Goal: Information Seeking & Learning: Learn about a topic

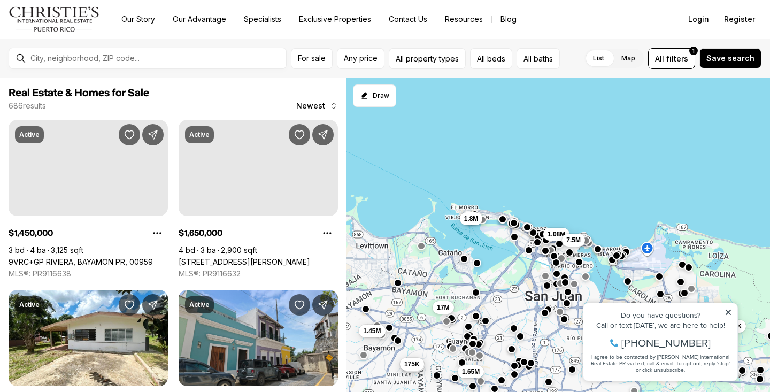
click at [728, 317] on div "Do you have questions?" at bounding box center [660, 314] width 143 height 7
click at [727, 313] on icon at bounding box center [727, 311] width 7 height 7
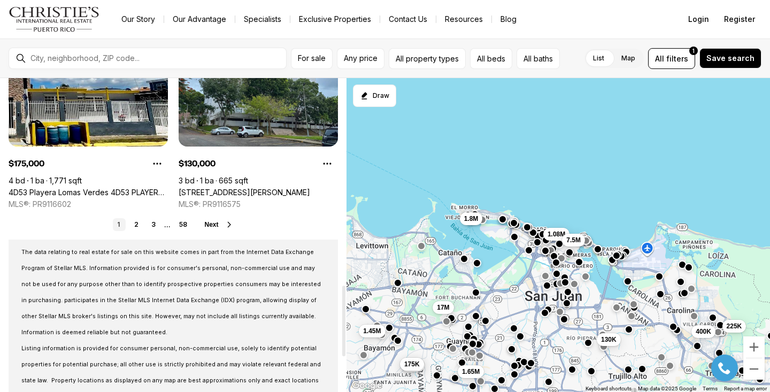
scroll to position [921, 0]
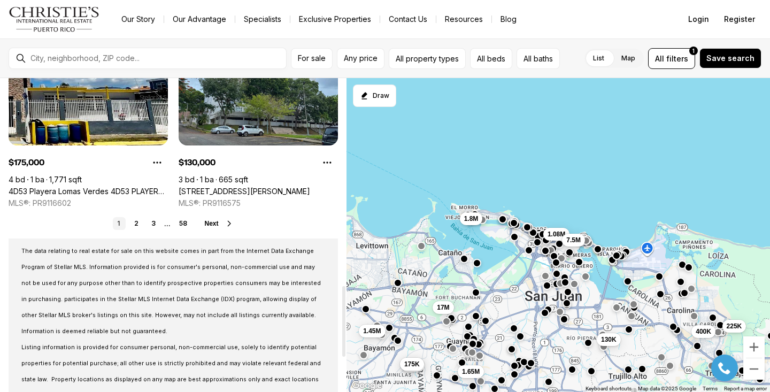
click at [218, 225] on span "Next" at bounding box center [211, 223] width 14 height 7
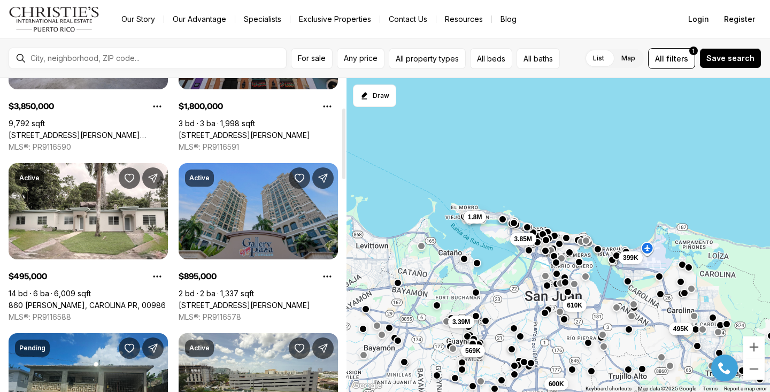
scroll to position [131, 0]
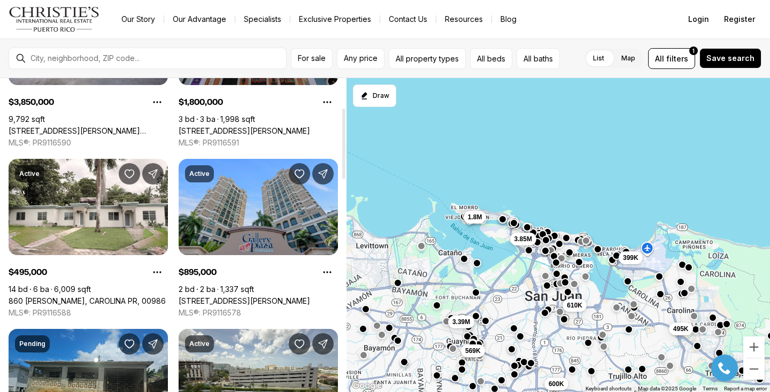
drag, startPoint x: 206, startPoint y: 267, endPoint x: 733, endPoint y: -32, distance: 605.7
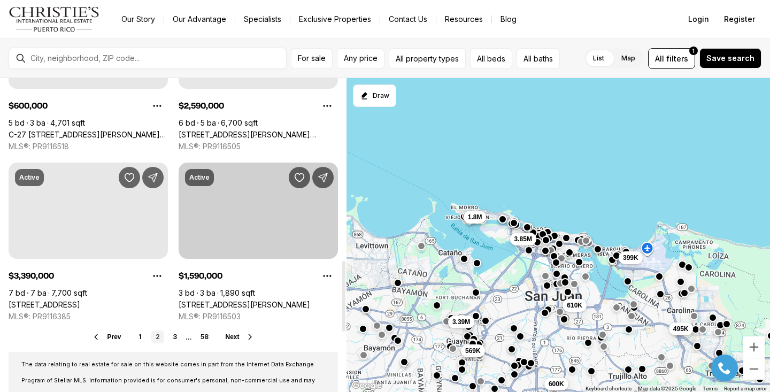
scroll to position [818, 0]
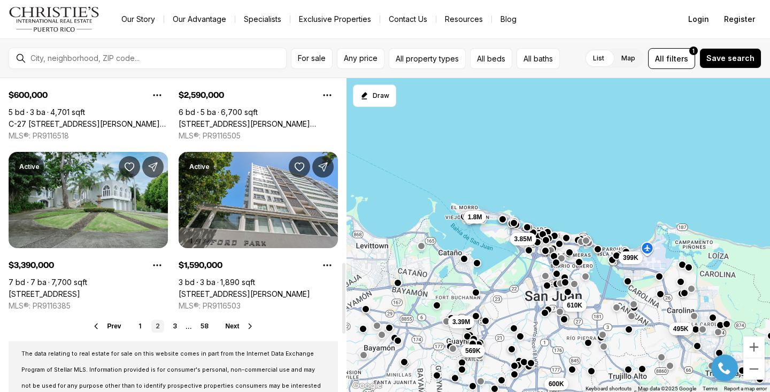
click at [238, 325] on span "Next" at bounding box center [233, 325] width 14 height 7
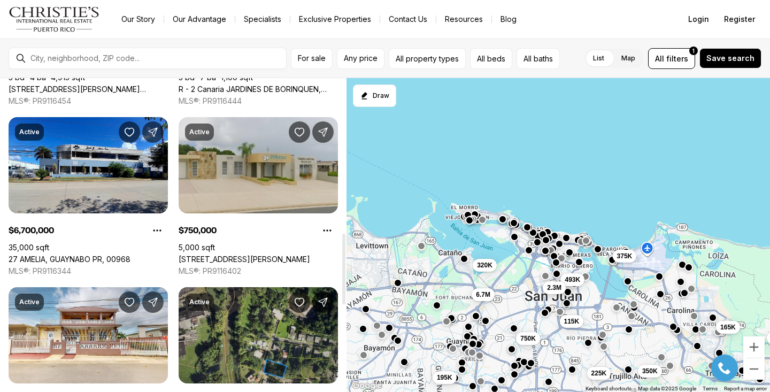
scroll to position [689, 0]
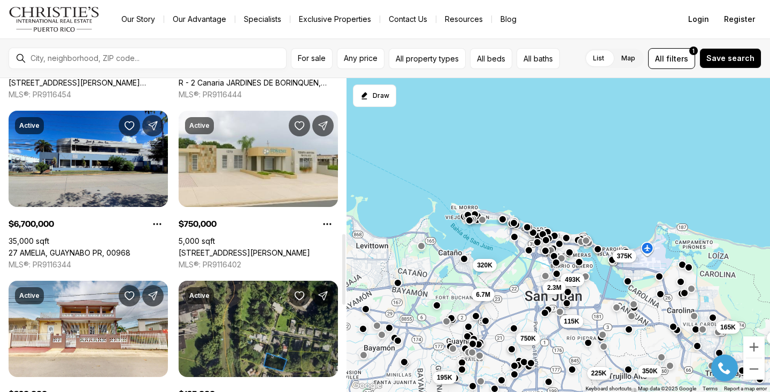
drag, startPoint x: 201, startPoint y: 223, endPoint x: 736, endPoint y: -35, distance: 593.7
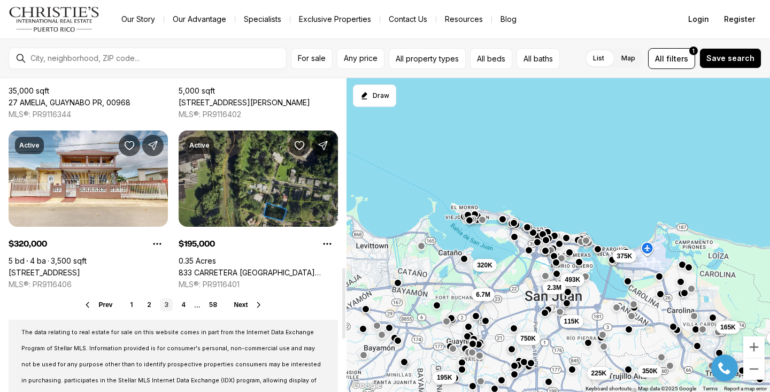
scroll to position [840, 0]
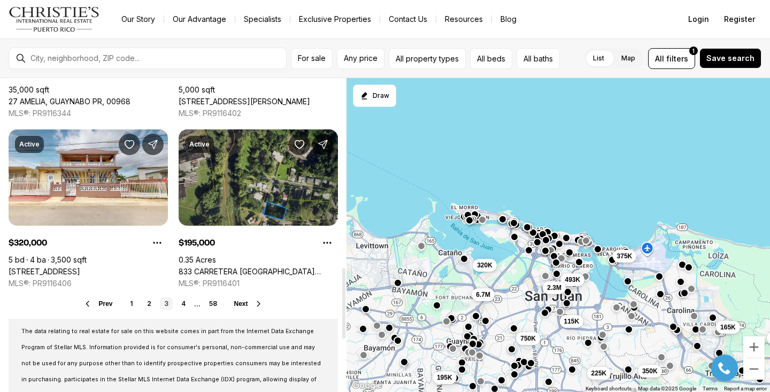
click at [243, 304] on span "Next" at bounding box center [241, 303] width 14 height 7
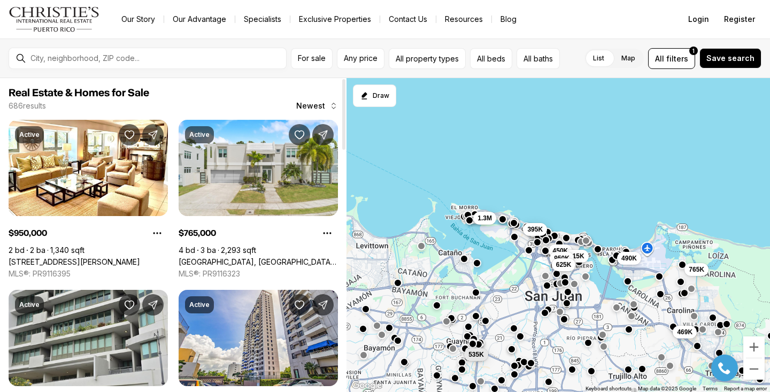
drag, startPoint x: 201, startPoint y: 231, endPoint x: 740, endPoint y: -33, distance: 600.3
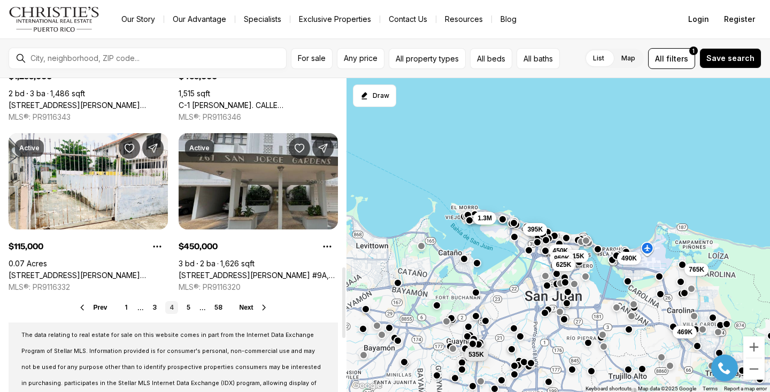
scroll to position [837, 0]
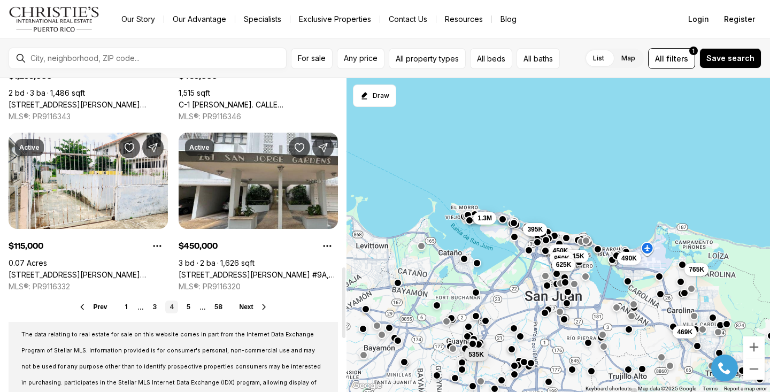
click at [251, 306] on span "Next" at bounding box center [246, 306] width 14 height 7
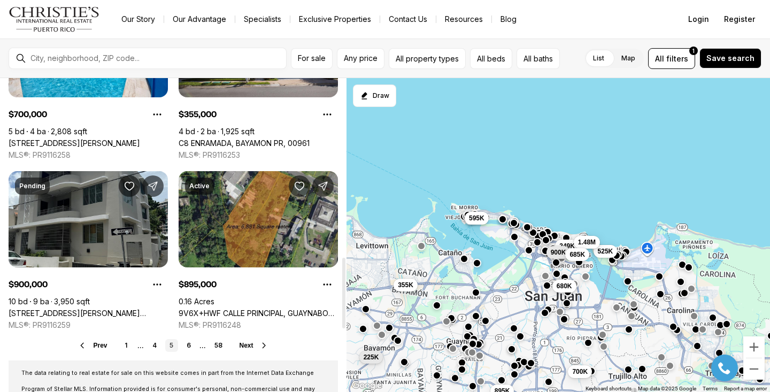
scroll to position [802, 0]
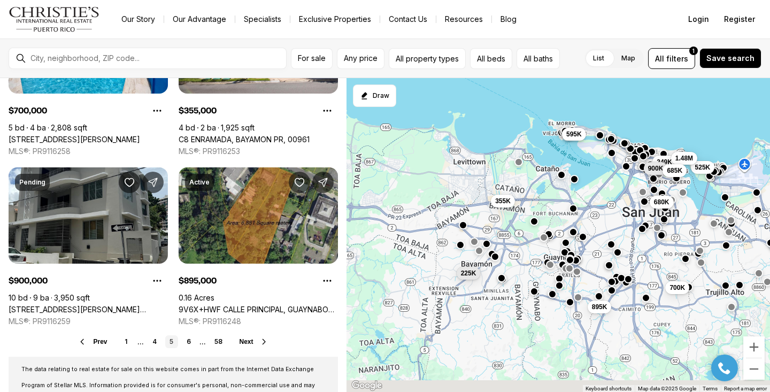
drag, startPoint x: 497, startPoint y: 328, endPoint x: 597, endPoint y: 242, distance: 131.9
click at [597, 242] on div "680K 525K 249K 1.48M 900K 685K 355K 595K 700K 225K 895K" at bounding box center [557, 235] width 423 height 314
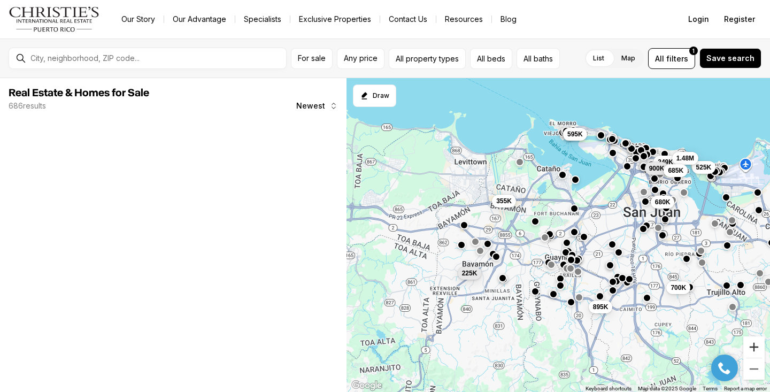
click at [756, 347] on button "Zoom in" at bounding box center [753, 346] width 21 height 21
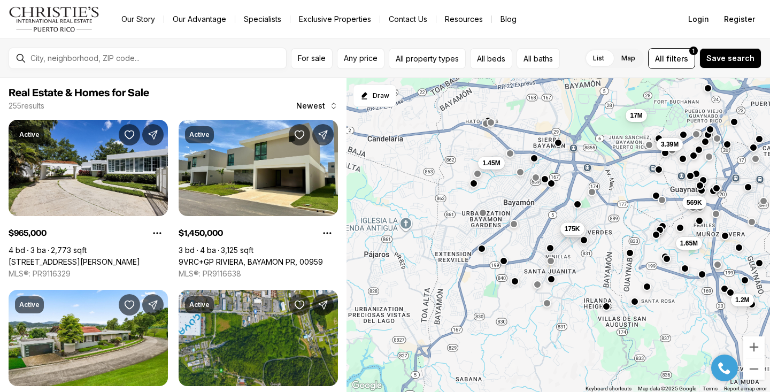
drag, startPoint x: 469, startPoint y: 215, endPoint x: 593, endPoint y: 125, distance: 153.1
click at [593, 125] on div "493K 610K 3.39M 17M 569K 175K 175K 600K 1.45M 1.65M 965K 1.2M" at bounding box center [557, 235] width 423 height 314
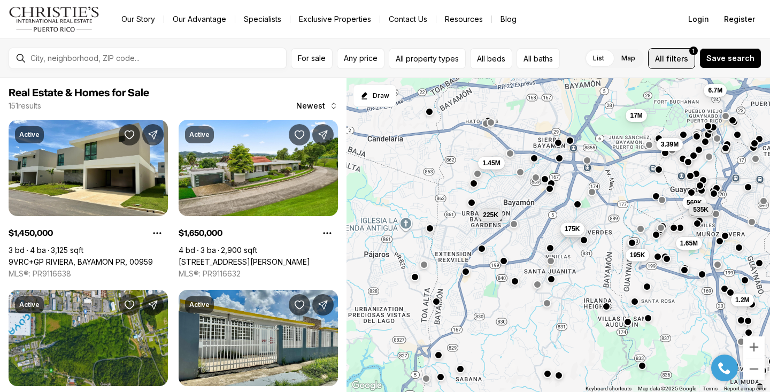
click at [681, 59] on span "filters" at bounding box center [677, 58] width 22 height 11
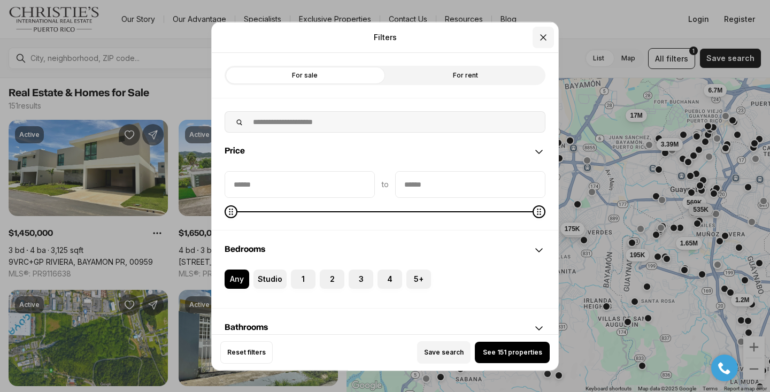
click at [544, 38] on icon "Close" at bounding box center [543, 37] width 11 height 11
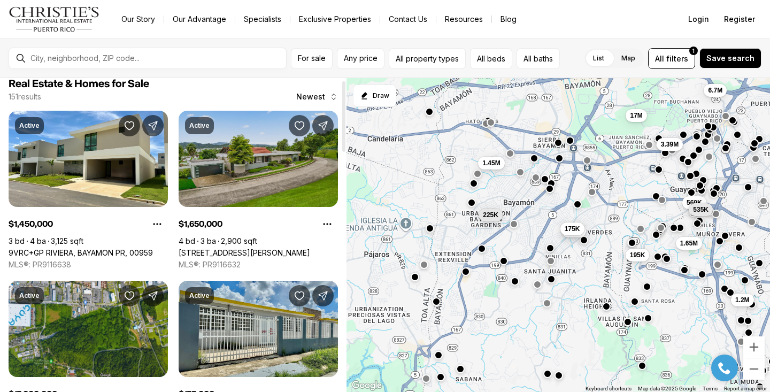
scroll to position [10, 0]
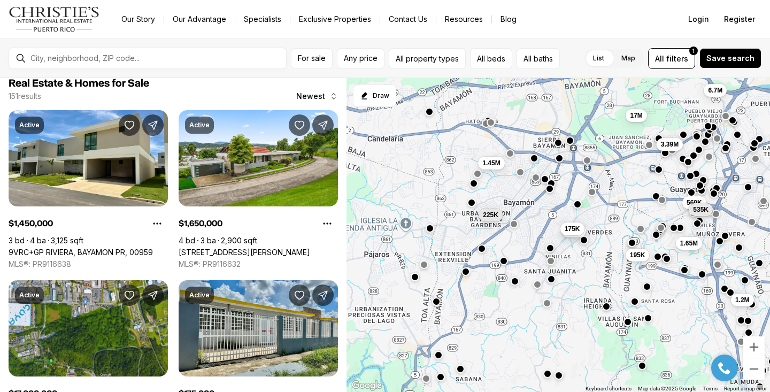
click at [175, 48] on div at bounding box center [148, 58] width 278 height 21
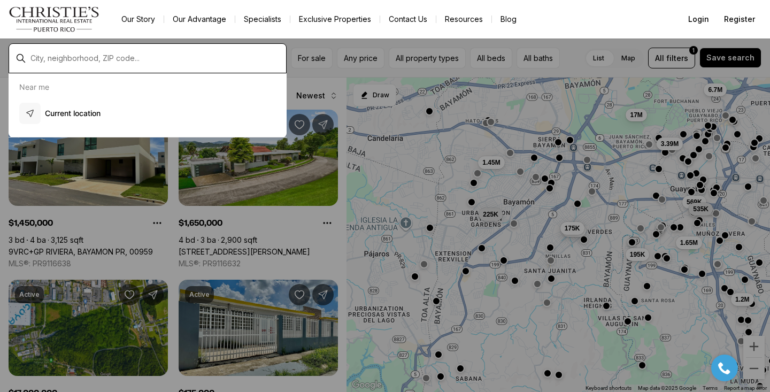
click at [157, 58] on input "text" at bounding box center [155, 58] width 251 height 9
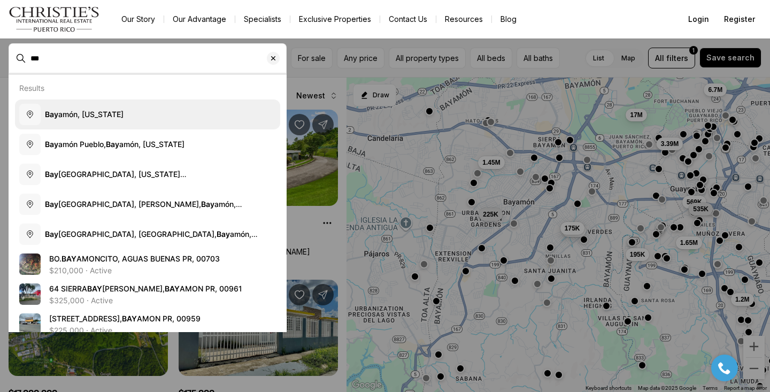
drag, startPoint x: 157, startPoint y: 58, endPoint x: 95, endPoint y: 115, distance: 84.0
click at [95, 115] on span "Bay amón, Puerto Rico" at bounding box center [84, 114] width 79 height 9
type input "**********"
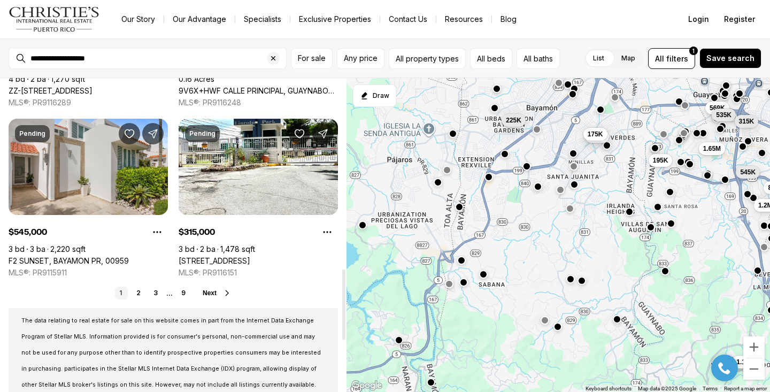
scroll to position [855, 0]
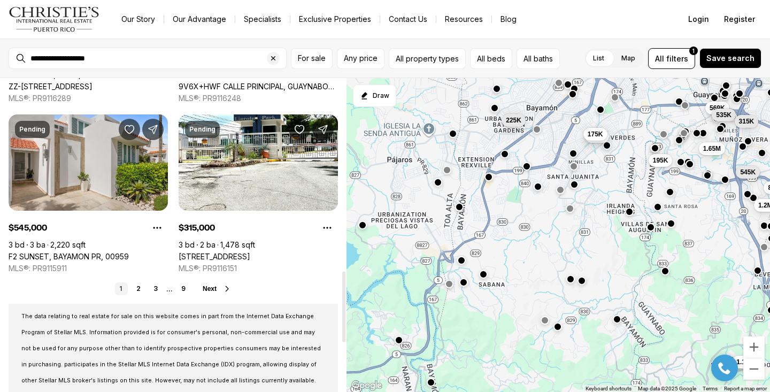
drag, startPoint x: 55, startPoint y: 244, endPoint x: 732, endPoint y: -26, distance: 729.1
click at [212, 289] on span "Next" at bounding box center [210, 288] width 14 height 7
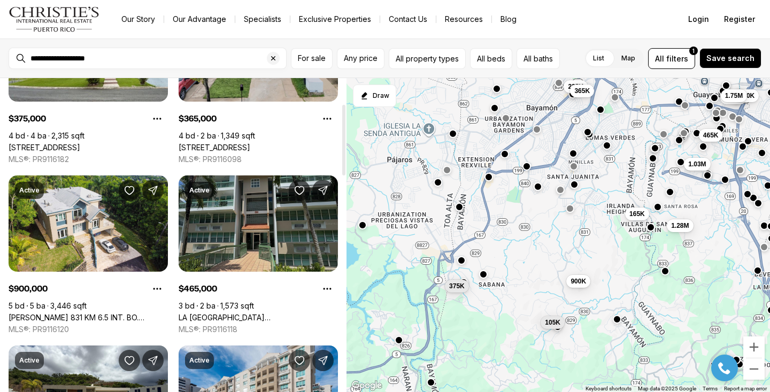
scroll to position [116, 0]
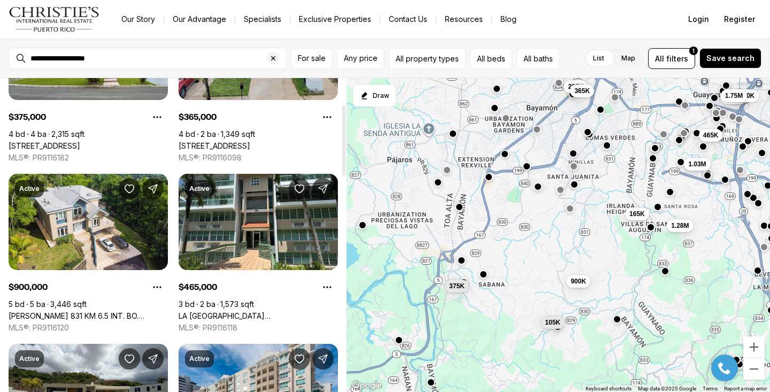
drag, startPoint x: 32, startPoint y: 285, endPoint x: 733, endPoint y: -28, distance: 768.0
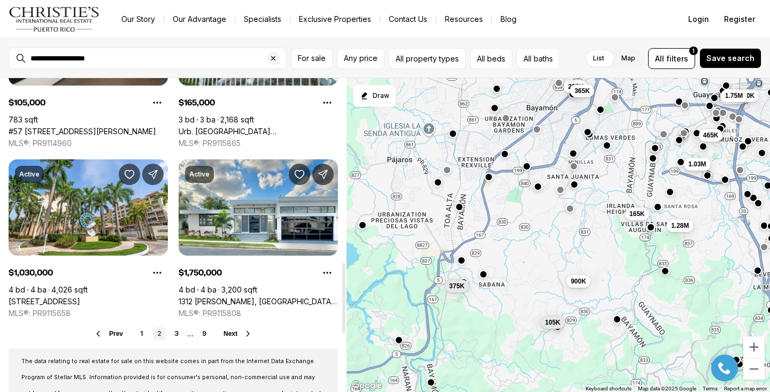
scroll to position [820, 0]
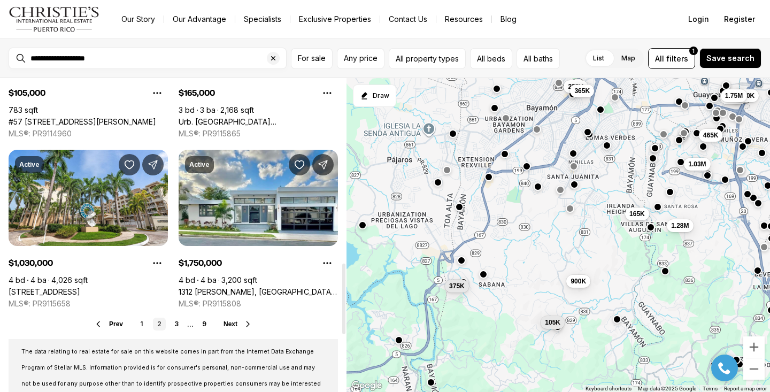
click at [228, 322] on span "Next" at bounding box center [230, 323] width 14 height 7
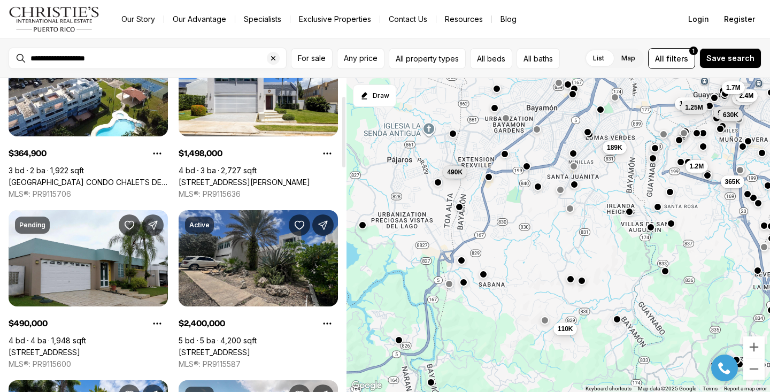
scroll to position [80, 0]
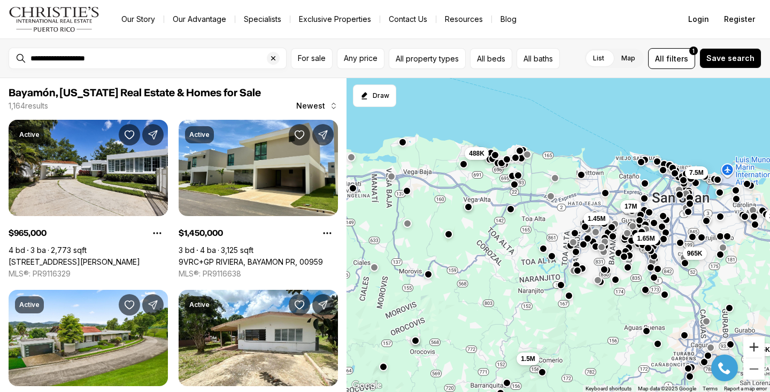
click at [753, 344] on button "Zoom in" at bounding box center [753, 346] width 21 height 21
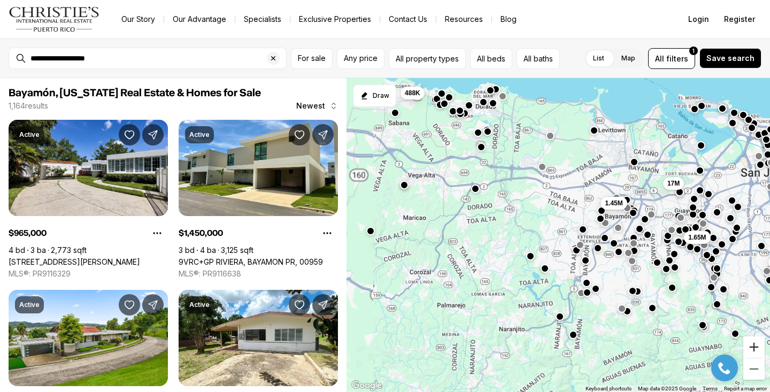
click at [753, 344] on button "Zoom in" at bounding box center [753, 346] width 21 height 21
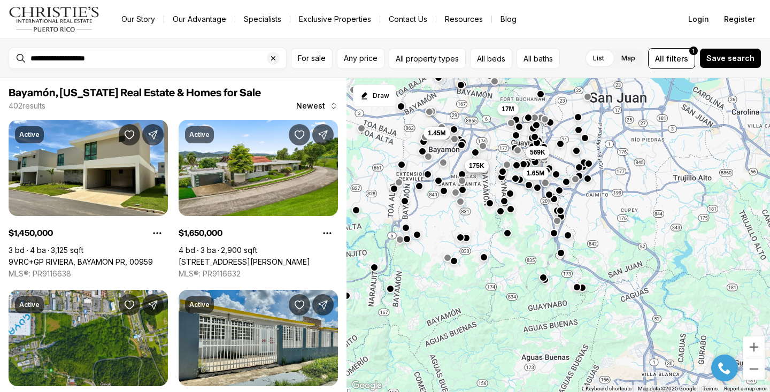
drag, startPoint x: 679, startPoint y: 297, endPoint x: 501, endPoint y: 233, distance: 188.7
click at [501, 233] on div "175K 175K 1.65M 3.85M 17M 80K 153K 2.85M 2.5M 154K 1.45M 569K" at bounding box center [557, 235] width 423 height 314
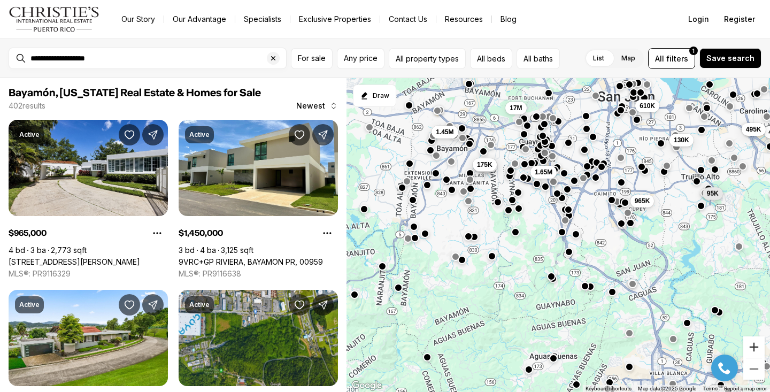
click at [752, 343] on button "Zoom in" at bounding box center [753, 346] width 21 height 21
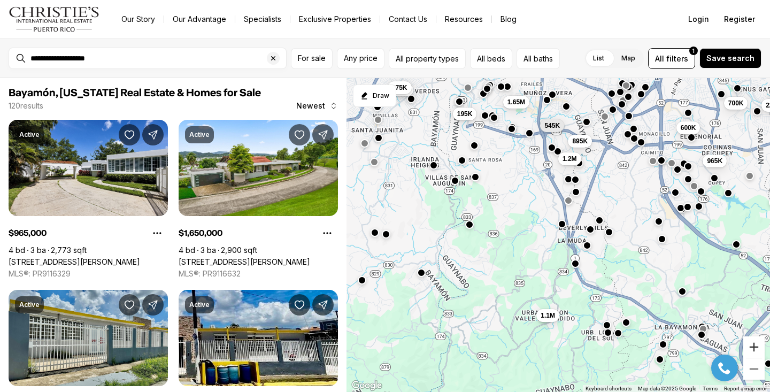
click at [756, 347] on button "Zoom in" at bounding box center [753, 346] width 21 height 21
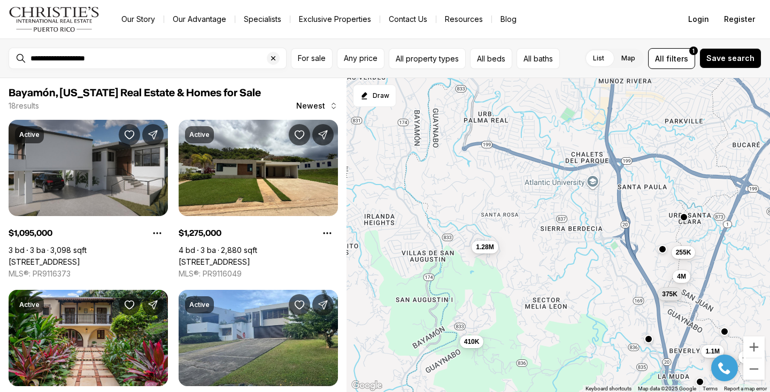
drag, startPoint x: 456, startPoint y: 166, endPoint x: 543, endPoint y: 300, distance: 159.5
click at [544, 300] on div "1.28M 410K 4M 375K 255K 1.25M 1.1M 1.1M 4.7M 1.6M 540K 1.85M" at bounding box center [557, 235] width 423 height 314
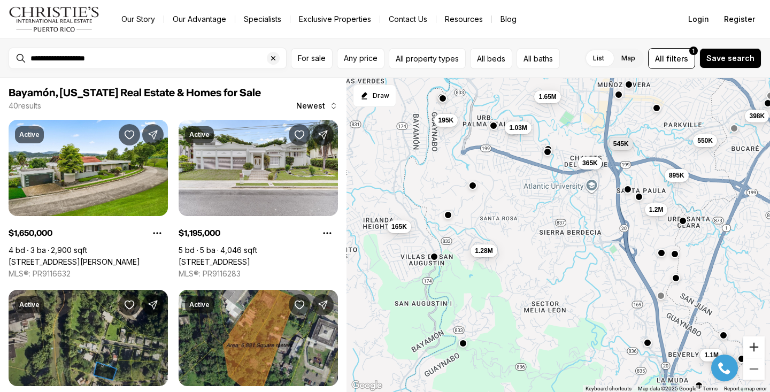
click at [755, 344] on button "Zoom in" at bounding box center [753, 346] width 21 height 21
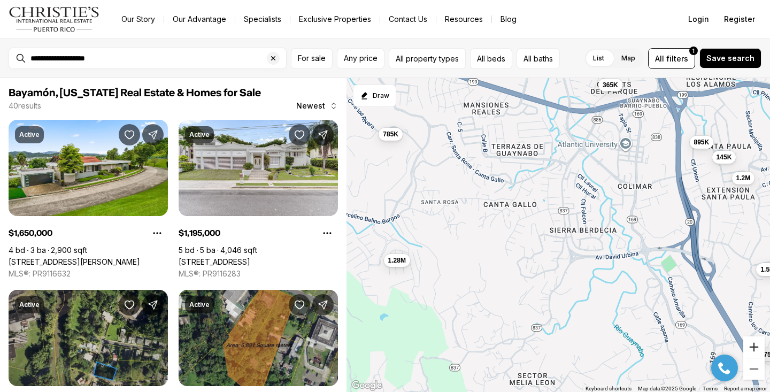
click at [756, 344] on button "Zoom in" at bounding box center [753, 346] width 21 height 21
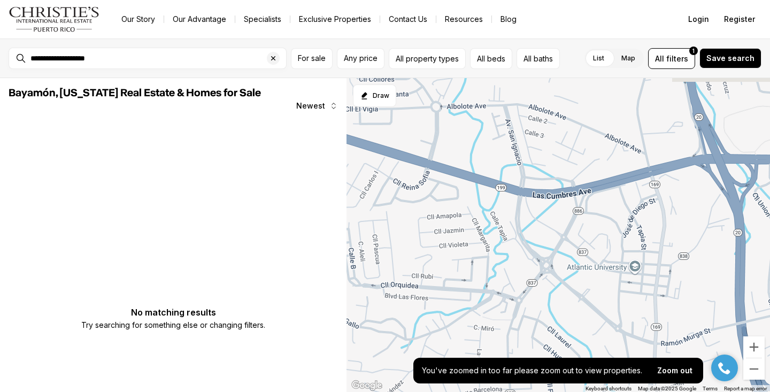
drag, startPoint x: 683, startPoint y: 182, endPoint x: 625, endPoint y: 390, distance: 215.3
click at [625, 390] on div "Keyboard shortcuts Map Data Map data ©2025 Google Map data ©2025 Google 100 m C…" at bounding box center [557, 235] width 423 height 314
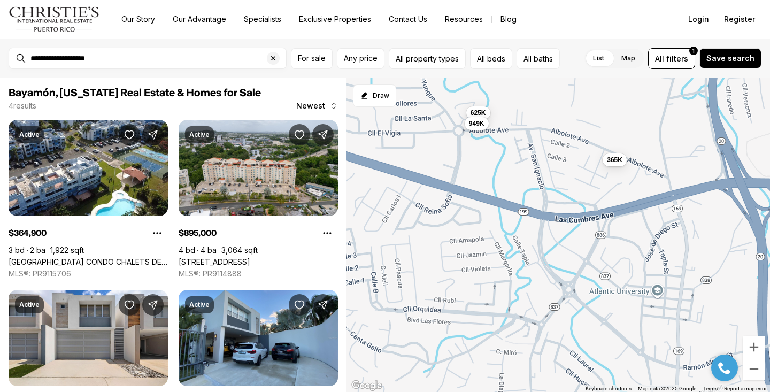
drag, startPoint x: 663, startPoint y: 173, endPoint x: 706, endPoint y: 196, distance: 48.3
click at [706, 196] on div "365K 895K 625K 949K" at bounding box center [557, 235] width 423 height 314
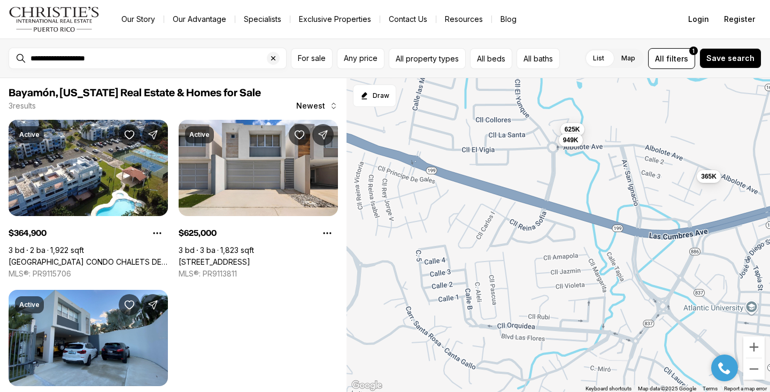
drag, startPoint x: 574, startPoint y: 210, endPoint x: 643, endPoint y: 231, distance: 72.2
click at [644, 232] on div "365K 625K 949K" at bounding box center [557, 235] width 423 height 314
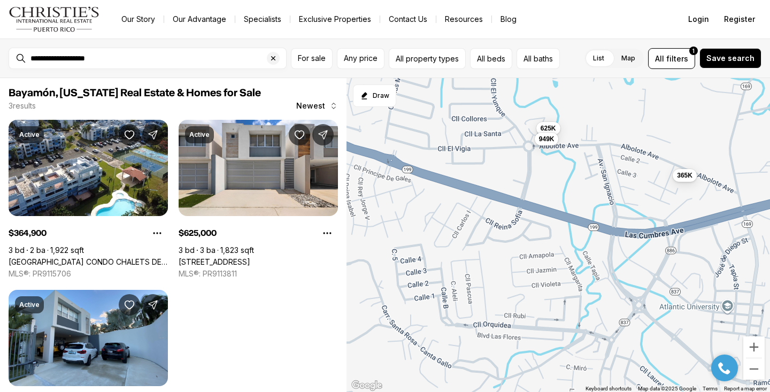
drag, startPoint x: 591, startPoint y: 220, endPoint x: 561, endPoint y: 218, distance: 29.5
click at [562, 218] on div "365K 625K 949K" at bounding box center [557, 235] width 423 height 314
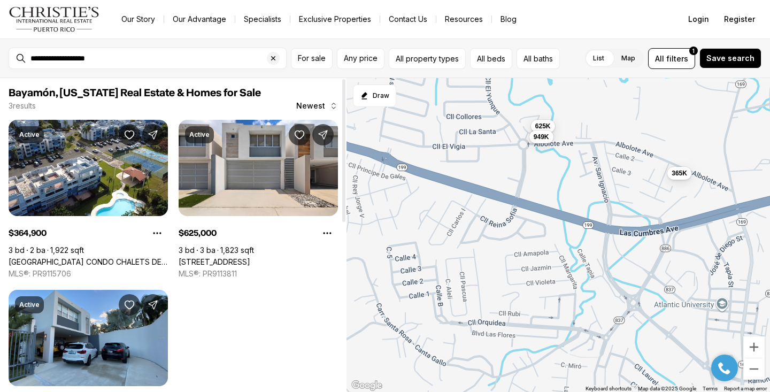
drag, startPoint x: 205, startPoint y: 233, endPoint x: 733, endPoint y: -29, distance: 589.8
drag, startPoint x: 30, startPoint y: 227, endPoint x: 738, endPoint y: -35, distance: 754.9
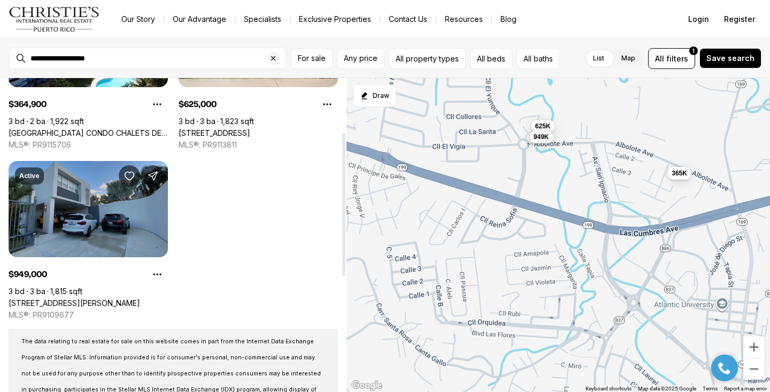
scroll to position [132, 0]
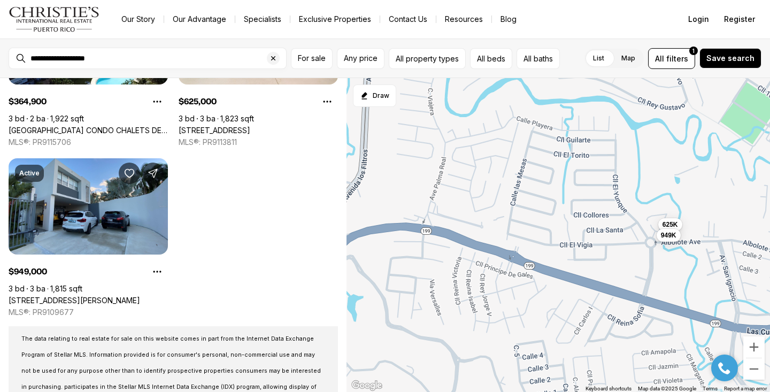
drag, startPoint x: 553, startPoint y: 211, endPoint x: 708, endPoint y: 313, distance: 185.2
click at [708, 313] on div "365K 625K 949K" at bounding box center [557, 235] width 423 height 314
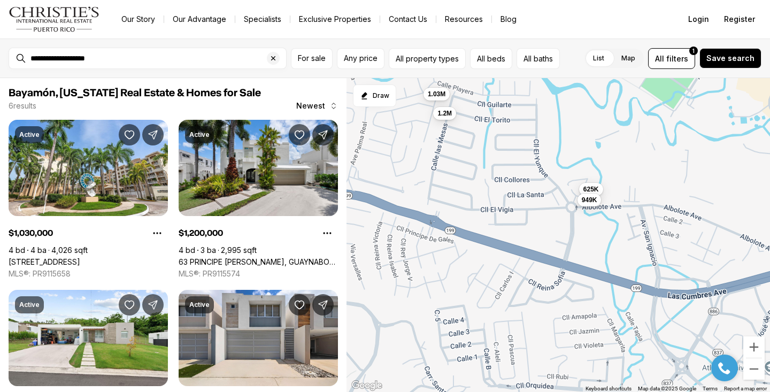
drag, startPoint x: 545, startPoint y: 268, endPoint x: 438, endPoint y: 230, distance: 113.5
click at [438, 229] on div "625K 949K 1.03M 1.2M 785K 1.28M" at bounding box center [557, 235] width 423 height 314
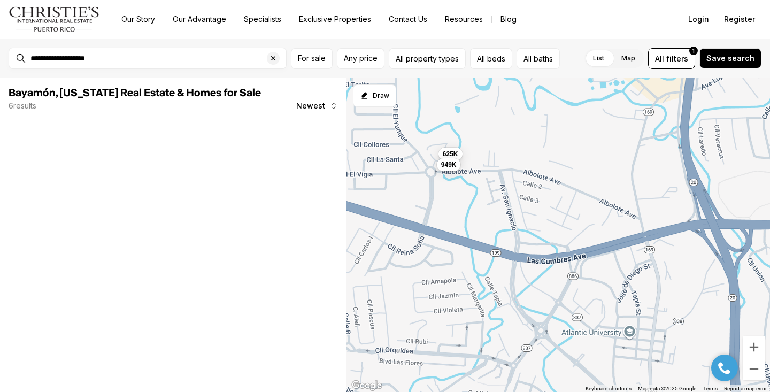
drag, startPoint x: 604, startPoint y: 275, endPoint x: 456, endPoint y: 237, distance: 152.4
click at [456, 237] on div "625K 949K 1.03M 1.2M 1.28M" at bounding box center [557, 235] width 423 height 314
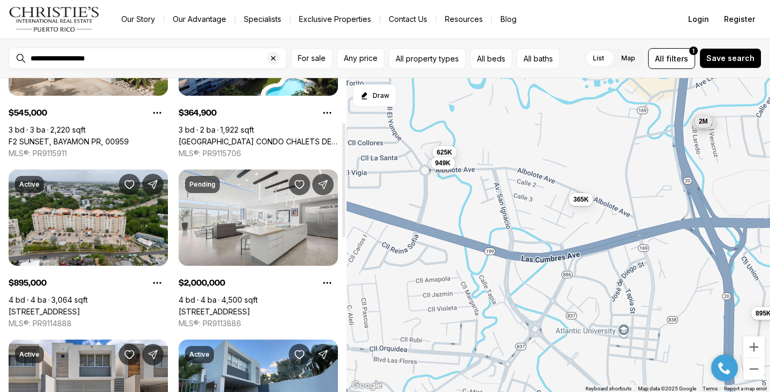
scroll to position [122, 0]
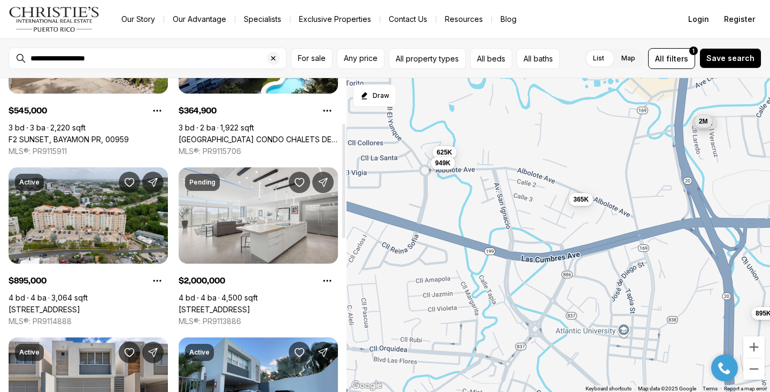
drag, startPoint x: 210, startPoint y: 276, endPoint x: 733, endPoint y: -24, distance: 603.5
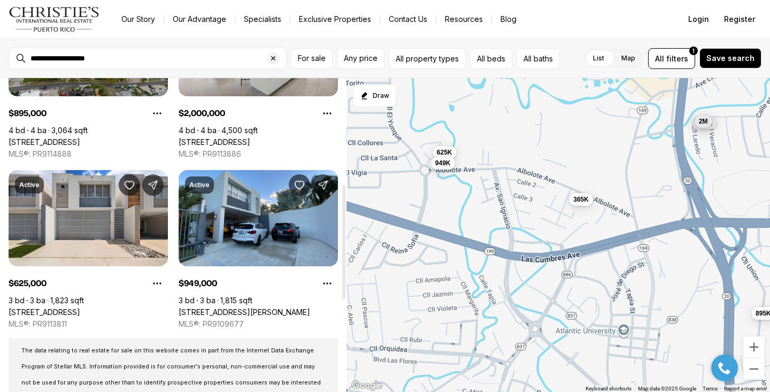
scroll to position [299, 0]
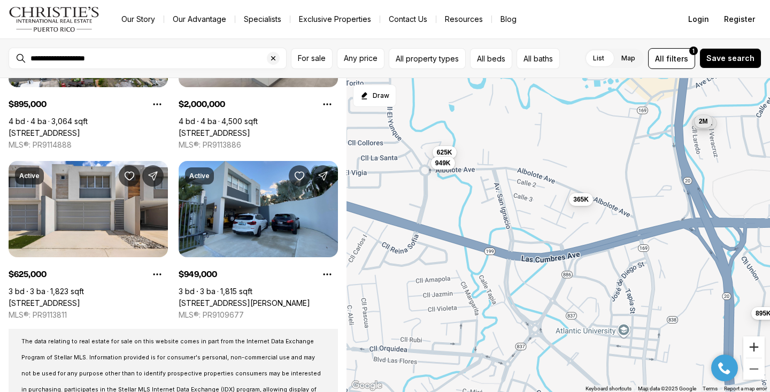
click at [754, 346] on button "Zoom in" at bounding box center [753, 346] width 21 height 21
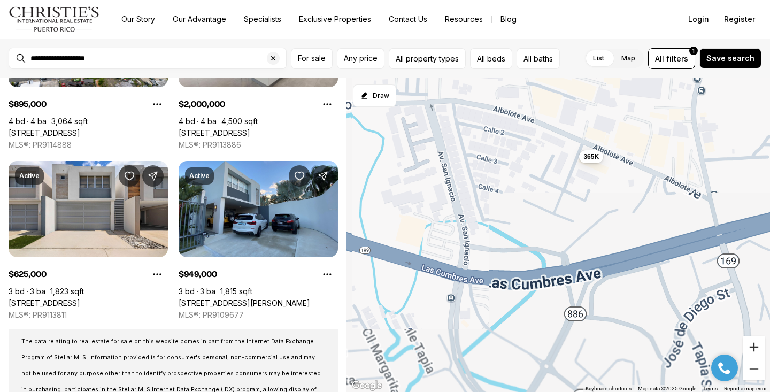
click at [754, 346] on button "Zoom in" at bounding box center [753, 346] width 21 height 21
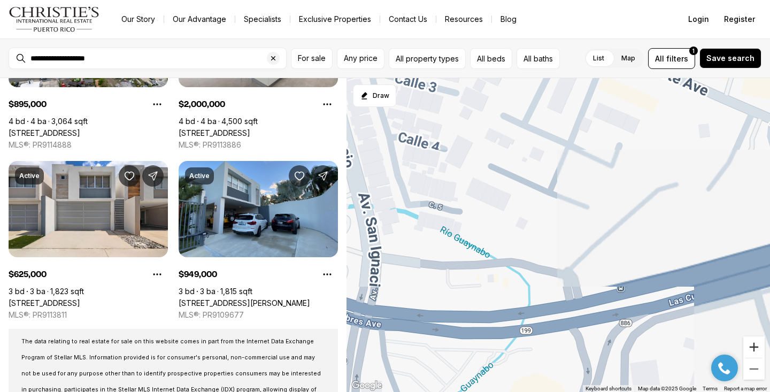
click at [754, 346] on button "Zoom in" at bounding box center [753, 346] width 21 height 21
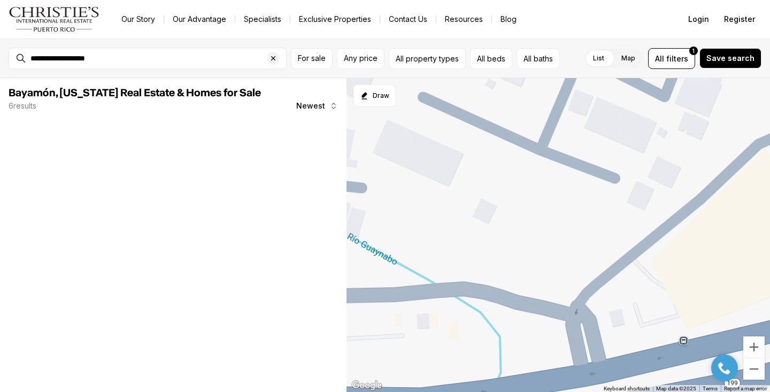
drag, startPoint x: 659, startPoint y: 306, endPoint x: 496, endPoint y: 40, distance: 312.0
click at [496, 42] on div "**********" at bounding box center [385, 214] width 770 height 353
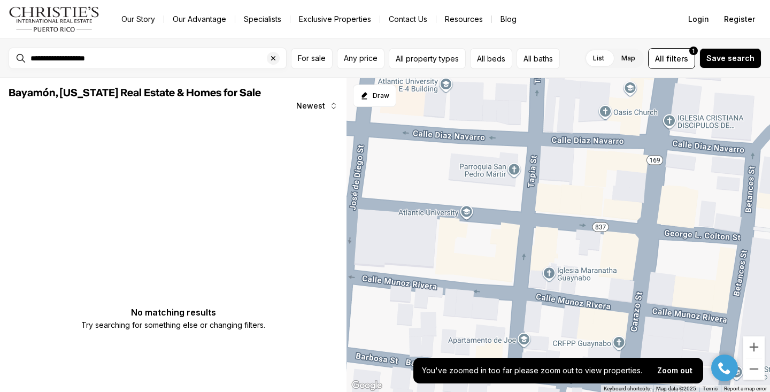
drag, startPoint x: 664, startPoint y: 297, endPoint x: 439, endPoint y: 136, distance: 277.1
click at [439, 136] on div at bounding box center [557, 235] width 423 height 314
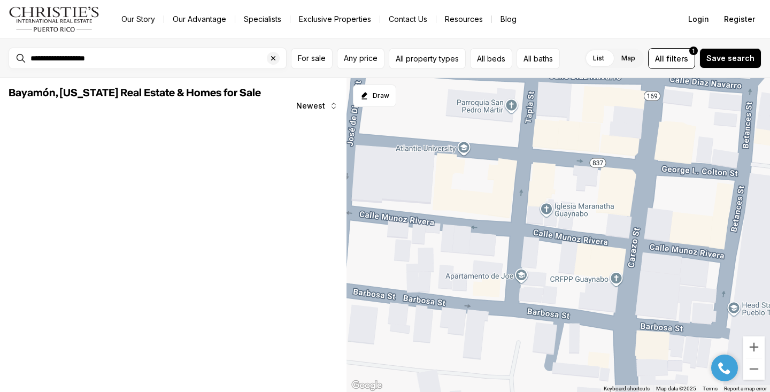
drag, startPoint x: 519, startPoint y: 267, endPoint x: 521, endPoint y: 204, distance: 63.1
click at [521, 204] on div at bounding box center [557, 235] width 423 height 314
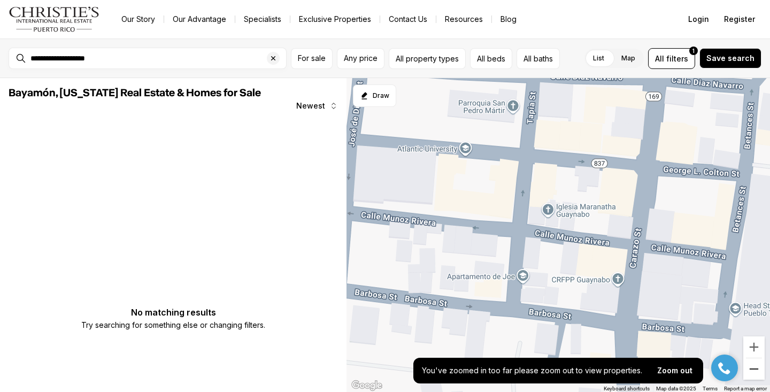
click at [760, 369] on button "Zoom out" at bounding box center [753, 368] width 21 height 21
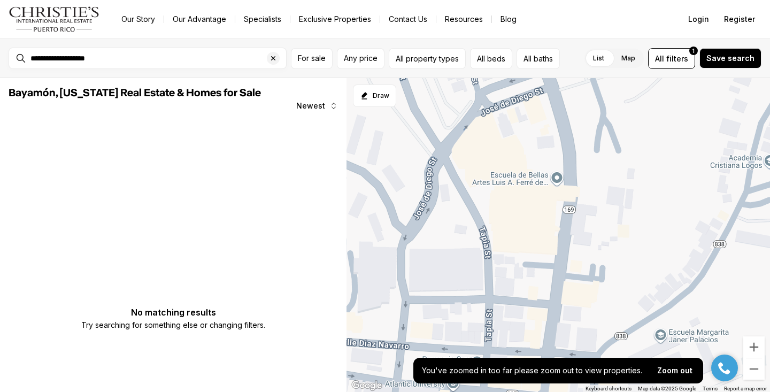
drag, startPoint x: 654, startPoint y: 191, endPoint x: 403, endPoint y: 333, distance: 289.2
click at [403, 333] on div at bounding box center [557, 235] width 423 height 314
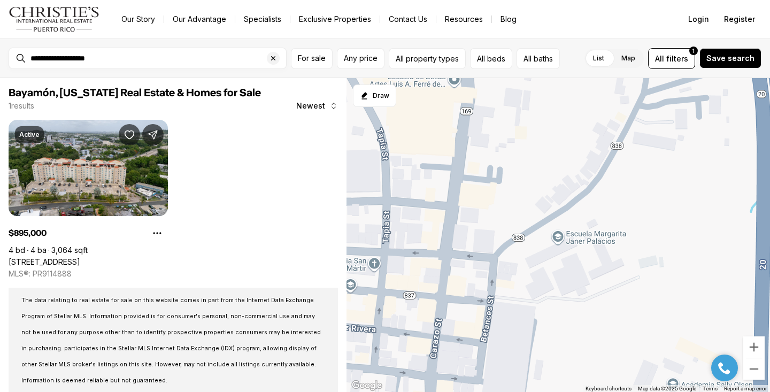
drag, startPoint x: 565, startPoint y: 274, endPoint x: 706, endPoint y: 214, distance: 153.5
click at [706, 214] on div "895K" at bounding box center [557, 235] width 423 height 314
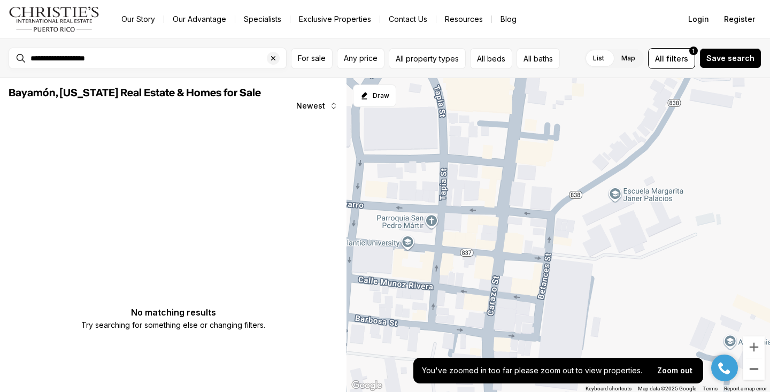
click at [762, 375] on button "Zoom out" at bounding box center [753, 368] width 21 height 21
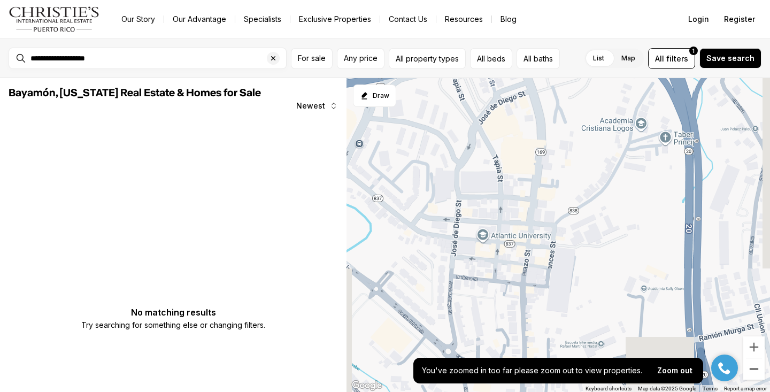
click at [762, 375] on button "Zoom out" at bounding box center [753, 368] width 21 height 21
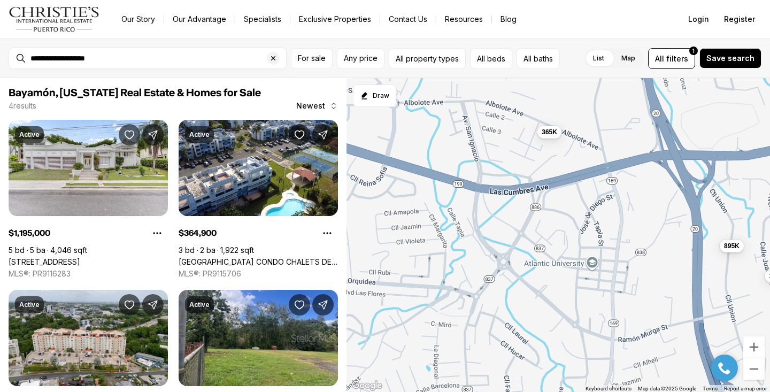
drag, startPoint x: 653, startPoint y: 311, endPoint x: 691, endPoint y: 360, distance: 62.5
click at [691, 360] on div "895K 1.2M 365K 145K" at bounding box center [557, 235] width 423 height 314
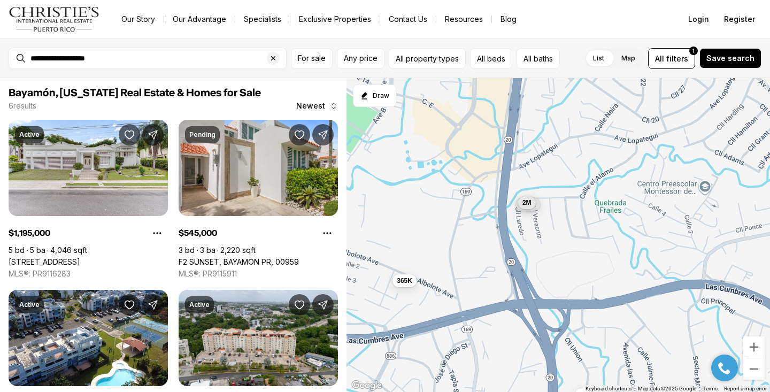
drag, startPoint x: 629, startPoint y: 212, endPoint x: 539, endPoint y: 330, distance: 148.1
click at [539, 330] on div "895K 1.2M 365K 145K 545K 2M" at bounding box center [557, 235] width 423 height 314
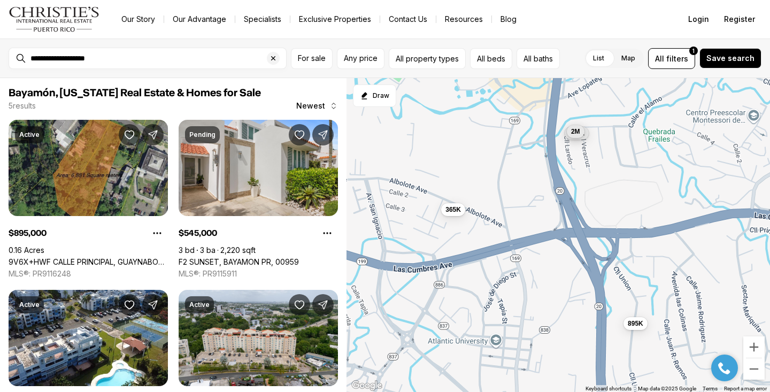
drag, startPoint x: 511, startPoint y: 353, endPoint x: 560, endPoint y: 282, distance: 86.8
click at [560, 282] on div "895K 365K 545K 2M 895K" at bounding box center [557, 235] width 423 height 314
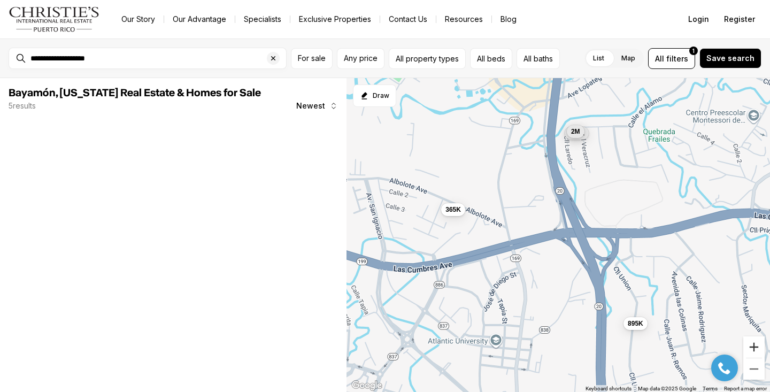
click at [750, 341] on button "Zoom in" at bounding box center [753, 346] width 21 height 21
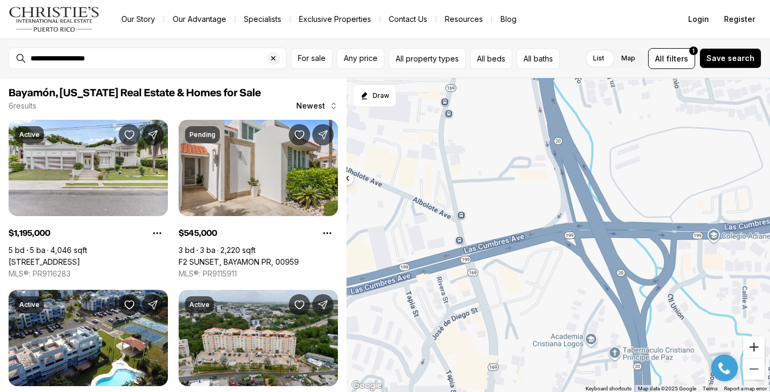
click at [751, 341] on button "Zoom in" at bounding box center [753, 346] width 21 height 21
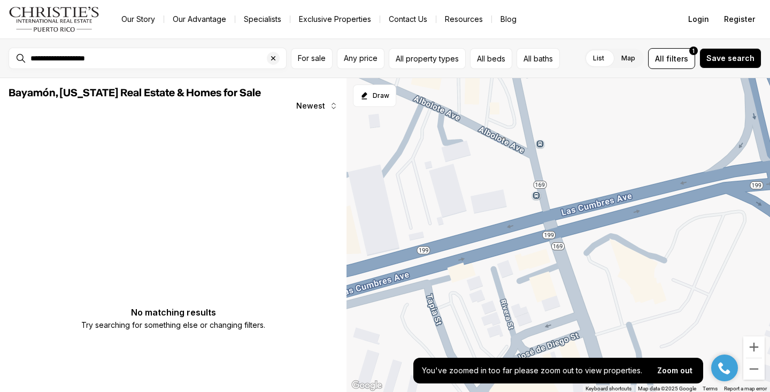
drag, startPoint x: 407, startPoint y: 256, endPoint x: 596, endPoint y: 205, distance: 195.0
click at [596, 205] on div at bounding box center [557, 235] width 423 height 314
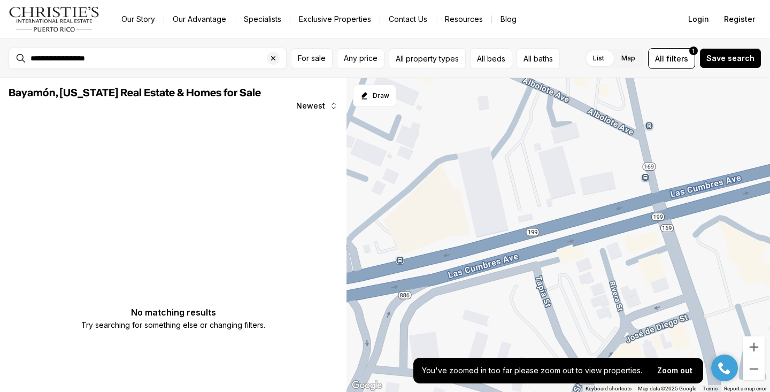
drag, startPoint x: 457, startPoint y: 261, endPoint x: 658, endPoint y: 229, distance: 203.1
click at [656, 229] on div at bounding box center [557, 235] width 423 height 314
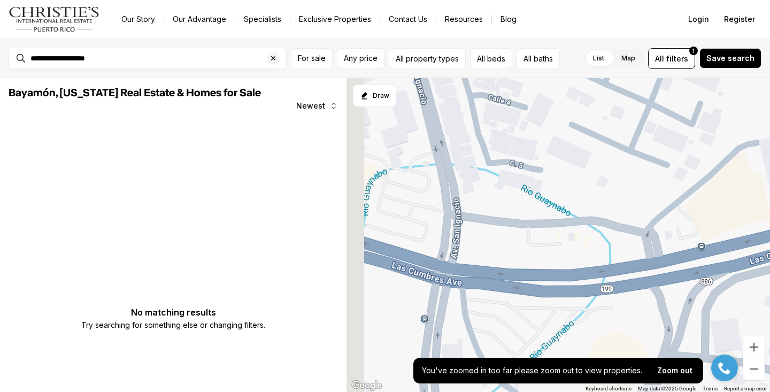
drag, startPoint x: 496, startPoint y: 256, endPoint x: 628, endPoint y: 271, distance: 133.4
click at [627, 271] on div at bounding box center [557, 235] width 423 height 314
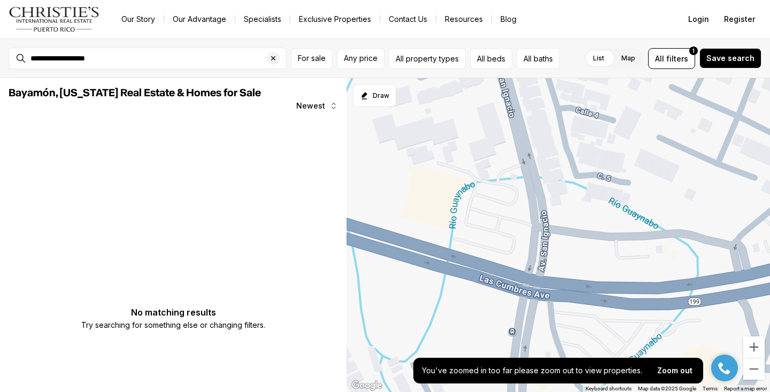
drag, startPoint x: 506, startPoint y: 274, endPoint x: 547, endPoint y: 278, distance: 40.8
click at [547, 278] on div at bounding box center [557, 235] width 423 height 314
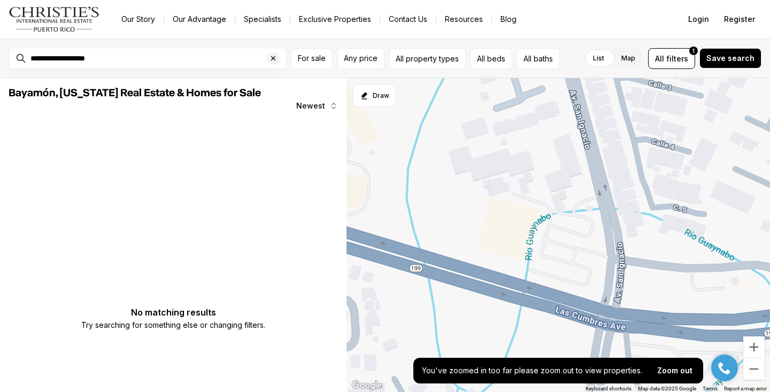
drag, startPoint x: 488, startPoint y: 272, endPoint x: 579, endPoint y: 308, distance: 97.9
click at [579, 308] on div at bounding box center [557, 235] width 423 height 314
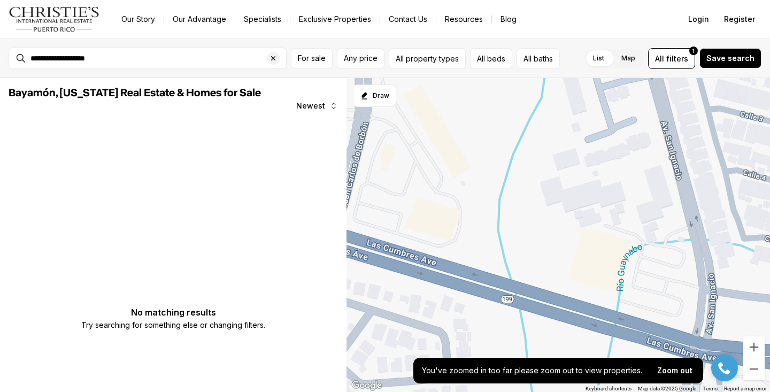
drag, startPoint x: 465, startPoint y: 274, endPoint x: 564, endPoint y: 307, distance: 104.3
click at [564, 307] on div at bounding box center [557, 235] width 423 height 314
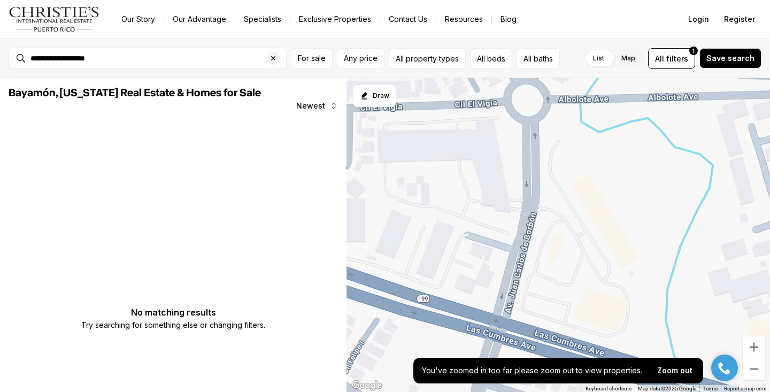
drag, startPoint x: 436, startPoint y: 269, endPoint x: 572, endPoint y: 349, distance: 157.2
click at [572, 349] on div at bounding box center [557, 235] width 423 height 314
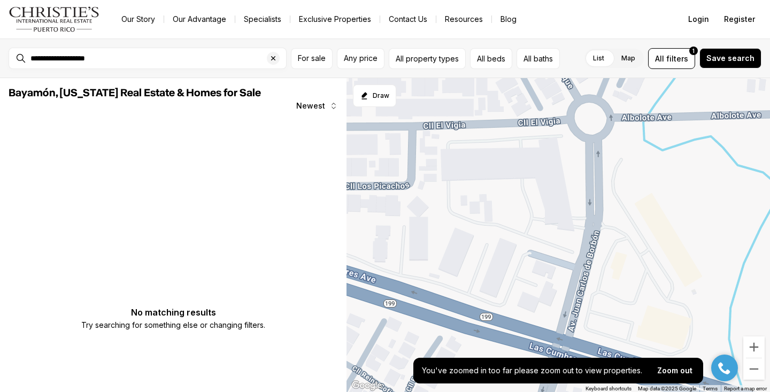
drag, startPoint x: 461, startPoint y: 315, endPoint x: 573, endPoint y: 351, distance: 117.3
click at [573, 351] on div at bounding box center [557, 235] width 423 height 314
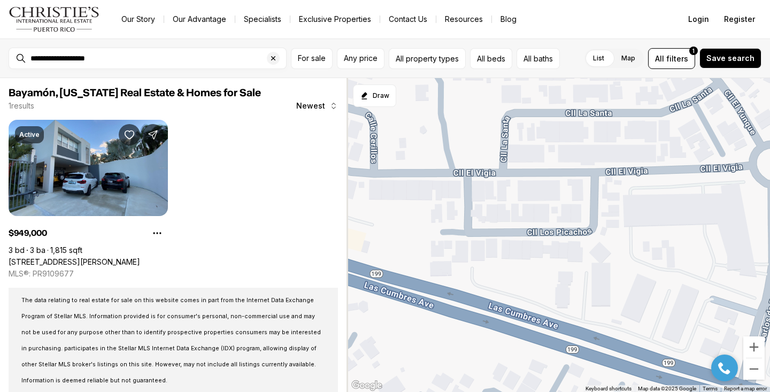
drag, startPoint x: 407, startPoint y: 293, endPoint x: 555, endPoint y: 324, distance: 150.8
click at [554, 324] on div "949K" at bounding box center [557, 235] width 423 height 314
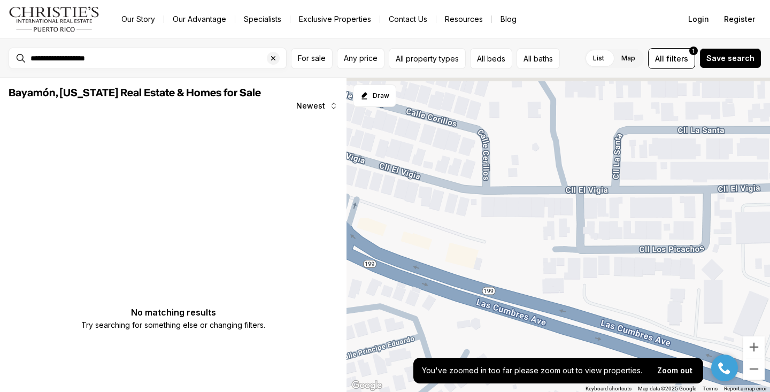
drag, startPoint x: 469, startPoint y: 305, endPoint x: 597, endPoint y: 326, distance: 129.5
click at [597, 326] on div at bounding box center [557, 235] width 423 height 314
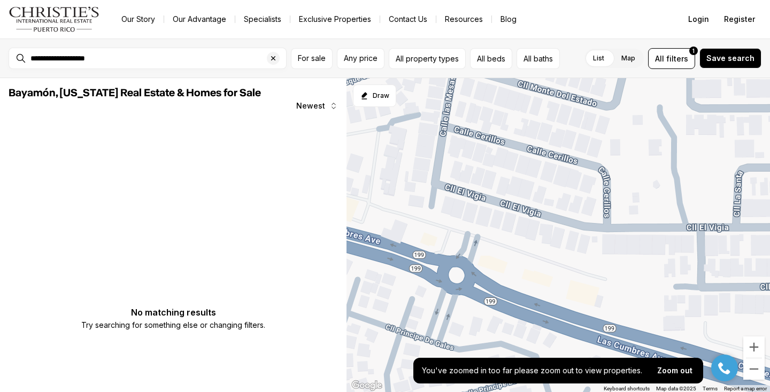
drag, startPoint x: 431, startPoint y: 279, endPoint x: 504, endPoint y: 300, distance: 75.8
click at [504, 300] on div at bounding box center [557, 235] width 423 height 314
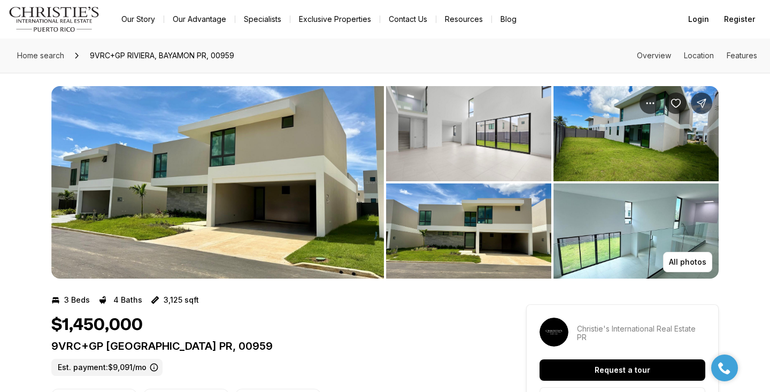
scroll to position [1, 0]
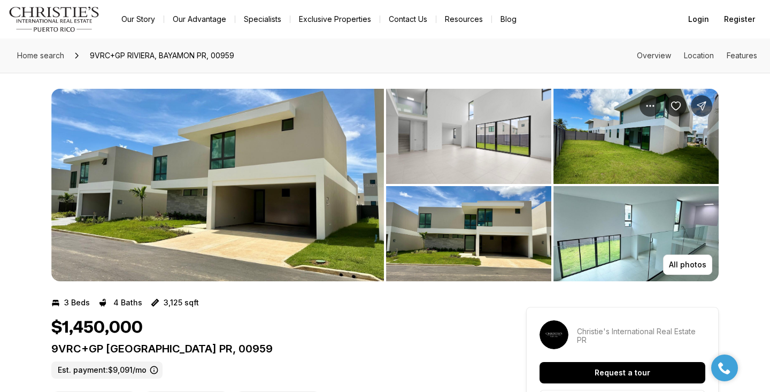
click at [328, 202] on img "View image gallery" at bounding box center [217, 185] width 333 height 192
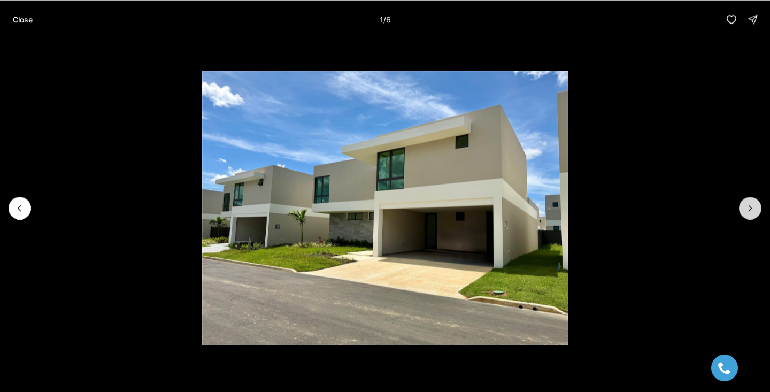
click at [750, 208] on icon "Next slide" at bounding box center [750, 208] width 11 height 11
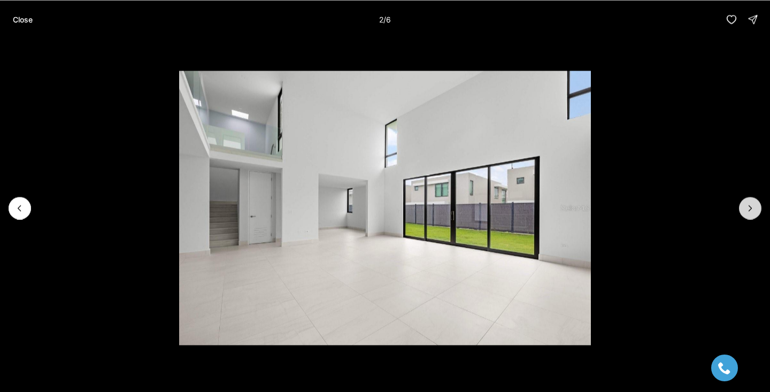
click at [750, 208] on icon "Next slide" at bounding box center [750, 208] width 11 height 11
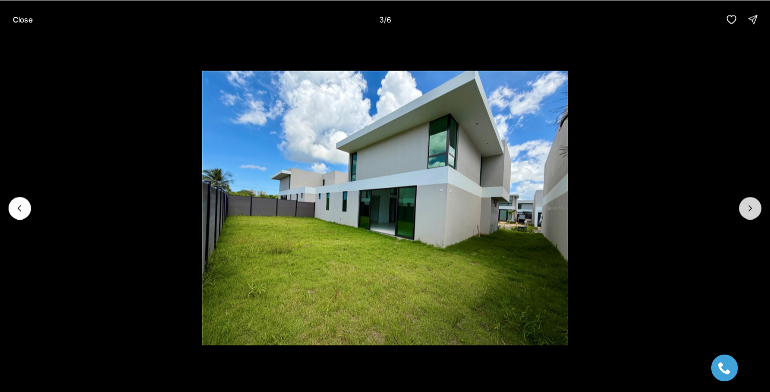
click at [750, 208] on icon "Next slide" at bounding box center [750, 208] width 11 height 11
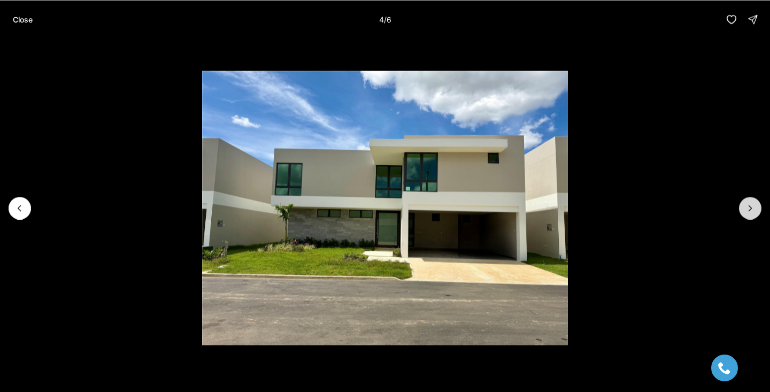
click at [750, 208] on icon "Next slide" at bounding box center [750, 208] width 11 height 11
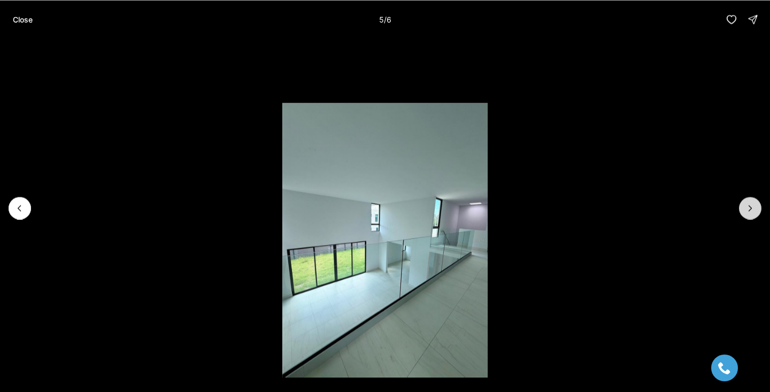
click at [750, 208] on icon "Next slide" at bounding box center [750, 208] width 11 height 11
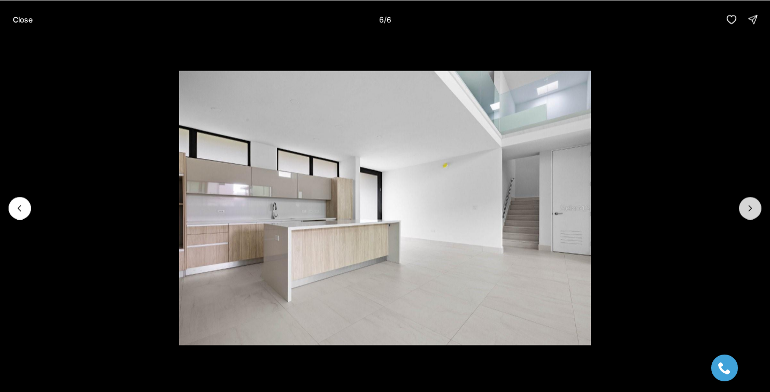
click at [750, 208] on div at bounding box center [750, 208] width 22 height 22
click at [754, 204] on div at bounding box center [750, 208] width 22 height 22
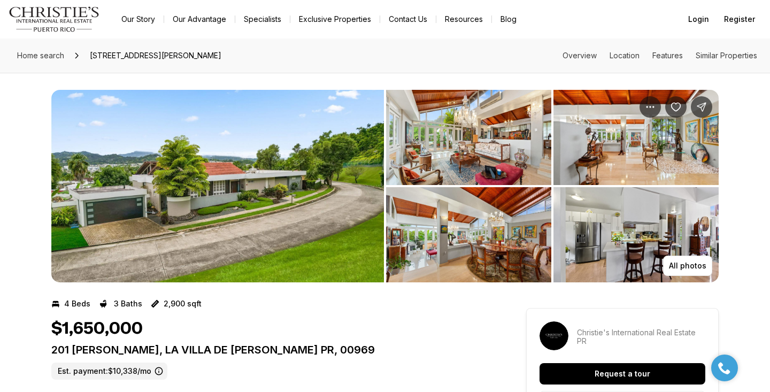
click at [295, 137] on img "View image gallery" at bounding box center [217, 186] width 333 height 192
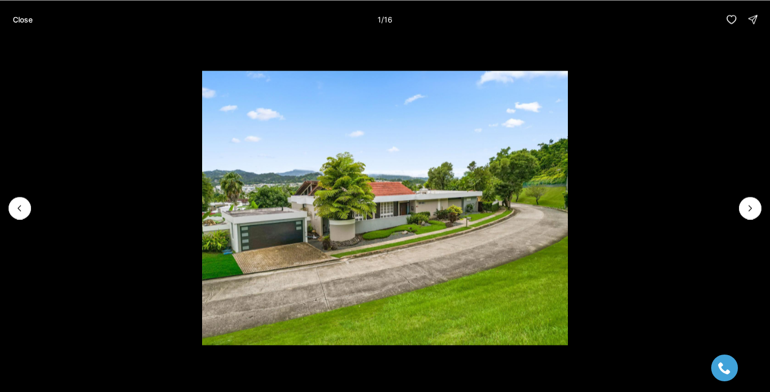
click at [568, 188] on img "1 of 16" at bounding box center [385, 208] width 366 height 274
click at [740, 208] on button "Next slide" at bounding box center [750, 208] width 22 height 22
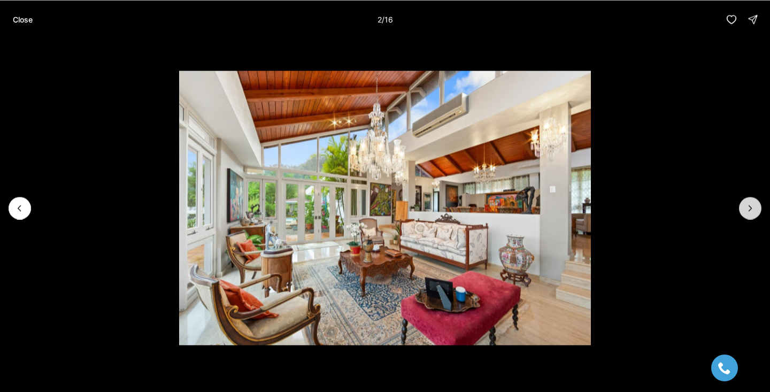
click at [741, 208] on button "Next slide" at bounding box center [750, 208] width 22 height 22
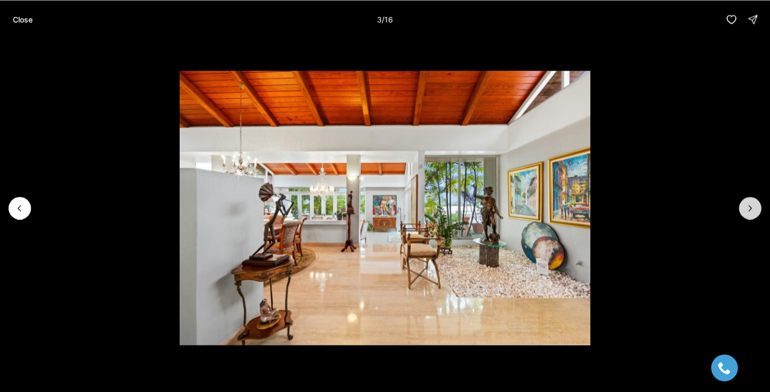
click at [741, 208] on button "Next slide" at bounding box center [750, 208] width 22 height 22
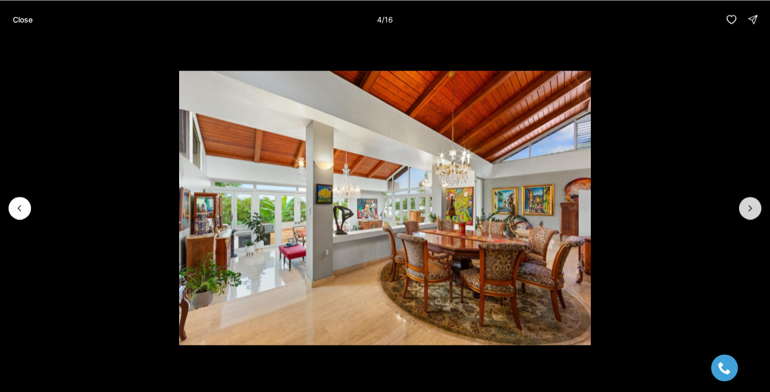
click at [741, 208] on button "Next slide" at bounding box center [750, 208] width 22 height 22
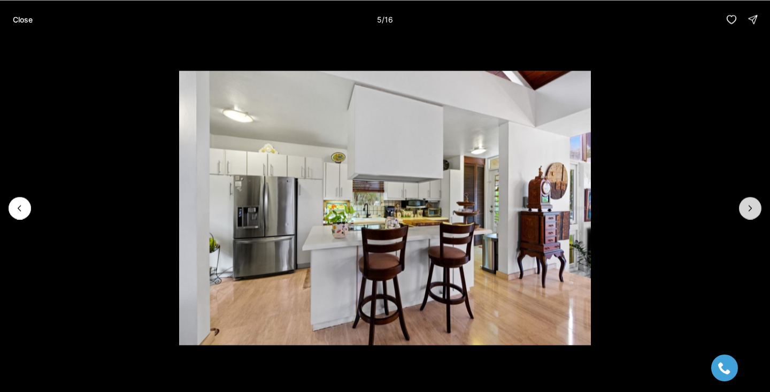
click at [742, 208] on button "Next slide" at bounding box center [750, 208] width 22 height 22
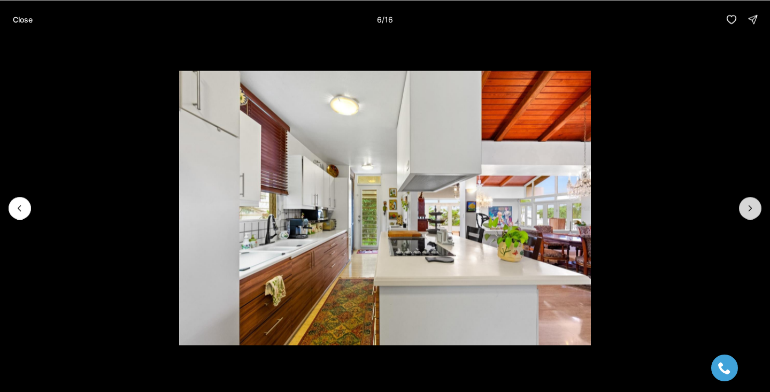
click at [742, 209] on button "Next slide" at bounding box center [750, 208] width 22 height 22
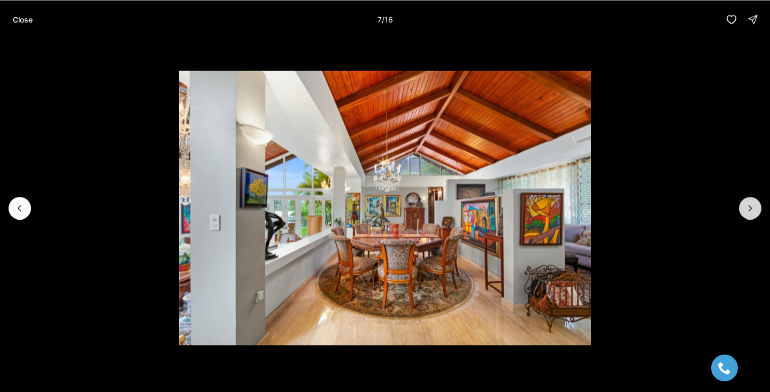
click at [742, 209] on button "Next slide" at bounding box center [750, 208] width 22 height 22
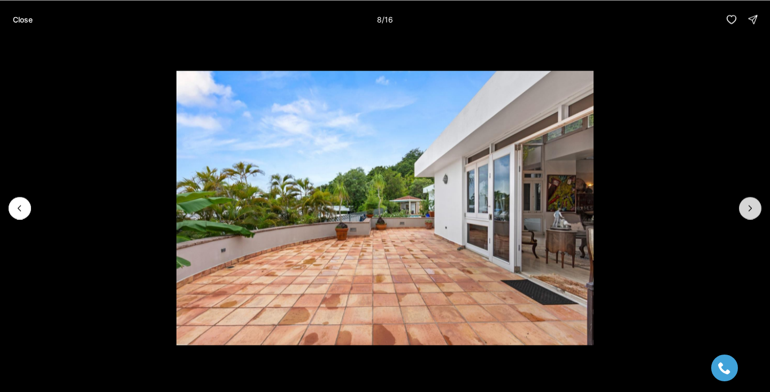
click at [742, 209] on button "Next slide" at bounding box center [750, 208] width 22 height 22
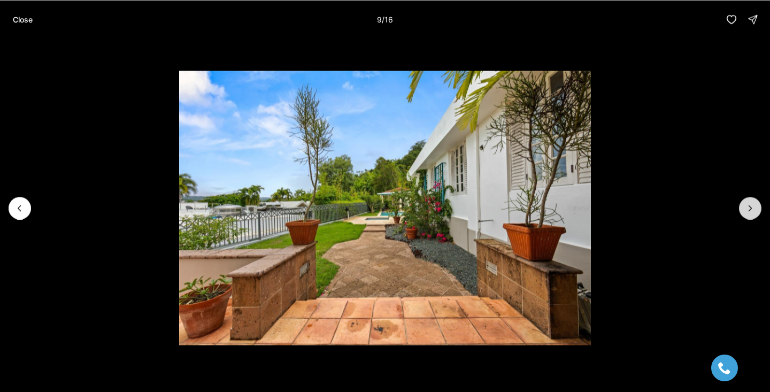
click at [742, 209] on button "Next slide" at bounding box center [750, 208] width 22 height 22
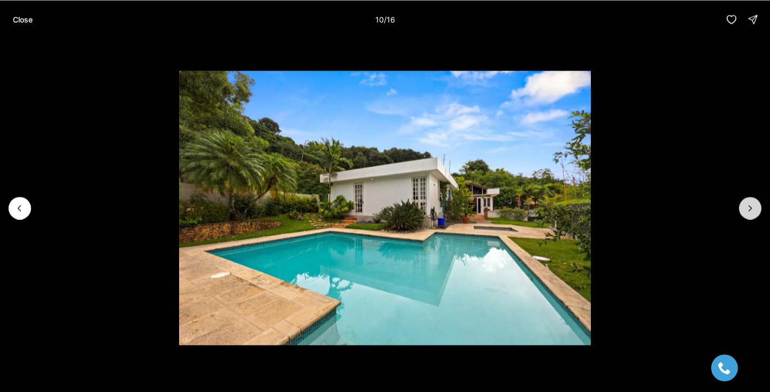
click at [742, 209] on button "Next slide" at bounding box center [750, 208] width 22 height 22
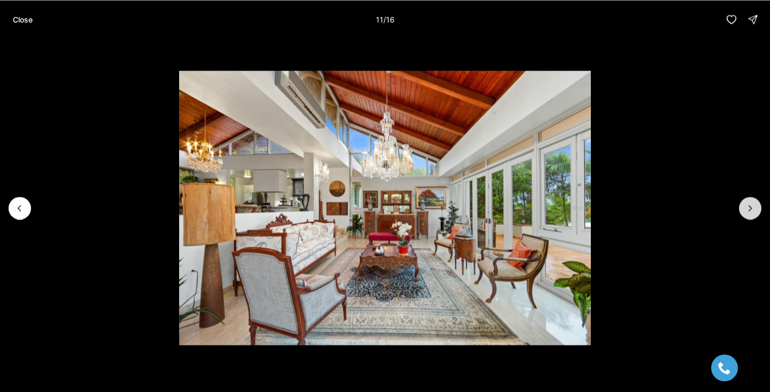
click at [742, 209] on button "Next slide" at bounding box center [750, 208] width 22 height 22
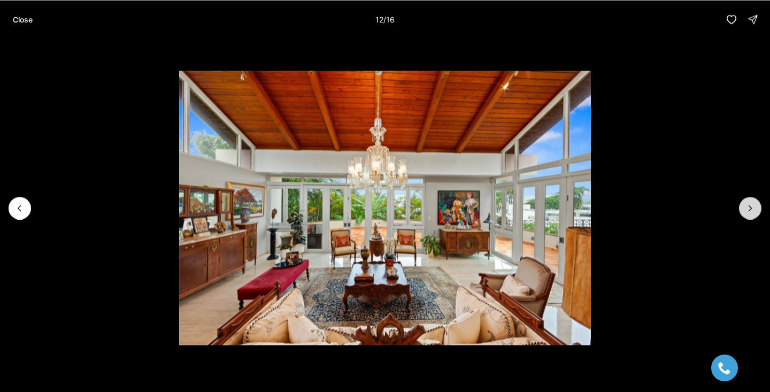
click at [742, 209] on button "Next slide" at bounding box center [750, 208] width 22 height 22
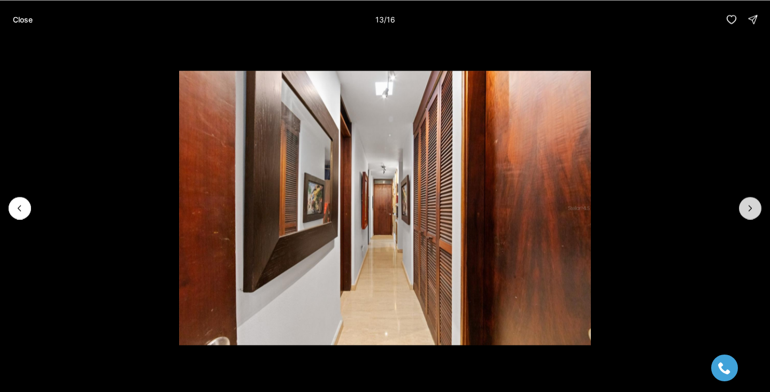
click at [742, 209] on button "Next slide" at bounding box center [750, 208] width 22 height 22
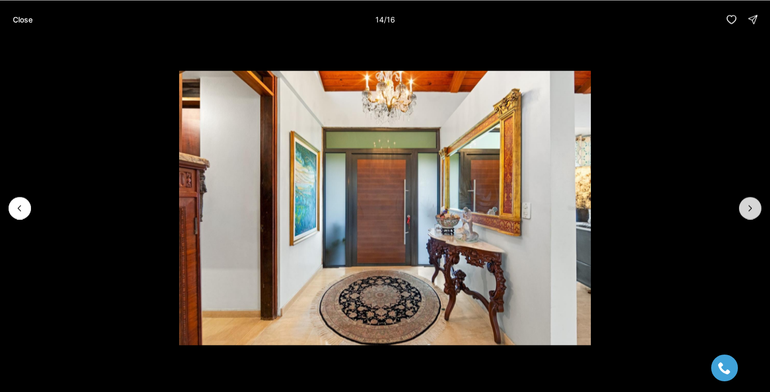
click at [743, 209] on button "Next slide" at bounding box center [750, 208] width 22 height 22
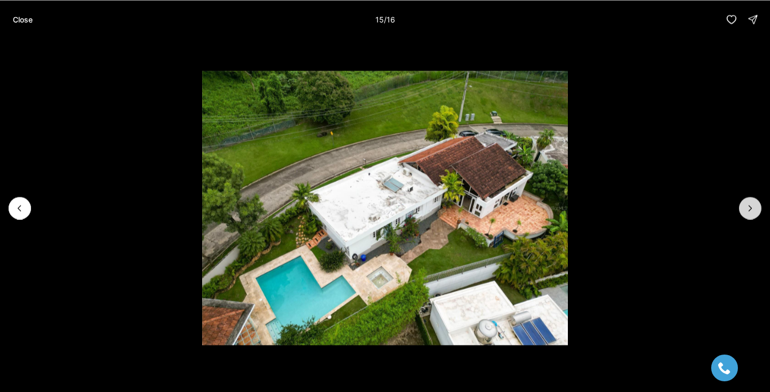
click at [743, 209] on button "Next slide" at bounding box center [750, 208] width 22 height 22
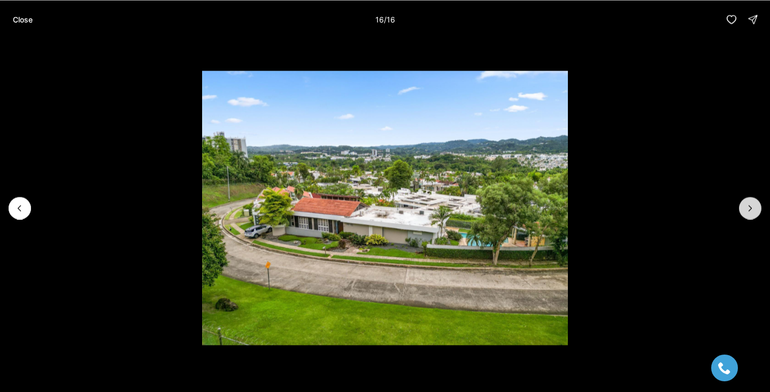
click at [743, 209] on div at bounding box center [750, 208] width 22 height 22
click at [7, 16] on button "Close" at bounding box center [22, 19] width 33 height 21
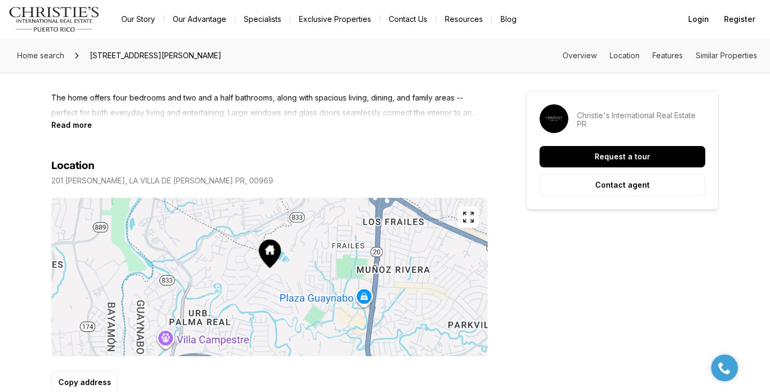
scroll to position [546, 0]
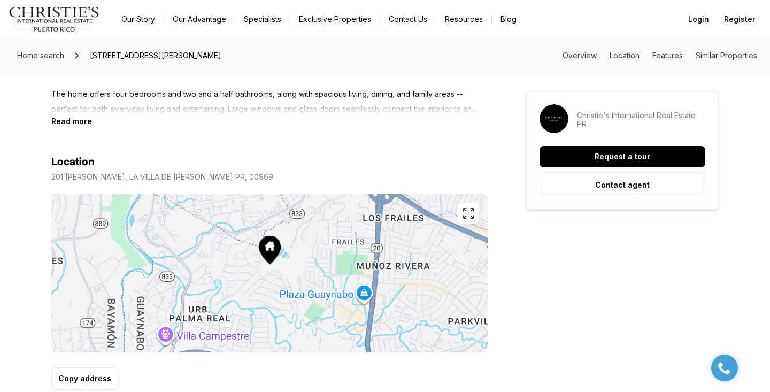
click at [465, 212] on icon "button" at bounding box center [468, 213] width 13 height 13
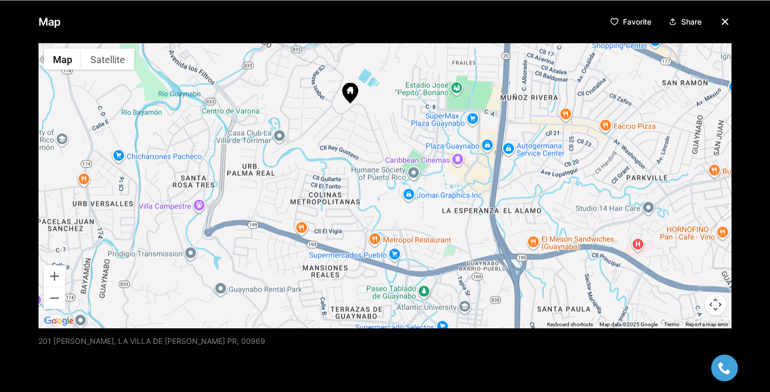
drag, startPoint x: 418, startPoint y: 222, endPoint x: 383, endPoint y: 144, distance: 85.7
click at [383, 144] on div at bounding box center [384, 185] width 693 height 285
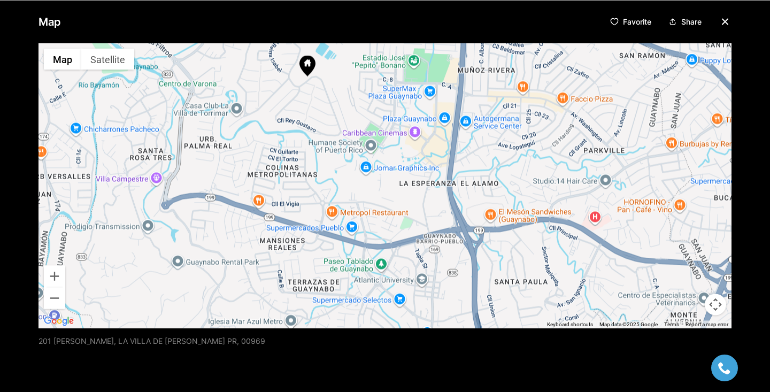
drag, startPoint x: 407, startPoint y: 218, endPoint x: 365, endPoint y: 190, distance: 50.7
click at [365, 190] on div at bounding box center [384, 185] width 693 height 285
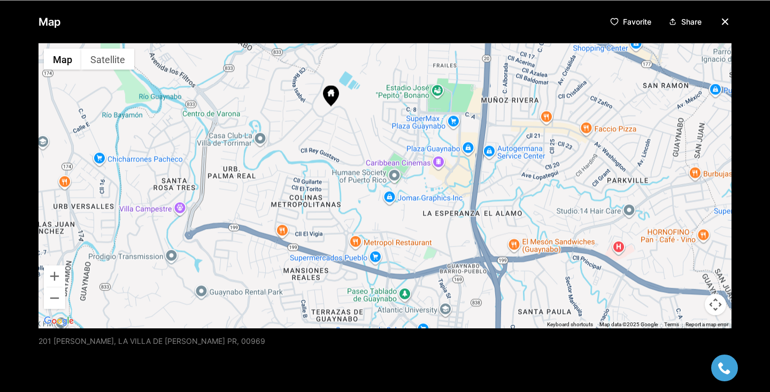
drag, startPoint x: 393, startPoint y: 236, endPoint x: 416, endPoint y: 266, distance: 37.7
click at [416, 267] on div at bounding box center [384, 185] width 693 height 285
click at [331, 98] on icon at bounding box center [330, 94] width 16 height 21
click at [443, 312] on div at bounding box center [384, 185] width 693 height 285
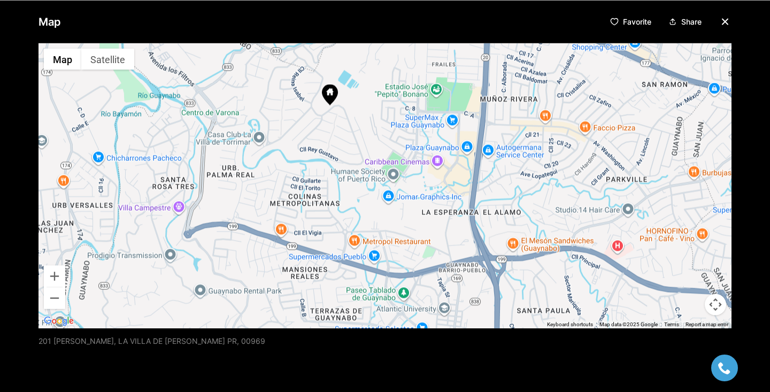
click at [442, 311] on div at bounding box center [384, 185] width 693 height 285
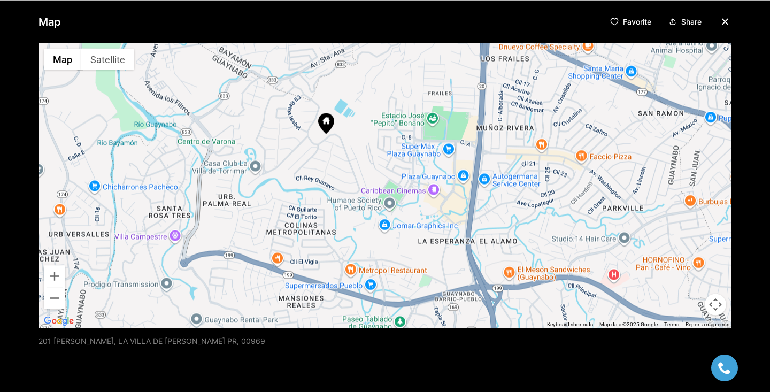
drag, startPoint x: 304, startPoint y: 102, endPoint x: 300, endPoint y: 132, distance: 30.2
click at [300, 132] on div at bounding box center [384, 185] width 693 height 285
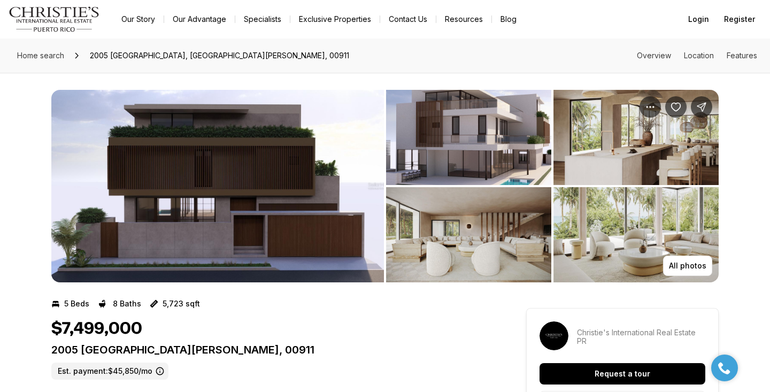
click at [172, 216] on img "View image gallery" at bounding box center [217, 186] width 333 height 192
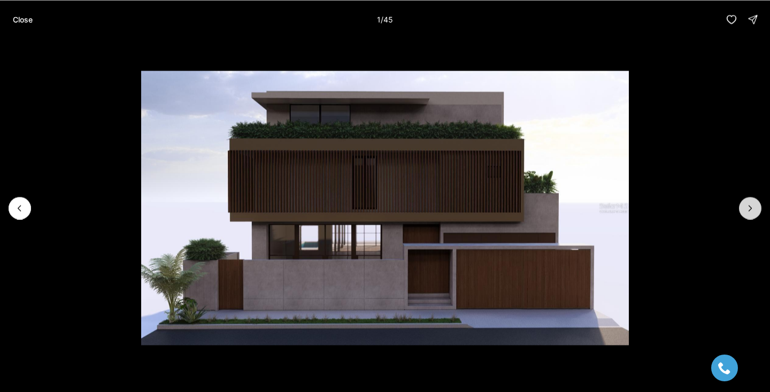
click at [755, 213] on icon "Next slide" at bounding box center [750, 208] width 11 height 11
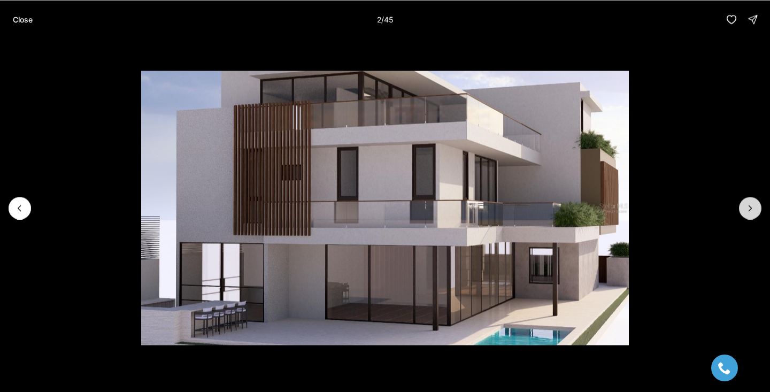
click at [755, 213] on icon "Next slide" at bounding box center [750, 208] width 11 height 11
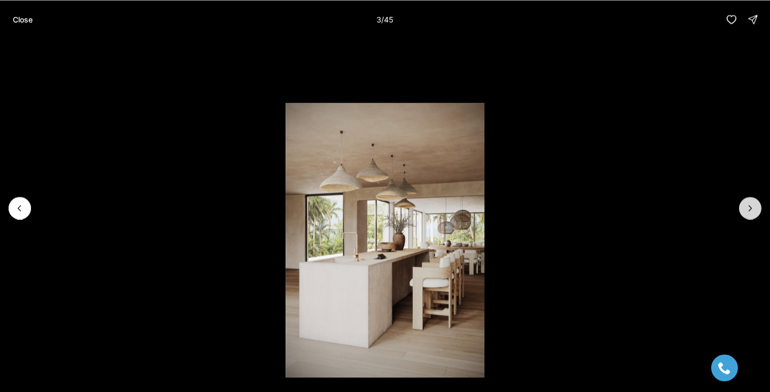
click at [755, 213] on icon "Next slide" at bounding box center [750, 208] width 11 height 11
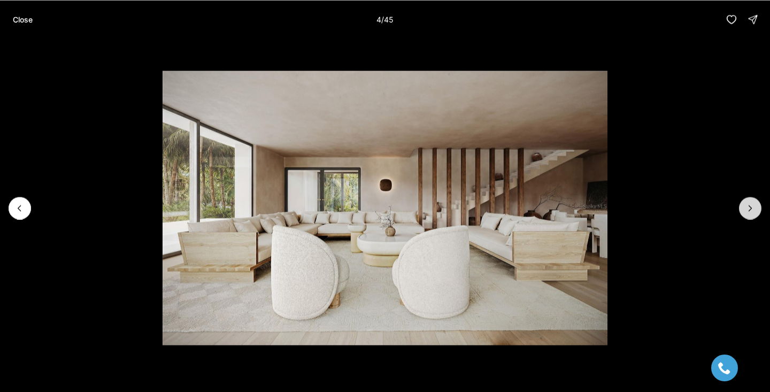
click at [755, 213] on icon "Next slide" at bounding box center [750, 208] width 11 height 11
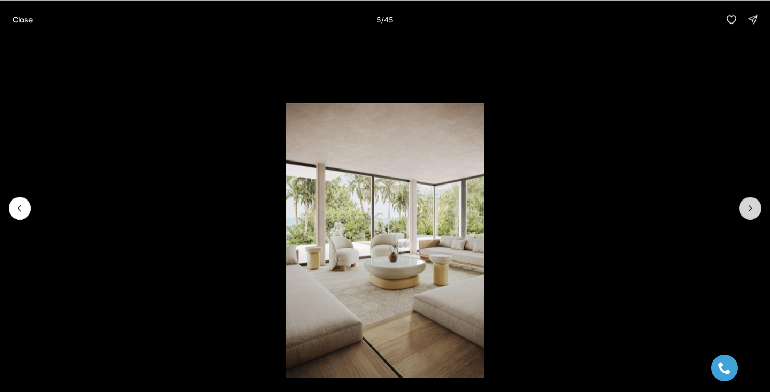
click at [755, 213] on icon "Next slide" at bounding box center [750, 208] width 11 height 11
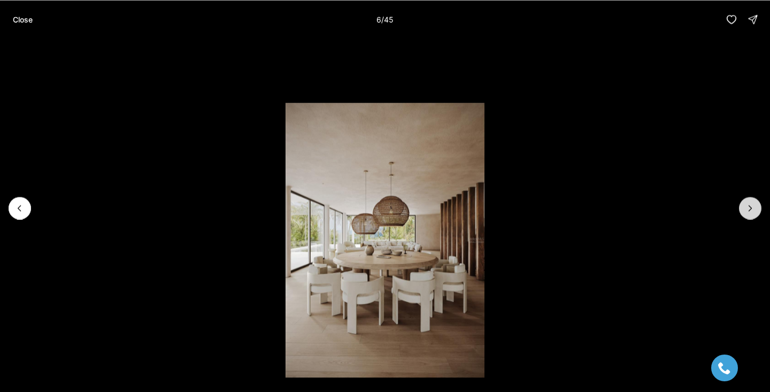
click at [755, 213] on icon "Next slide" at bounding box center [750, 208] width 11 height 11
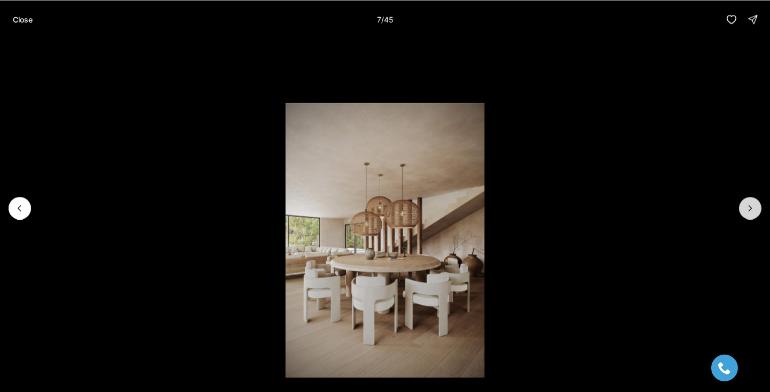
click at [755, 213] on icon "Next slide" at bounding box center [750, 208] width 11 height 11
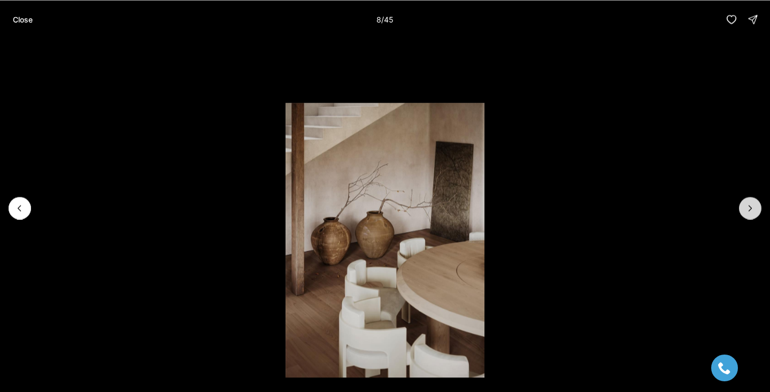
click at [755, 213] on icon "Next slide" at bounding box center [750, 208] width 11 height 11
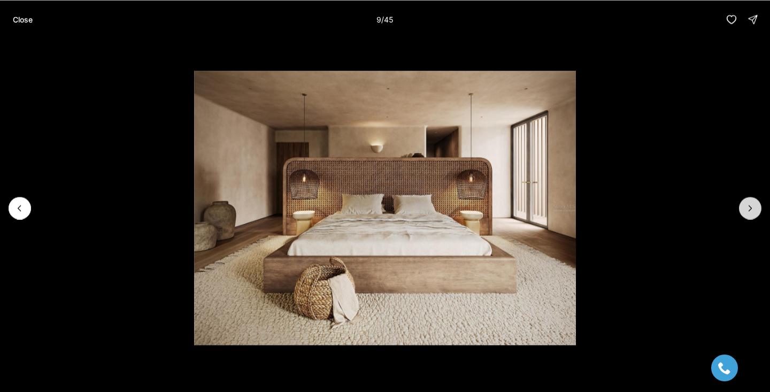
click at [755, 213] on icon "Next slide" at bounding box center [750, 208] width 11 height 11
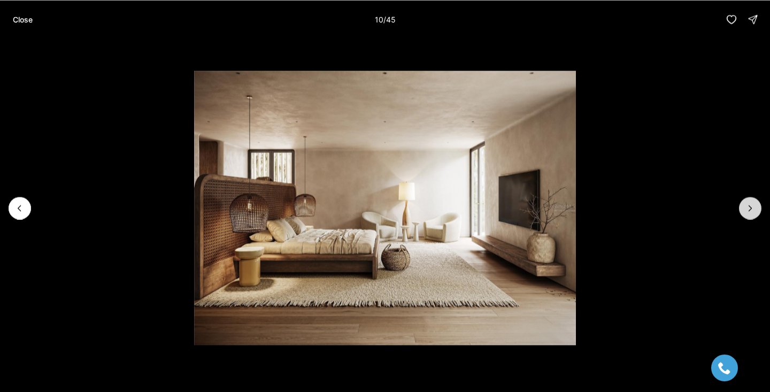
click at [755, 213] on button "Next slide" at bounding box center [750, 208] width 22 height 22
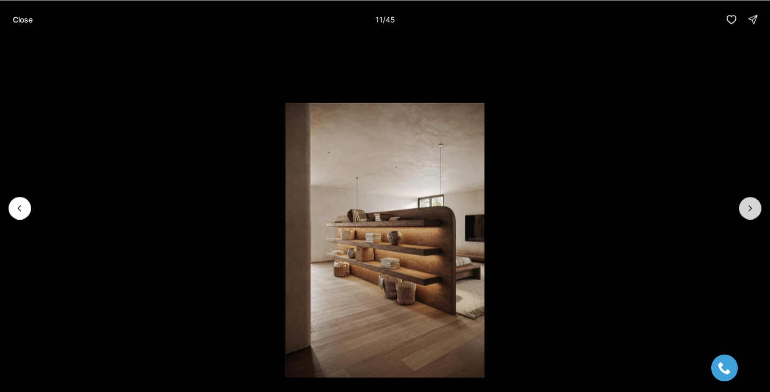
click at [755, 213] on button "Next slide" at bounding box center [750, 208] width 22 height 22
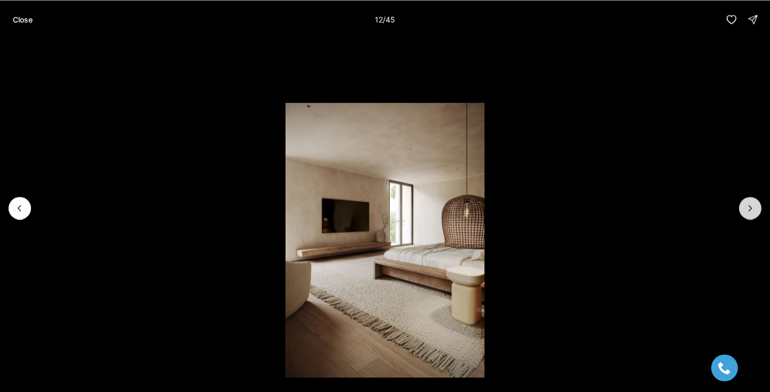
click at [756, 213] on button "Next slide" at bounding box center [750, 208] width 22 height 22
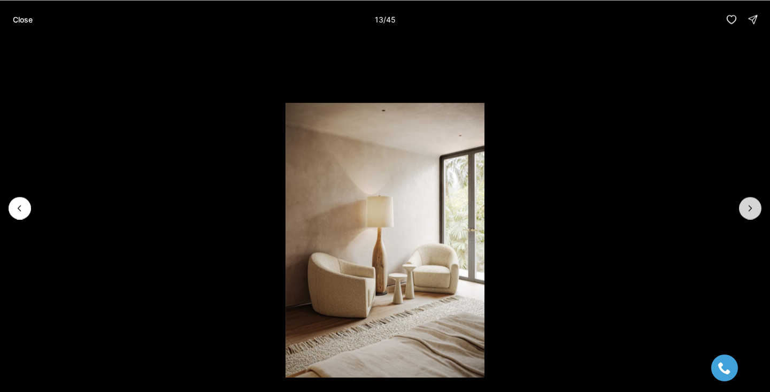
click at [756, 213] on button "Next slide" at bounding box center [750, 208] width 22 height 22
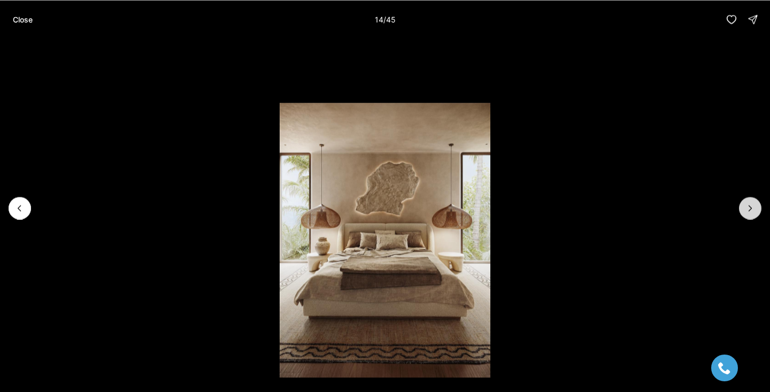
click at [756, 213] on button "Next slide" at bounding box center [750, 208] width 22 height 22
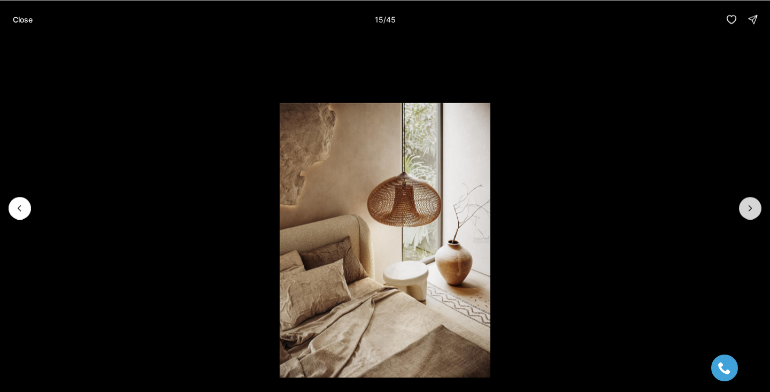
click at [756, 213] on button "Next slide" at bounding box center [750, 208] width 22 height 22
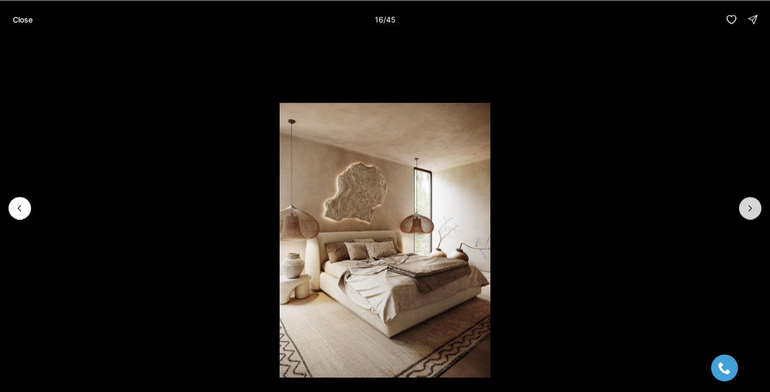
click at [756, 213] on button "Next slide" at bounding box center [750, 208] width 22 height 22
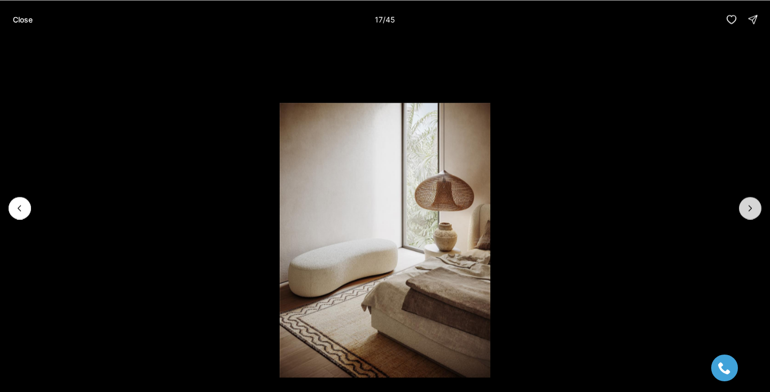
click at [756, 213] on button "Next slide" at bounding box center [750, 208] width 22 height 22
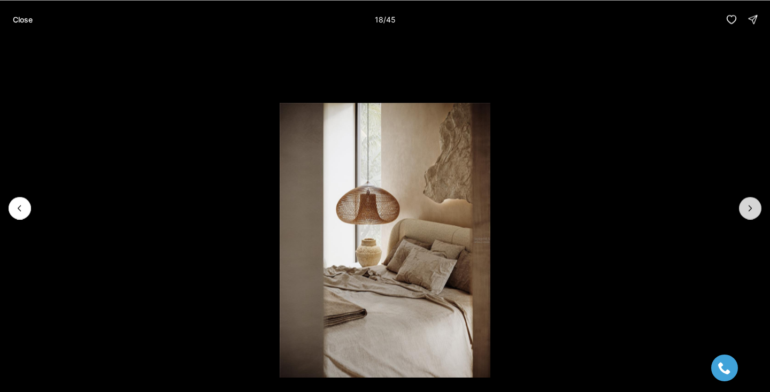
click at [756, 213] on button "Next slide" at bounding box center [750, 208] width 22 height 22
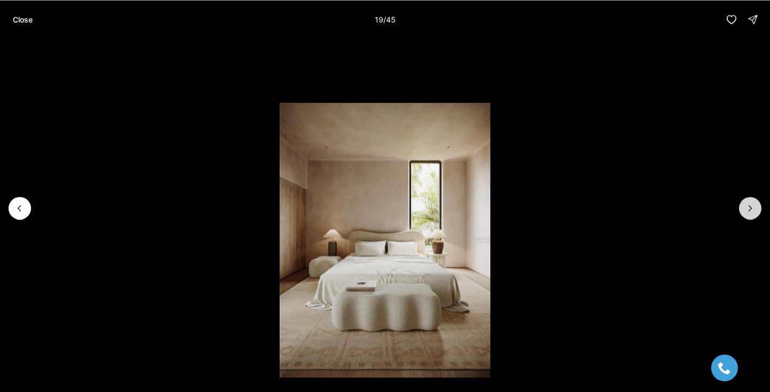
click at [756, 213] on button "Next slide" at bounding box center [750, 208] width 22 height 22
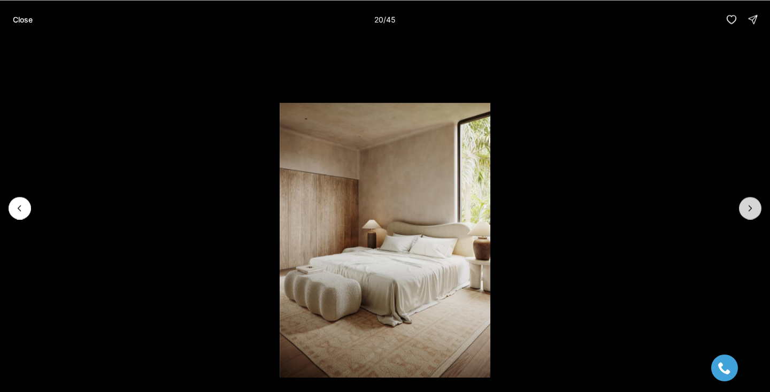
click at [756, 213] on button "Next slide" at bounding box center [750, 208] width 22 height 22
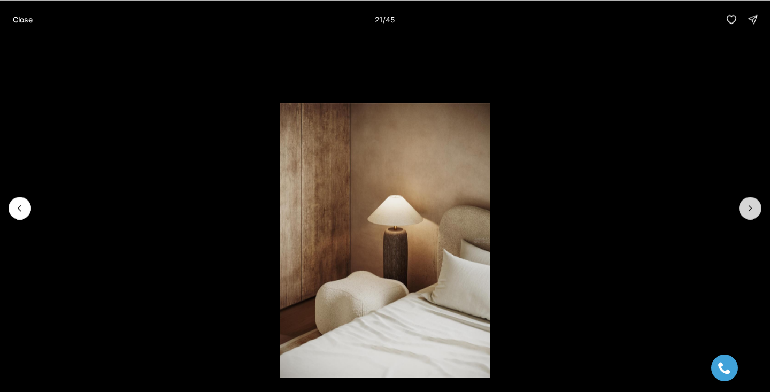
click at [756, 213] on button "Next slide" at bounding box center [750, 208] width 22 height 22
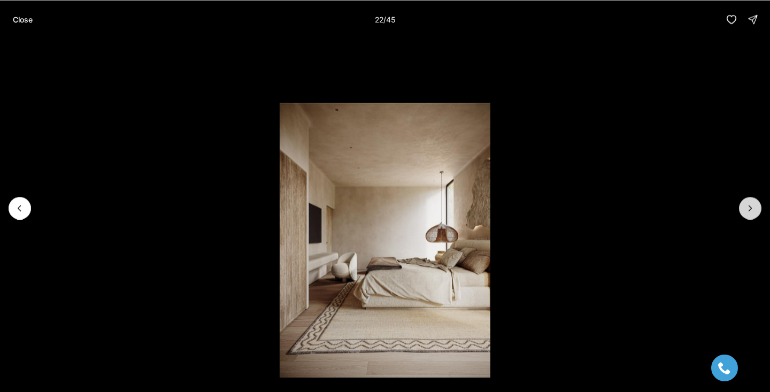
click at [756, 213] on button "Next slide" at bounding box center [750, 208] width 22 height 22
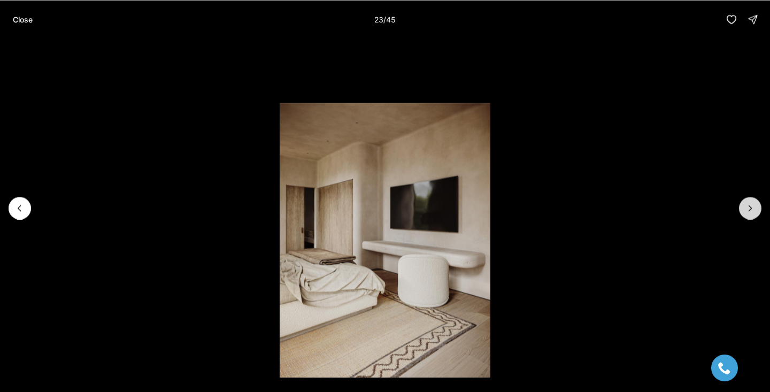
click at [757, 213] on button "Next slide" at bounding box center [750, 208] width 22 height 22
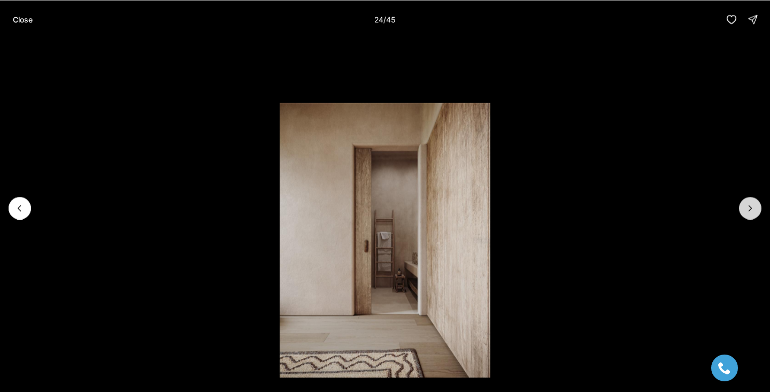
click at [757, 213] on button "Next slide" at bounding box center [750, 208] width 22 height 22
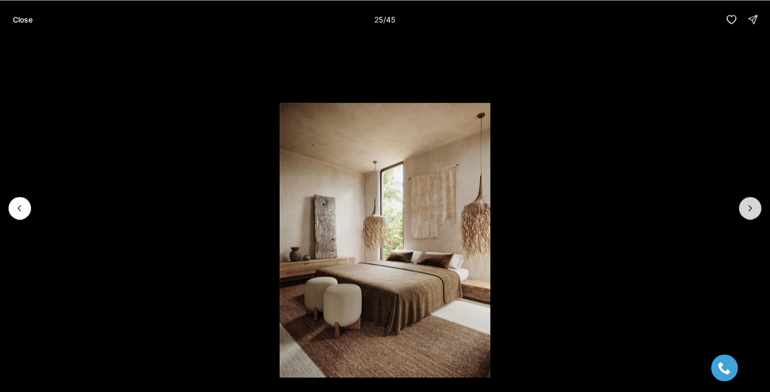
click at [757, 213] on button "Next slide" at bounding box center [750, 208] width 22 height 22
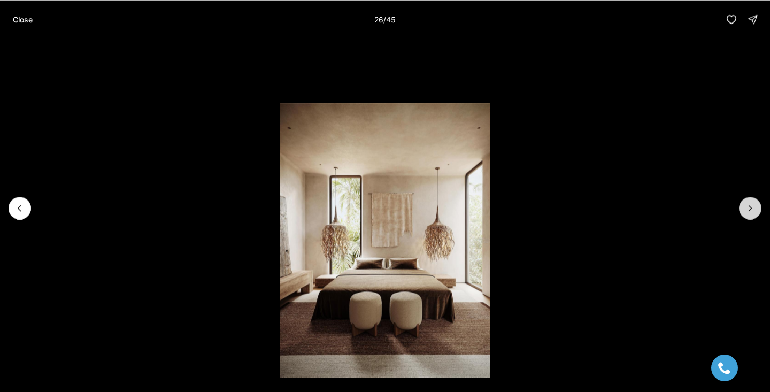
click at [757, 213] on button "Next slide" at bounding box center [750, 208] width 22 height 22
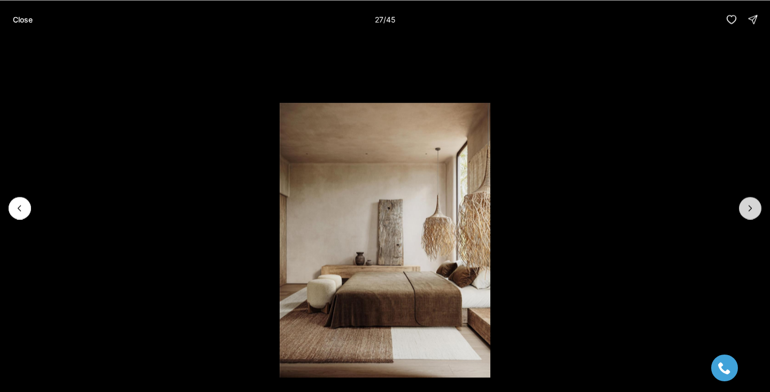
click at [757, 213] on button "Next slide" at bounding box center [750, 208] width 22 height 22
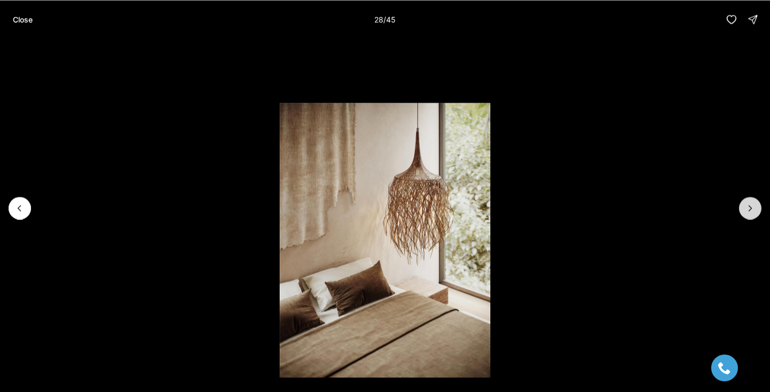
click at [757, 213] on button "Next slide" at bounding box center [750, 208] width 22 height 22
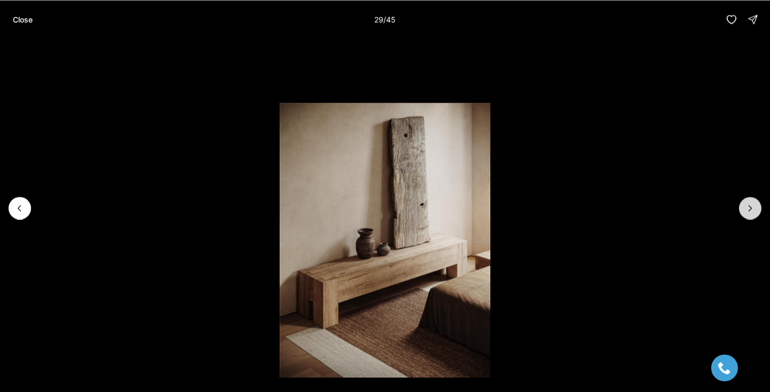
click at [758, 213] on button "Next slide" at bounding box center [750, 208] width 22 height 22
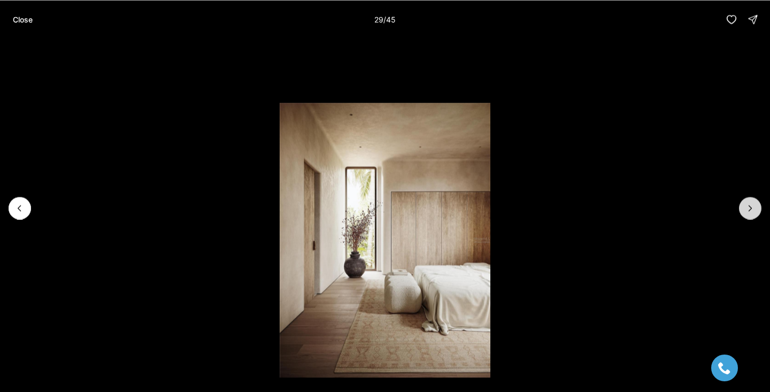
click at [758, 213] on button "Next slide" at bounding box center [750, 208] width 22 height 22
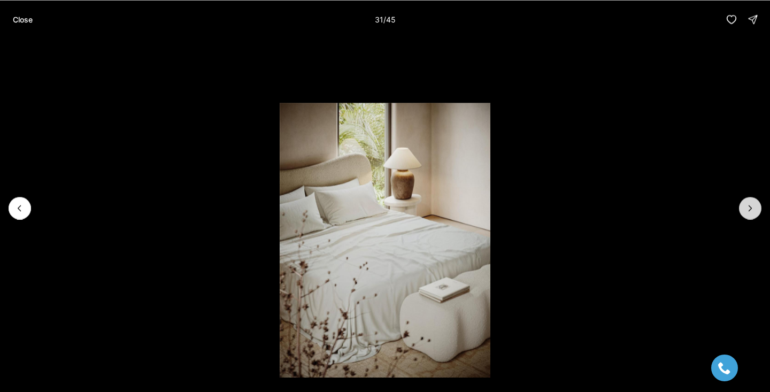
click at [758, 213] on button "Next slide" at bounding box center [750, 208] width 22 height 22
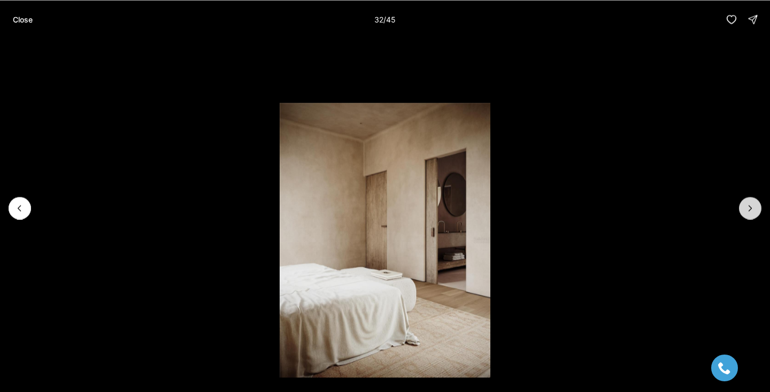
click at [758, 213] on button "Next slide" at bounding box center [750, 208] width 22 height 22
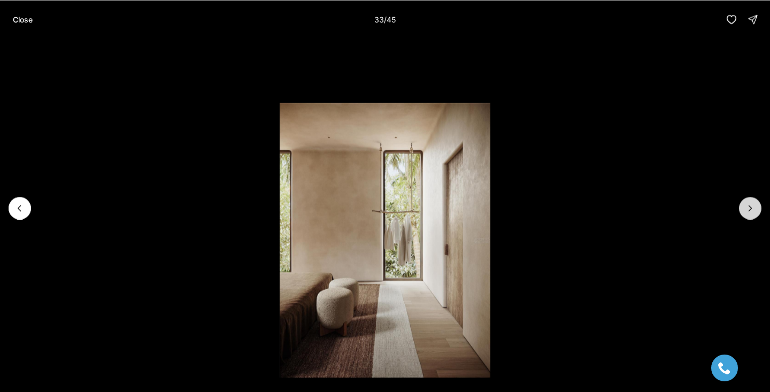
click at [758, 213] on button "Next slide" at bounding box center [750, 208] width 22 height 22
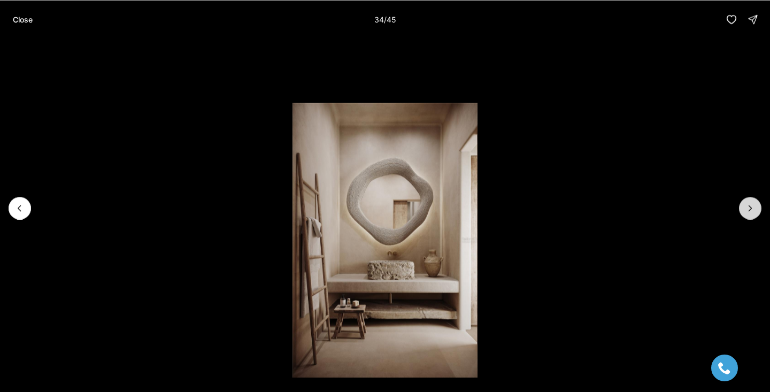
click at [758, 213] on button "Next slide" at bounding box center [750, 208] width 22 height 22
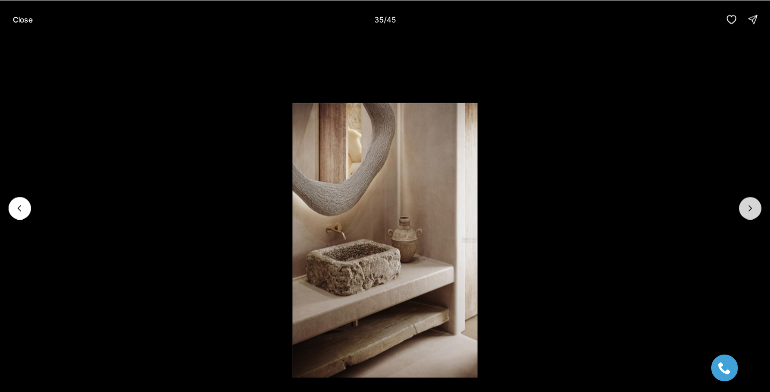
click at [758, 213] on button "Next slide" at bounding box center [750, 208] width 22 height 22
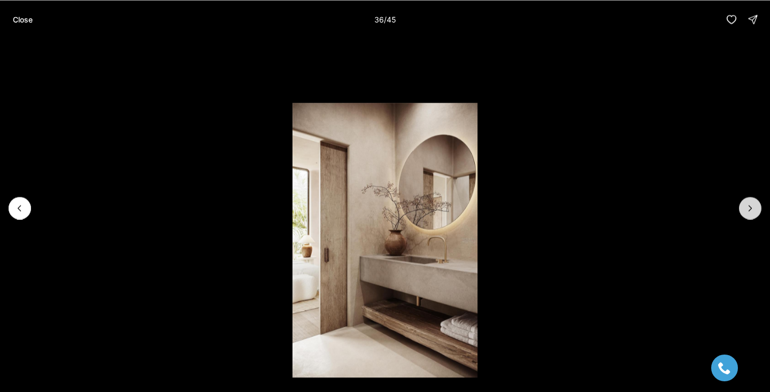
click at [758, 213] on button "Next slide" at bounding box center [750, 208] width 22 height 22
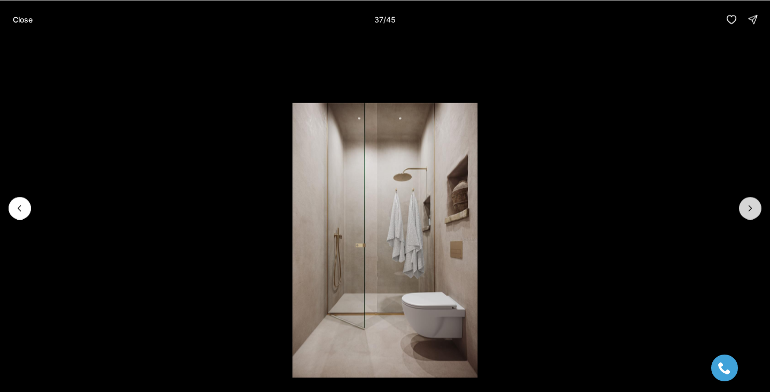
click at [758, 213] on button "Next slide" at bounding box center [750, 208] width 22 height 22
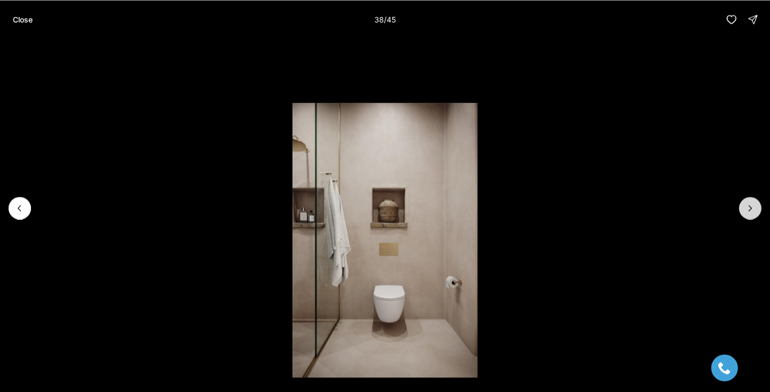
click at [759, 213] on button "Next slide" at bounding box center [750, 208] width 22 height 22
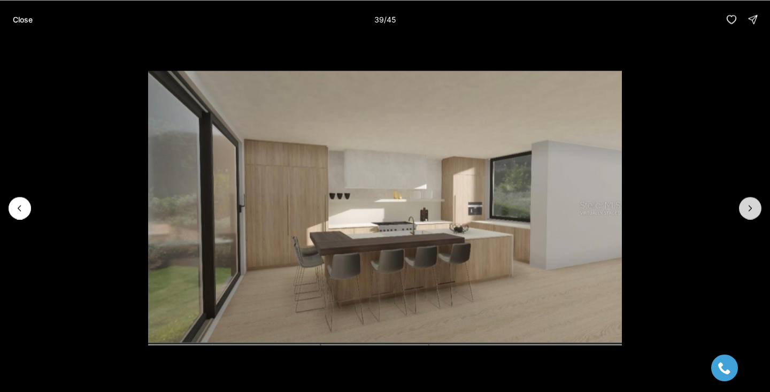
click at [759, 213] on button "Next slide" at bounding box center [750, 208] width 22 height 22
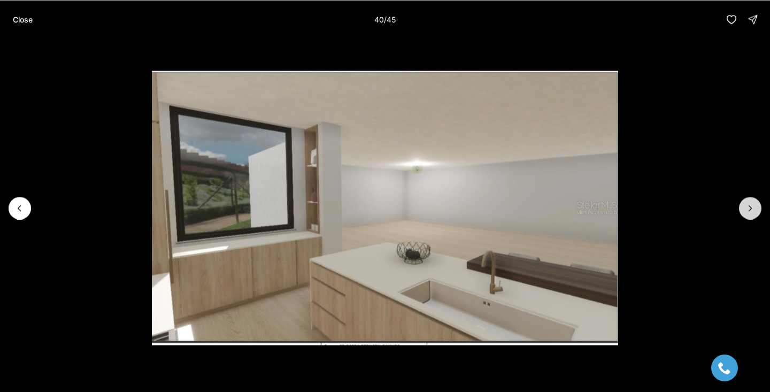
click at [759, 213] on button "Next slide" at bounding box center [750, 208] width 22 height 22
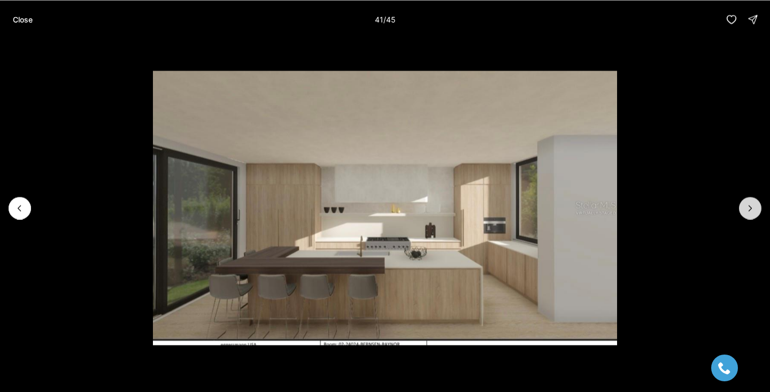
click at [759, 213] on button "Next slide" at bounding box center [750, 208] width 22 height 22
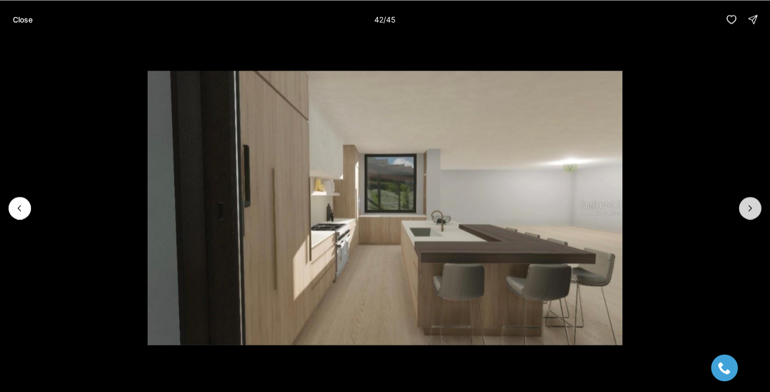
click at [759, 213] on button "Next slide" at bounding box center [750, 208] width 22 height 22
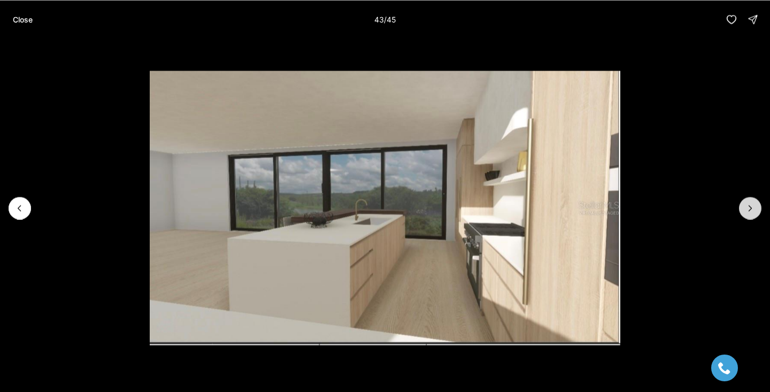
click at [759, 213] on button "Next slide" at bounding box center [750, 208] width 22 height 22
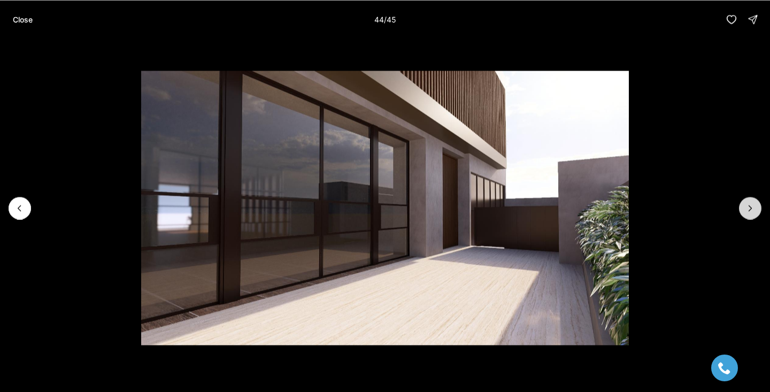
click at [759, 213] on button "Next slide" at bounding box center [750, 208] width 22 height 22
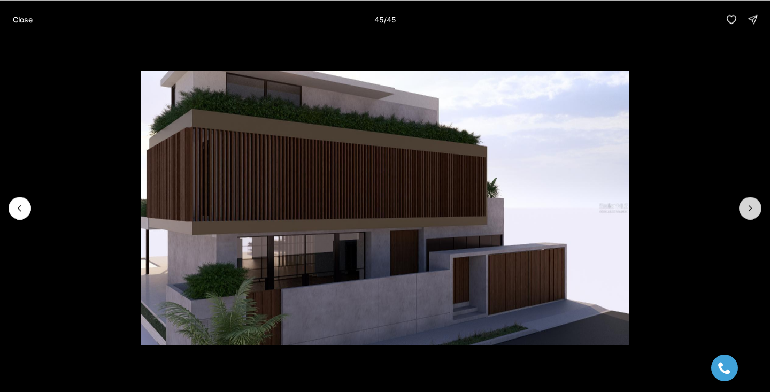
click at [759, 213] on div at bounding box center [750, 208] width 22 height 22
click at [19, 22] on p "Close" at bounding box center [23, 19] width 20 height 9
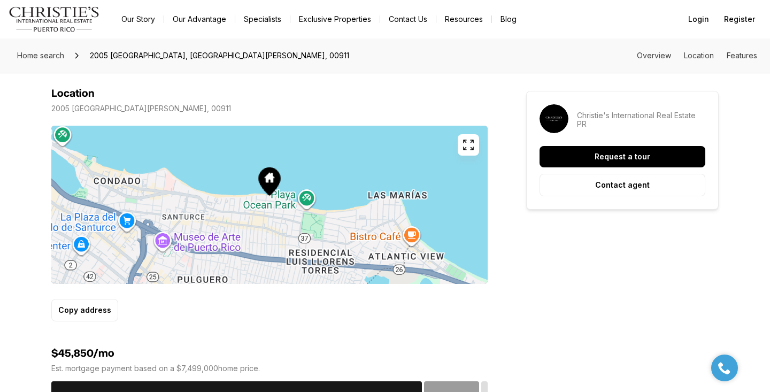
scroll to position [615, 0]
click at [470, 141] on icon "button" at bounding box center [468, 144] width 13 height 13
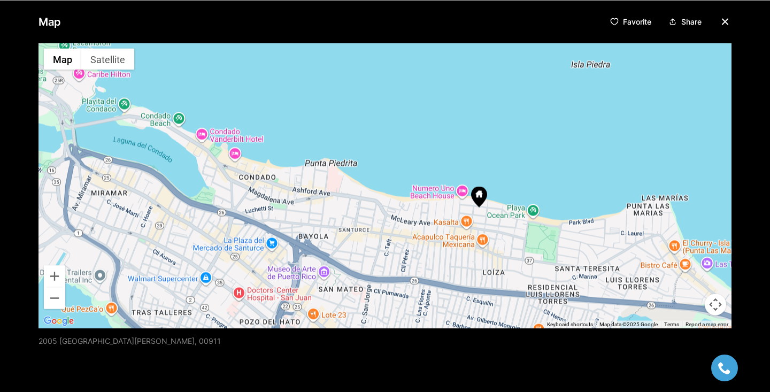
drag, startPoint x: 407, startPoint y: 216, endPoint x: 508, endPoint y: 243, distance: 104.5
click at [508, 243] on div at bounding box center [384, 185] width 693 height 285
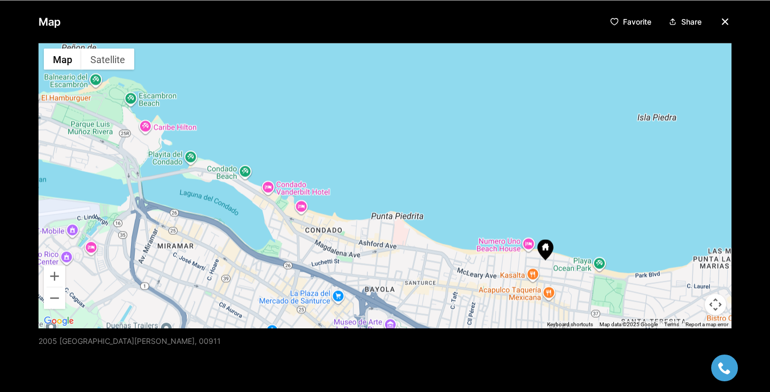
drag, startPoint x: 343, startPoint y: 210, endPoint x: 403, endPoint y: 262, distance: 79.2
click at [403, 262] on div at bounding box center [384, 185] width 693 height 285
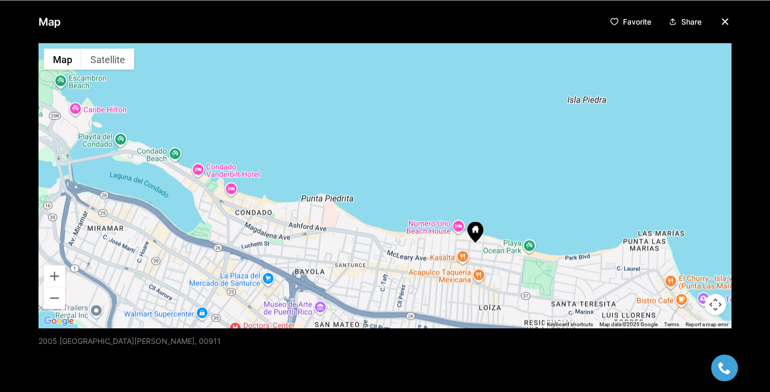
drag, startPoint x: 509, startPoint y: 282, endPoint x: 427, endPoint y: 259, distance: 85.9
click at [427, 259] on div at bounding box center [384, 185] width 693 height 285
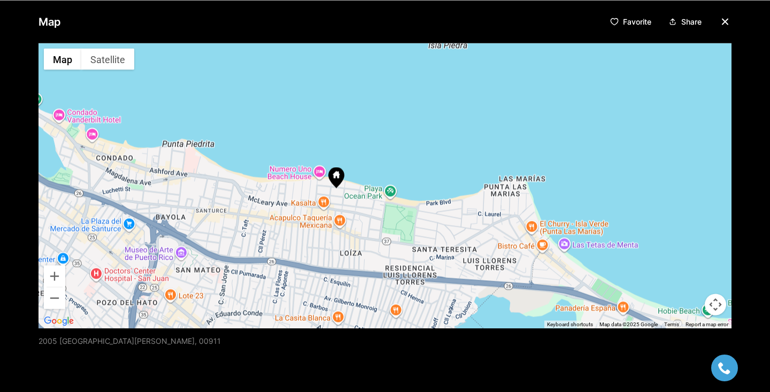
drag, startPoint x: 508, startPoint y: 275, endPoint x: 380, endPoint y: 227, distance: 136.3
click at [380, 227] on div at bounding box center [384, 185] width 693 height 285
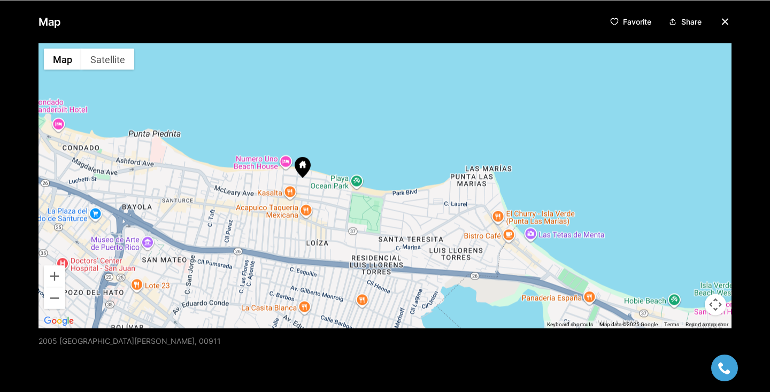
drag, startPoint x: 445, startPoint y: 246, endPoint x: 334, endPoint y: 198, distance: 121.4
click at [334, 198] on div at bounding box center [384, 185] width 693 height 285
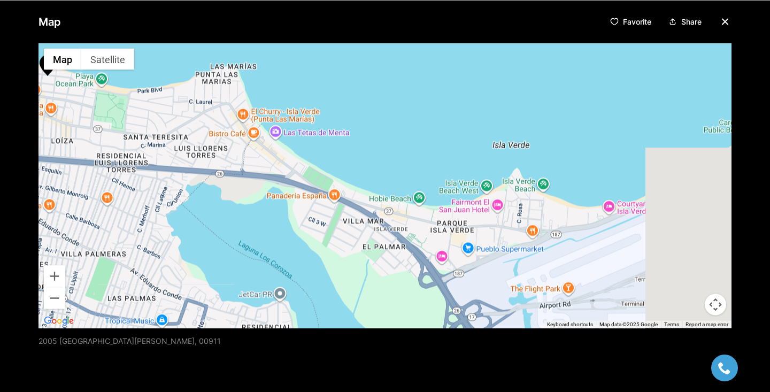
drag, startPoint x: 441, startPoint y: 233, endPoint x: 303, endPoint y: 194, distance: 144.0
click at [303, 194] on div at bounding box center [384, 185] width 693 height 285
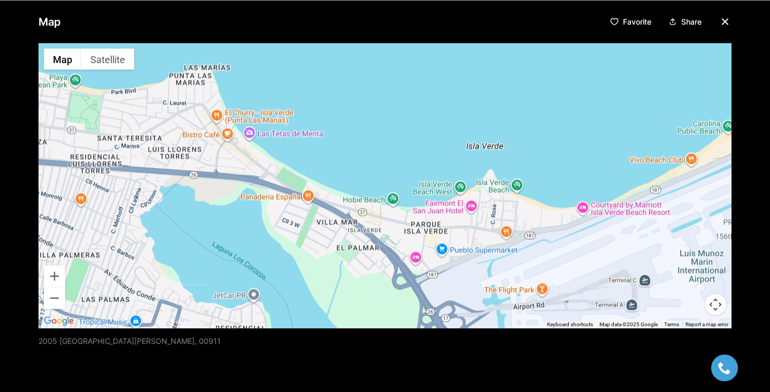
drag, startPoint x: 392, startPoint y: 242, endPoint x: 376, endPoint y: 249, distance: 16.8
click at [376, 249] on div at bounding box center [384, 185] width 693 height 285
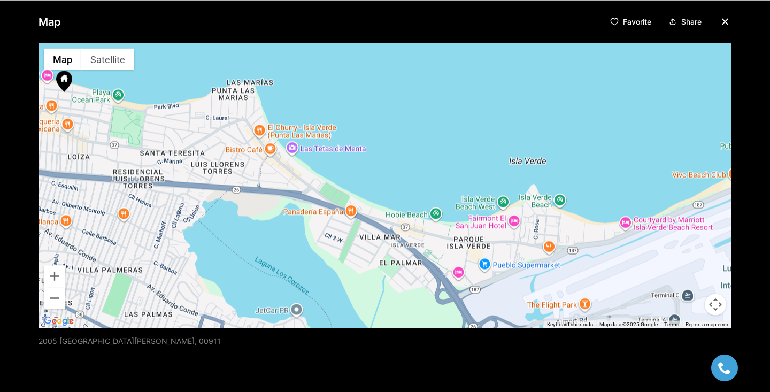
drag, startPoint x: 285, startPoint y: 188, endPoint x: 385, endPoint y: 245, distance: 115.0
click at [385, 243] on div at bounding box center [384, 185] width 693 height 285
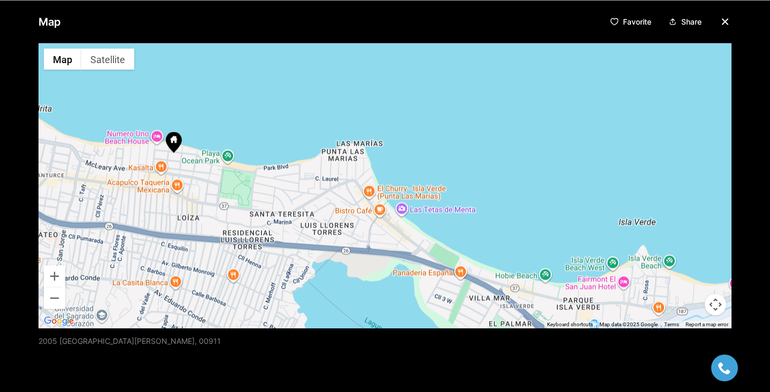
drag, startPoint x: 320, startPoint y: 175, endPoint x: 365, endPoint y: 187, distance: 46.6
click at [365, 187] on div at bounding box center [384, 185] width 693 height 285
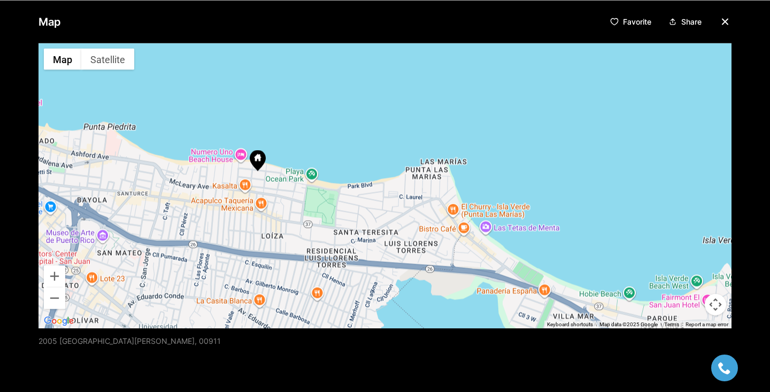
drag, startPoint x: 303, startPoint y: 214, endPoint x: 389, endPoint y: 232, distance: 87.4
click at [389, 232] on div at bounding box center [384, 185] width 693 height 285
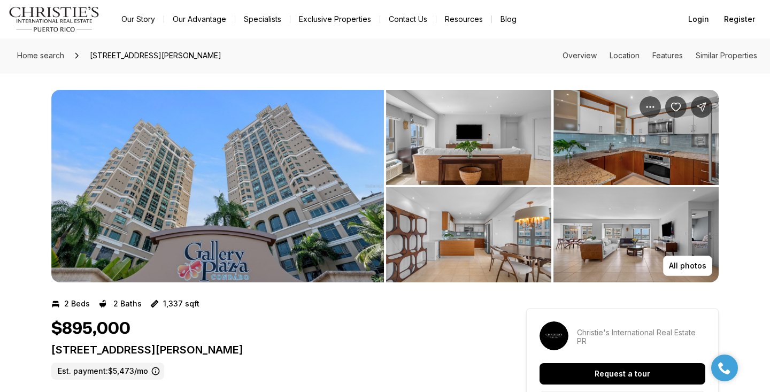
click at [315, 189] on img "View image gallery" at bounding box center [217, 186] width 333 height 192
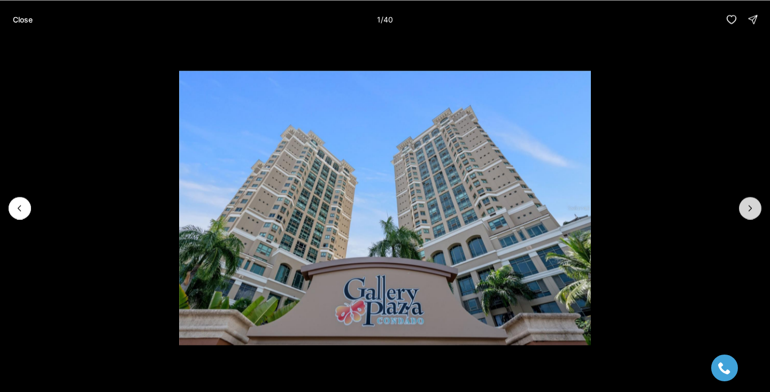
click at [747, 210] on icon "Next slide" at bounding box center [750, 208] width 11 height 11
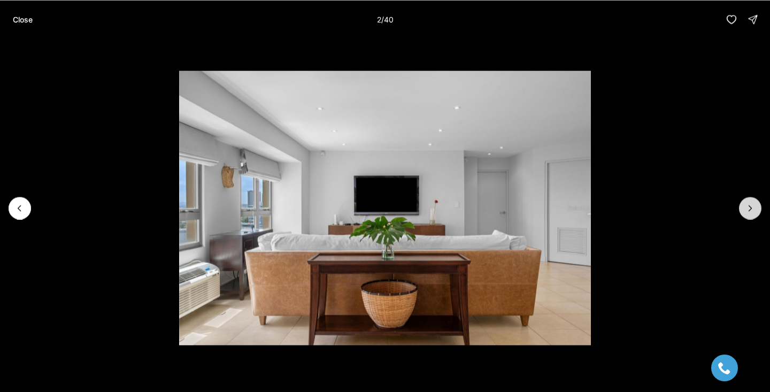
click at [748, 211] on icon "Next slide" at bounding box center [750, 208] width 11 height 11
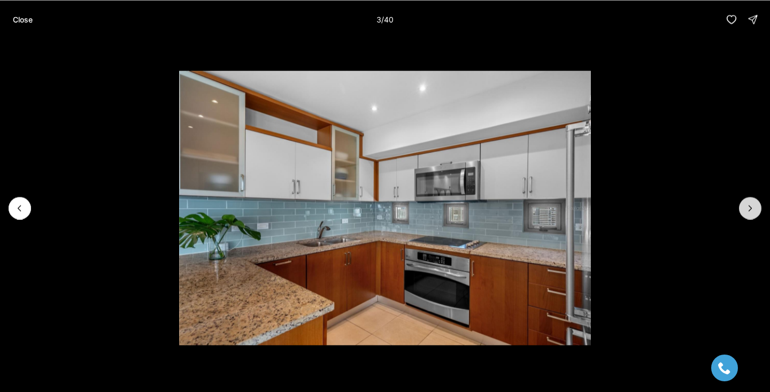
click at [749, 211] on icon "Next slide" at bounding box center [750, 208] width 11 height 11
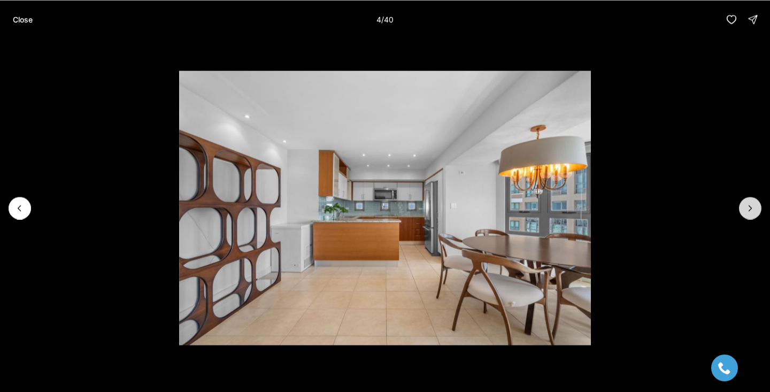
click at [749, 211] on icon "Next slide" at bounding box center [750, 208] width 11 height 11
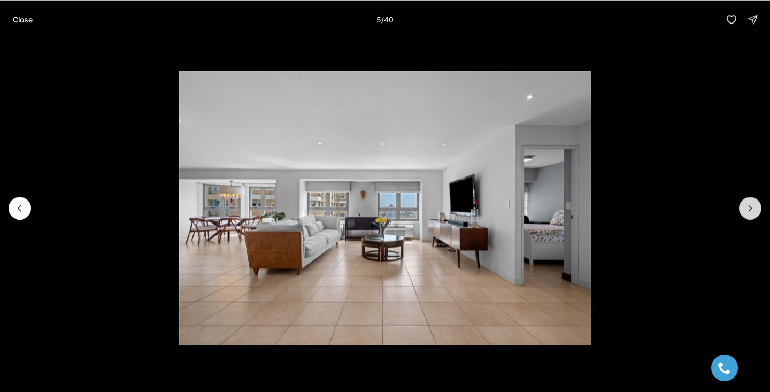
click at [749, 211] on icon "Next slide" at bounding box center [750, 208] width 11 height 11
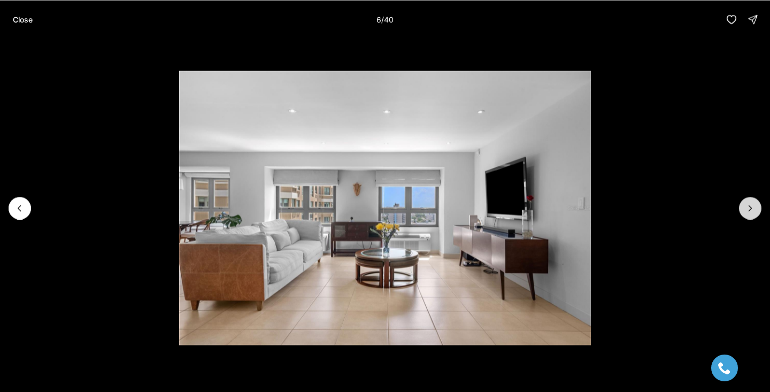
click at [749, 211] on icon "Next slide" at bounding box center [750, 208] width 11 height 11
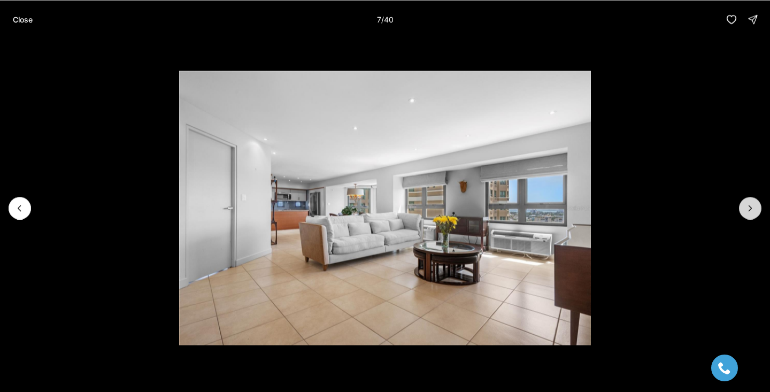
click at [749, 211] on icon "Next slide" at bounding box center [750, 208] width 11 height 11
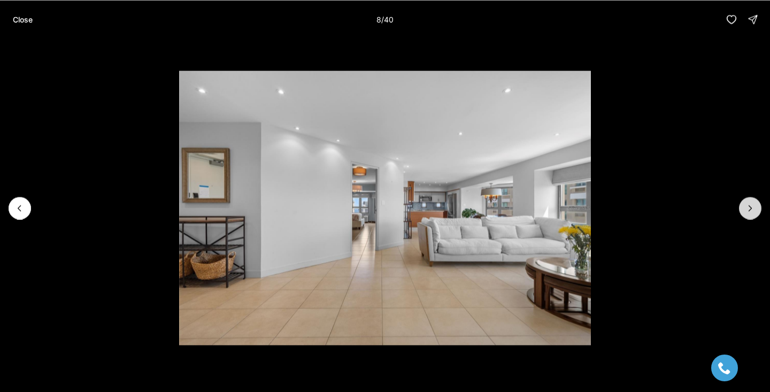
click at [749, 211] on icon "Next slide" at bounding box center [750, 208] width 11 height 11
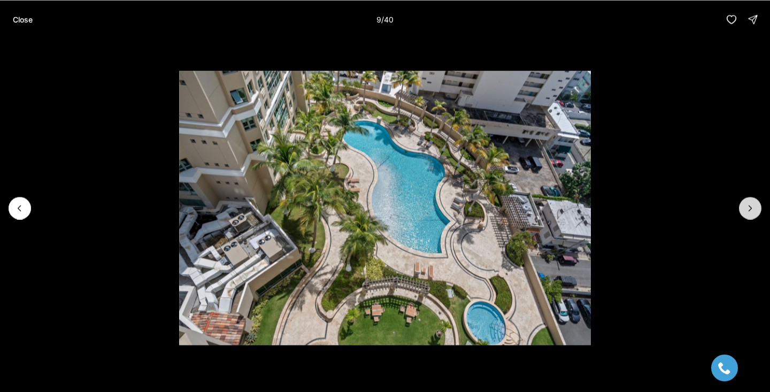
click at [749, 211] on icon "Next slide" at bounding box center [750, 208] width 11 height 11
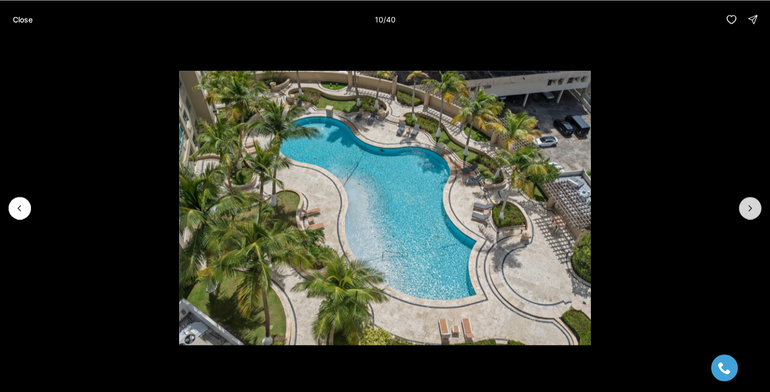
click at [749, 211] on icon "Next slide" at bounding box center [750, 208] width 11 height 11
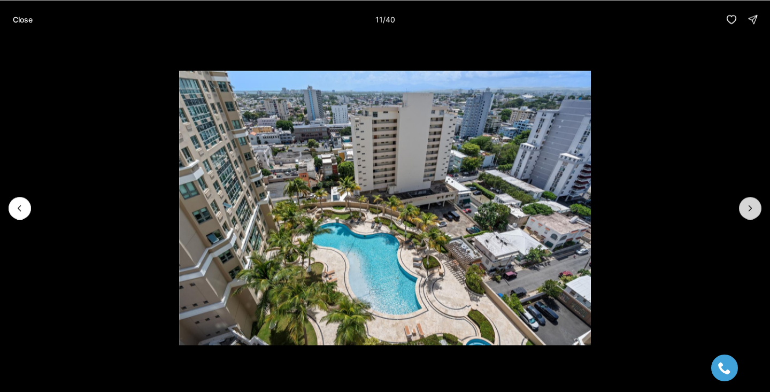
click at [749, 211] on icon "Next slide" at bounding box center [750, 208] width 11 height 11
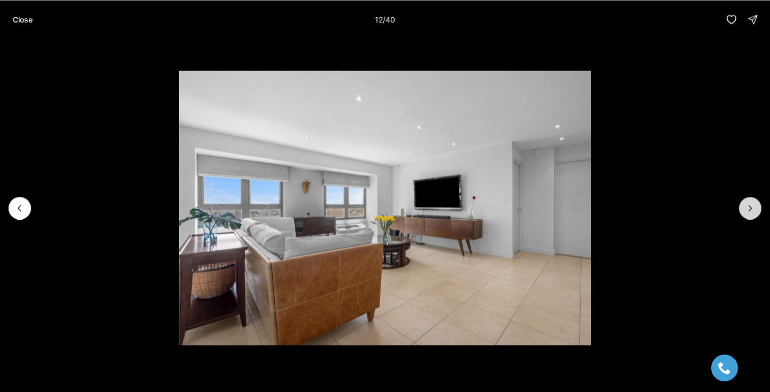
click at [749, 211] on icon "Next slide" at bounding box center [750, 208] width 11 height 11
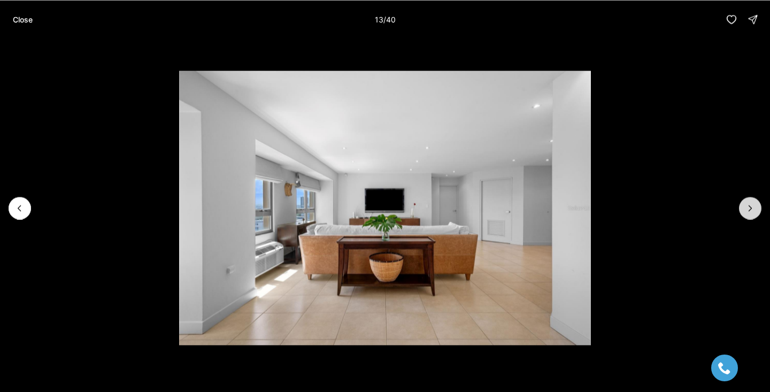
click at [749, 211] on icon "Next slide" at bounding box center [750, 208] width 11 height 11
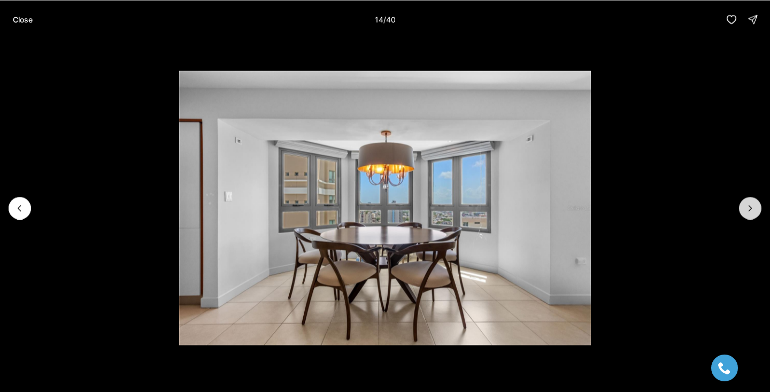
click at [749, 211] on icon "Next slide" at bounding box center [750, 208] width 11 height 11
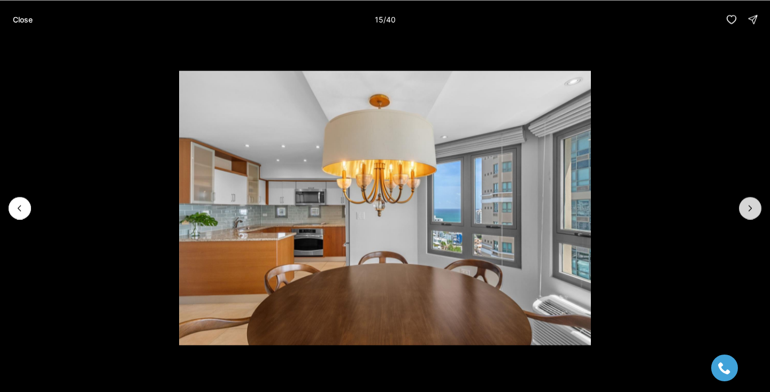
click at [749, 211] on icon "Next slide" at bounding box center [750, 208] width 11 height 11
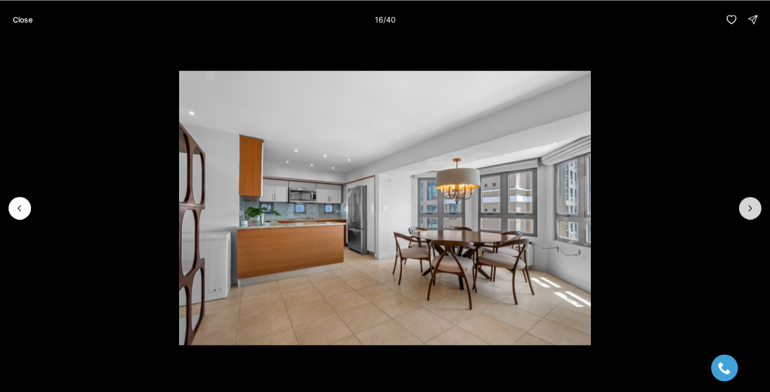
click at [749, 211] on icon "Next slide" at bounding box center [750, 208] width 11 height 11
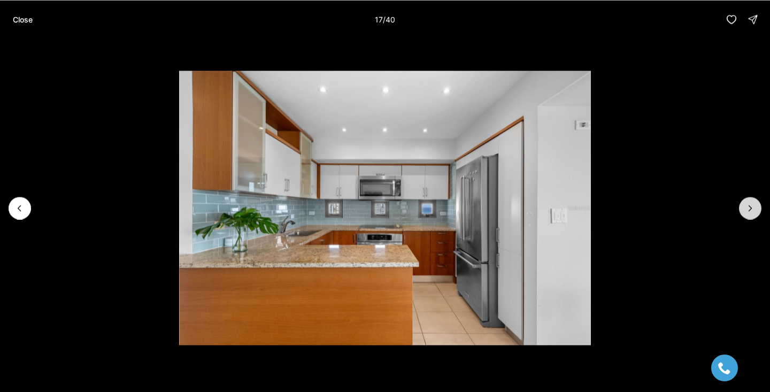
click at [749, 211] on icon "Next slide" at bounding box center [750, 208] width 11 height 11
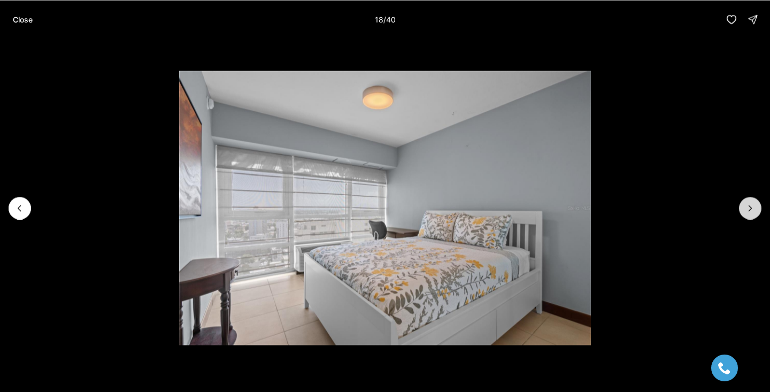
click at [750, 211] on icon "Next slide" at bounding box center [750, 208] width 11 height 11
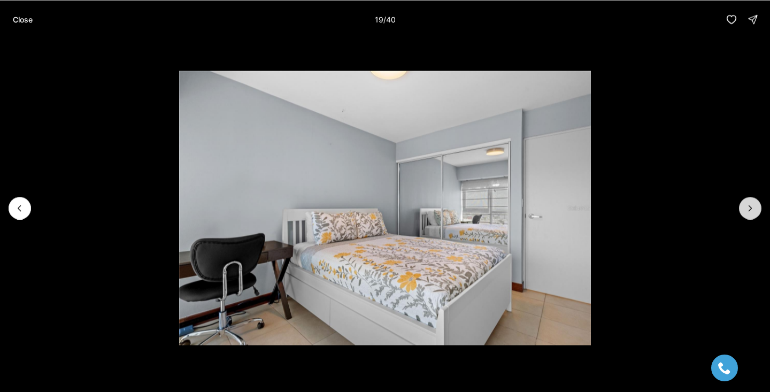
click at [750, 211] on icon "Next slide" at bounding box center [750, 208] width 11 height 11
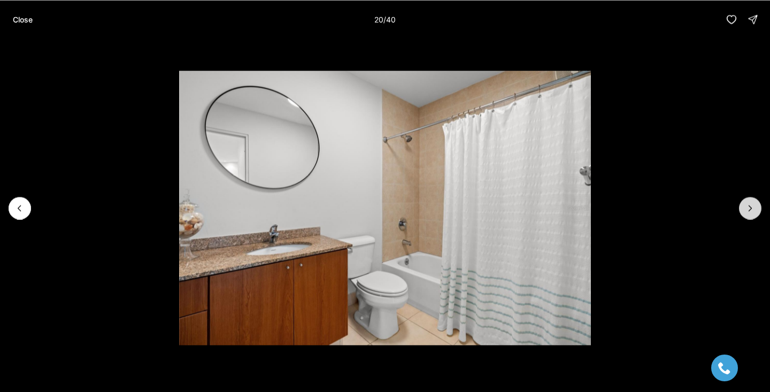
click at [750, 211] on icon "Next slide" at bounding box center [750, 208] width 11 height 11
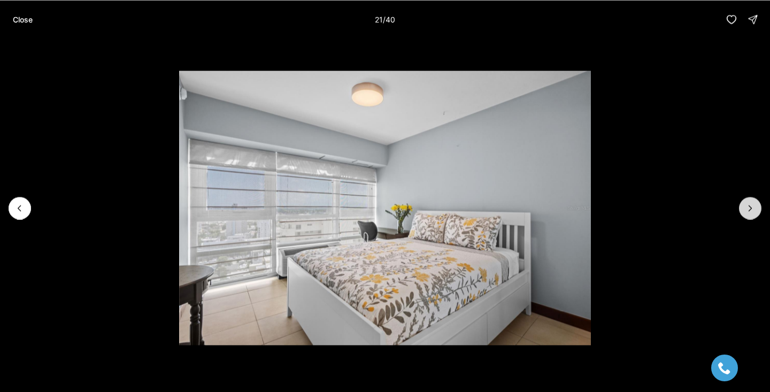
click at [750, 211] on icon "Next slide" at bounding box center [750, 208] width 11 height 11
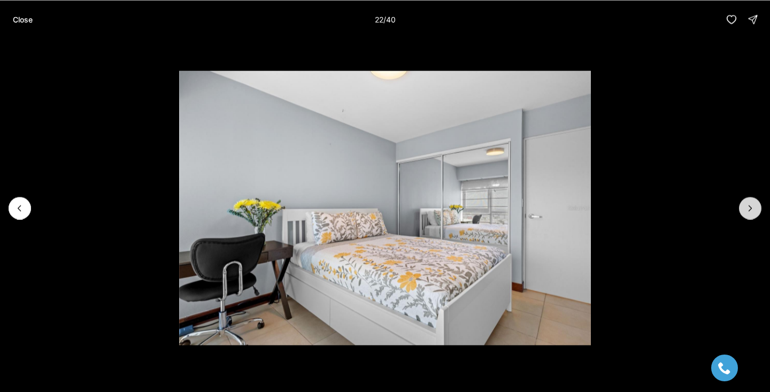
click at [750, 211] on icon "Next slide" at bounding box center [750, 208] width 11 height 11
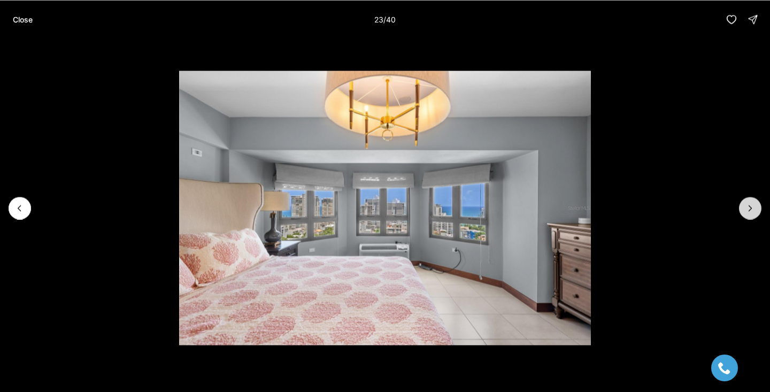
click at [750, 211] on icon "Next slide" at bounding box center [750, 208] width 11 height 11
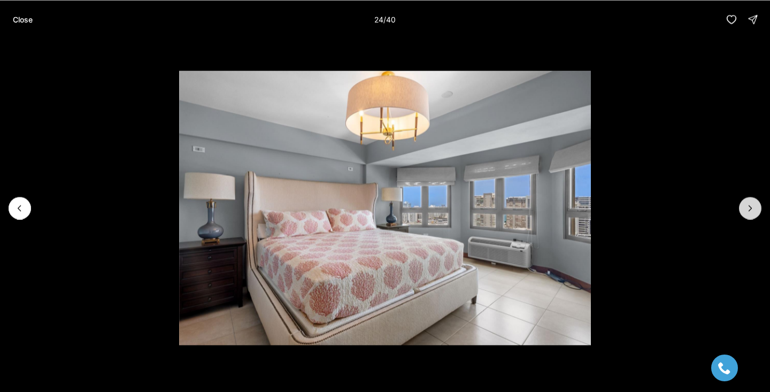
click at [750, 211] on icon "Next slide" at bounding box center [750, 208] width 11 height 11
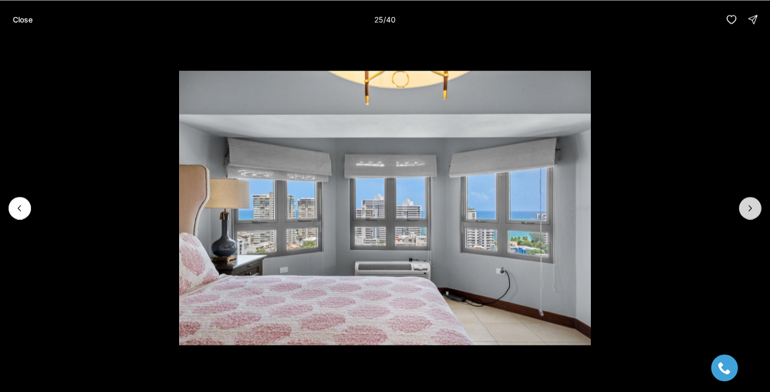
click at [750, 211] on icon "Next slide" at bounding box center [750, 208] width 11 height 11
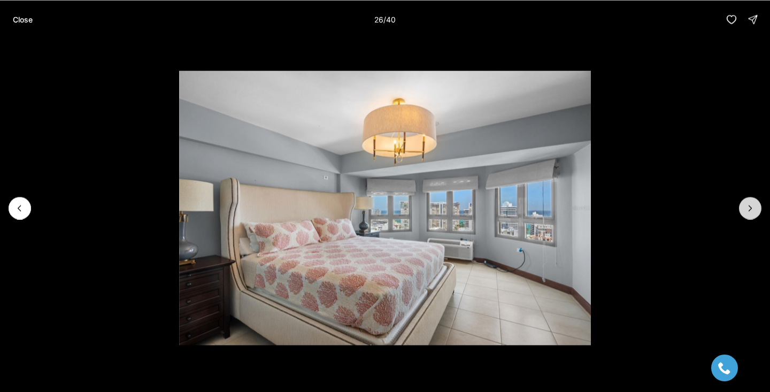
click at [750, 211] on icon "Next slide" at bounding box center [750, 208] width 11 height 11
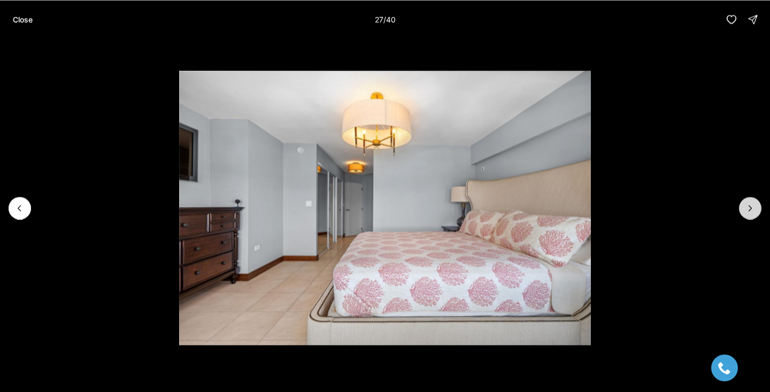
click at [751, 211] on icon "Next slide" at bounding box center [750, 208] width 11 height 11
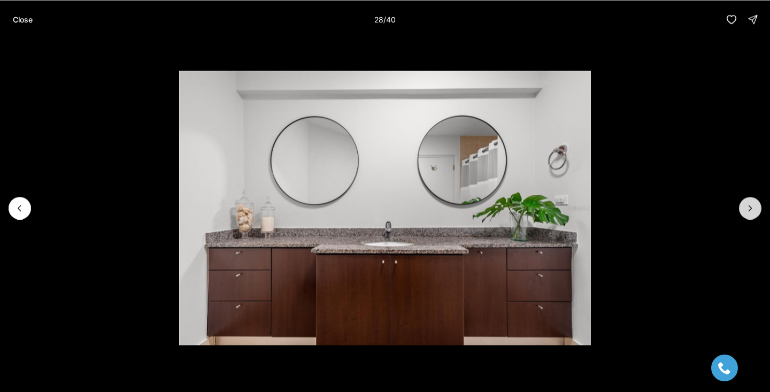
click at [751, 211] on icon "Next slide" at bounding box center [750, 208] width 11 height 11
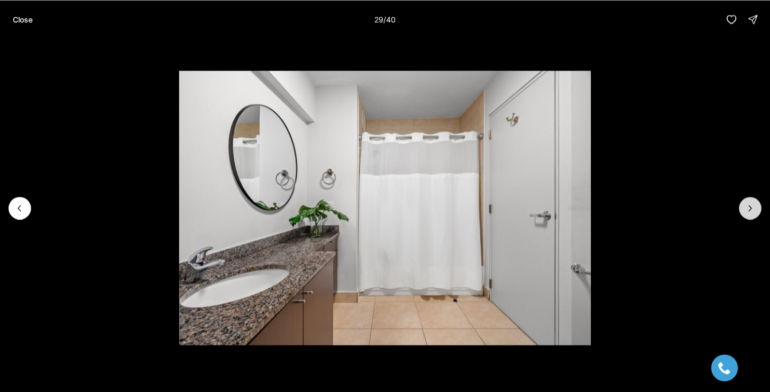
click at [751, 211] on icon "Next slide" at bounding box center [750, 208] width 11 height 11
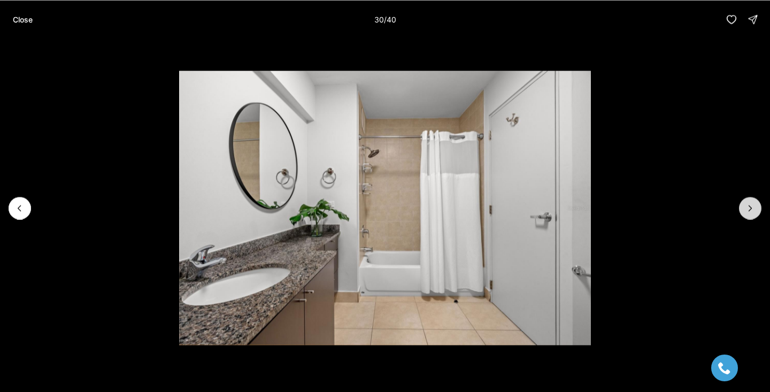
click at [751, 211] on icon "Next slide" at bounding box center [750, 208] width 11 height 11
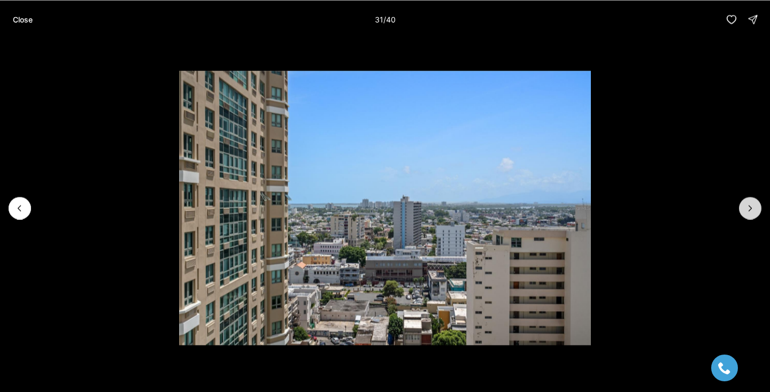
click at [751, 211] on icon "Next slide" at bounding box center [750, 208] width 11 height 11
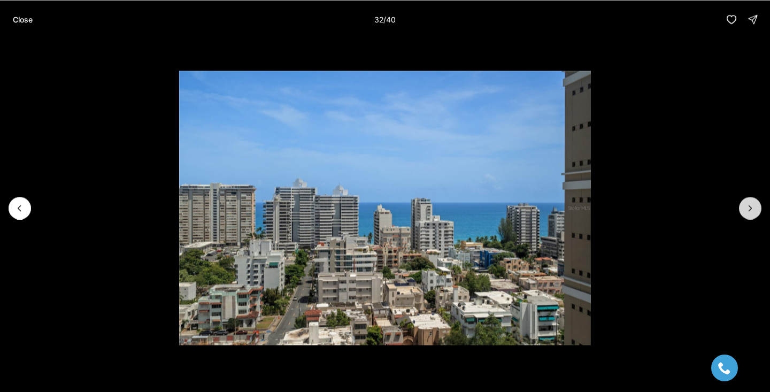
click at [751, 211] on icon "Next slide" at bounding box center [750, 208] width 11 height 11
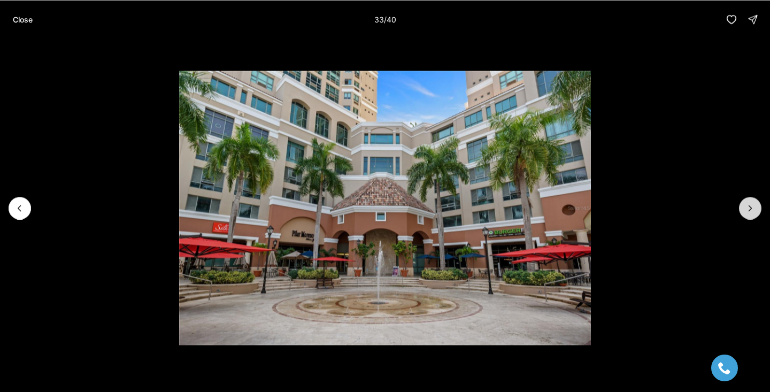
click at [751, 211] on icon "Next slide" at bounding box center [750, 208] width 11 height 11
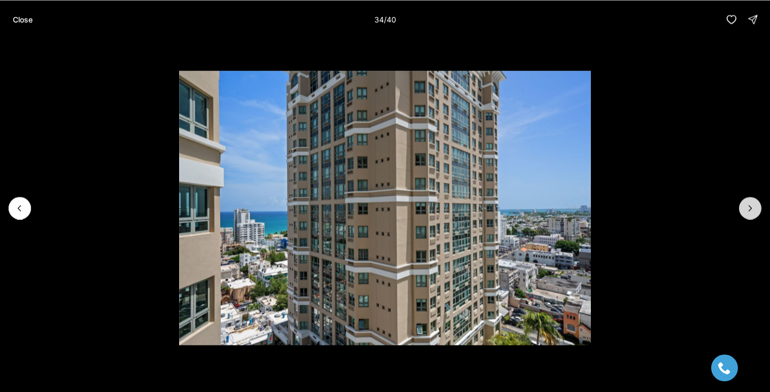
click at [751, 211] on icon "Next slide" at bounding box center [750, 208] width 11 height 11
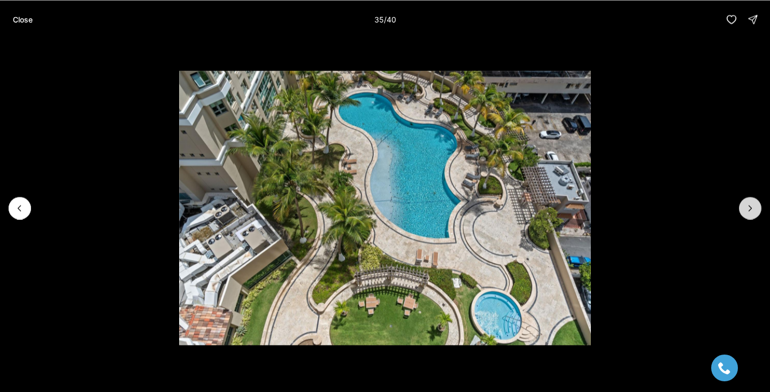
click at [751, 211] on icon "Next slide" at bounding box center [750, 208] width 11 height 11
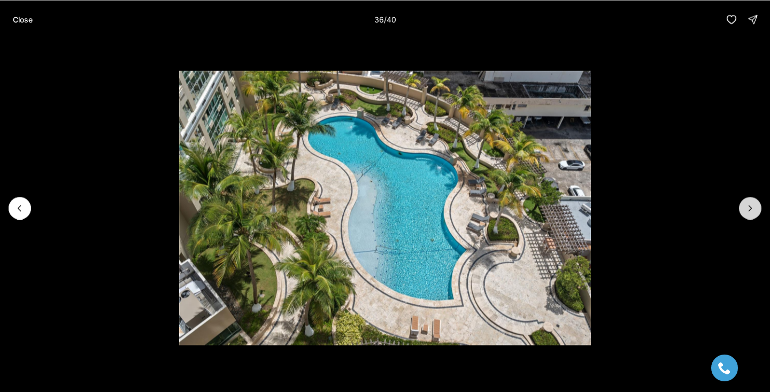
click at [751, 211] on icon "Next slide" at bounding box center [750, 208] width 11 height 11
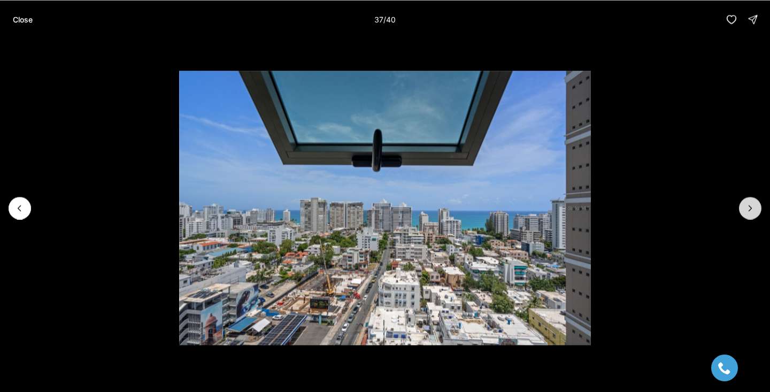
click at [751, 211] on icon "Next slide" at bounding box center [750, 208] width 11 height 11
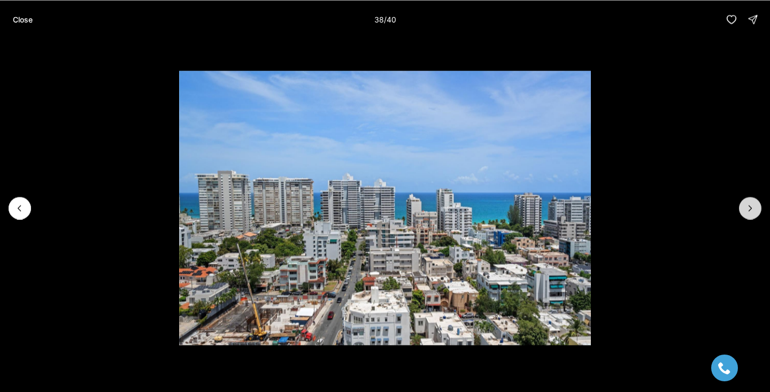
click at [751, 211] on icon "Next slide" at bounding box center [750, 208] width 11 height 11
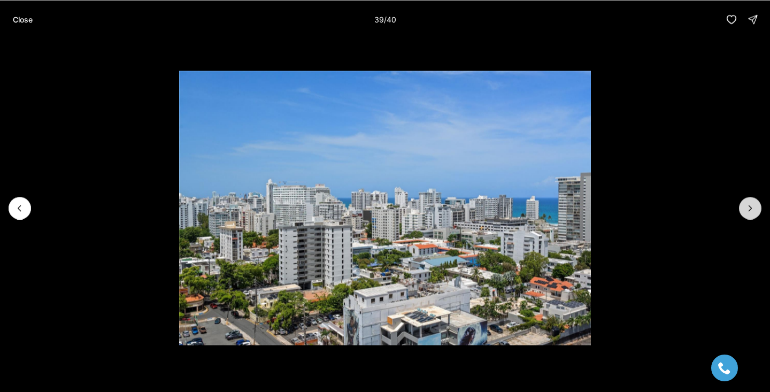
click at [751, 211] on icon "Next slide" at bounding box center [750, 208] width 11 height 11
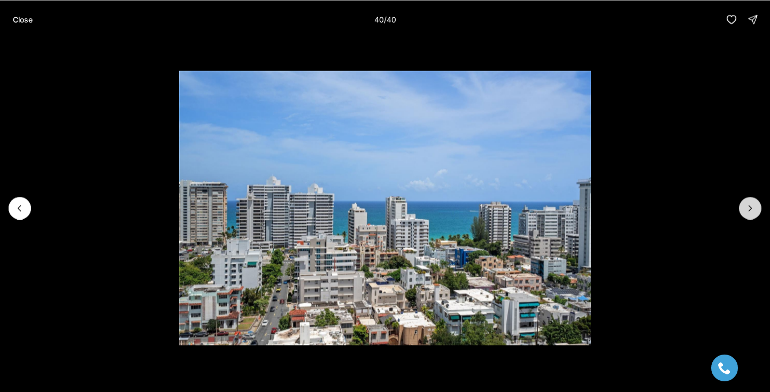
click at [751, 211] on div at bounding box center [750, 208] width 22 height 22
click at [27, 18] on p "Close" at bounding box center [23, 19] width 20 height 9
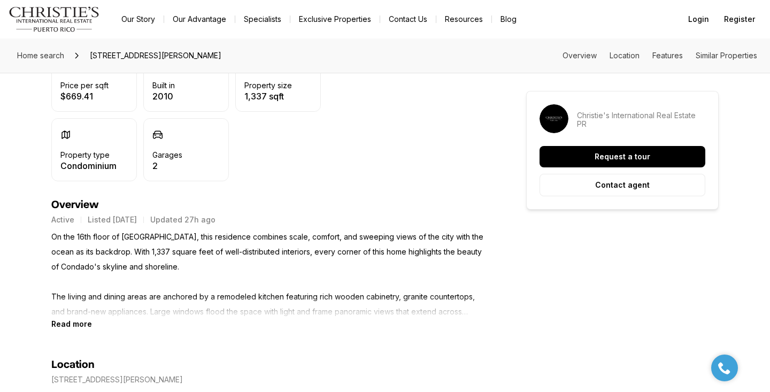
scroll to position [350, 0]
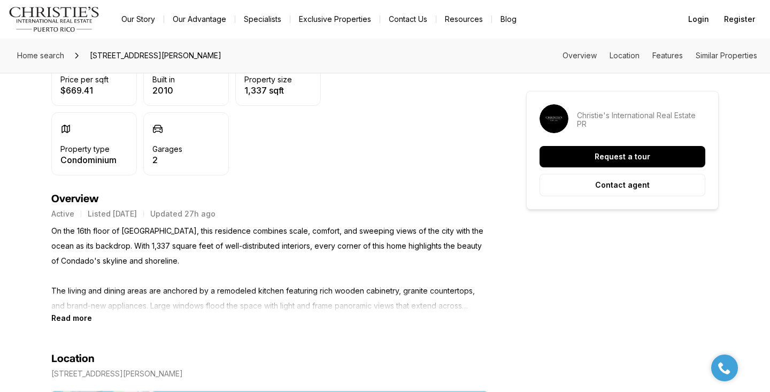
click at [81, 318] on b "Read more" at bounding box center [71, 317] width 41 height 9
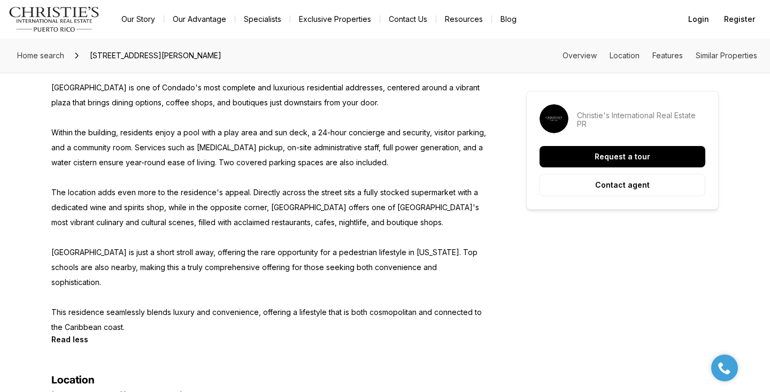
scroll to position [659, 0]
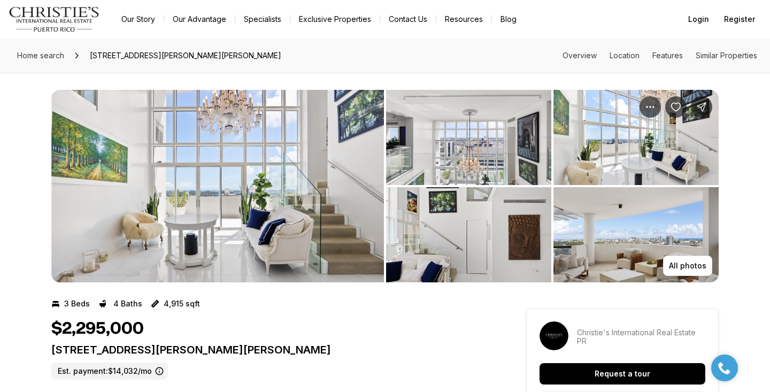
click at [237, 188] on img "View image gallery" at bounding box center [217, 186] width 333 height 192
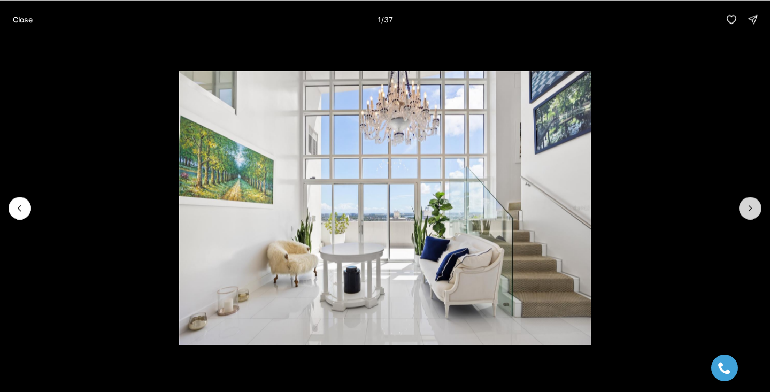
click at [755, 205] on icon "Next slide" at bounding box center [750, 208] width 11 height 11
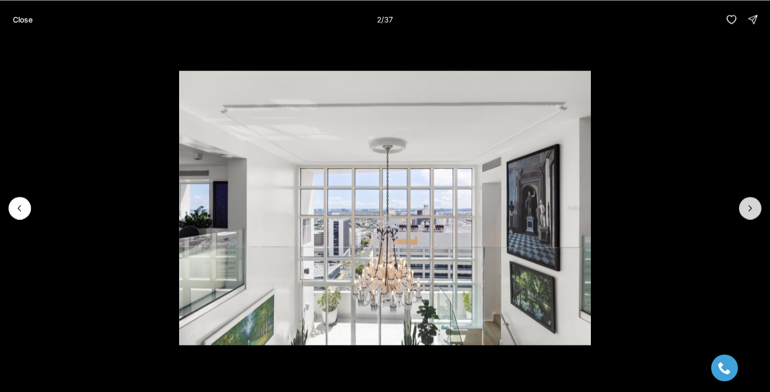
click at [755, 205] on button "Next slide" at bounding box center [750, 208] width 22 height 22
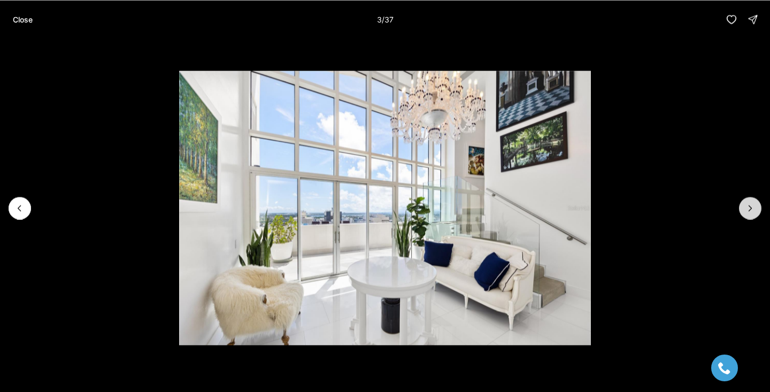
click at [755, 205] on button "Next slide" at bounding box center [750, 208] width 22 height 22
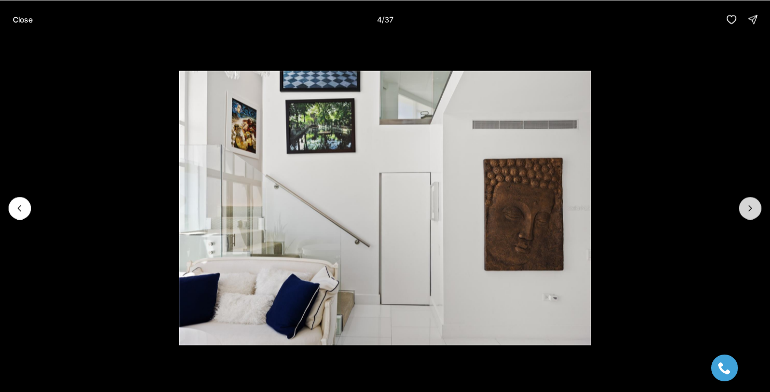
click at [755, 205] on button "Next slide" at bounding box center [750, 208] width 22 height 22
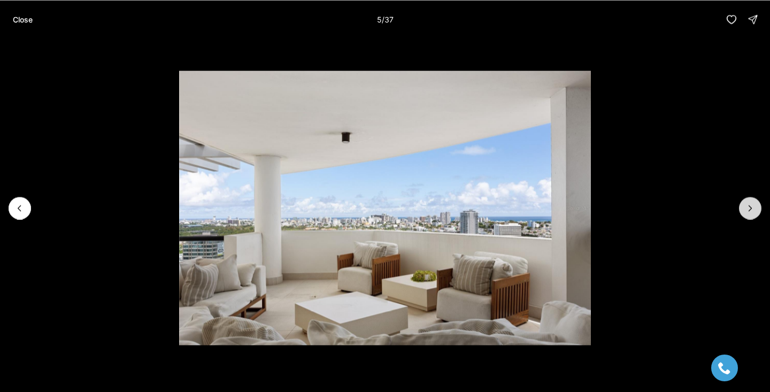
click at [756, 205] on button "Next slide" at bounding box center [750, 208] width 22 height 22
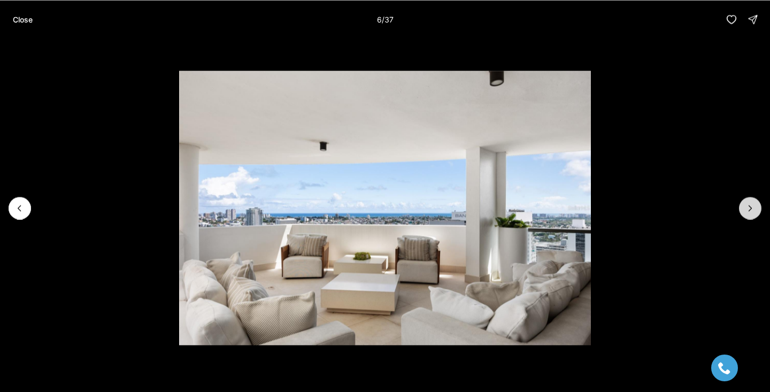
click at [756, 205] on button "Next slide" at bounding box center [750, 208] width 22 height 22
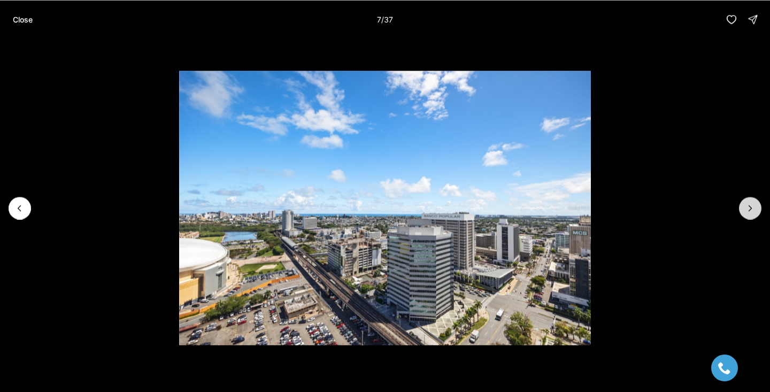
click at [756, 205] on button "Next slide" at bounding box center [750, 208] width 22 height 22
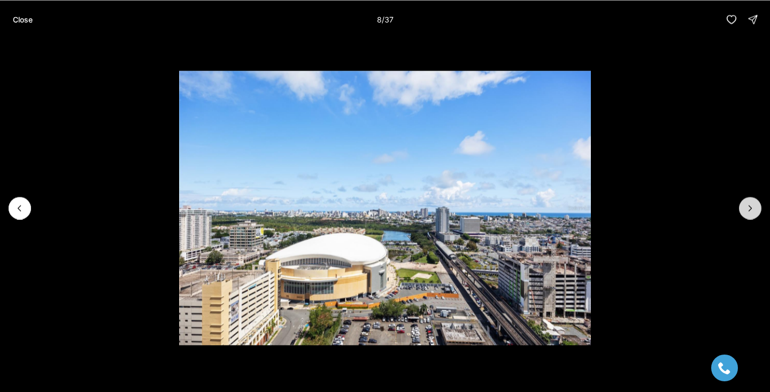
click at [756, 205] on button "Next slide" at bounding box center [750, 208] width 22 height 22
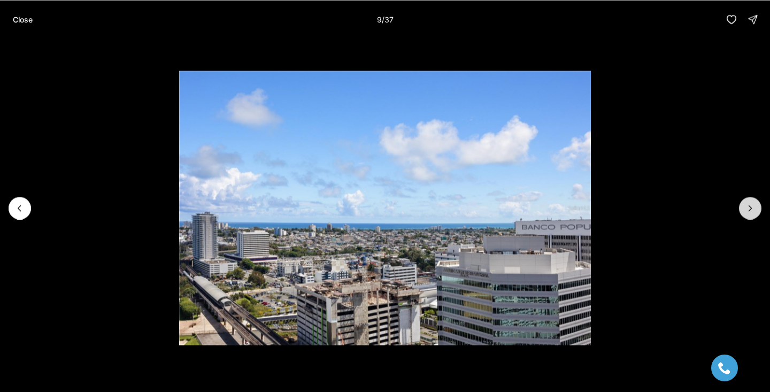
click at [758, 205] on button "Next slide" at bounding box center [750, 208] width 22 height 22
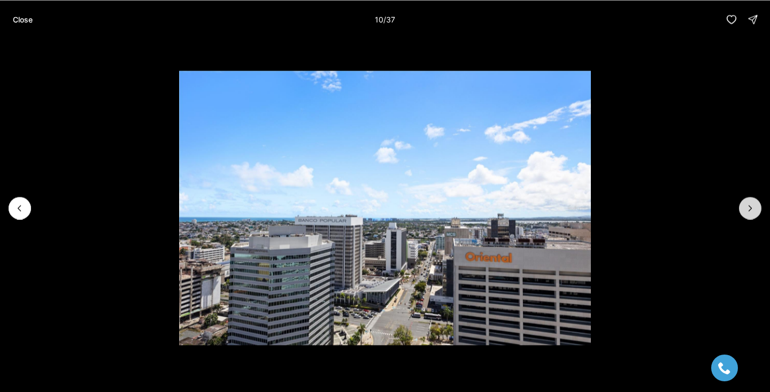
click at [758, 205] on button "Next slide" at bounding box center [750, 208] width 22 height 22
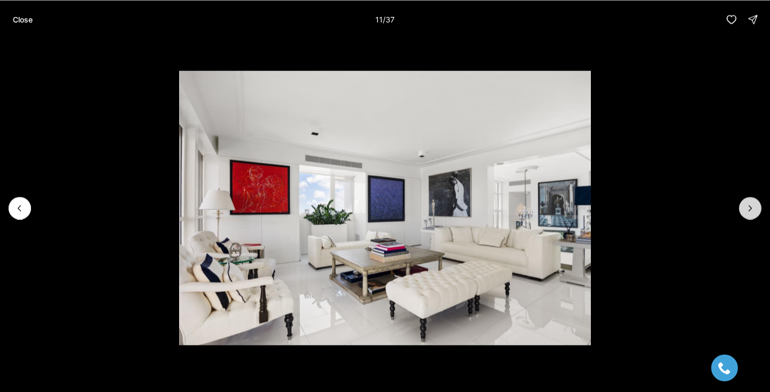
click at [758, 205] on button "Next slide" at bounding box center [750, 208] width 22 height 22
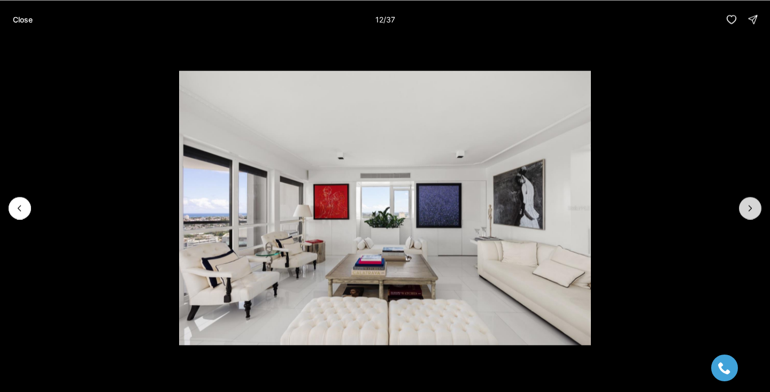
click at [758, 205] on button "Next slide" at bounding box center [750, 208] width 22 height 22
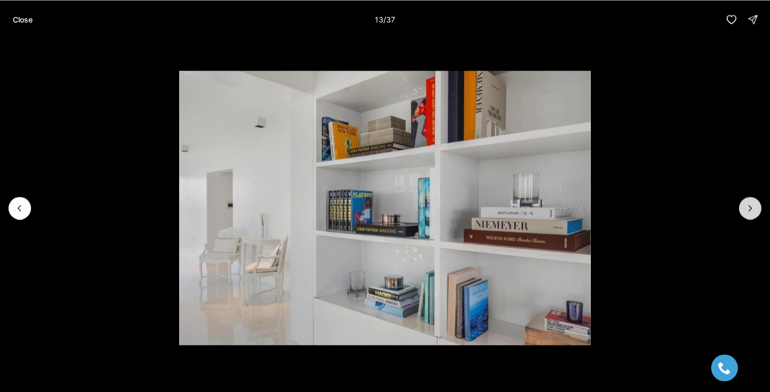
click at [757, 204] on button "Next slide" at bounding box center [750, 208] width 22 height 22
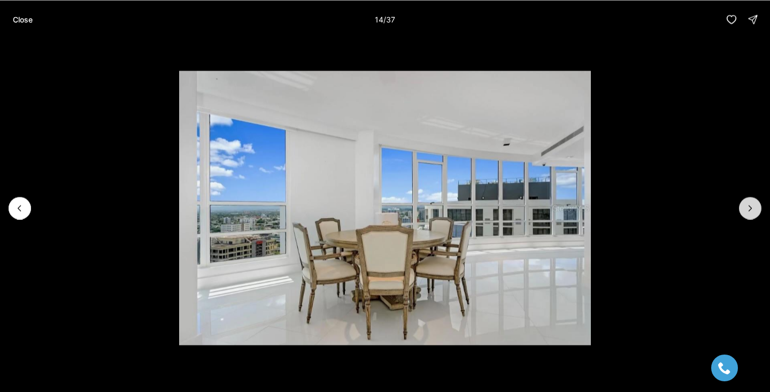
click at [758, 204] on button "Next slide" at bounding box center [750, 208] width 22 height 22
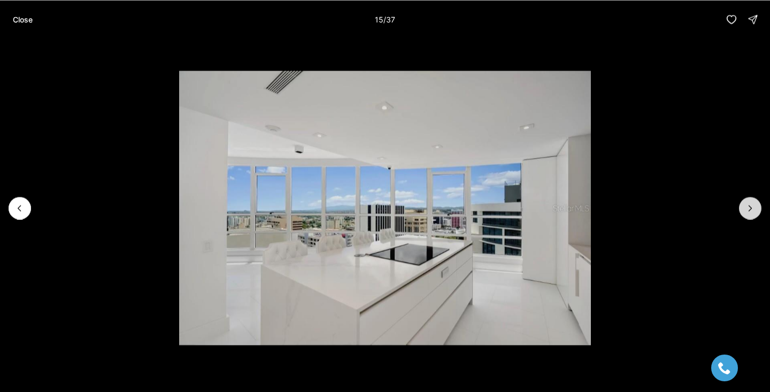
click at [758, 204] on button "Next slide" at bounding box center [750, 208] width 22 height 22
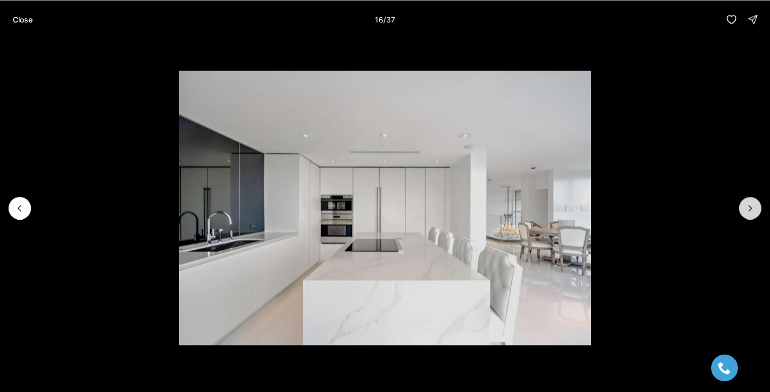
click at [758, 204] on button "Next slide" at bounding box center [750, 208] width 22 height 22
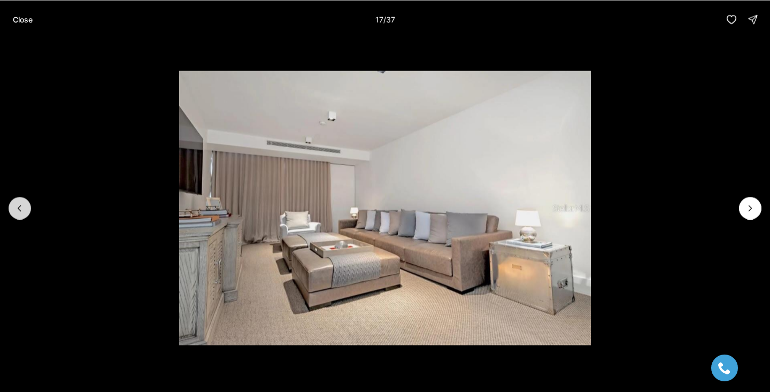
click at [25, 200] on button "Previous slide" at bounding box center [20, 208] width 22 height 22
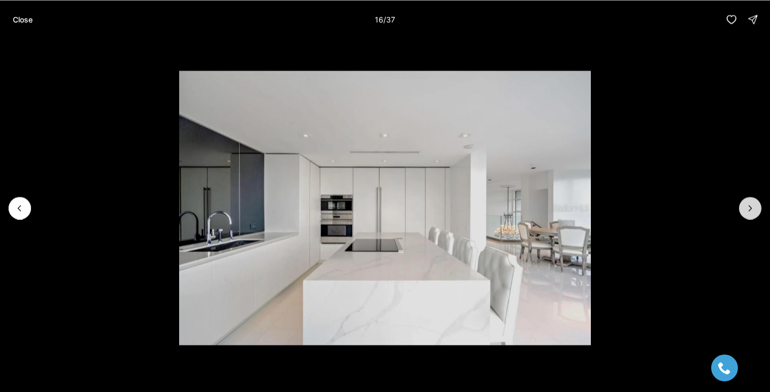
click at [754, 215] on button "Next slide" at bounding box center [750, 208] width 22 height 22
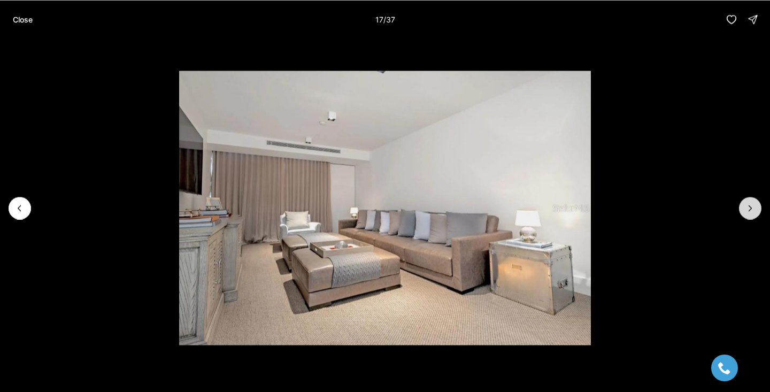
click at [754, 215] on button "Next slide" at bounding box center [750, 208] width 22 height 22
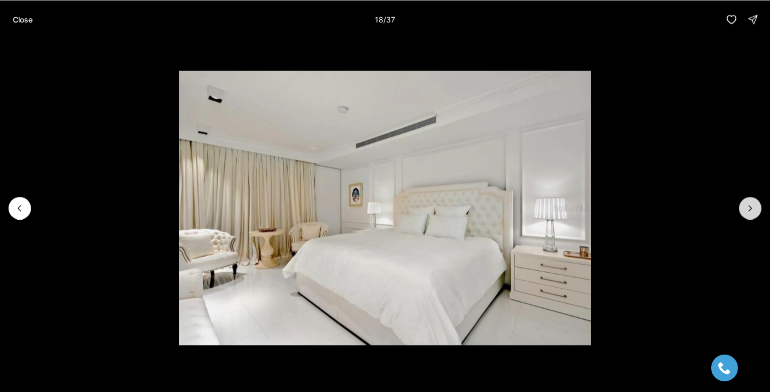
click at [754, 214] on button "Next slide" at bounding box center [750, 208] width 22 height 22
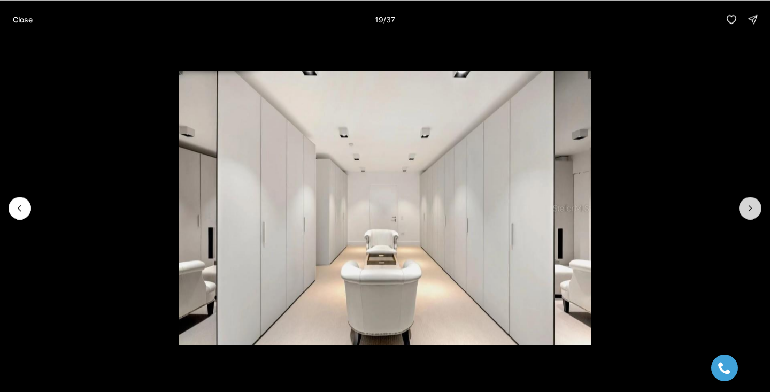
click at [755, 214] on button "Next slide" at bounding box center [750, 208] width 22 height 22
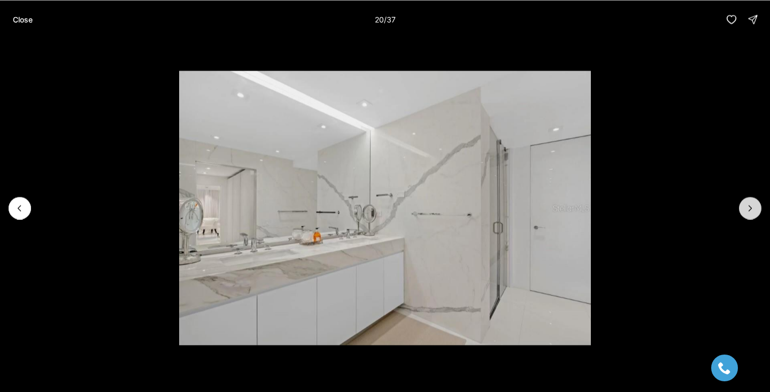
click at [755, 214] on button "Next slide" at bounding box center [750, 208] width 22 height 22
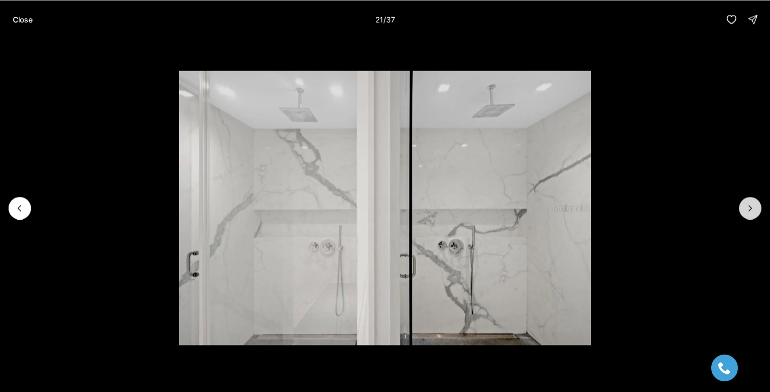
click at [755, 214] on button "Next slide" at bounding box center [750, 208] width 22 height 22
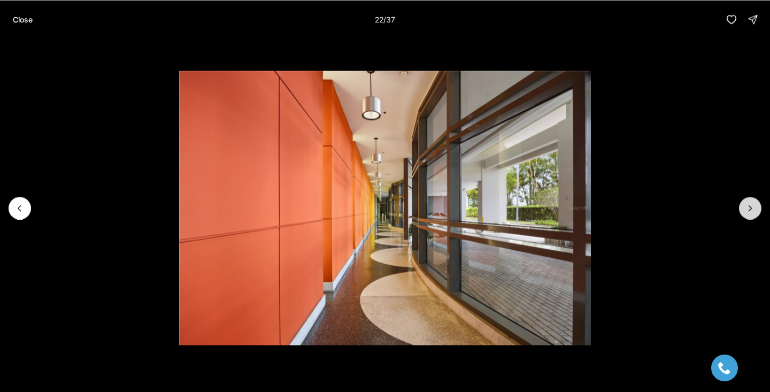
click at [755, 214] on button "Next slide" at bounding box center [750, 208] width 22 height 22
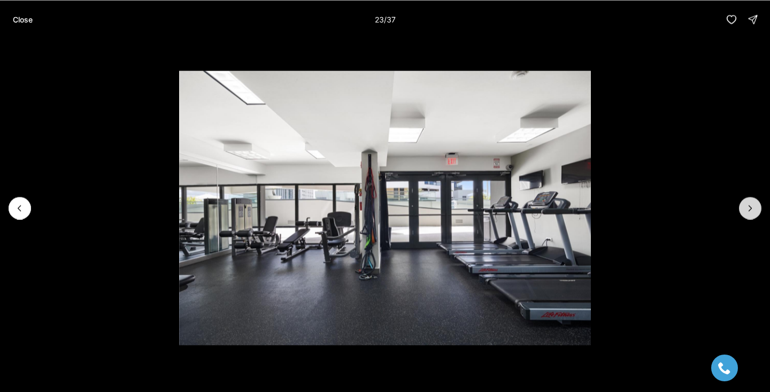
click at [755, 214] on button "Next slide" at bounding box center [750, 208] width 22 height 22
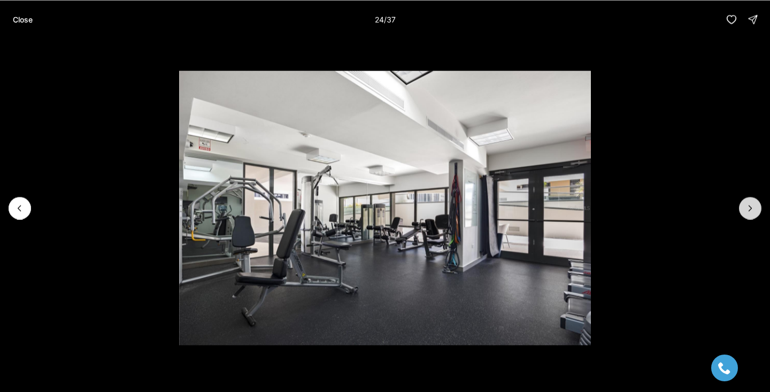
click at [755, 214] on button "Next slide" at bounding box center [750, 208] width 22 height 22
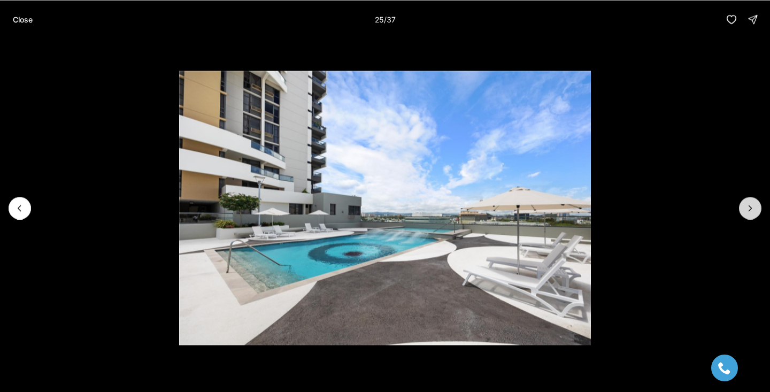
click at [755, 214] on button "Next slide" at bounding box center [750, 208] width 22 height 22
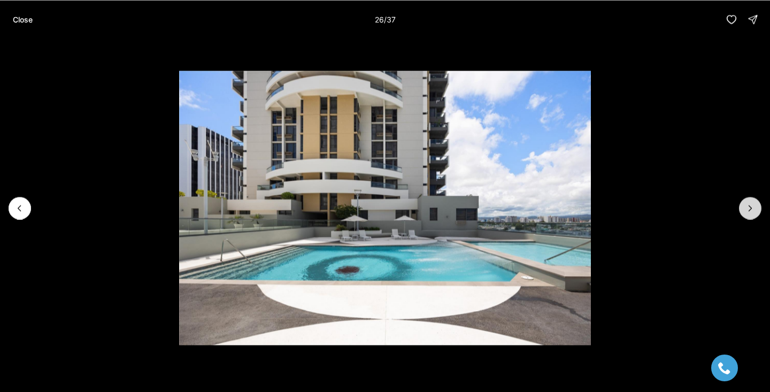
click at [755, 214] on button "Next slide" at bounding box center [750, 208] width 22 height 22
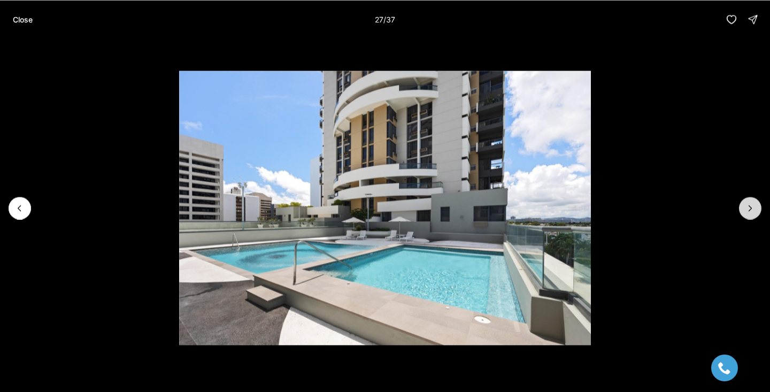
click at [755, 214] on button "Next slide" at bounding box center [750, 208] width 22 height 22
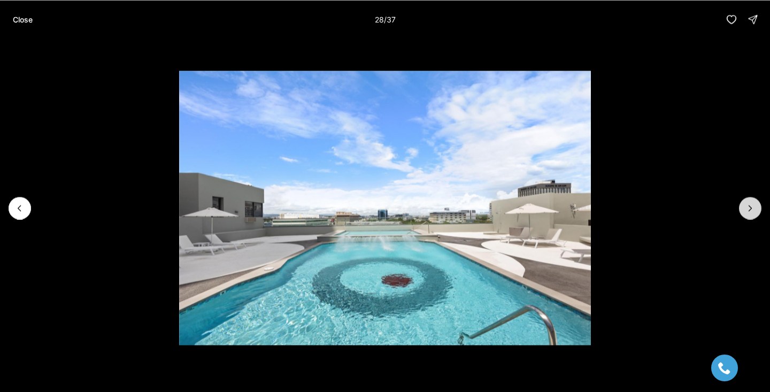
click at [755, 214] on button "Next slide" at bounding box center [750, 208] width 22 height 22
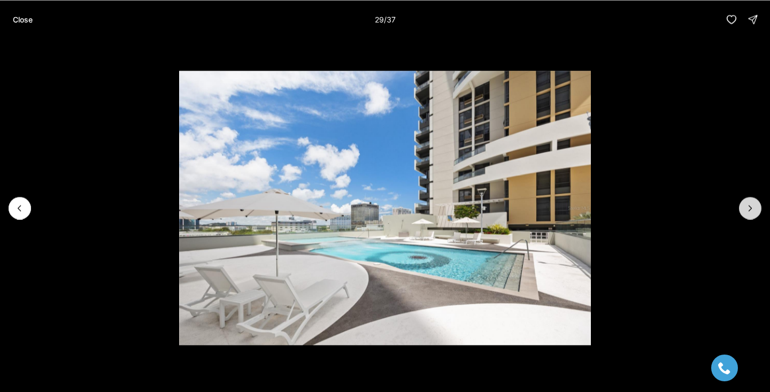
click at [755, 214] on button "Next slide" at bounding box center [750, 208] width 22 height 22
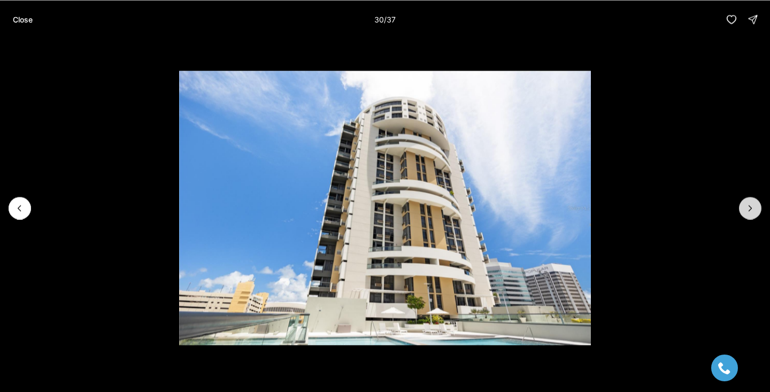
click at [755, 214] on button "Next slide" at bounding box center [750, 208] width 22 height 22
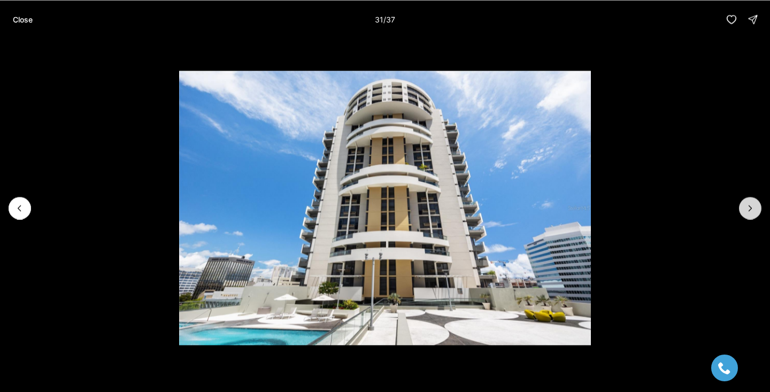
click at [755, 214] on button "Next slide" at bounding box center [750, 208] width 22 height 22
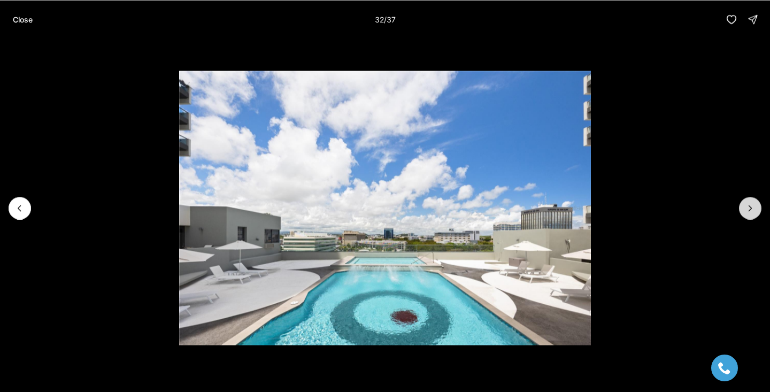
click at [755, 214] on button "Next slide" at bounding box center [750, 208] width 22 height 22
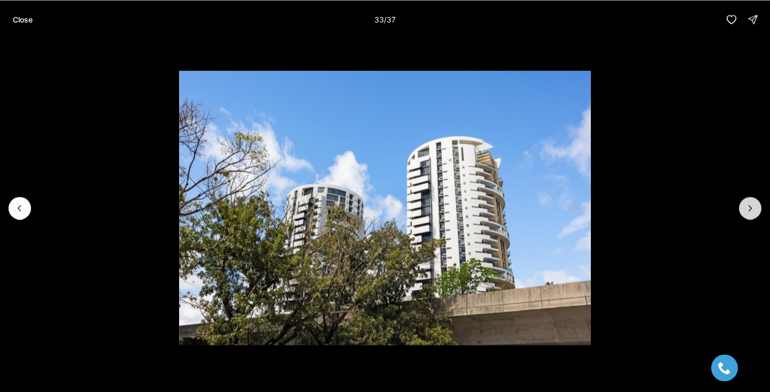
click at [755, 214] on button "Next slide" at bounding box center [750, 208] width 22 height 22
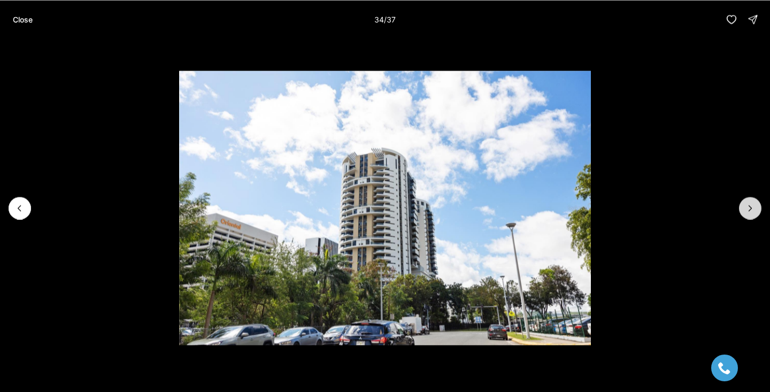
click at [755, 214] on button "Next slide" at bounding box center [750, 208] width 22 height 22
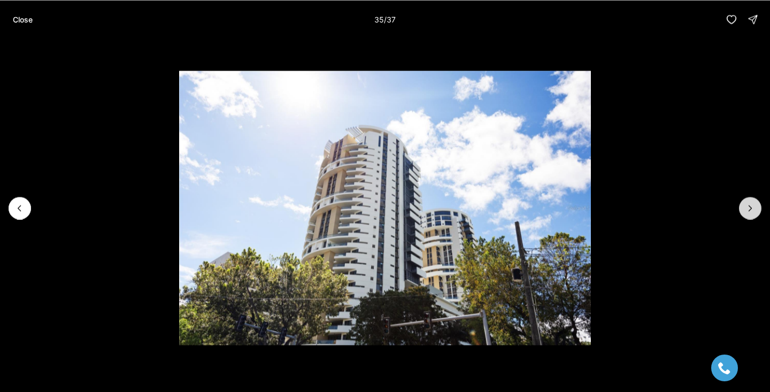
click at [755, 214] on button "Next slide" at bounding box center [750, 208] width 22 height 22
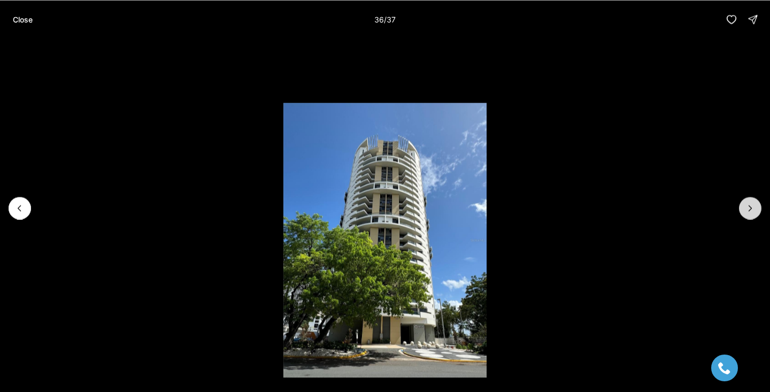
click at [755, 214] on button "Next slide" at bounding box center [750, 208] width 22 height 22
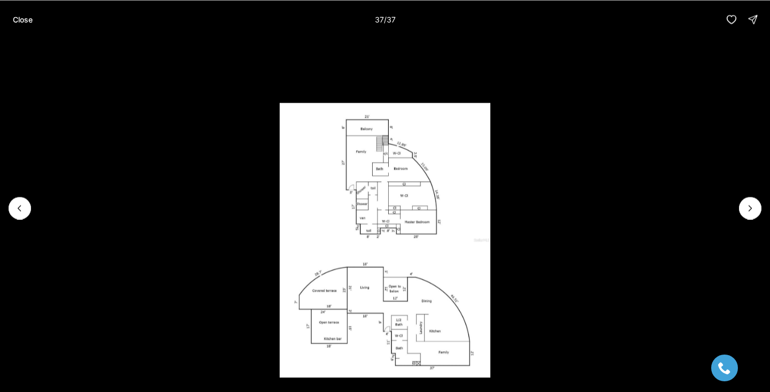
click at [755, 214] on div at bounding box center [750, 208] width 22 height 22
click at [23, 18] on p "Close" at bounding box center [23, 19] width 20 height 9
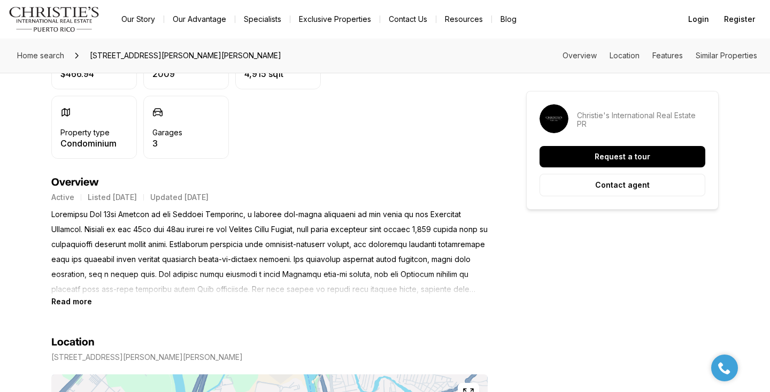
scroll to position [373, 0]
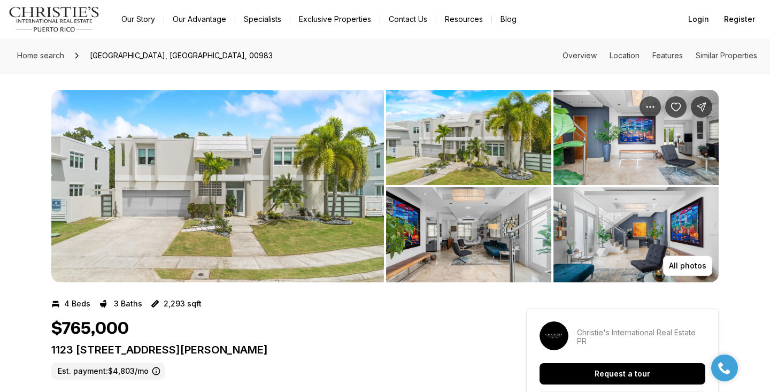
click at [258, 185] on img "View image gallery" at bounding box center [217, 186] width 333 height 192
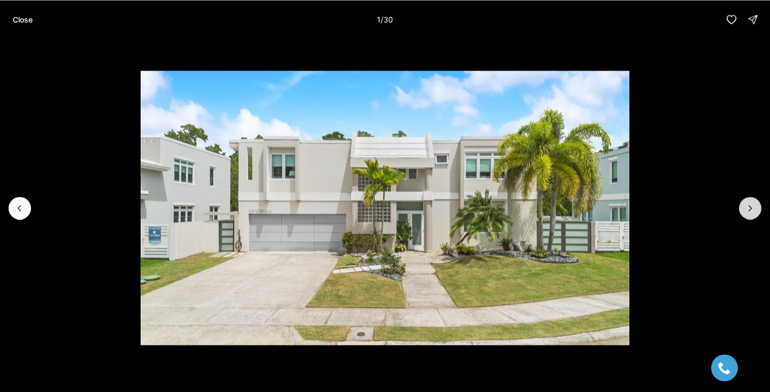
click at [747, 209] on icon "Next slide" at bounding box center [750, 208] width 11 height 11
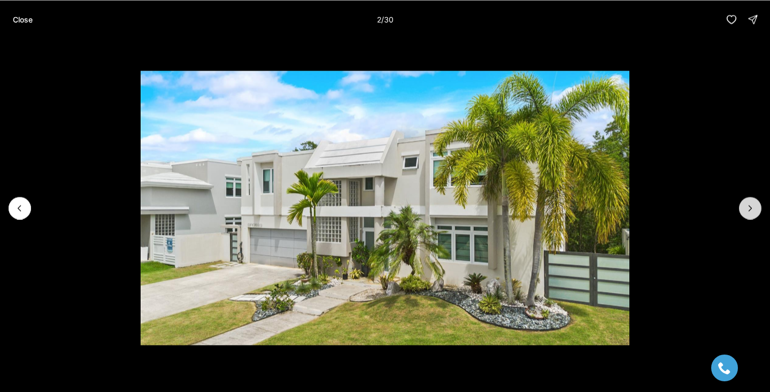
click at [747, 210] on icon "Next slide" at bounding box center [750, 208] width 11 height 11
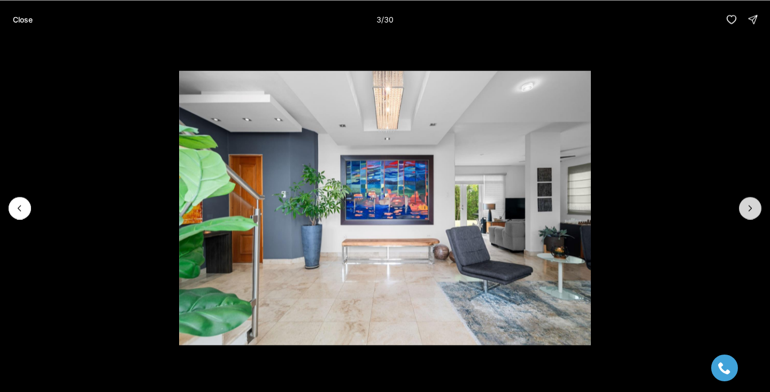
click at [747, 210] on icon "Next slide" at bounding box center [750, 208] width 11 height 11
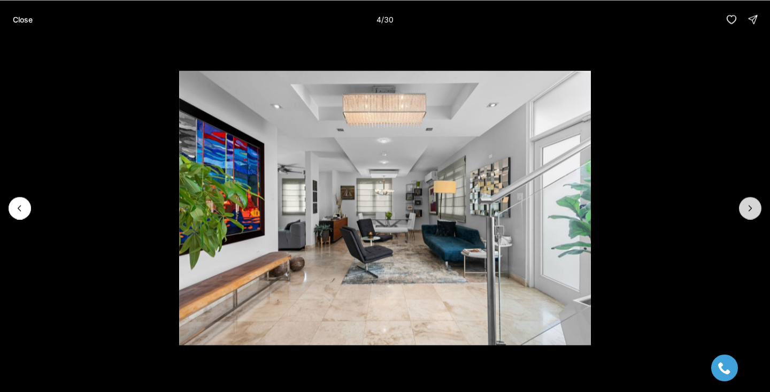
click at [747, 210] on icon "Next slide" at bounding box center [750, 208] width 11 height 11
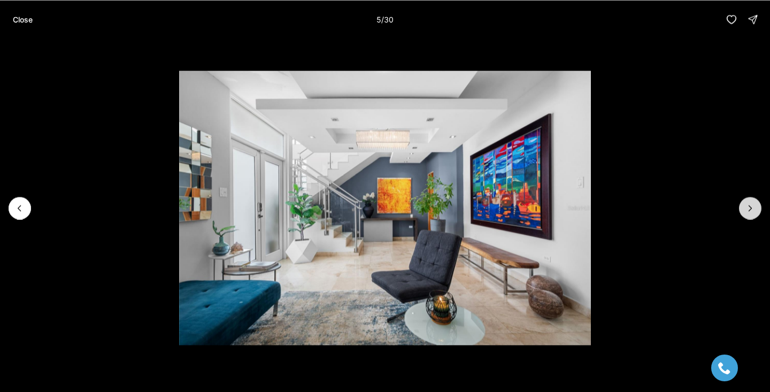
click at [747, 210] on icon "Next slide" at bounding box center [750, 208] width 11 height 11
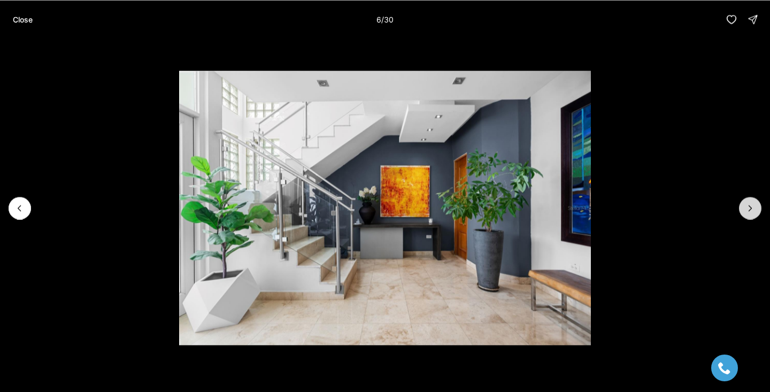
click at [748, 211] on icon "Next slide" at bounding box center [750, 208] width 11 height 11
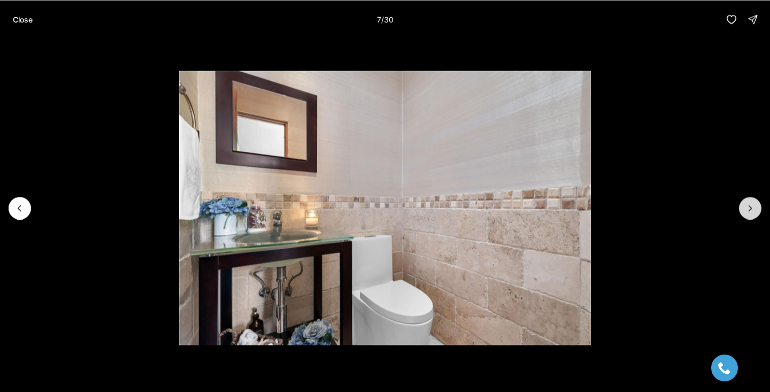
click at [748, 211] on icon "Next slide" at bounding box center [750, 208] width 11 height 11
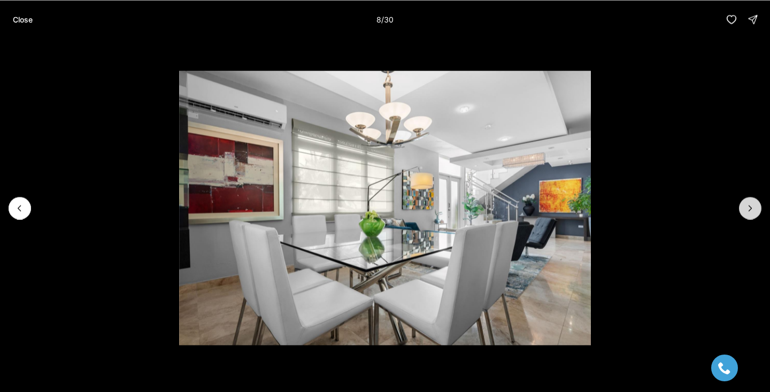
click at [748, 211] on icon "Next slide" at bounding box center [750, 208] width 11 height 11
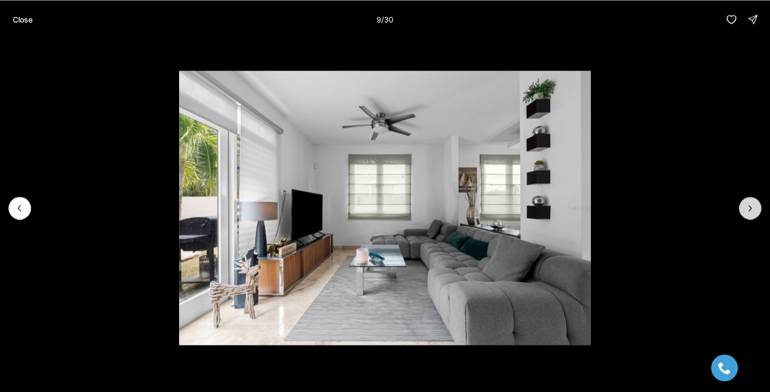
click at [748, 211] on icon "Next slide" at bounding box center [750, 208] width 11 height 11
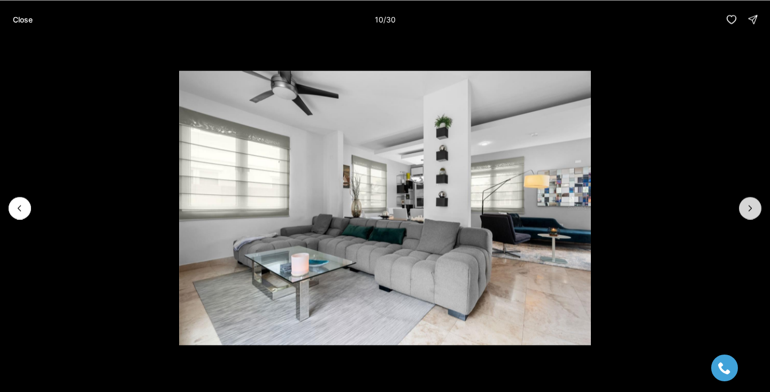
click at [748, 211] on icon "Next slide" at bounding box center [750, 208] width 11 height 11
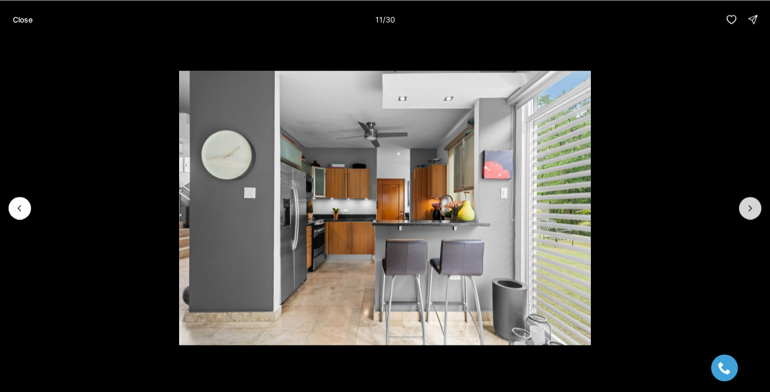
click at [748, 211] on icon "Next slide" at bounding box center [750, 208] width 11 height 11
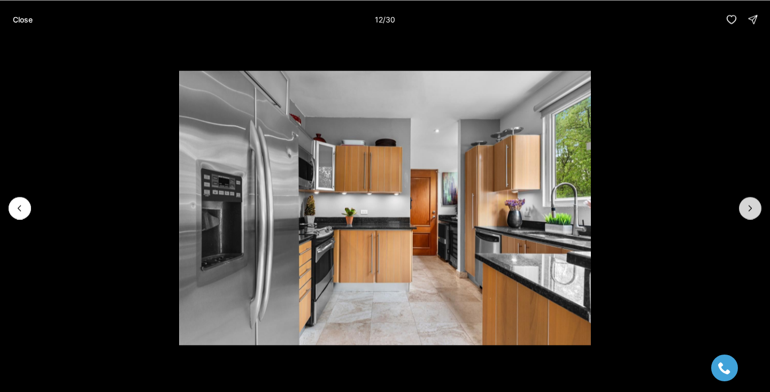
click at [748, 211] on icon "Next slide" at bounding box center [750, 208] width 11 height 11
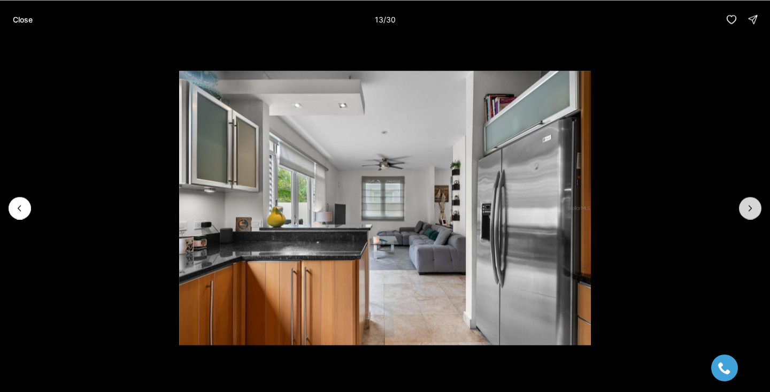
click at [748, 211] on icon "Next slide" at bounding box center [750, 208] width 11 height 11
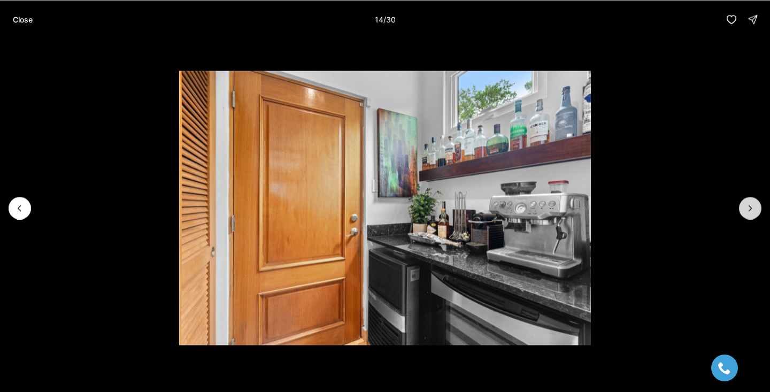
click at [748, 211] on icon "Next slide" at bounding box center [750, 208] width 11 height 11
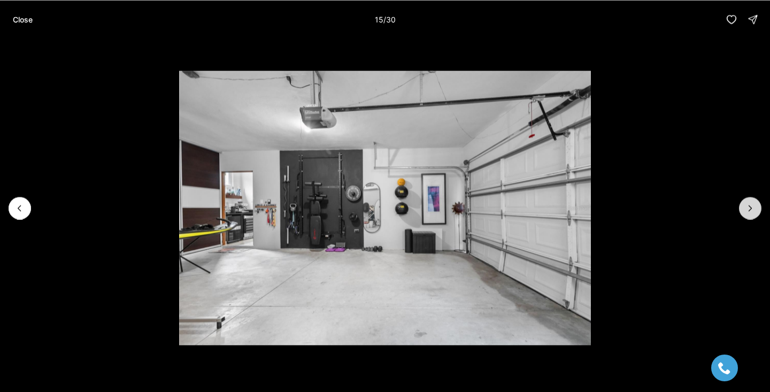
click at [748, 211] on icon "Next slide" at bounding box center [750, 208] width 11 height 11
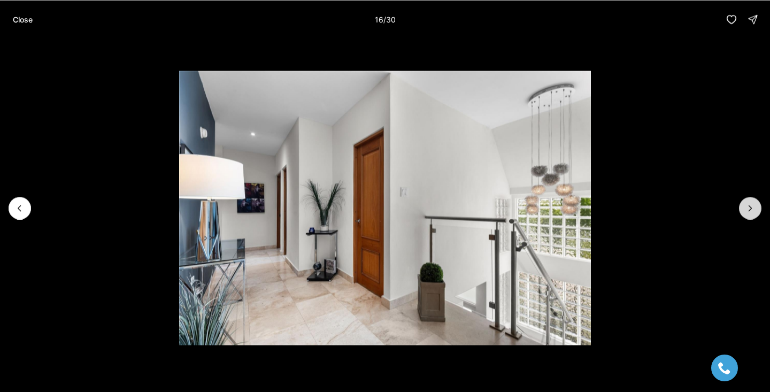
click at [748, 211] on icon "Next slide" at bounding box center [750, 208] width 11 height 11
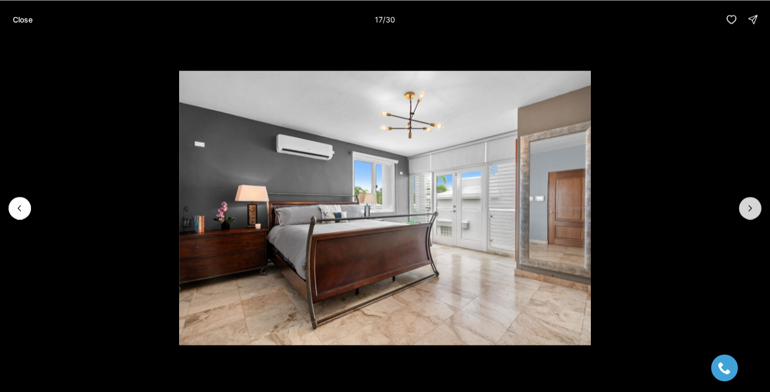
click at [750, 211] on icon "Next slide" at bounding box center [750, 208] width 11 height 11
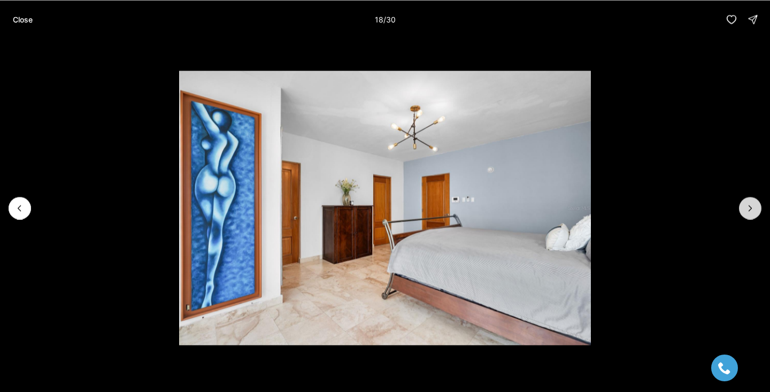
click at [750, 211] on icon "Next slide" at bounding box center [750, 208] width 11 height 11
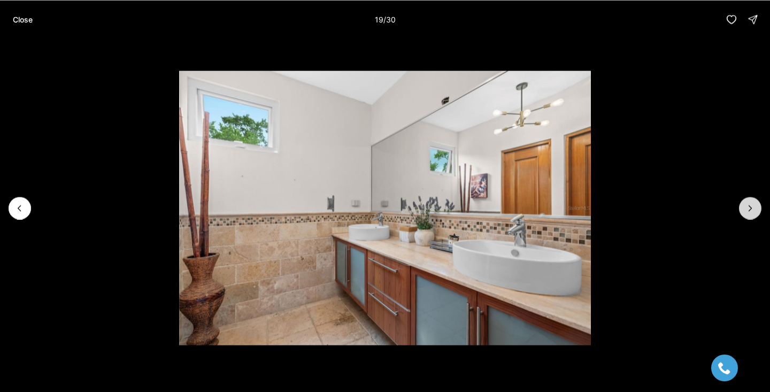
click at [750, 211] on icon "Next slide" at bounding box center [750, 208] width 11 height 11
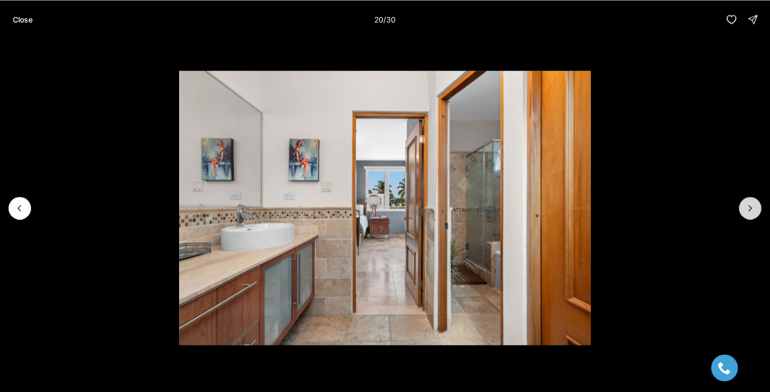
click at [750, 211] on icon "Next slide" at bounding box center [750, 208] width 11 height 11
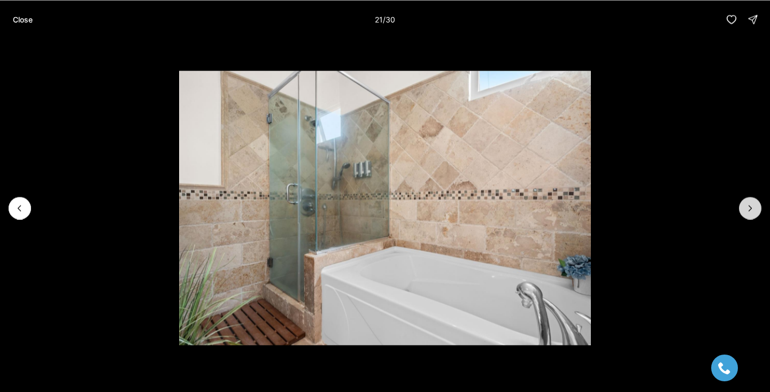
click at [751, 211] on icon "Next slide" at bounding box center [750, 208] width 11 height 11
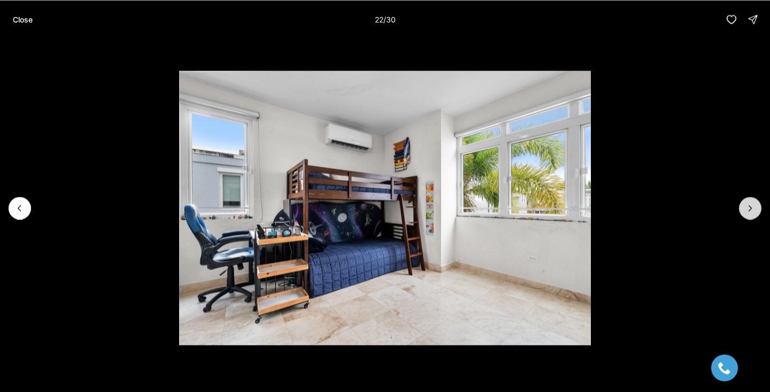
click at [751, 211] on icon "Next slide" at bounding box center [750, 208] width 11 height 11
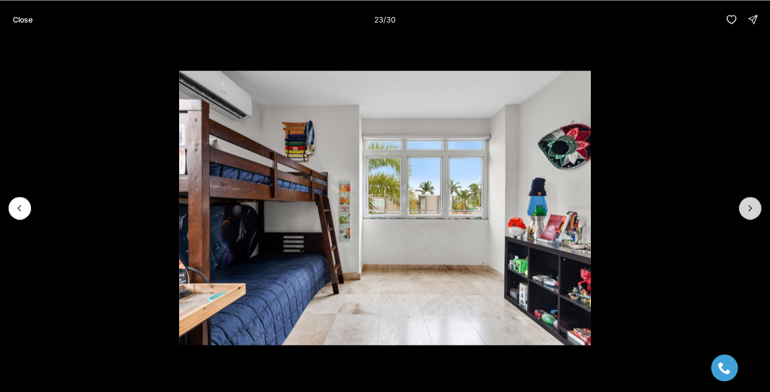
click at [751, 211] on icon "Next slide" at bounding box center [750, 208] width 11 height 11
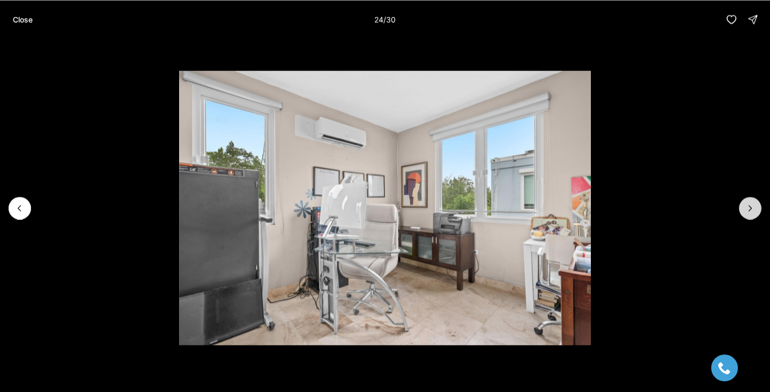
click at [751, 211] on icon "Next slide" at bounding box center [750, 208] width 11 height 11
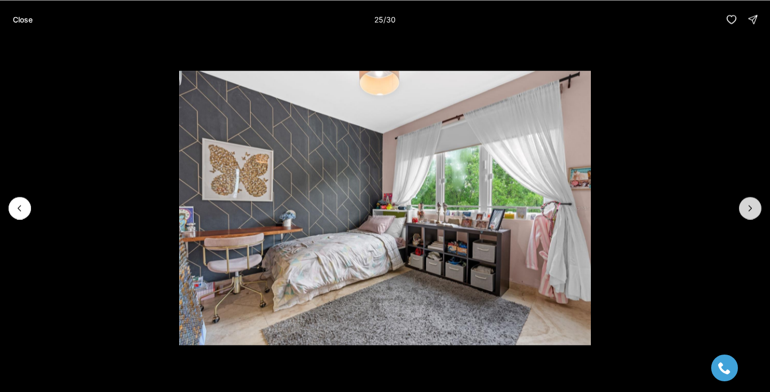
click at [751, 211] on icon "Next slide" at bounding box center [750, 208] width 11 height 11
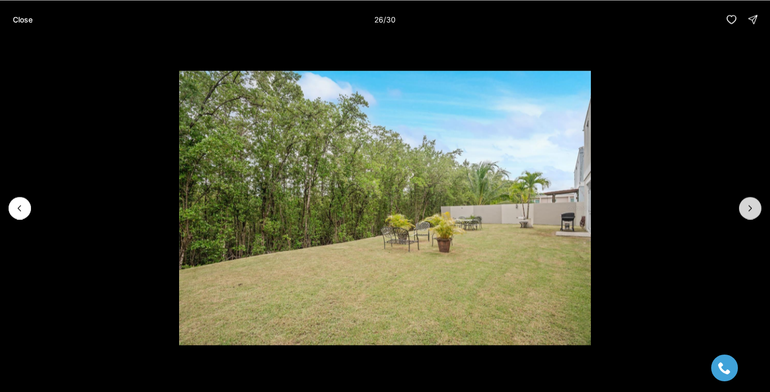
click at [751, 211] on icon "Next slide" at bounding box center [750, 208] width 11 height 11
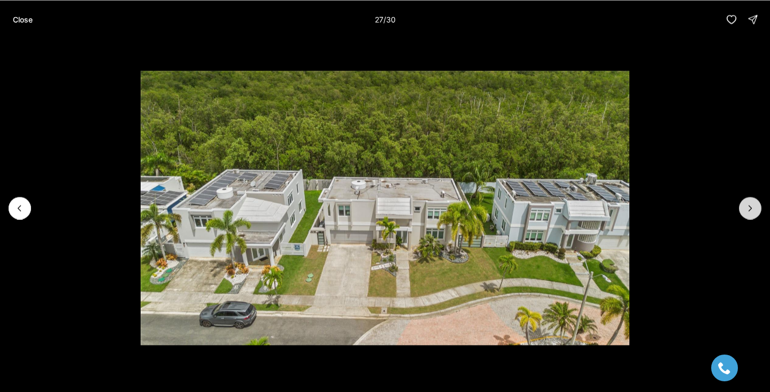
click at [751, 211] on icon "Next slide" at bounding box center [750, 208] width 11 height 11
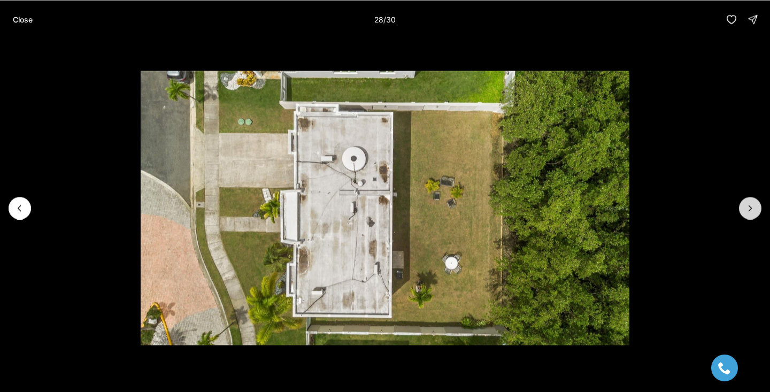
click at [751, 211] on icon "Next slide" at bounding box center [750, 208] width 11 height 11
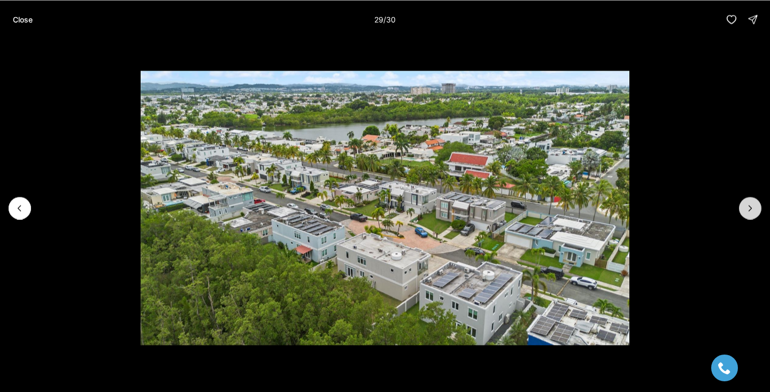
click at [751, 211] on icon "Next slide" at bounding box center [750, 208] width 11 height 11
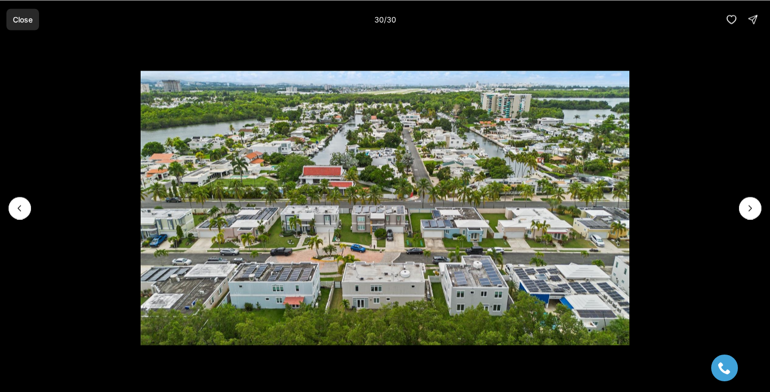
click at [11, 14] on button "Close" at bounding box center [22, 19] width 33 height 21
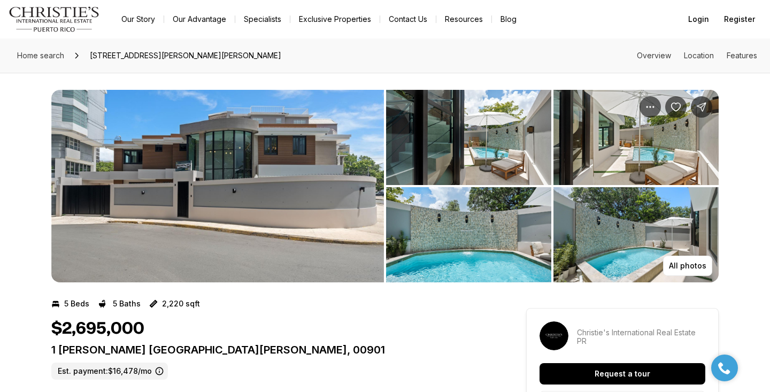
click at [295, 166] on img "View image gallery" at bounding box center [217, 186] width 333 height 192
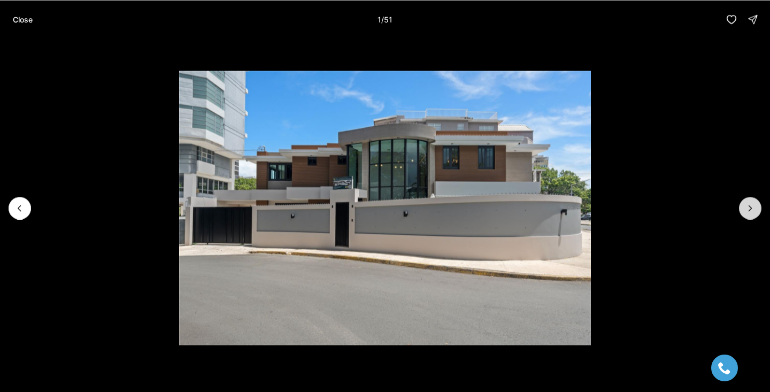
click at [746, 206] on icon "Next slide" at bounding box center [750, 208] width 11 height 11
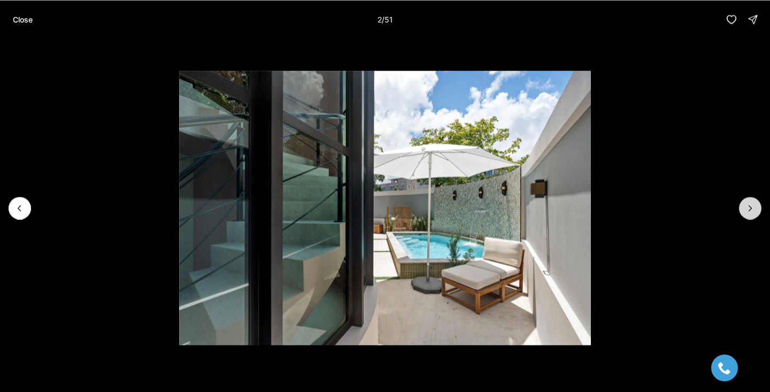
click at [746, 206] on icon "Next slide" at bounding box center [750, 208] width 11 height 11
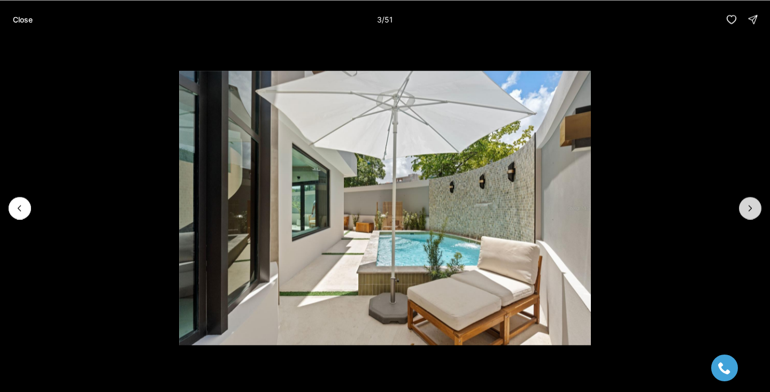
click at [746, 206] on icon "Next slide" at bounding box center [750, 208] width 11 height 11
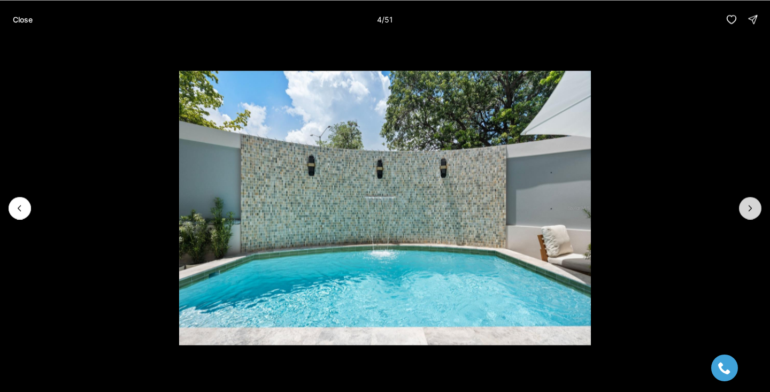
click at [747, 206] on icon "Next slide" at bounding box center [750, 208] width 11 height 11
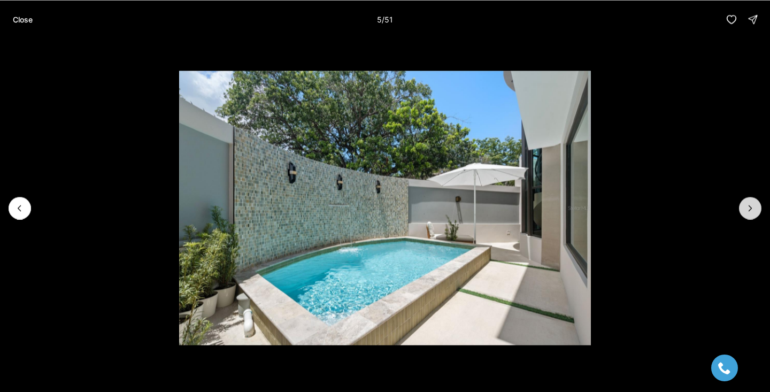
click at [747, 206] on icon "Next slide" at bounding box center [750, 208] width 11 height 11
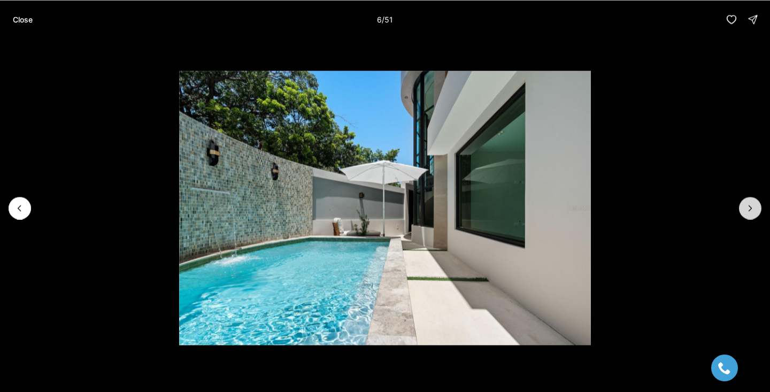
click at [747, 206] on icon "Next slide" at bounding box center [750, 208] width 11 height 11
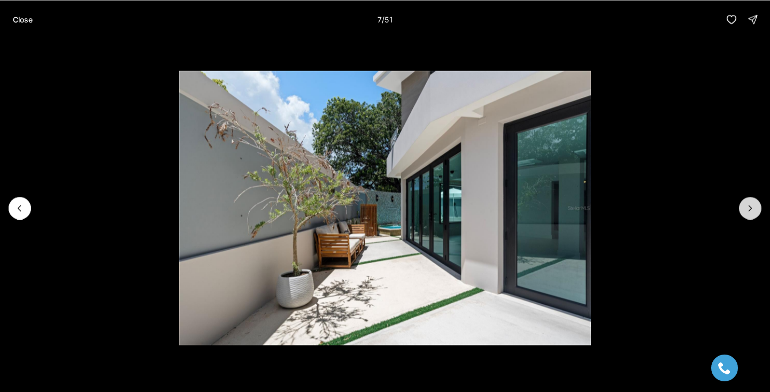
click at [748, 206] on icon "Next slide" at bounding box center [750, 208] width 11 height 11
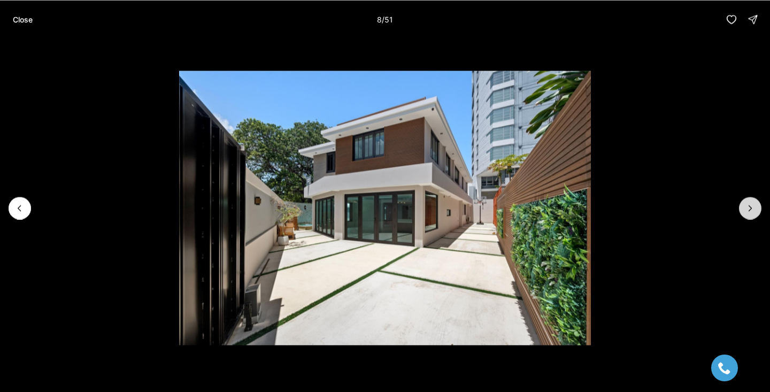
click at [748, 206] on icon "Next slide" at bounding box center [750, 208] width 11 height 11
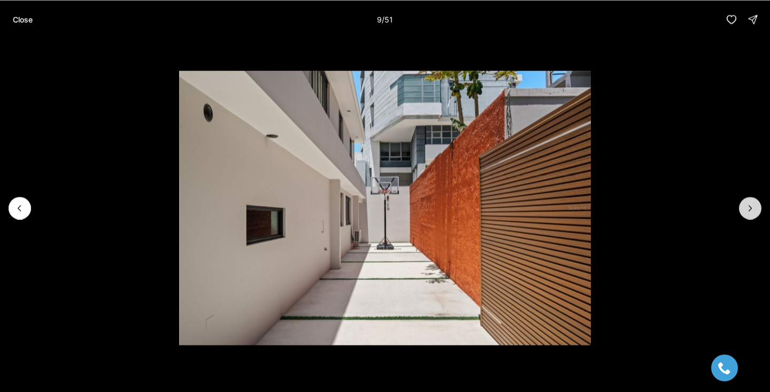
click at [748, 206] on icon "Next slide" at bounding box center [750, 208] width 11 height 11
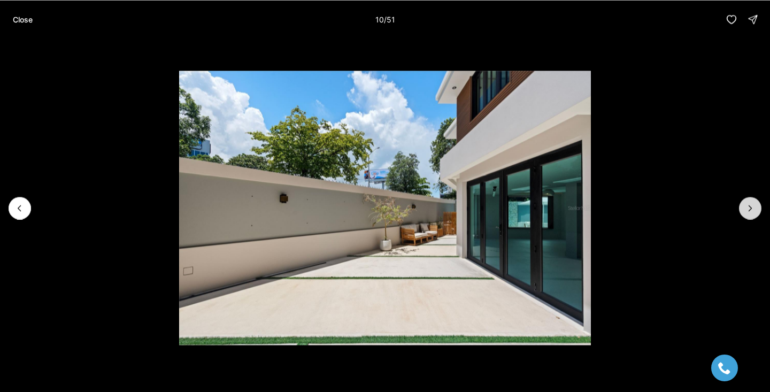
click at [748, 206] on icon "Next slide" at bounding box center [750, 208] width 11 height 11
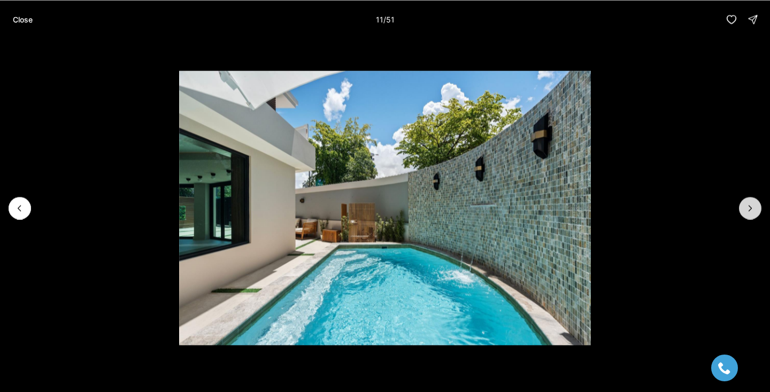
click at [750, 206] on icon "Next slide" at bounding box center [750, 207] width 3 height 5
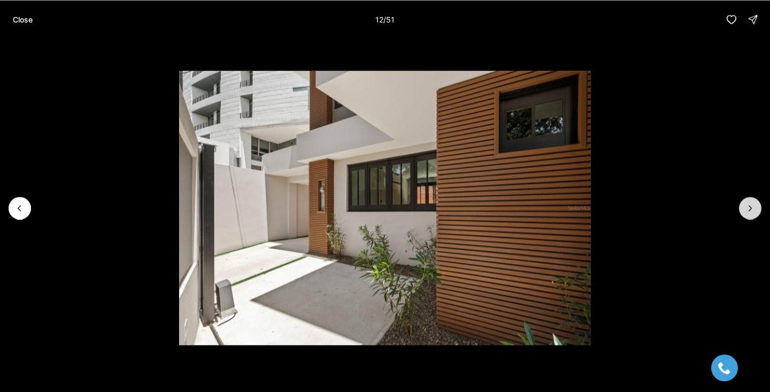
click at [750, 206] on icon "Next slide" at bounding box center [750, 208] width 11 height 11
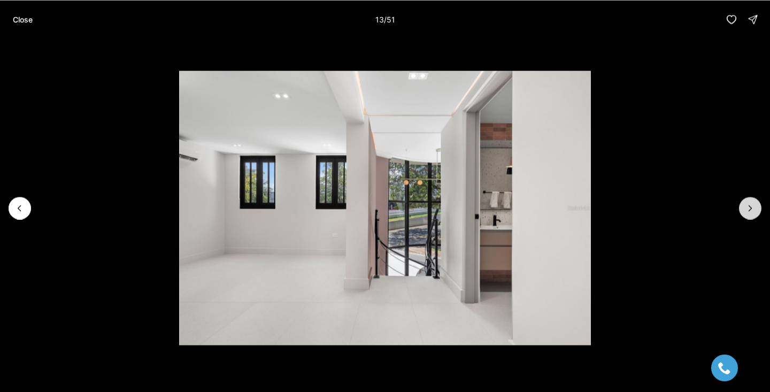
click at [750, 206] on icon "Next slide" at bounding box center [750, 208] width 11 height 11
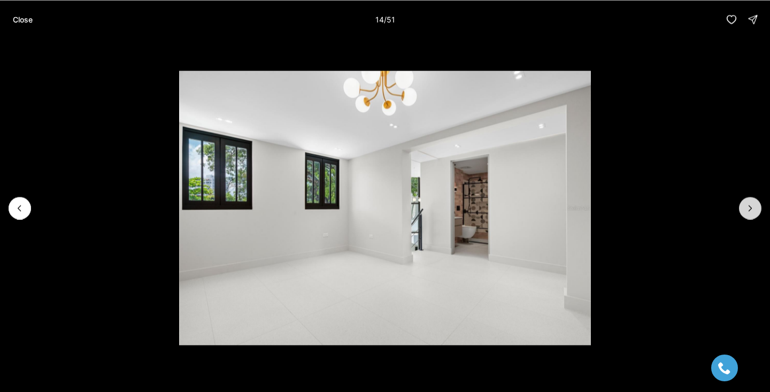
click at [752, 206] on icon "Next slide" at bounding box center [750, 208] width 11 height 11
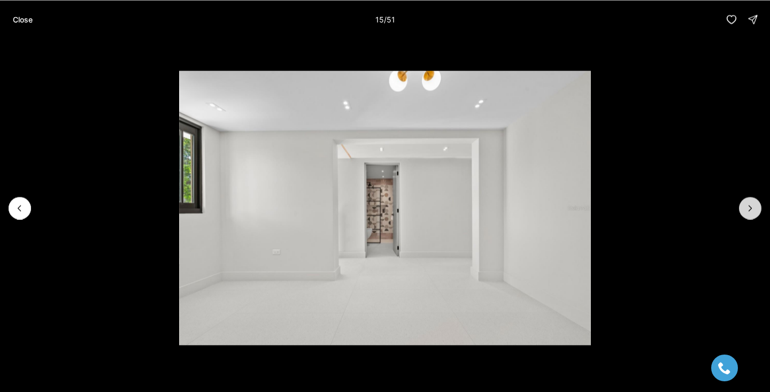
click at [752, 206] on icon "Next slide" at bounding box center [750, 208] width 11 height 11
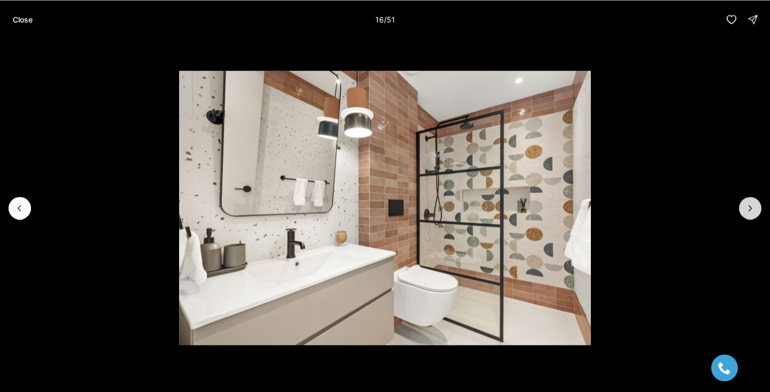
click at [753, 206] on icon "Next slide" at bounding box center [750, 208] width 11 height 11
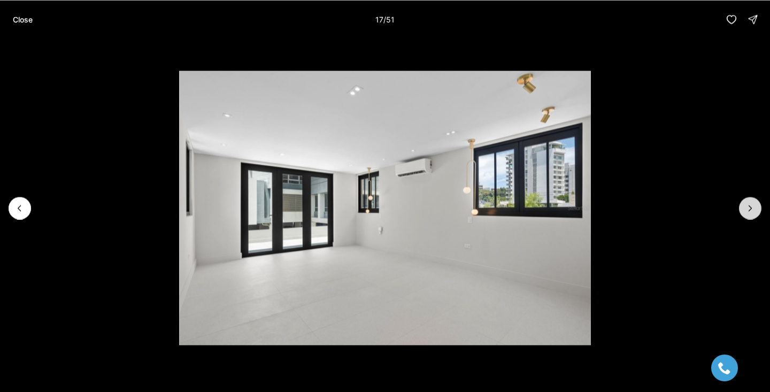
click at [753, 206] on icon "Next slide" at bounding box center [750, 208] width 11 height 11
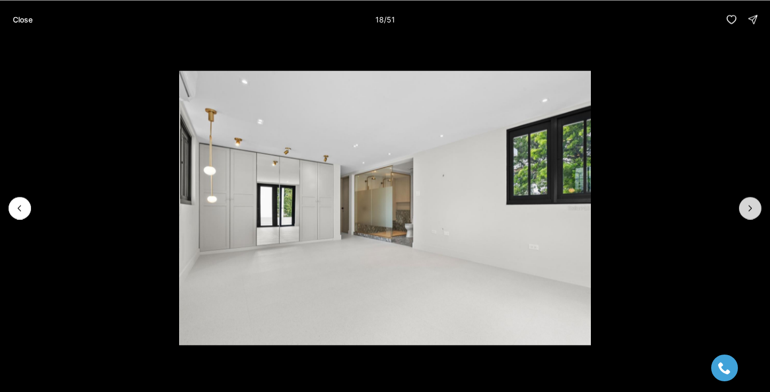
click at [753, 206] on icon "Next slide" at bounding box center [750, 208] width 11 height 11
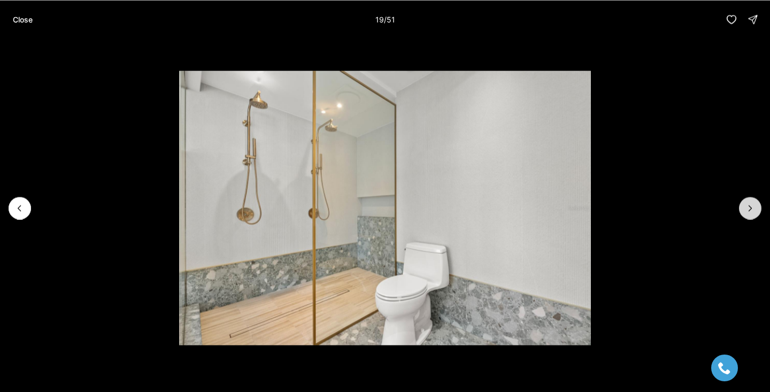
click at [753, 206] on icon "Next slide" at bounding box center [750, 208] width 11 height 11
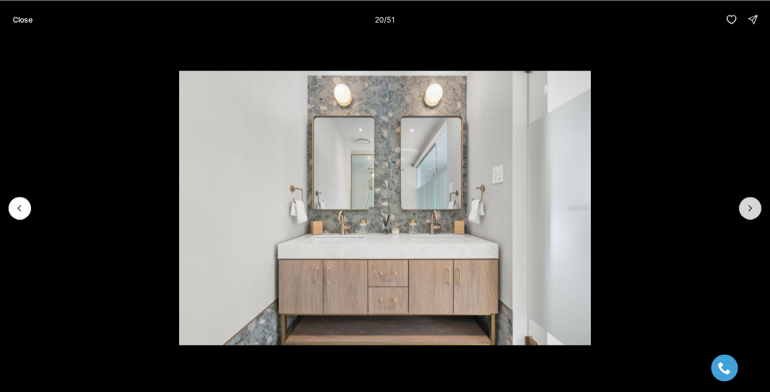
click at [754, 206] on icon "Next slide" at bounding box center [750, 208] width 11 height 11
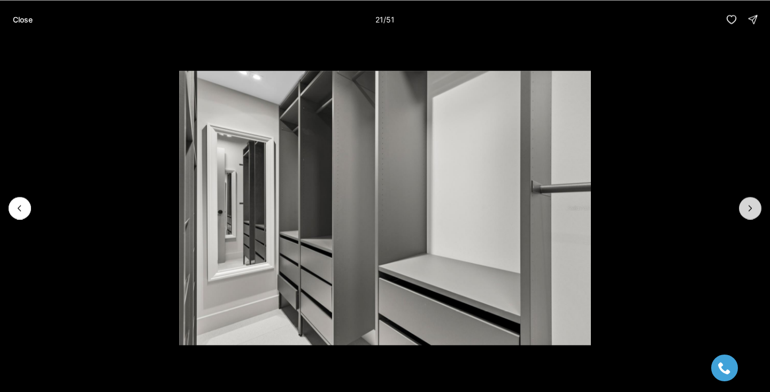
click at [754, 206] on icon "Next slide" at bounding box center [750, 208] width 11 height 11
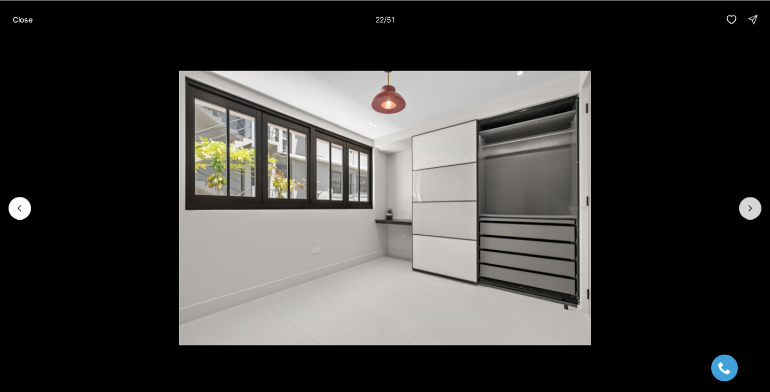
click at [754, 206] on icon "Next slide" at bounding box center [750, 208] width 11 height 11
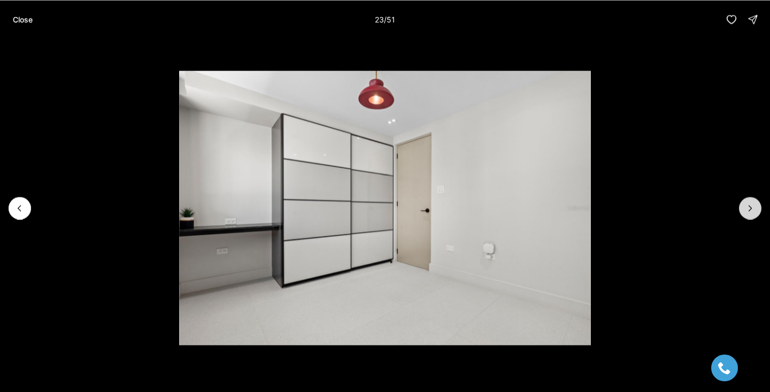
click at [754, 206] on icon "Next slide" at bounding box center [750, 208] width 11 height 11
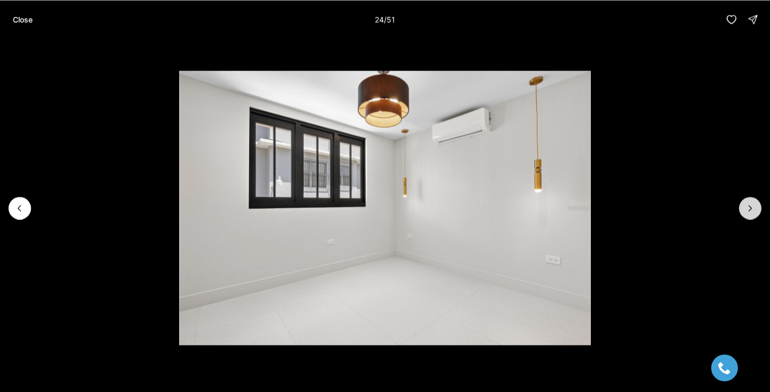
click at [754, 206] on icon "Next slide" at bounding box center [750, 208] width 11 height 11
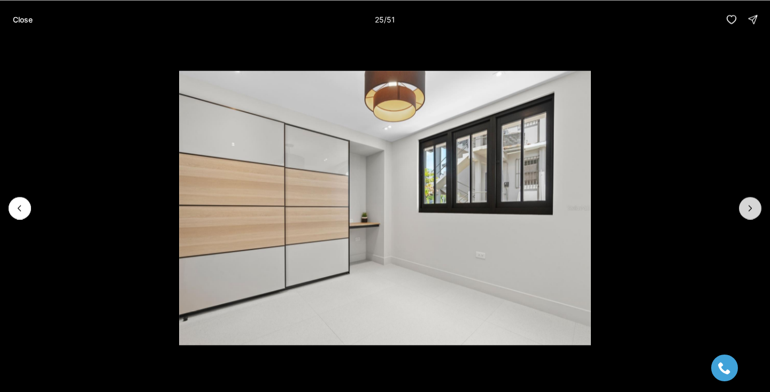
click at [755, 206] on icon "Next slide" at bounding box center [750, 208] width 11 height 11
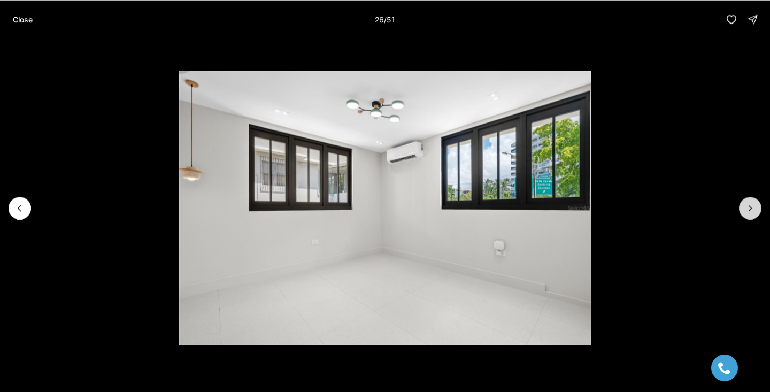
click at [755, 206] on icon "Next slide" at bounding box center [750, 208] width 11 height 11
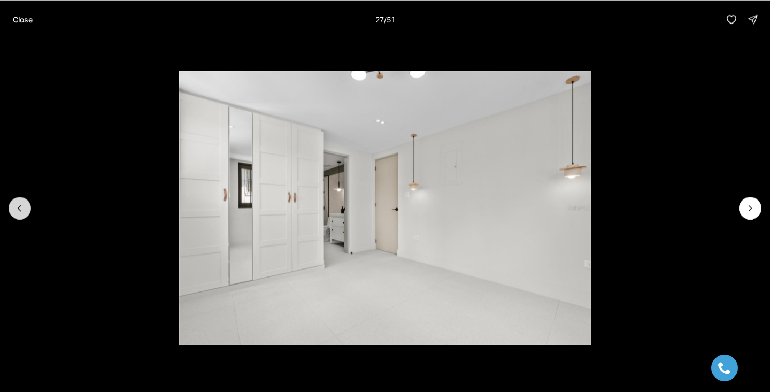
click at [25, 203] on button "Previous slide" at bounding box center [20, 208] width 22 height 22
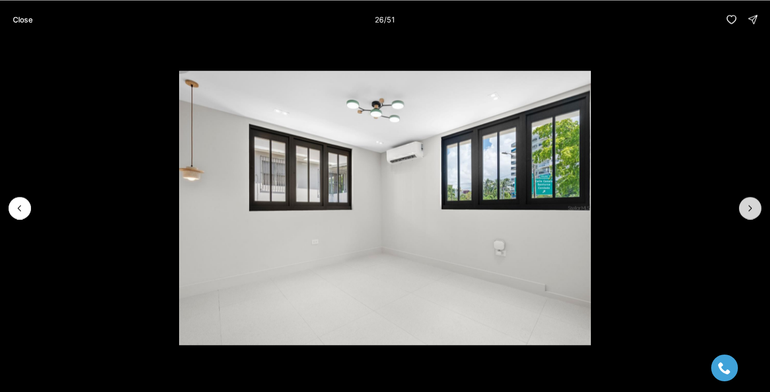
click at [752, 210] on icon "Next slide" at bounding box center [750, 208] width 11 height 11
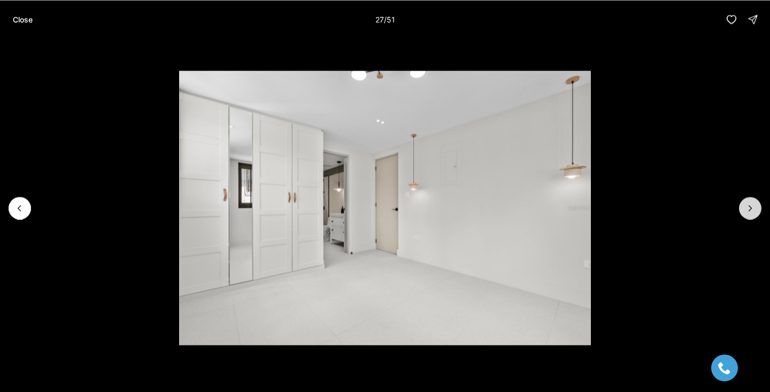
click at [752, 210] on icon "Next slide" at bounding box center [750, 208] width 11 height 11
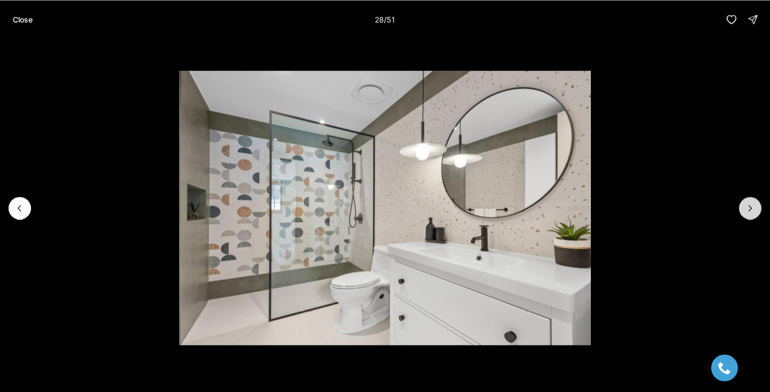
click at [752, 210] on icon "Next slide" at bounding box center [750, 208] width 11 height 11
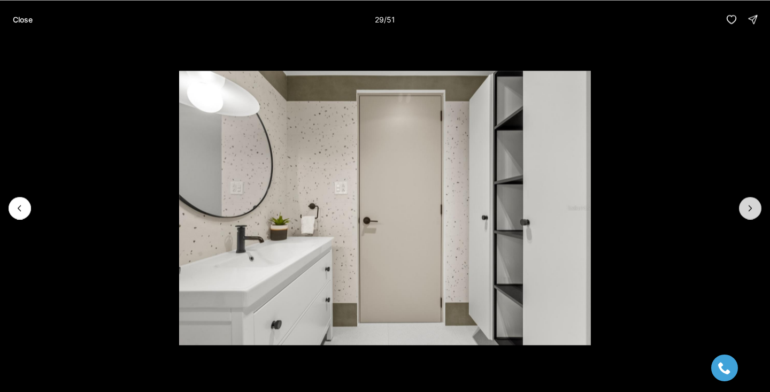
click at [753, 210] on icon "Next slide" at bounding box center [750, 208] width 11 height 11
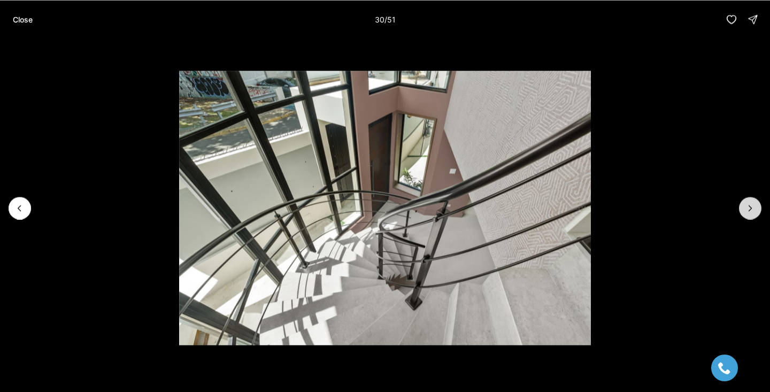
click at [753, 210] on icon "Next slide" at bounding box center [750, 208] width 11 height 11
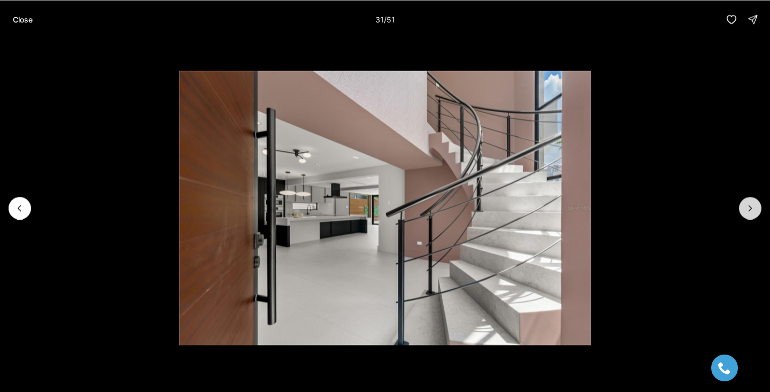
click at [753, 210] on icon "Next slide" at bounding box center [750, 208] width 11 height 11
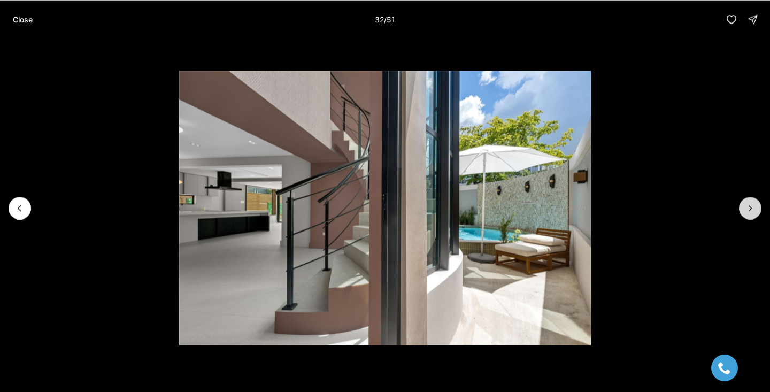
click at [753, 210] on icon "Next slide" at bounding box center [750, 208] width 11 height 11
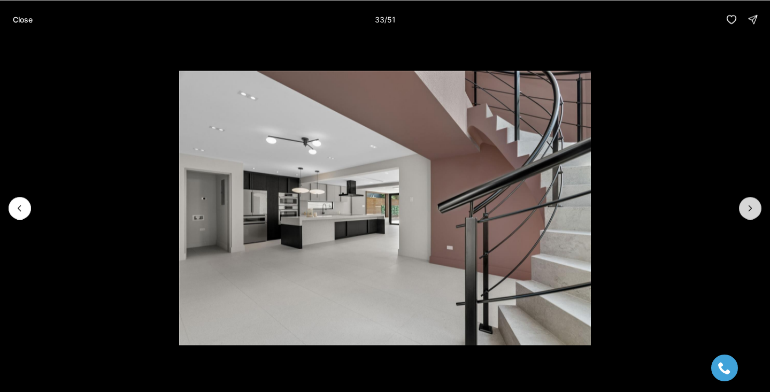
click at [753, 210] on icon "Next slide" at bounding box center [750, 208] width 11 height 11
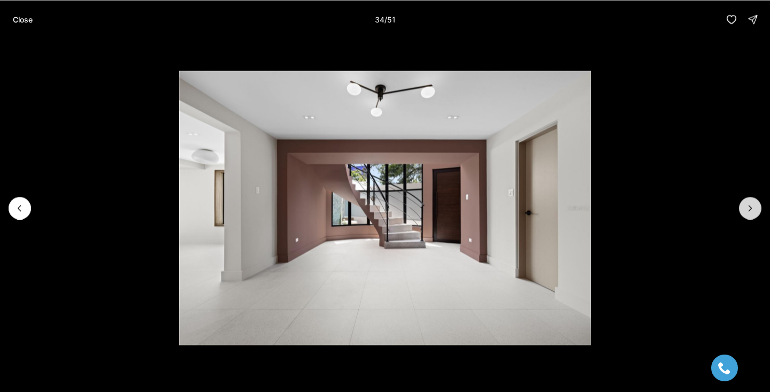
click at [753, 210] on icon "Next slide" at bounding box center [750, 208] width 11 height 11
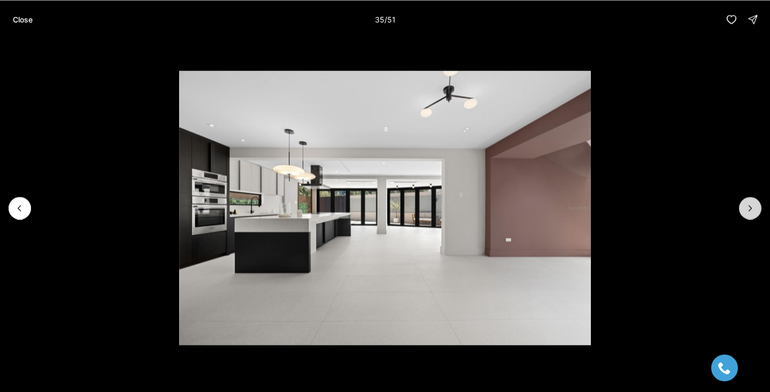
click at [753, 210] on icon "Next slide" at bounding box center [750, 208] width 11 height 11
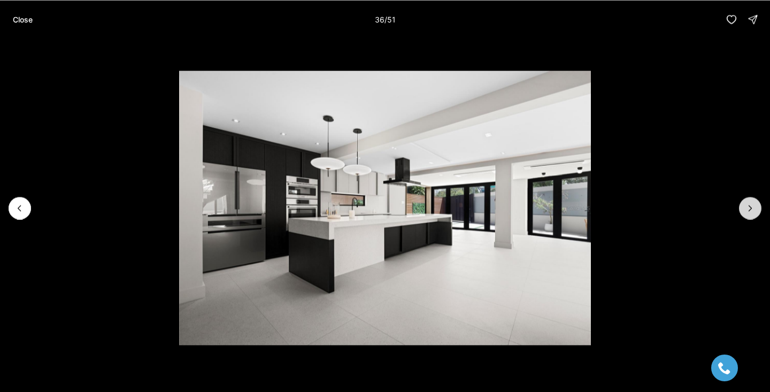
click at [753, 210] on icon "Next slide" at bounding box center [750, 208] width 11 height 11
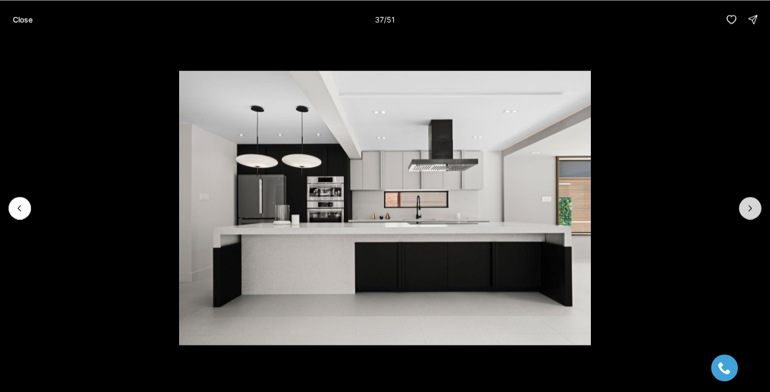
click at [753, 210] on icon "Next slide" at bounding box center [750, 208] width 11 height 11
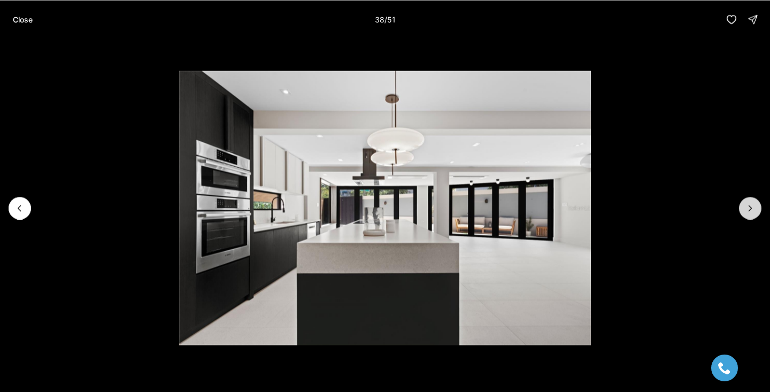
click at [753, 210] on icon "Next slide" at bounding box center [750, 208] width 11 height 11
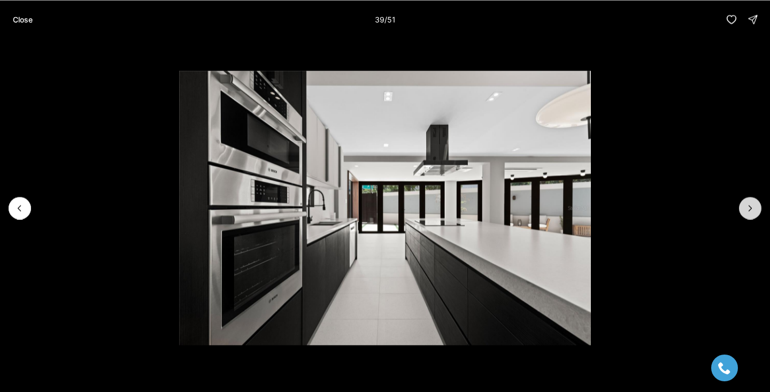
click at [753, 210] on icon "Next slide" at bounding box center [750, 208] width 11 height 11
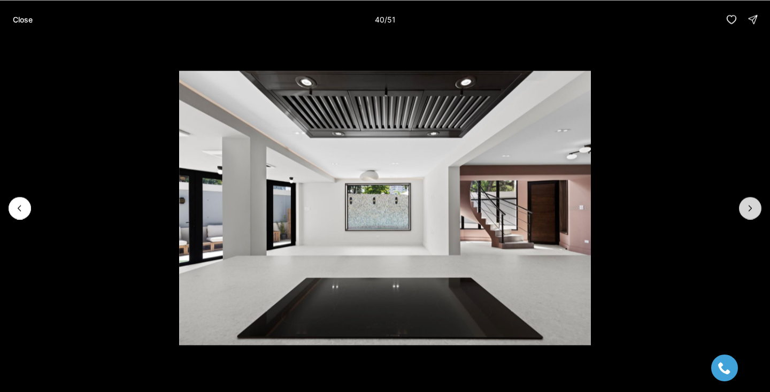
click at [753, 210] on icon "Next slide" at bounding box center [750, 208] width 11 height 11
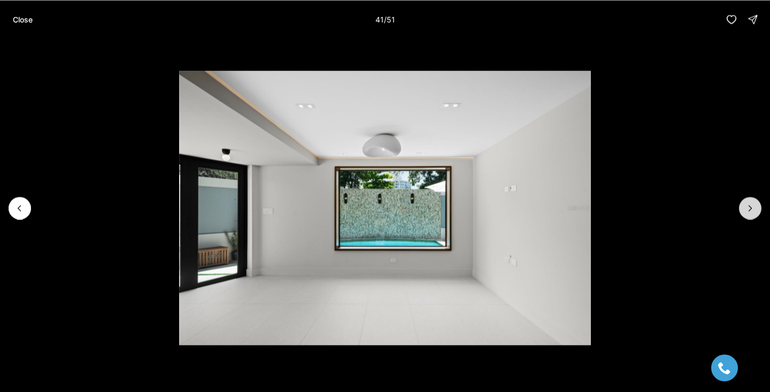
click at [753, 210] on icon "Next slide" at bounding box center [750, 208] width 11 height 11
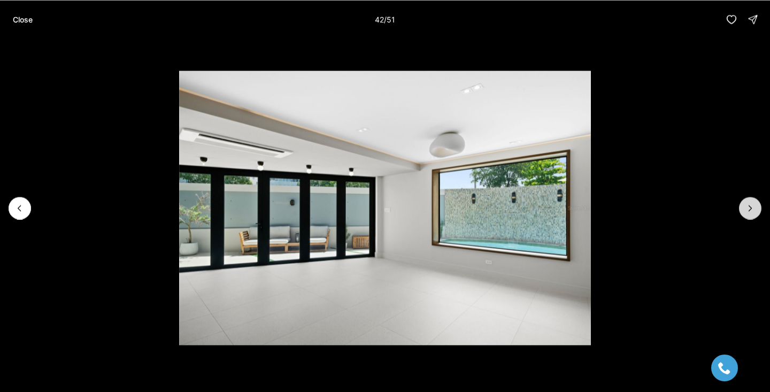
click at [753, 210] on icon "Next slide" at bounding box center [750, 208] width 11 height 11
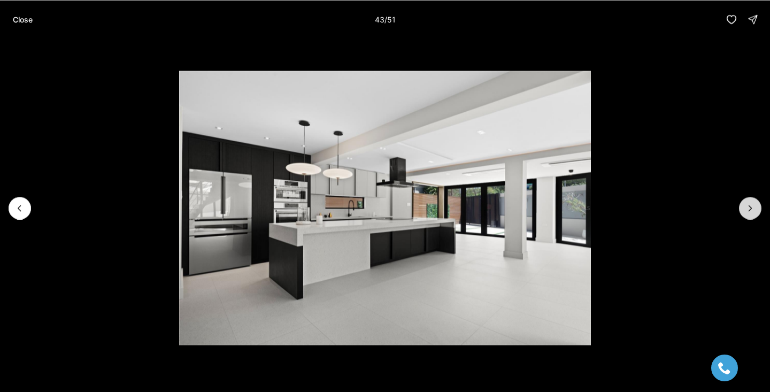
click at [752, 210] on icon "Next slide" at bounding box center [750, 208] width 11 height 11
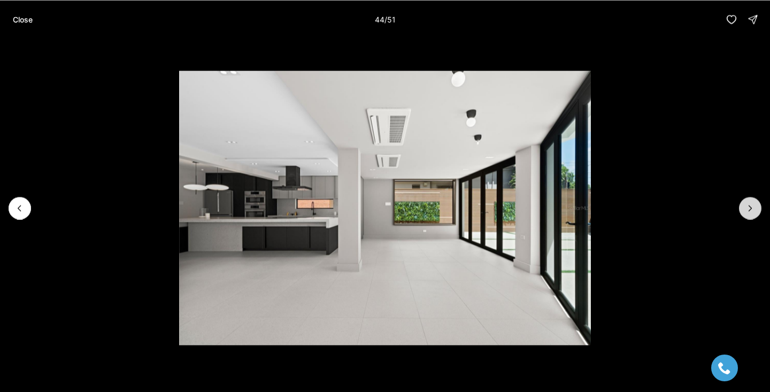
click at [752, 210] on icon "Next slide" at bounding box center [750, 208] width 11 height 11
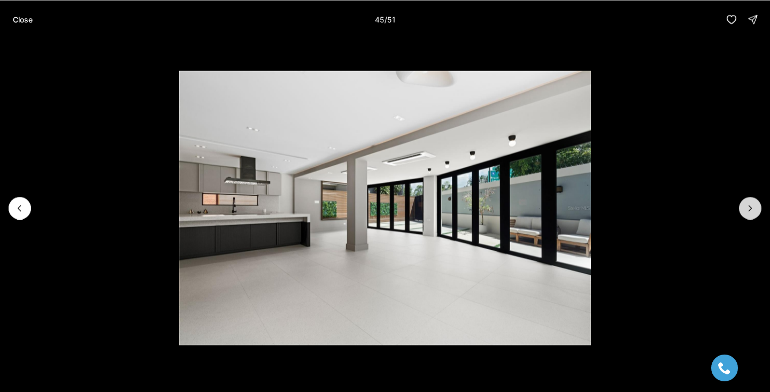
click at [752, 210] on icon "Next slide" at bounding box center [750, 208] width 11 height 11
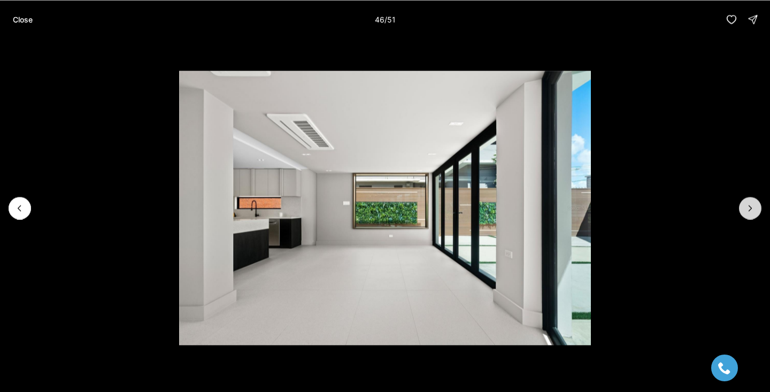
click at [752, 210] on icon "Next slide" at bounding box center [750, 208] width 11 height 11
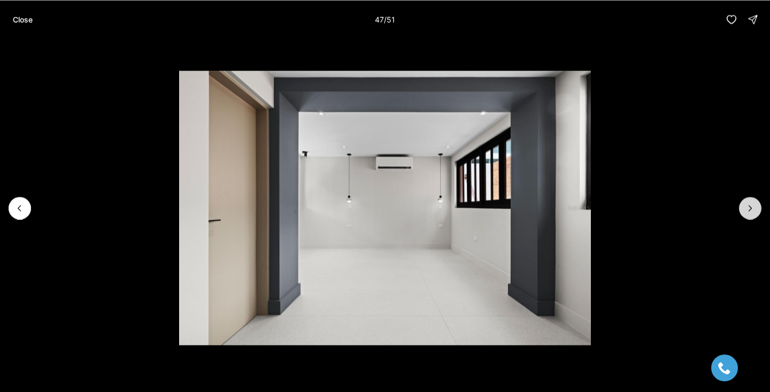
click at [753, 210] on icon "Next slide" at bounding box center [750, 208] width 11 height 11
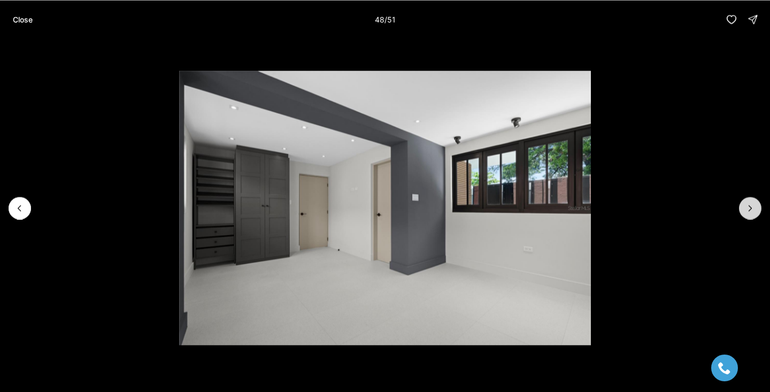
click at [753, 210] on icon "Next slide" at bounding box center [750, 208] width 11 height 11
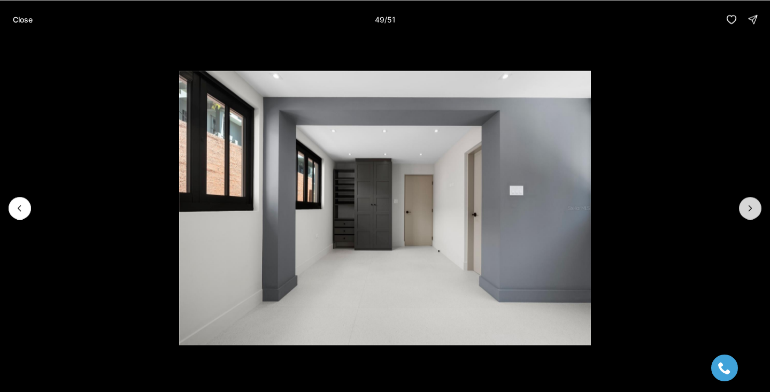
click at [753, 210] on icon "Next slide" at bounding box center [750, 208] width 11 height 11
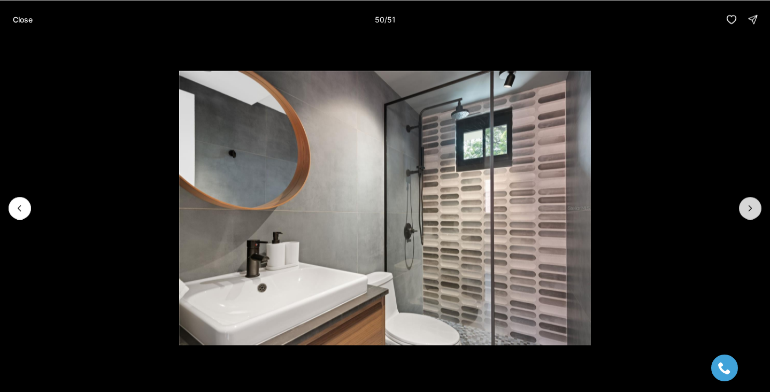
click at [753, 210] on icon "Next slide" at bounding box center [750, 208] width 11 height 11
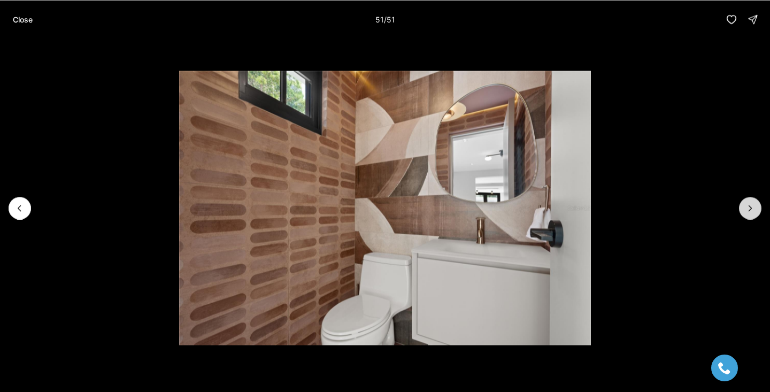
click at [753, 210] on div at bounding box center [750, 208] width 22 height 22
click at [29, 19] on p "Close" at bounding box center [23, 19] width 20 height 9
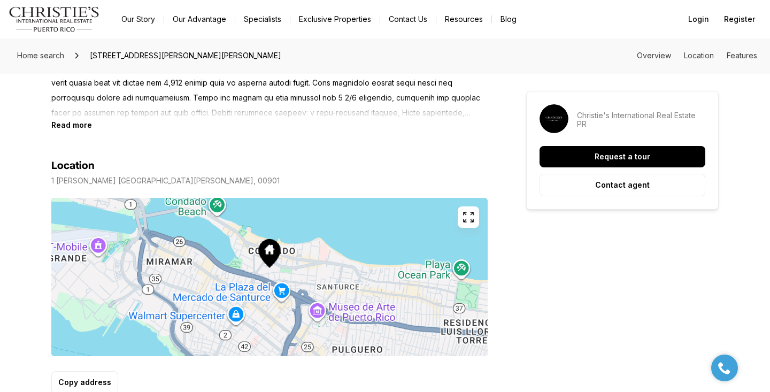
scroll to position [543, 0]
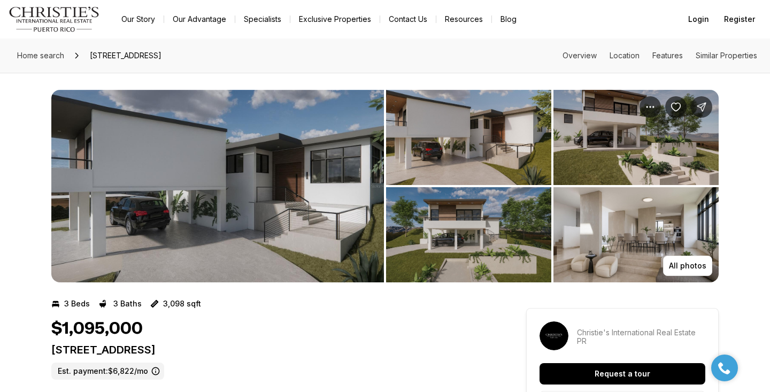
click at [299, 167] on img "View image gallery" at bounding box center [217, 186] width 333 height 192
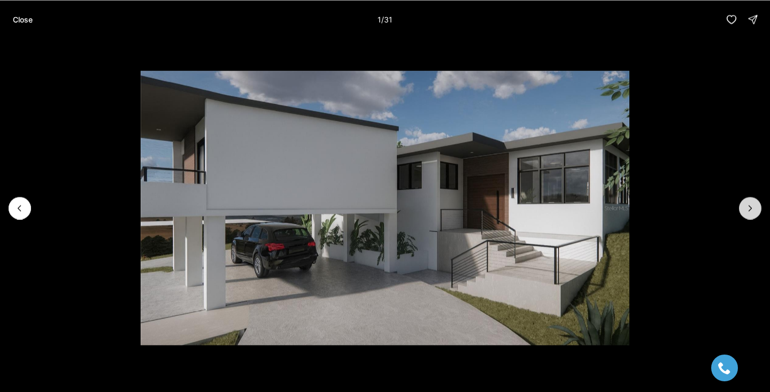
click at [744, 216] on button "Next slide" at bounding box center [750, 208] width 22 height 22
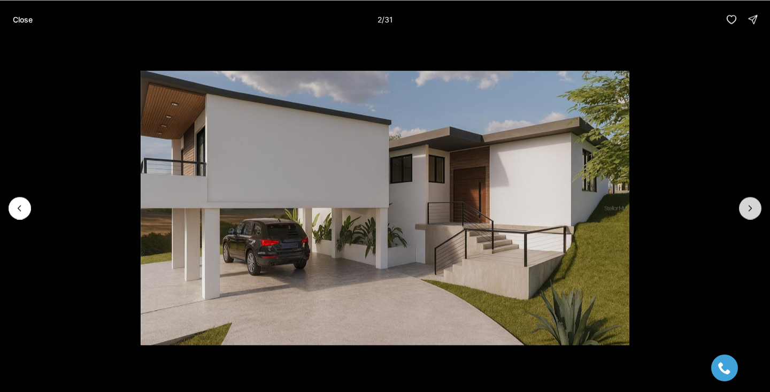
click at [747, 210] on icon "Next slide" at bounding box center [750, 208] width 11 height 11
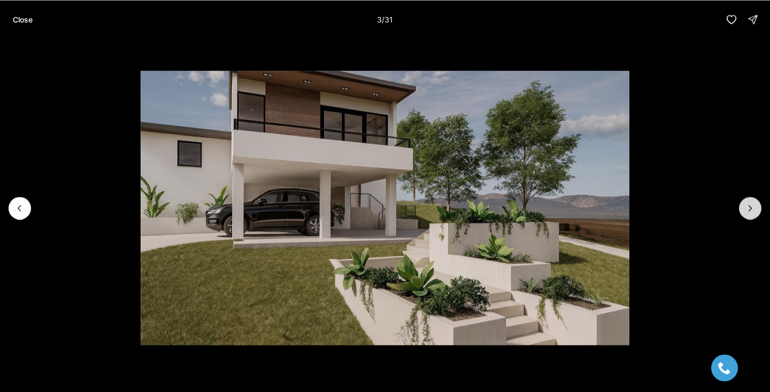
click at [748, 210] on icon "Next slide" at bounding box center [750, 208] width 11 height 11
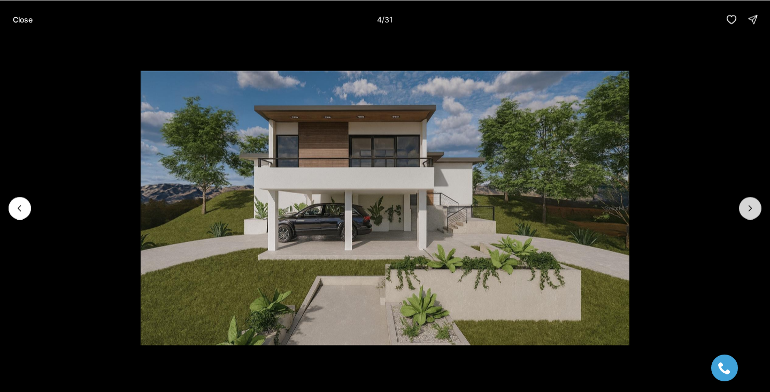
click at [749, 211] on icon "Next slide" at bounding box center [750, 208] width 11 height 11
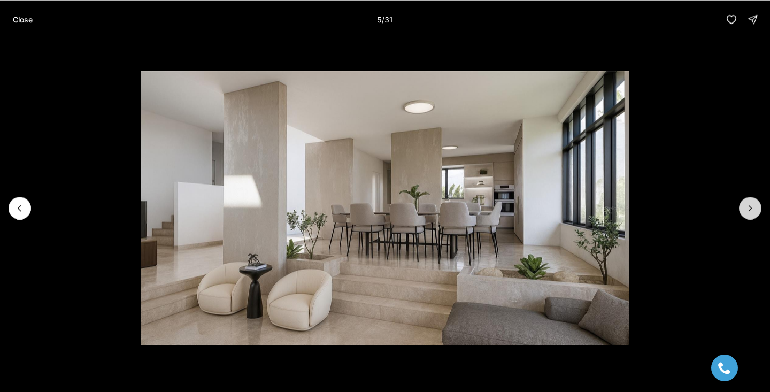
click at [749, 211] on icon "Next slide" at bounding box center [750, 208] width 11 height 11
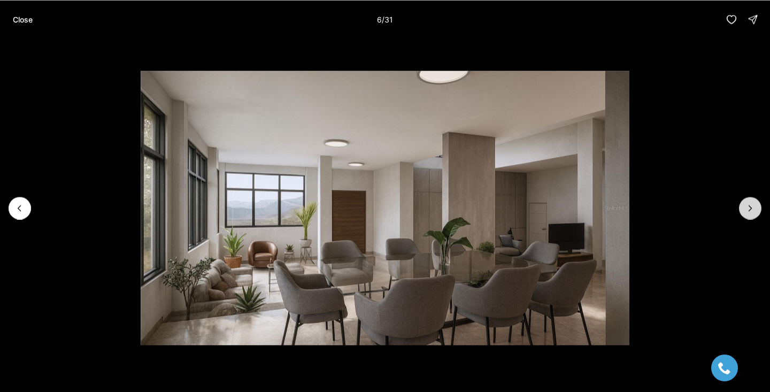
click at [750, 211] on icon "Next slide" at bounding box center [750, 208] width 11 height 11
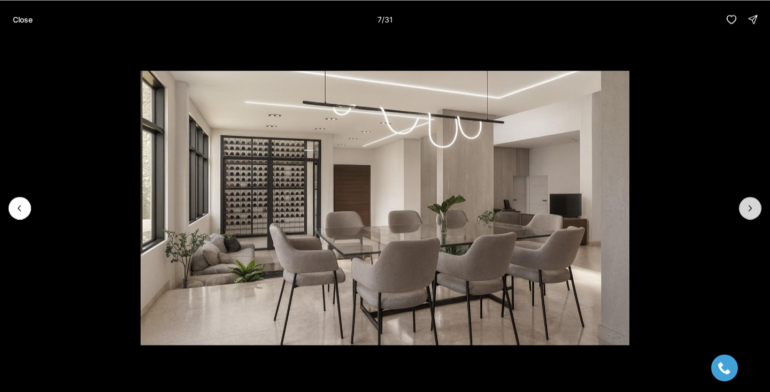
click at [751, 212] on icon "Next slide" at bounding box center [750, 208] width 11 height 11
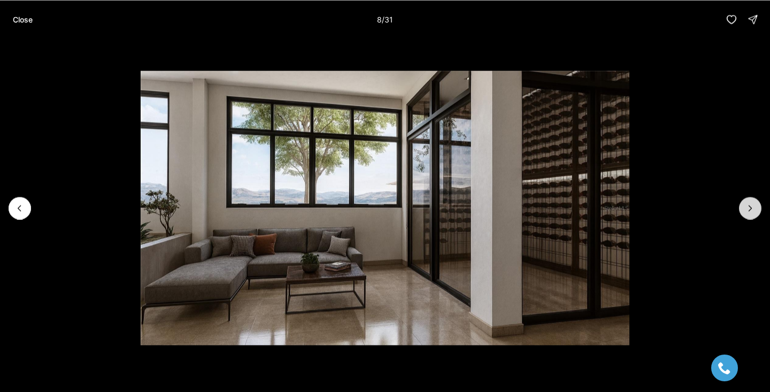
click at [751, 212] on icon "Next slide" at bounding box center [750, 208] width 11 height 11
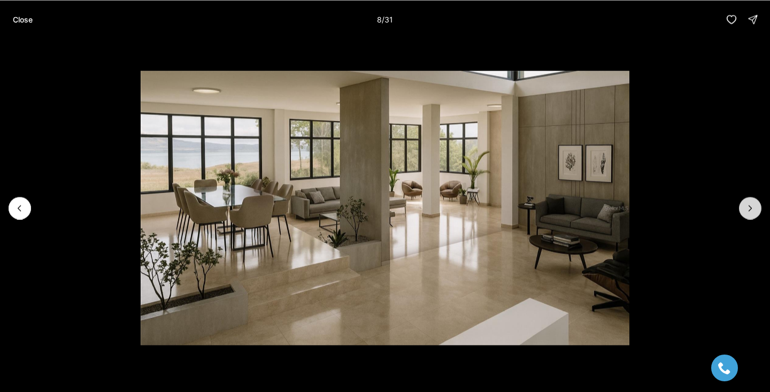
click at [751, 212] on icon "Next slide" at bounding box center [750, 208] width 11 height 11
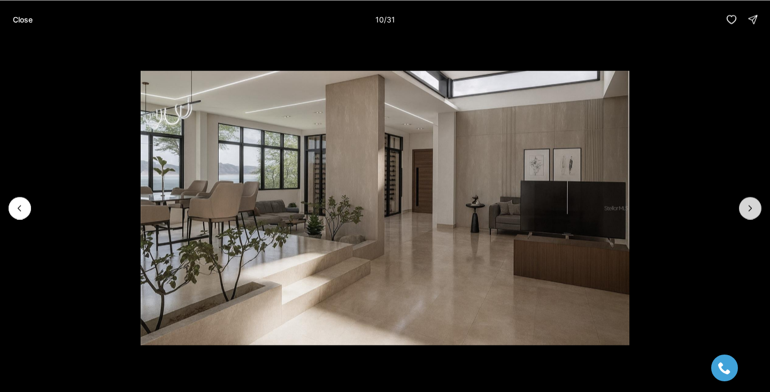
click at [751, 212] on icon "Next slide" at bounding box center [750, 208] width 11 height 11
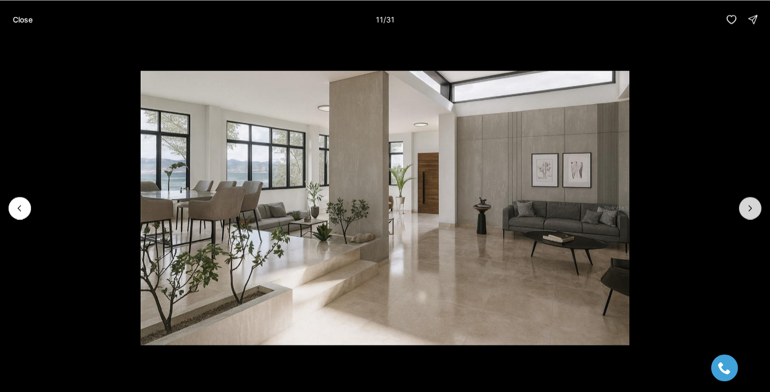
click at [752, 212] on icon "Next slide" at bounding box center [750, 208] width 11 height 11
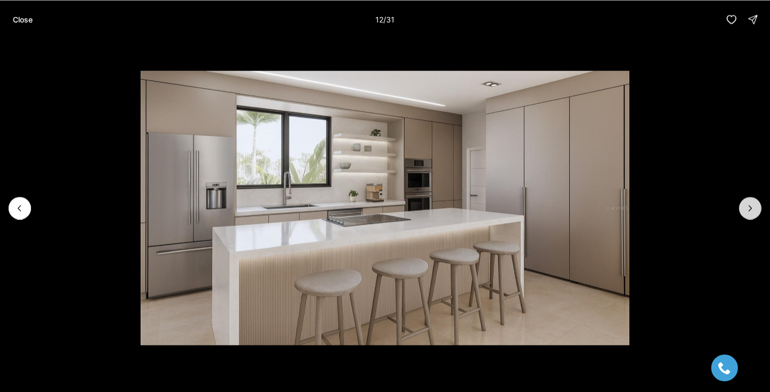
click at [752, 212] on icon "Next slide" at bounding box center [750, 208] width 11 height 11
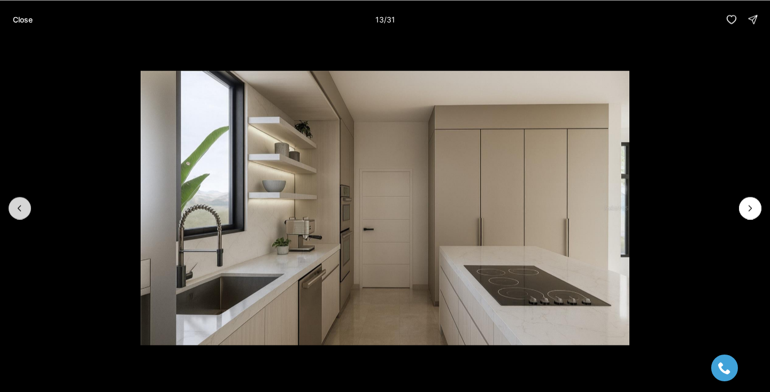
click at [26, 206] on button "Previous slide" at bounding box center [20, 208] width 22 height 22
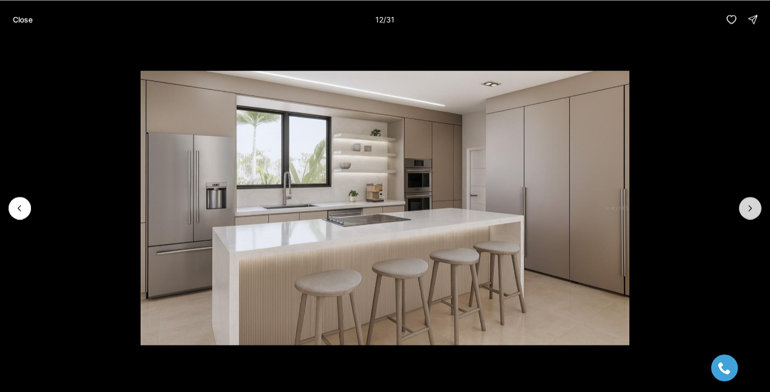
click at [753, 201] on button "Next slide" at bounding box center [750, 208] width 22 height 22
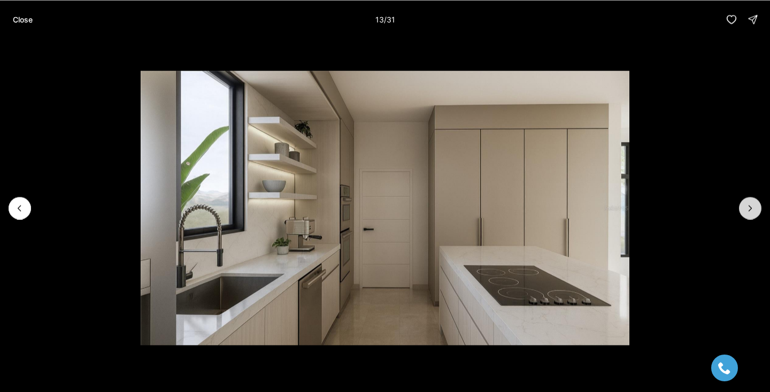
click at [753, 201] on button "Next slide" at bounding box center [750, 208] width 22 height 22
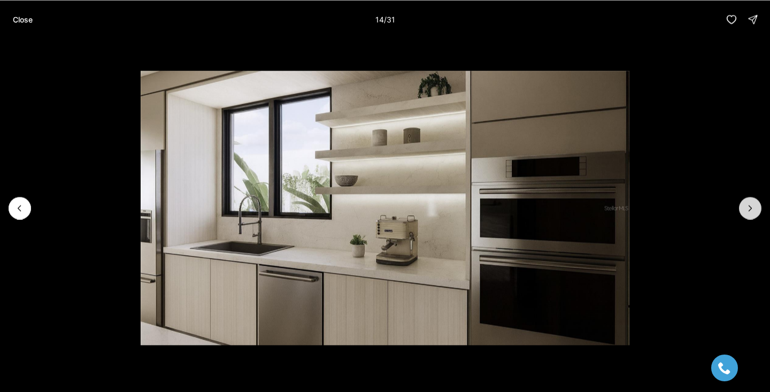
click at [753, 201] on button "Next slide" at bounding box center [750, 208] width 22 height 22
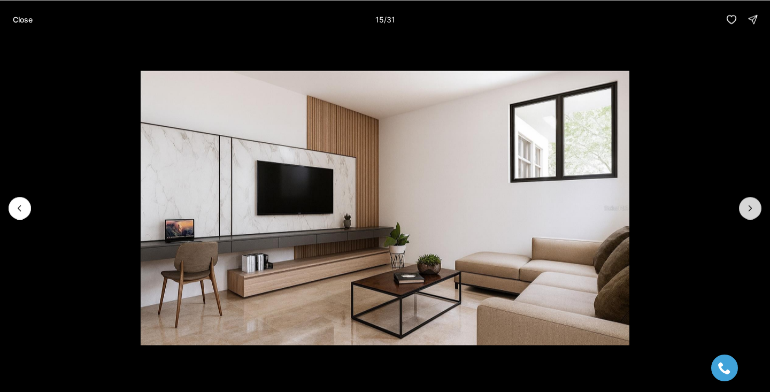
click at [753, 201] on button "Next slide" at bounding box center [750, 208] width 22 height 22
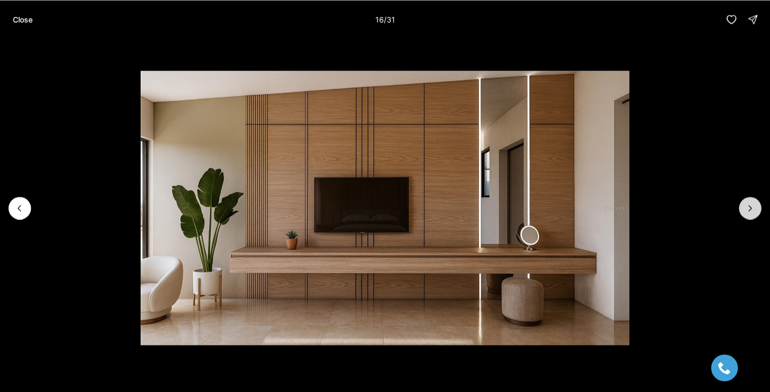
click at [753, 201] on button "Next slide" at bounding box center [750, 208] width 22 height 22
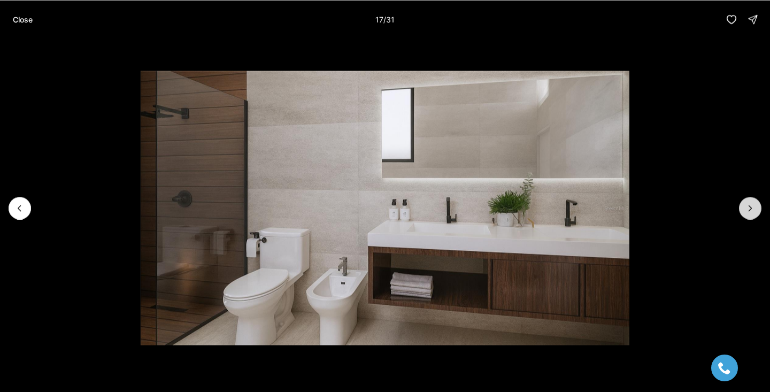
click at [753, 201] on button "Next slide" at bounding box center [750, 208] width 22 height 22
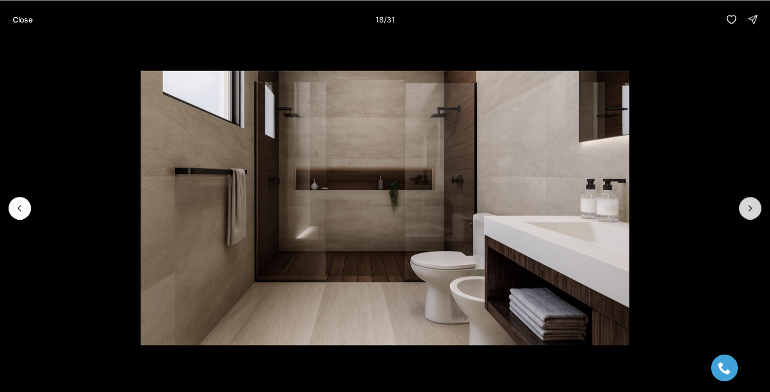
click at [753, 201] on button "Next slide" at bounding box center [750, 208] width 22 height 22
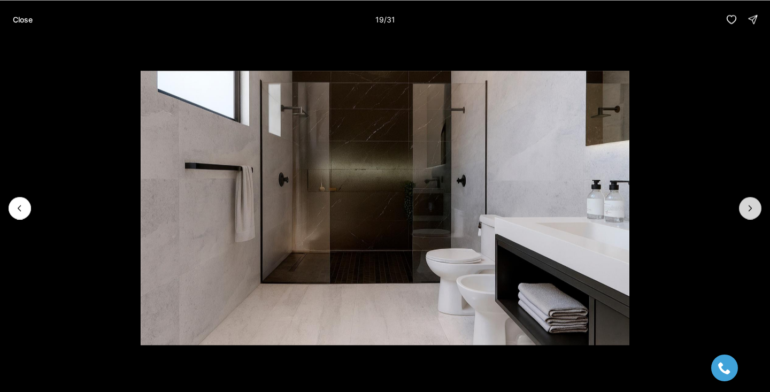
click at [753, 201] on button "Next slide" at bounding box center [750, 208] width 22 height 22
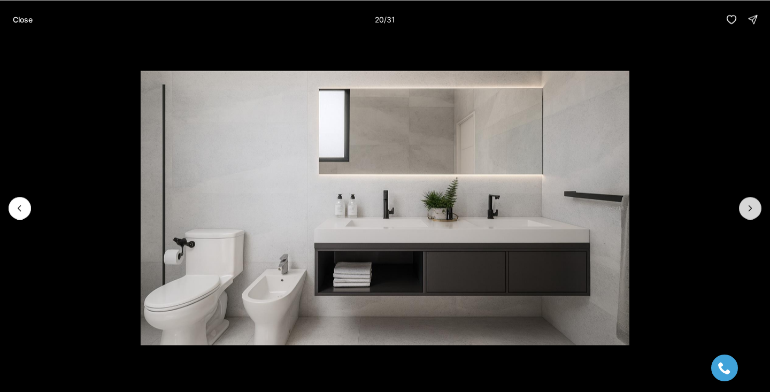
click at [753, 201] on button "Next slide" at bounding box center [750, 208] width 22 height 22
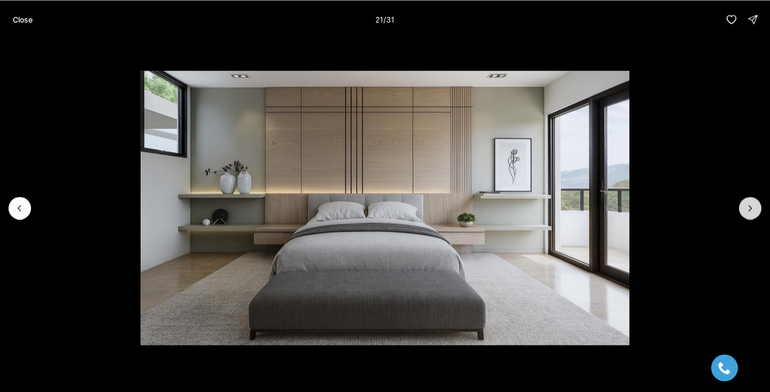
click at [753, 201] on button "Next slide" at bounding box center [750, 208] width 22 height 22
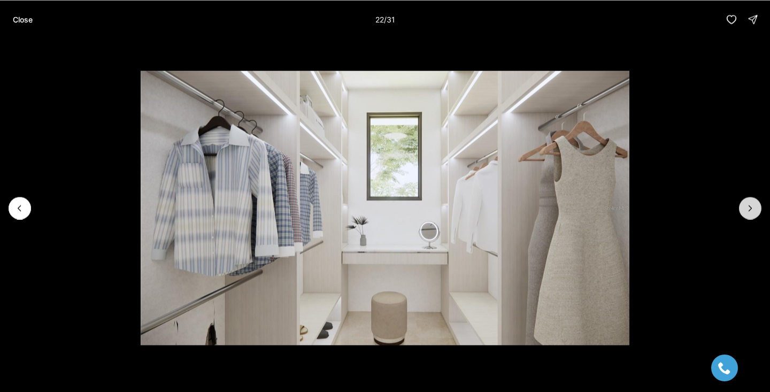
click at [753, 201] on button "Next slide" at bounding box center [750, 208] width 22 height 22
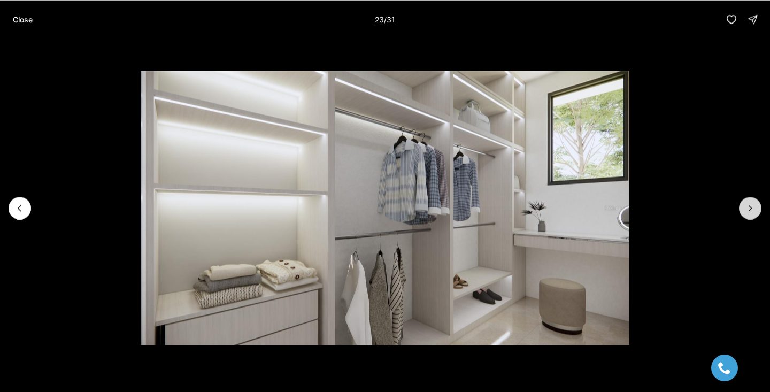
click at [753, 201] on button "Next slide" at bounding box center [750, 208] width 22 height 22
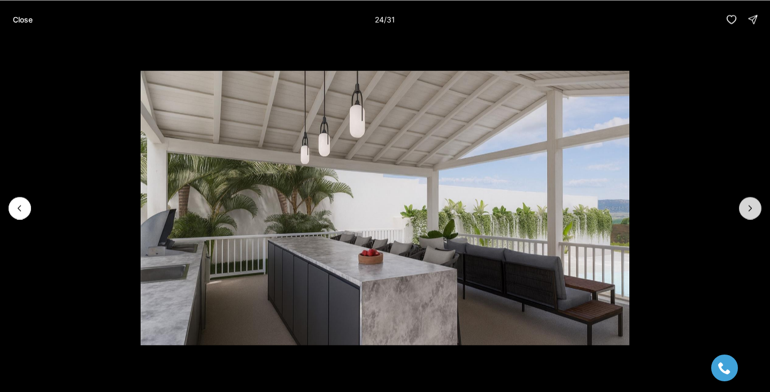
click at [753, 201] on button "Next slide" at bounding box center [750, 208] width 22 height 22
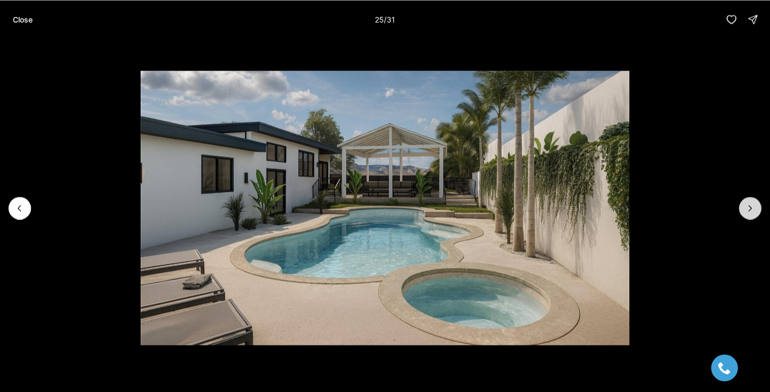
click at [753, 201] on button "Next slide" at bounding box center [750, 208] width 22 height 22
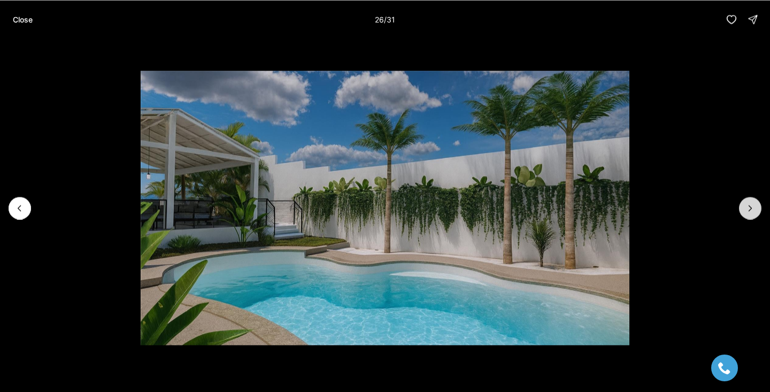
click at [753, 201] on button "Next slide" at bounding box center [750, 208] width 22 height 22
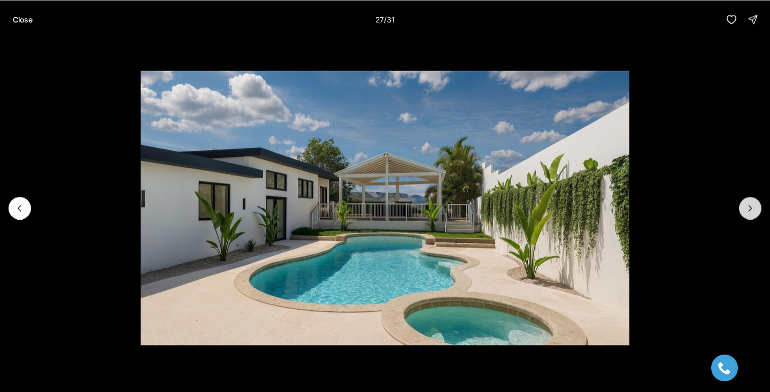
click at [753, 201] on button "Next slide" at bounding box center [750, 208] width 22 height 22
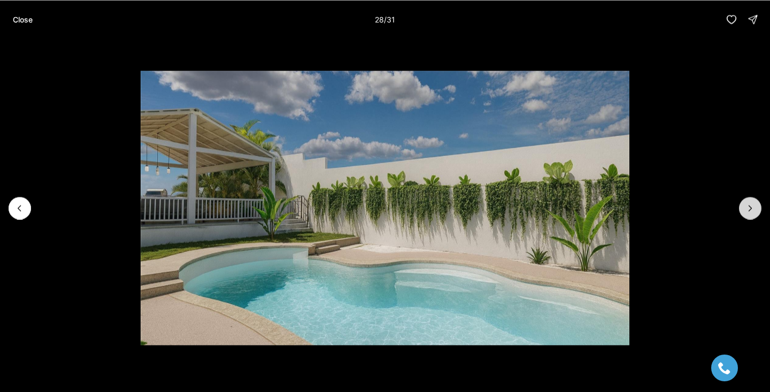
click at [753, 201] on button "Next slide" at bounding box center [750, 208] width 22 height 22
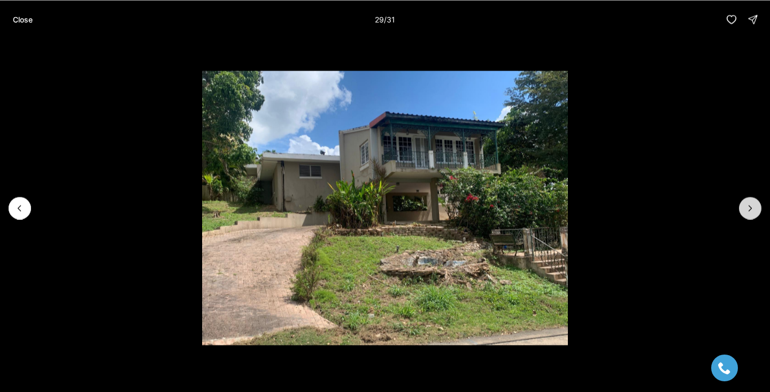
click at [753, 201] on button "Next slide" at bounding box center [750, 208] width 22 height 22
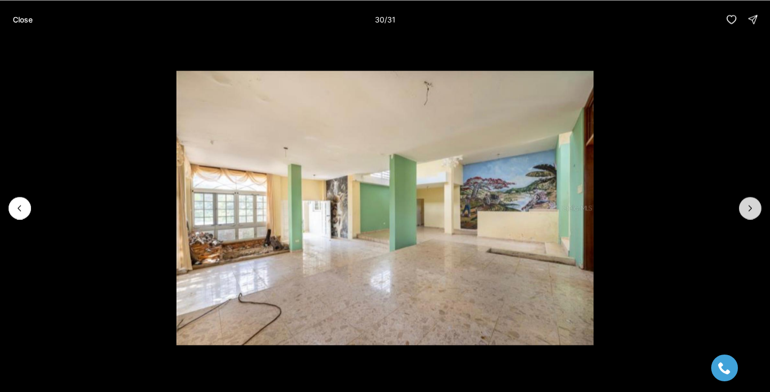
click at [753, 201] on button "Next slide" at bounding box center [750, 208] width 22 height 22
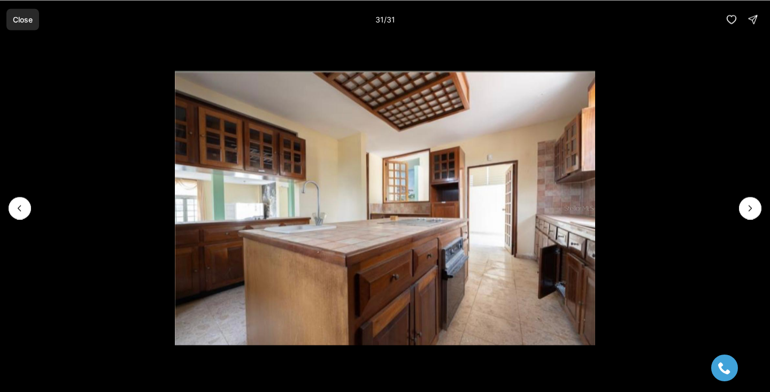
click at [28, 17] on p "Close" at bounding box center [23, 19] width 20 height 9
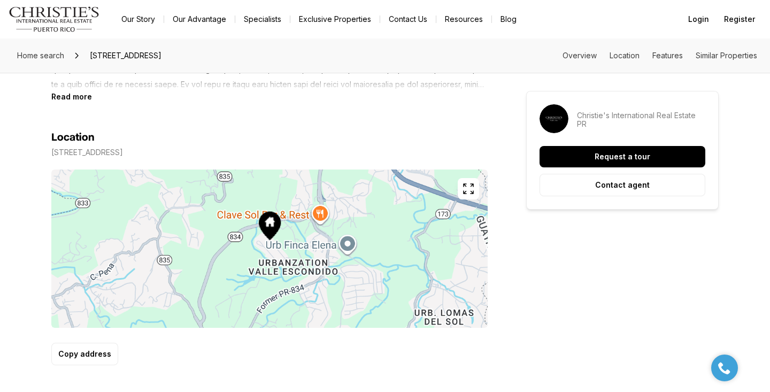
scroll to position [576, 0]
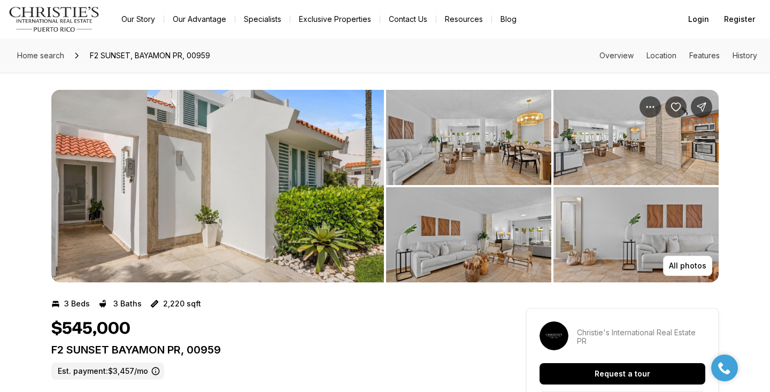
click at [329, 219] on img "View image gallery" at bounding box center [217, 186] width 333 height 192
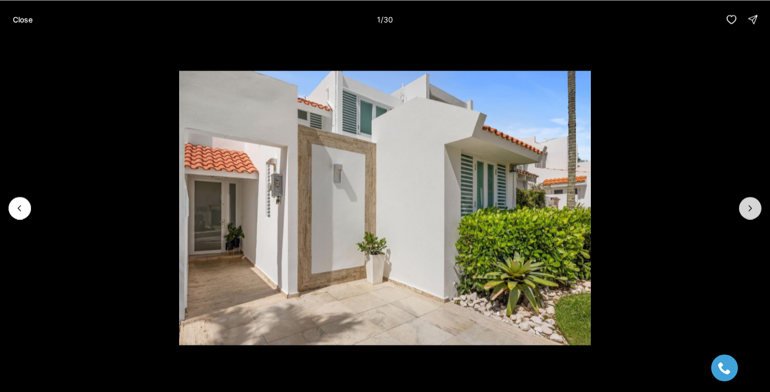
click at [758, 209] on button "Next slide" at bounding box center [750, 208] width 22 height 22
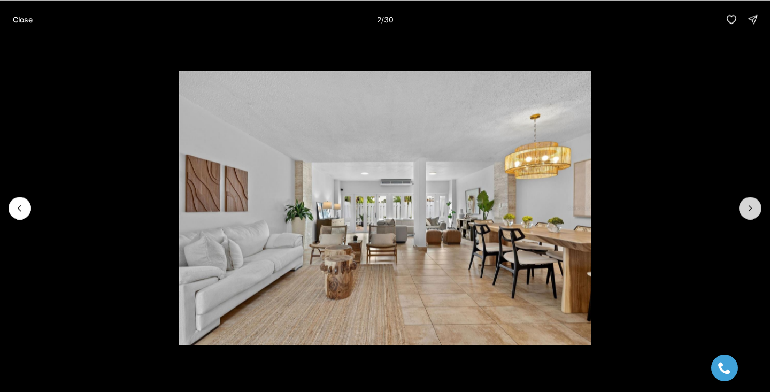
click at [758, 209] on button "Next slide" at bounding box center [750, 208] width 22 height 22
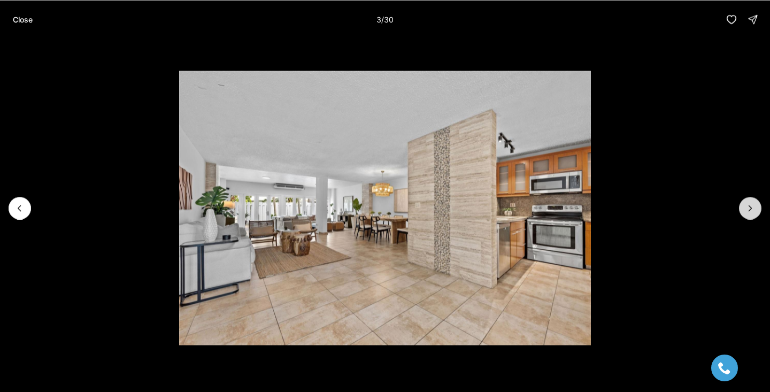
click at [758, 209] on button "Next slide" at bounding box center [750, 208] width 22 height 22
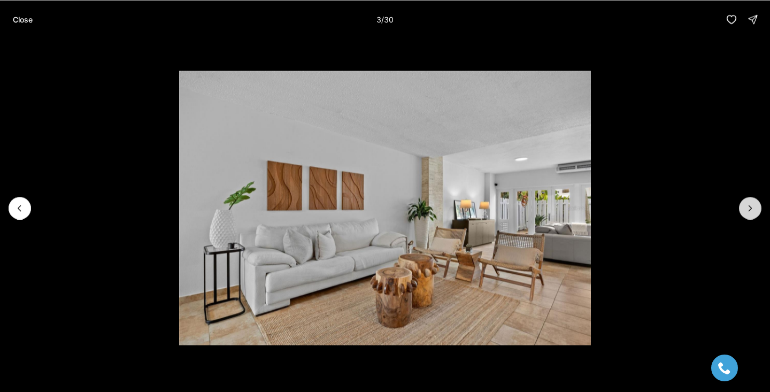
click at [759, 209] on button "Next slide" at bounding box center [750, 208] width 22 height 22
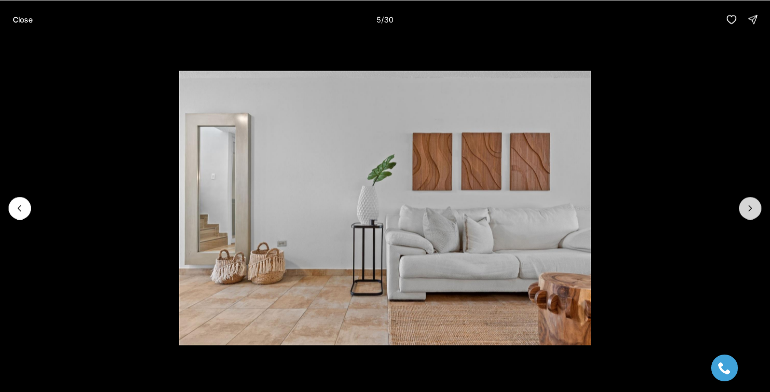
click at [759, 209] on button "Next slide" at bounding box center [750, 208] width 22 height 22
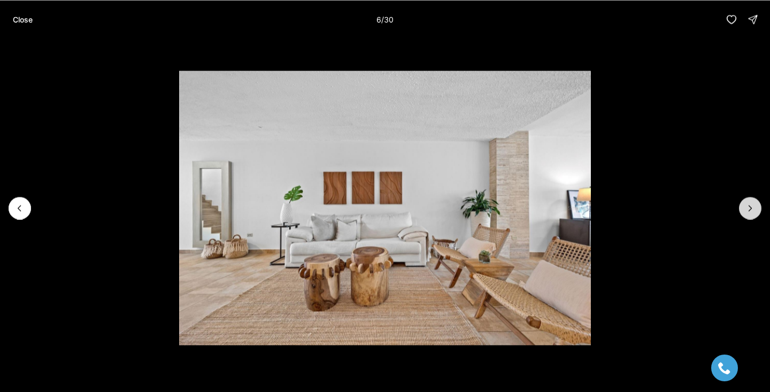
click at [759, 209] on button "Next slide" at bounding box center [750, 208] width 22 height 22
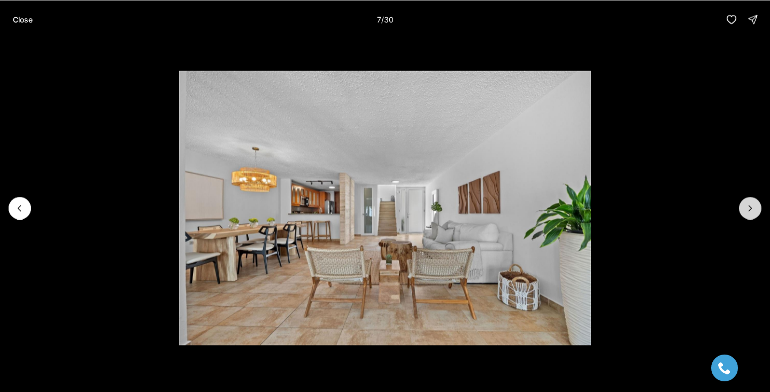
click at [759, 209] on button "Next slide" at bounding box center [750, 208] width 22 height 22
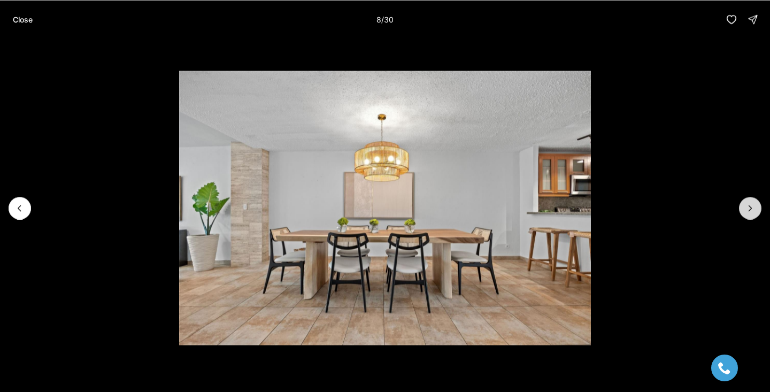
click at [759, 209] on button "Next slide" at bounding box center [750, 208] width 22 height 22
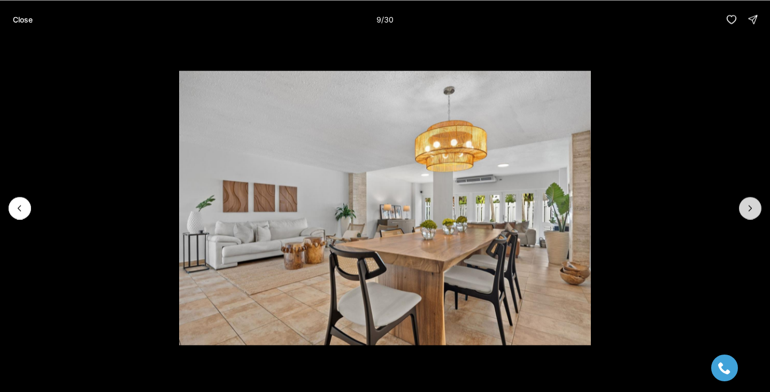
click at [759, 209] on button "Next slide" at bounding box center [750, 208] width 22 height 22
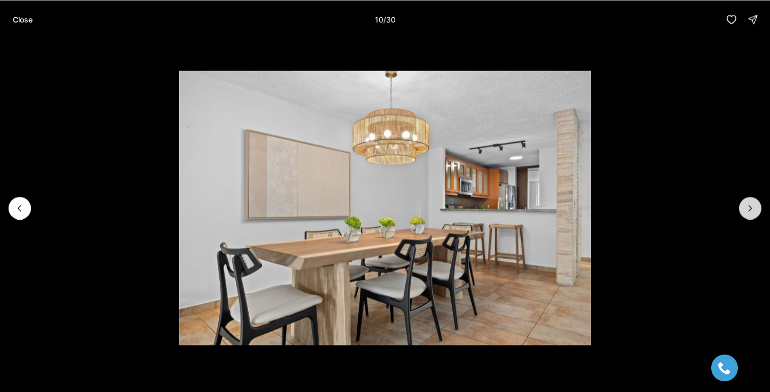
click at [759, 208] on button "Next slide" at bounding box center [750, 208] width 22 height 22
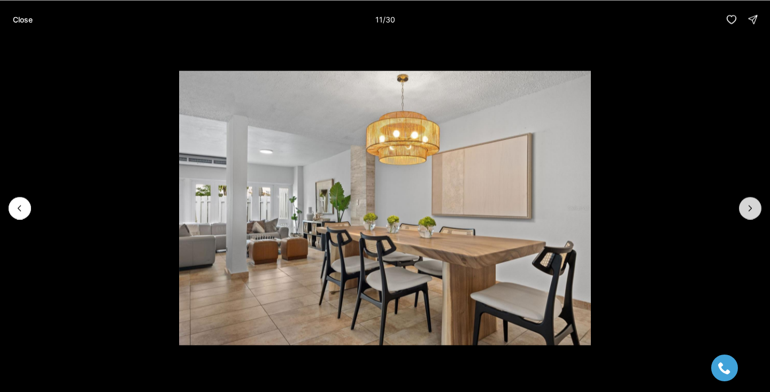
click at [759, 208] on button "Next slide" at bounding box center [750, 208] width 22 height 22
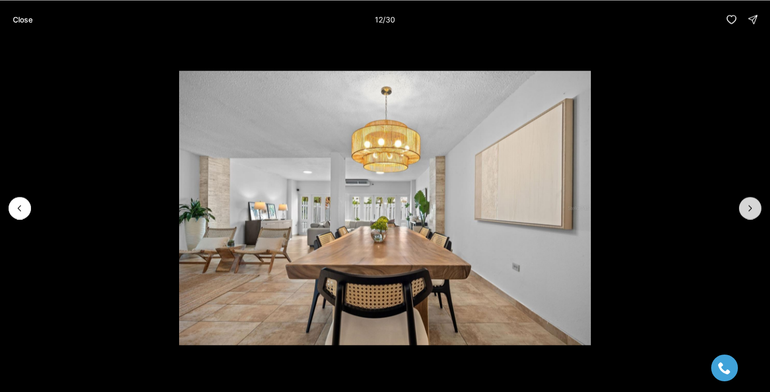
click at [759, 208] on button "Next slide" at bounding box center [750, 208] width 22 height 22
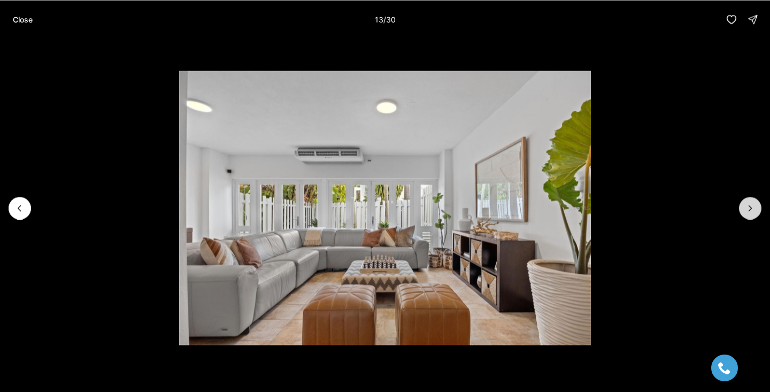
click at [759, 208] on button "Next slide" at bounding box center [750, 208] width 22 height 22
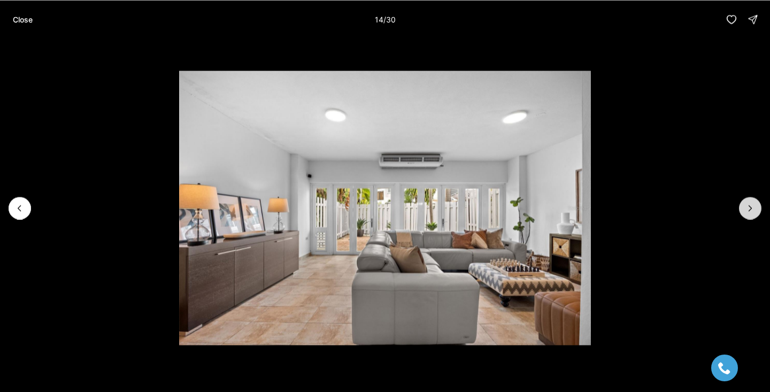
click at [759, 208] on button "Next slide" at bounding box center [750, 208] width 22 height 22
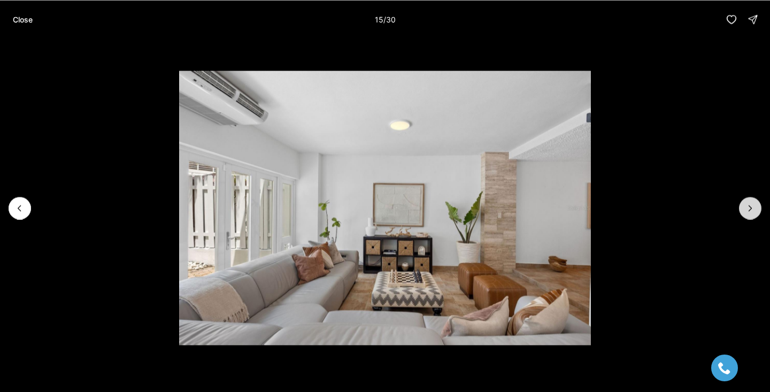
click at [759, 208] on button "Next slide" at bounding box center [750, 208] width 22 height 22
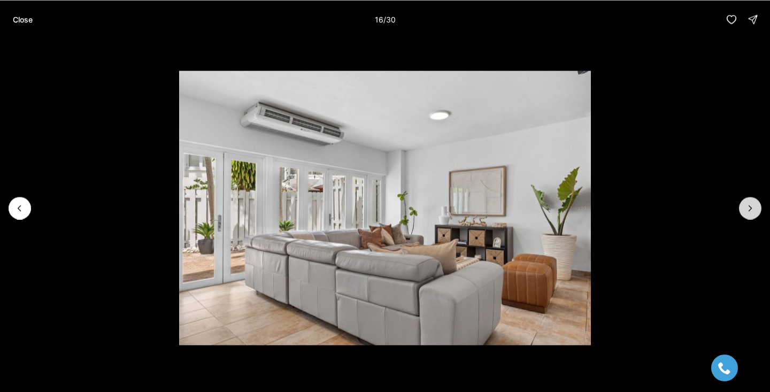
click at [759, 208] on button "Next slide" at bounding box center [750, 208] width 22 height 22
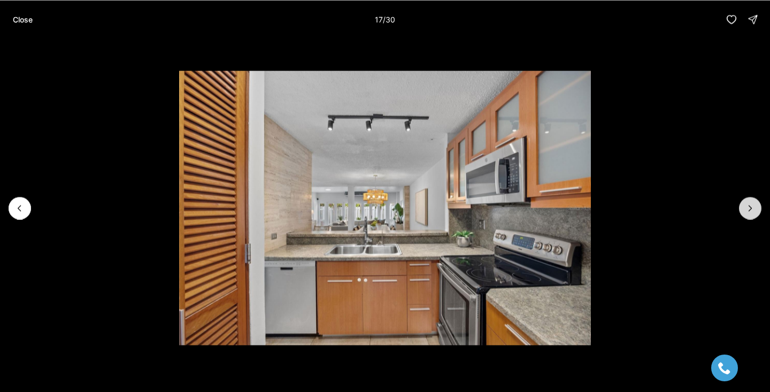
click at [757, 208] on button "Next slide" at bounding box center [750, 208] width 22 height 22
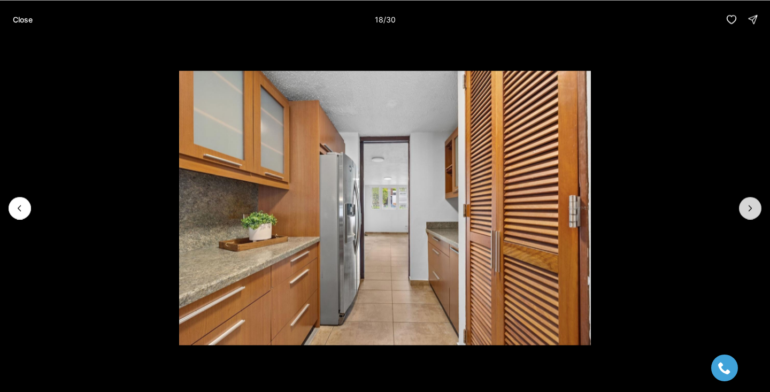
click at [757, 208] on button "Next slide" at bounding box center [750, 208] width 22 height 22
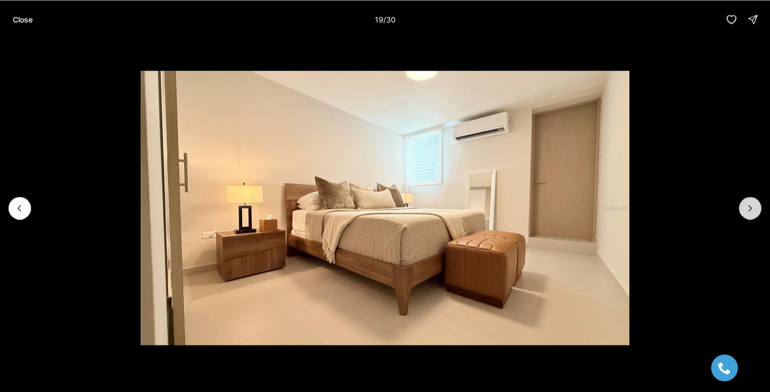
click at [758, 208] on button "Next slide" at bounding box center [750, 208] width 22 height 22
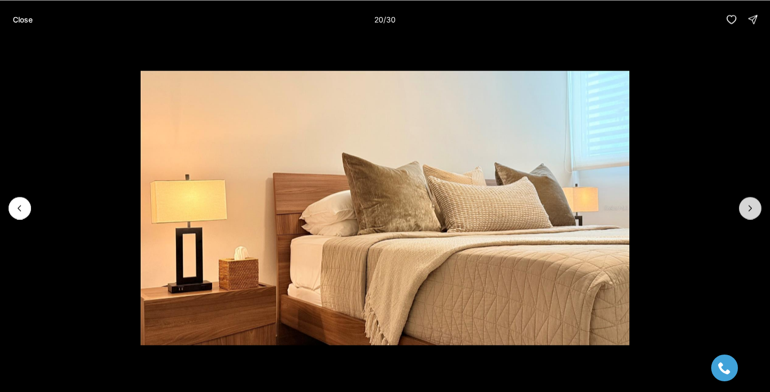
click at [757, 208] on button "Next slide" at bounding box center [750, 208] width 22 height 22
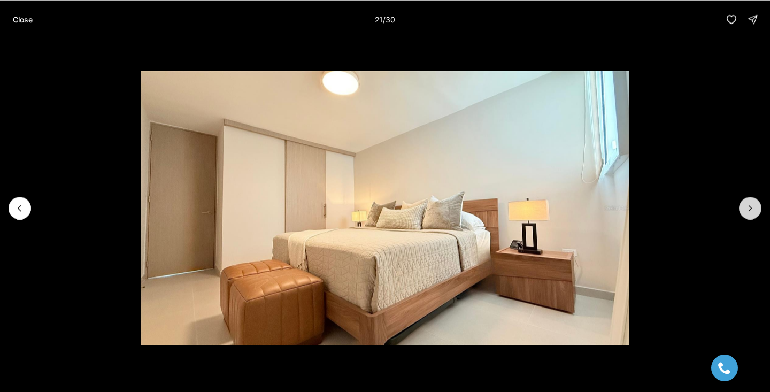
click at [758, 208] on button "Next slide" at bounding box center [750, 208] width 22 height 22
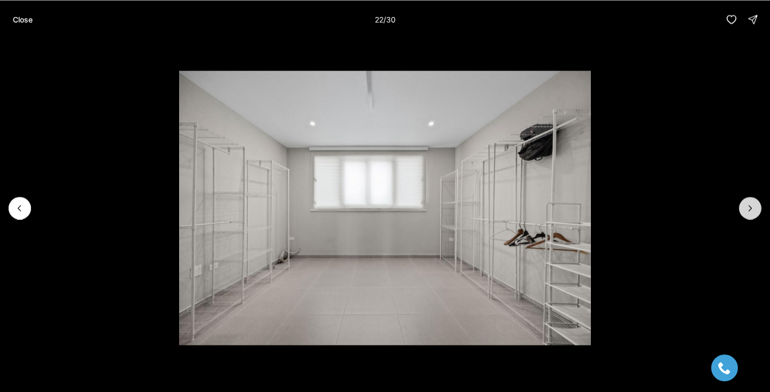
click at [758, 208] on button "Next slide" at bounding box center [750, 208] width 22 height 22
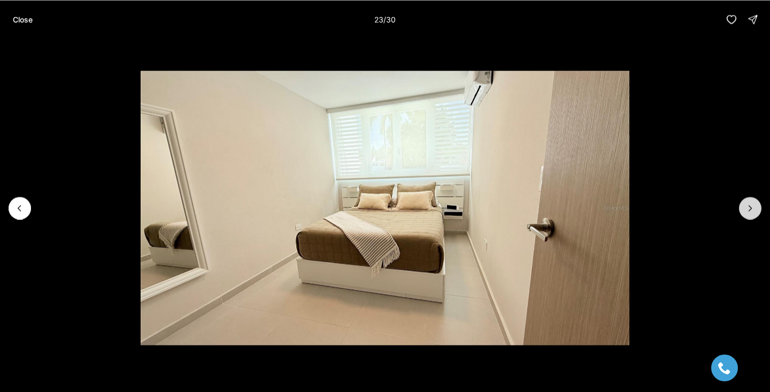
click at [759, 209] on button "Next slide" at bounding box center [750, 208] width 22 height 22
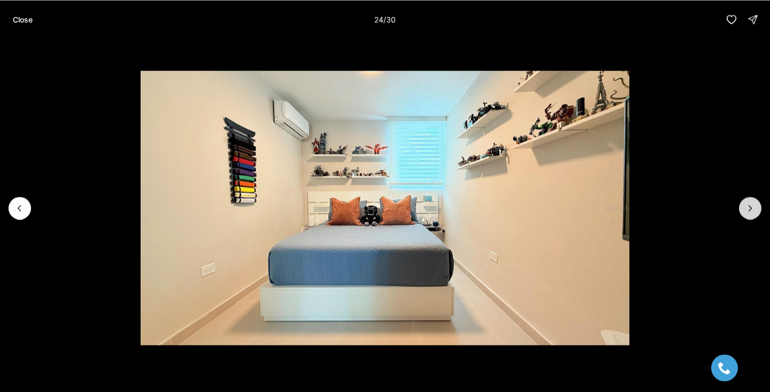
click at [759, 209] on button "Next slide" at bounding box center [750, 208] width 22 height 22
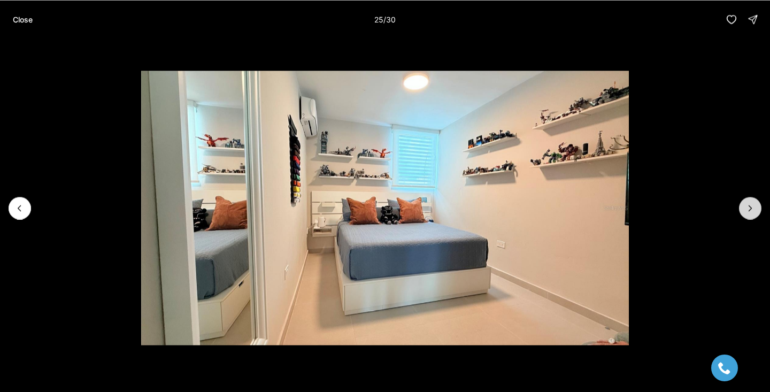
click at [759, 209] on button "Next slide" at bounding box center [750, 208] width 22 height 22
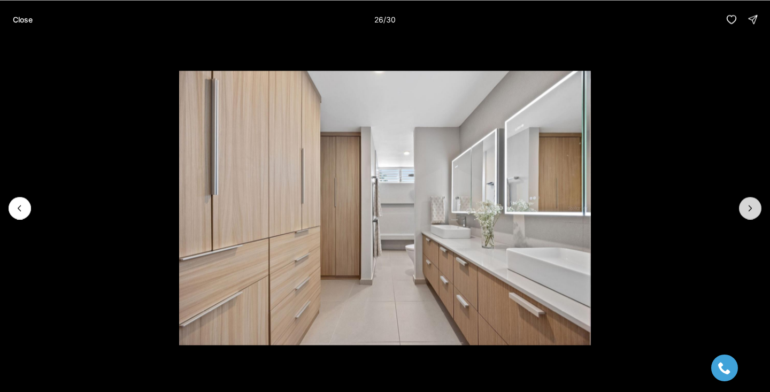
click at [759, 209] on button "Next slide" at bounding box center [750, 208] width 22 height 22
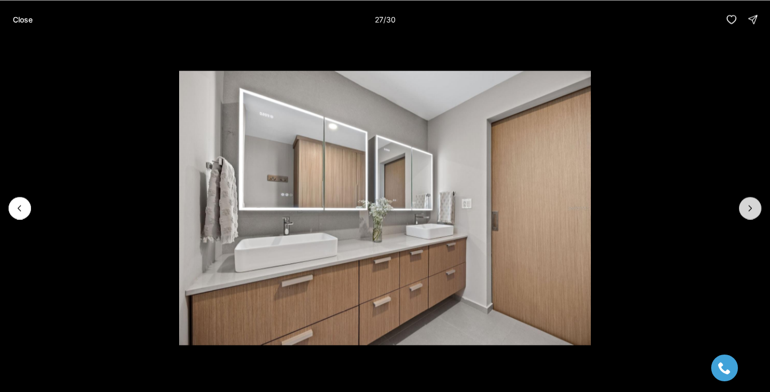
click at [759, 209] on button "Next slide" at bounding box center [750, 208] width 22 height 22
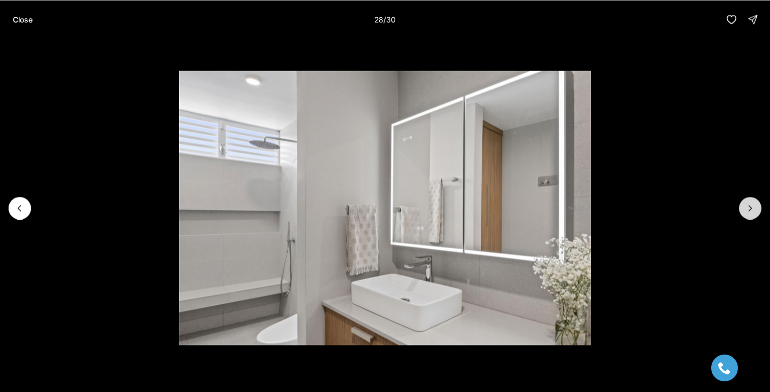
click at [759, 209] on button "Next slide" at bounding box center [750, 208] width 22 height 22
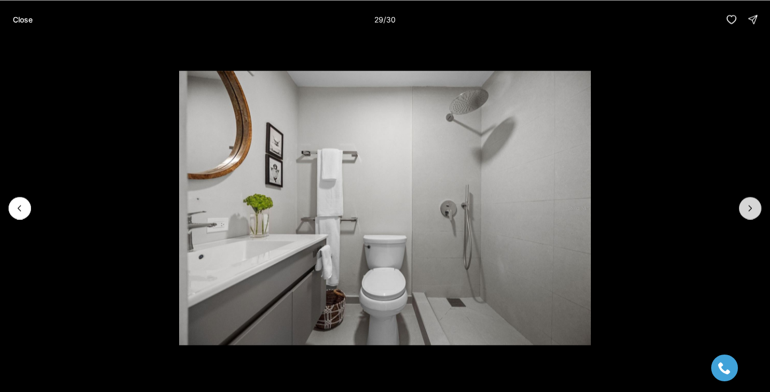
click at [759, 209] on button "Next slide" at bounding box center [750, 208] width 22 height 22
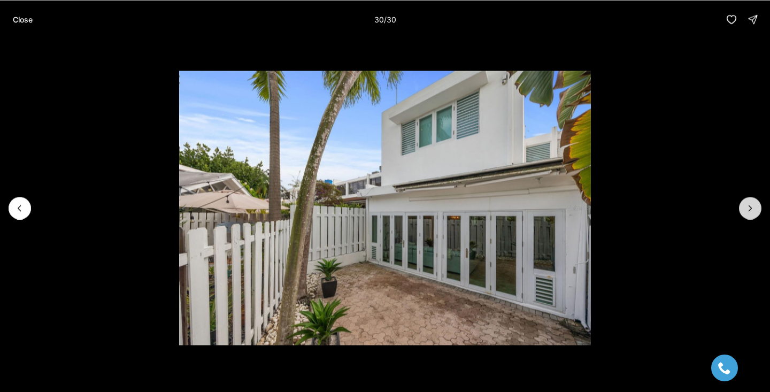
click at [759, 209] on div at bounding box center [750, 208] width 22 height 22
click at [19, 17] on p "Close" at bounding box center [23, 19] width 20 height 9
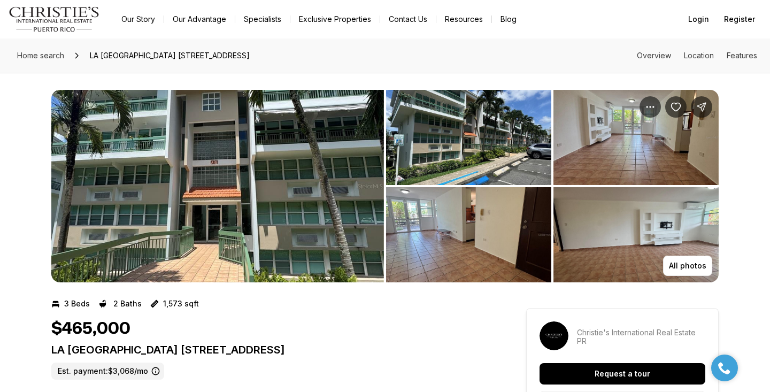
click at [309, 224] on img "View image gallery" at bounding box center [217, 186] width 333 height 192
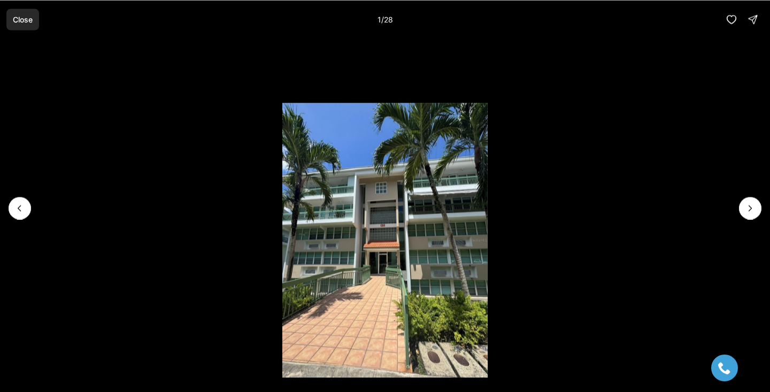
click at [28, 15] on p "Close" at bounding box center [23, 19] width 20 height 9
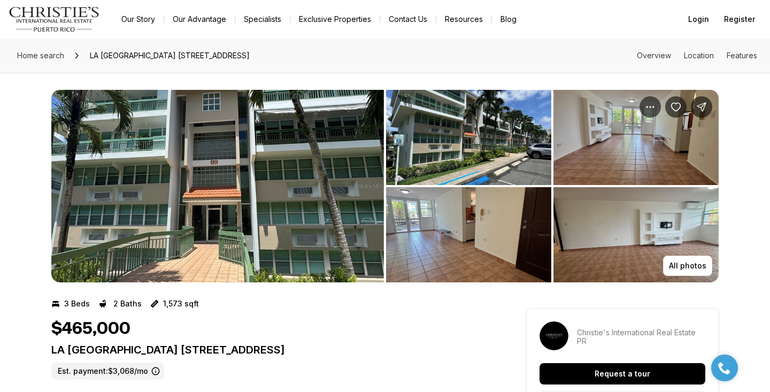
click at [272, 229] on img "View image gallery" at bounding box center [217, 186] width 333 height 192
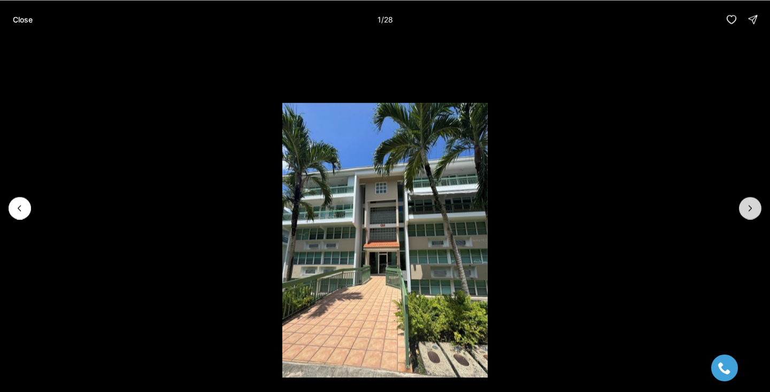
click at [750, 211] on icon "Next slide" at bounding box center [750, 208] width 11 height 11
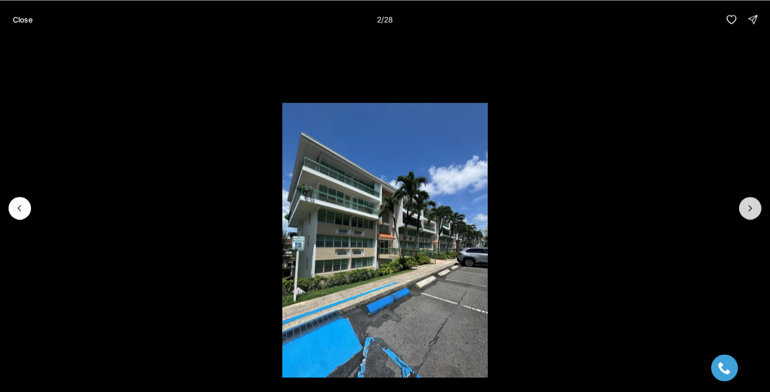
click at [750, 212] on icon "Next slide" at bounding box center [750, 208] width 11 height 11
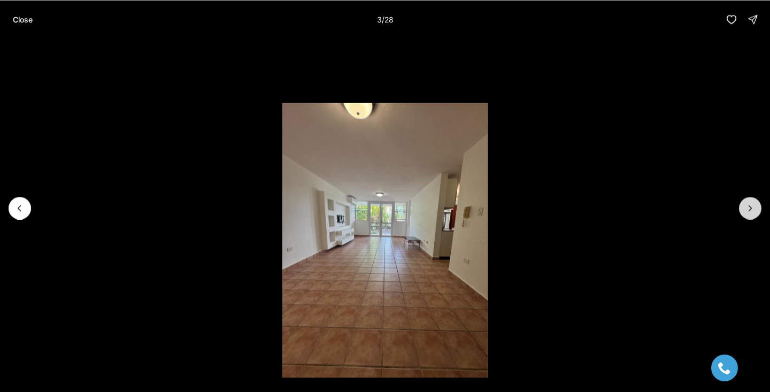
click at [751, 212] on icon "Next slide" at bounding box center [750, 208] width 11 height 11
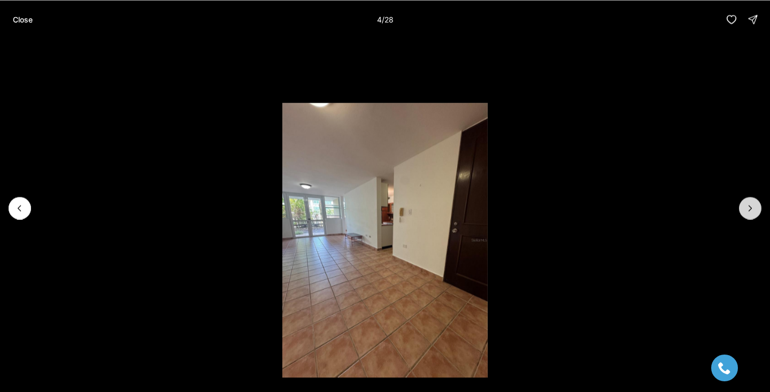
click at [751, 212] on icon "Next slide" at bounding box center [750, 208] width 11 height 11
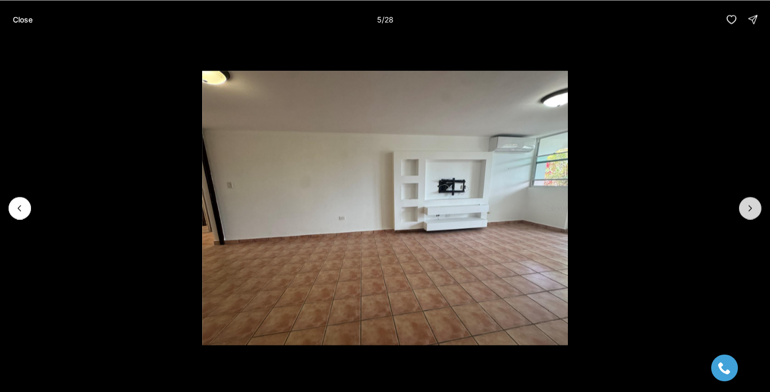
click at [751, 212] on icon "Next slide" at bounding box center [750, 208] width 11 height 11
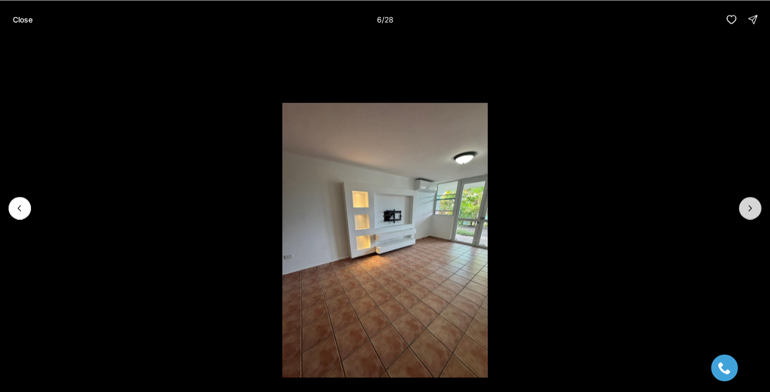
click at [751, 212] on icon "Next slide" at bounding box center [750, 208] width 11 height 11
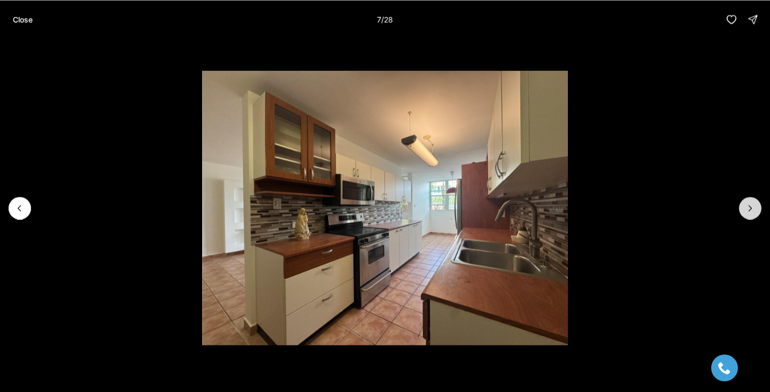
click at [752, 212] on icon "Next slide" at bounding box center [750, 208] width 11 height 11
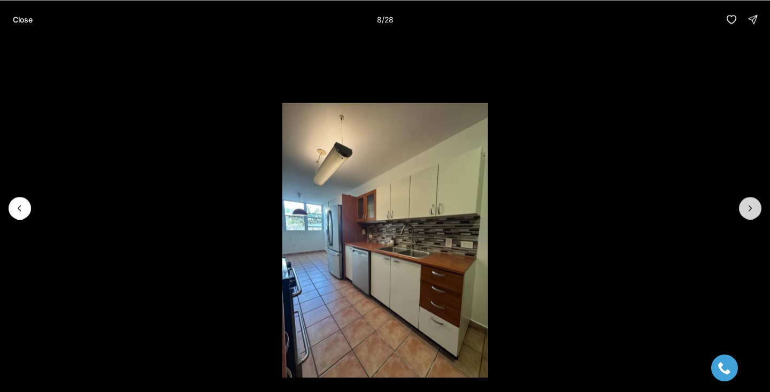
click at [752, 212] on icon "Next slide" at bounding box center [750, 208] width 11 height 11
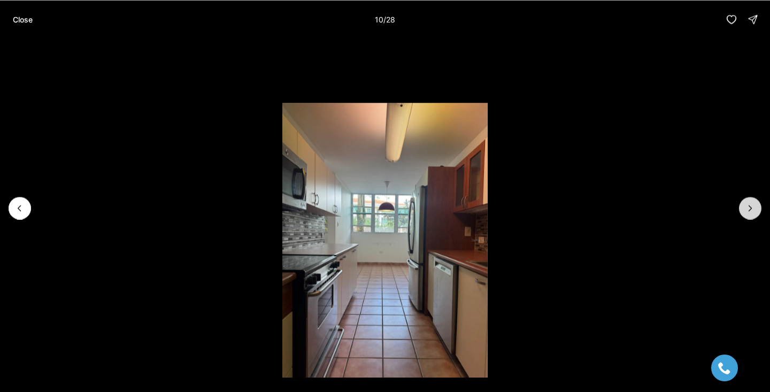
click at [752, 212] on icon "Next slide" at bounding box center [750, 208] width 11 height 11
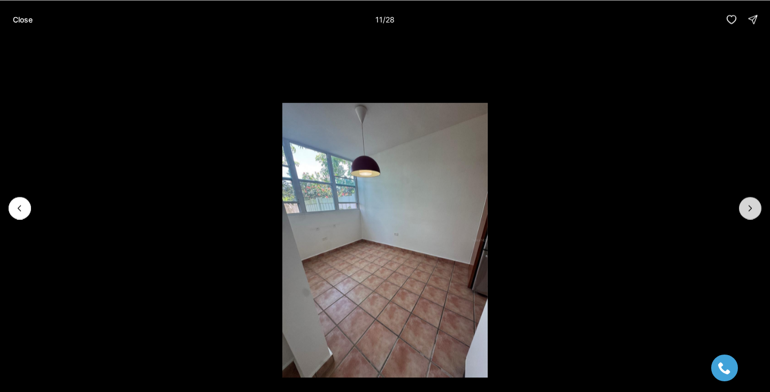
click at [753, 212] on icon "Next slide" at bounding box center [750, 208] width 11 height 11
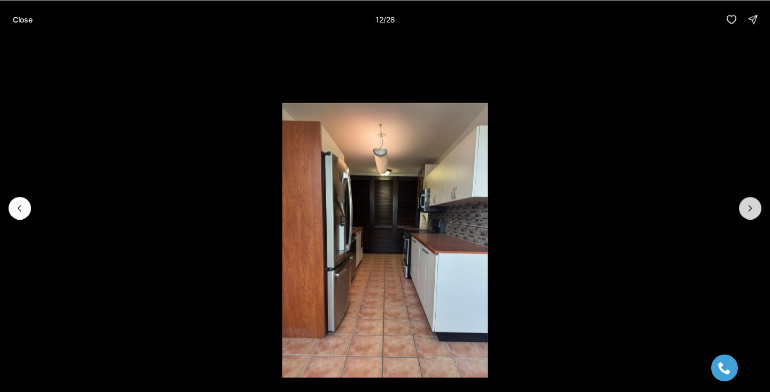
click at [753, 212] on icon "Next slide" at bounding box center [750, 208] width 11 height 11
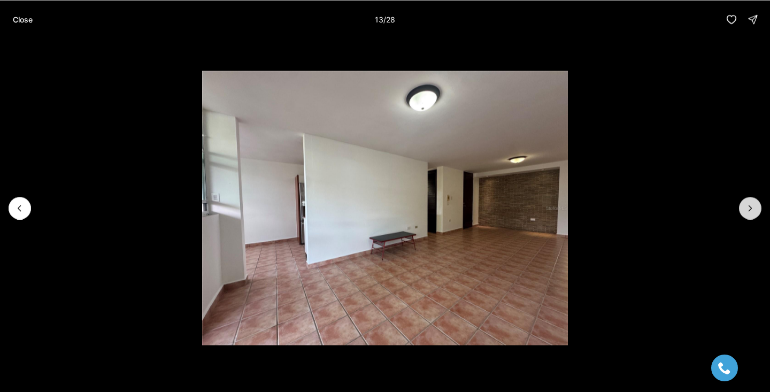
click at [753, 212] on icon "Next slide" at bounding box center [750, 208] width 11 height 11
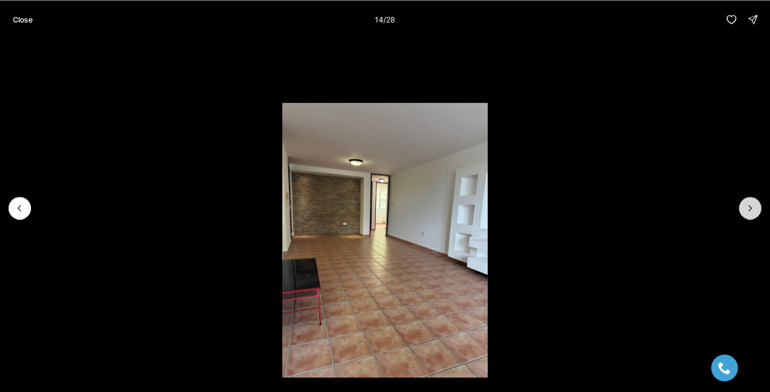
click at [753, 212] on icon "Next slide" at bounding box center [750, 208] width 11 height 11
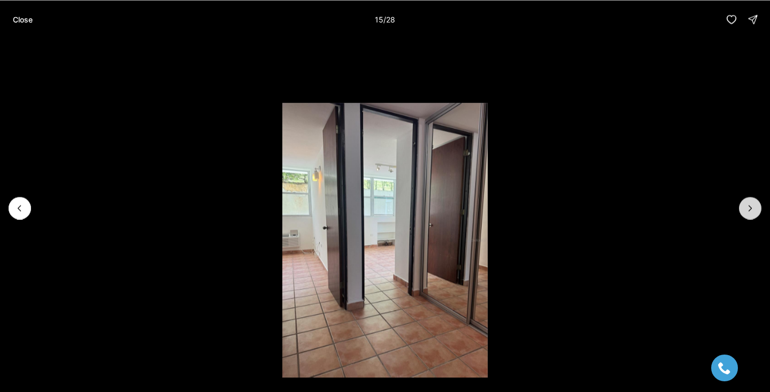
click at [753, 212] on icon "Next slide" at bounding box center [750, 208] width 11 height 11
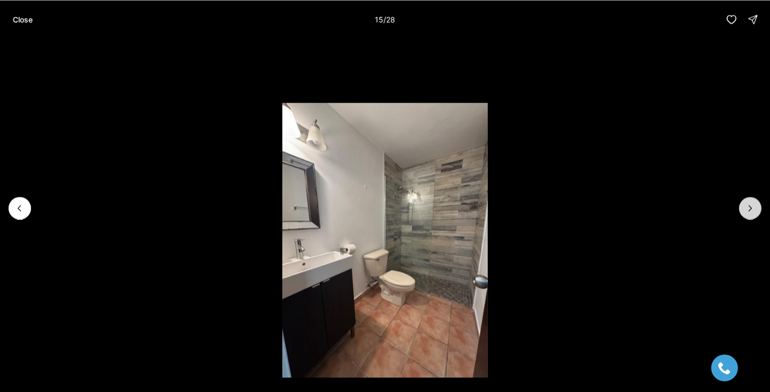
click at [753, 212] on icon "Next slide" at bounding box center [750, 208] width 11 height 11
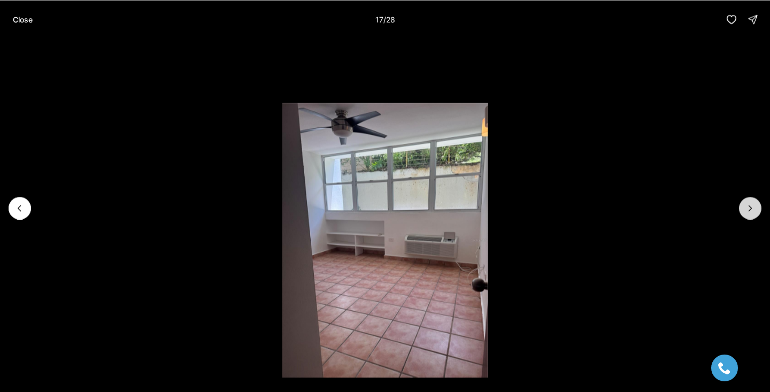
click at [753, 212] on icon "Next slide" at bounding box center [750, 208] width 11 height 11
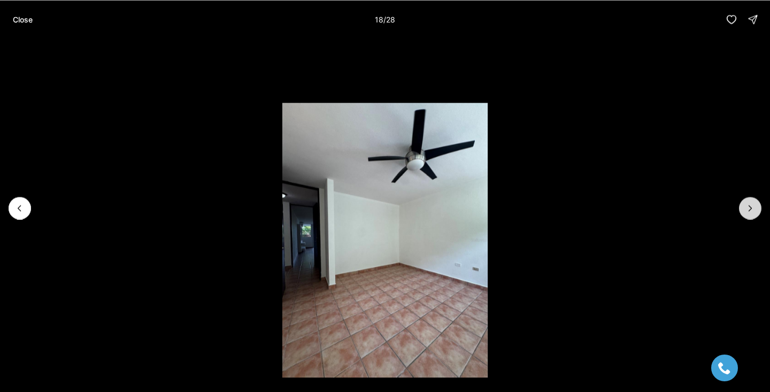
click at [753, 212] on icon "Next slide" at bounding box center [750, 208] width 11 height 11
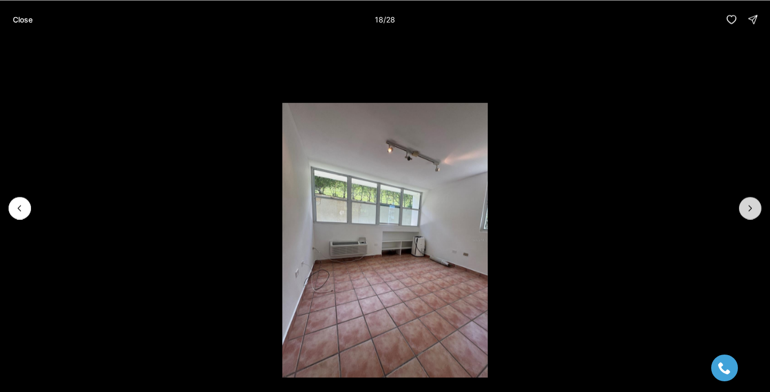
click at [753, 212] on icon "Next slide" at bounding box center [750, 208] width 11 height 11
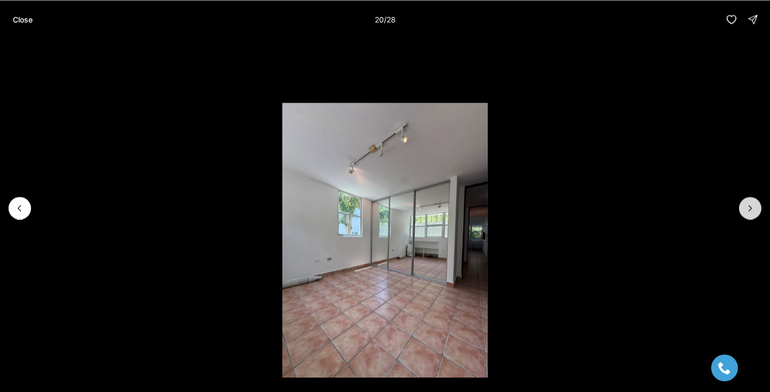
click at [753, 212] on icon "Next slide" at bounding box center [750, 208] width 11 height 11
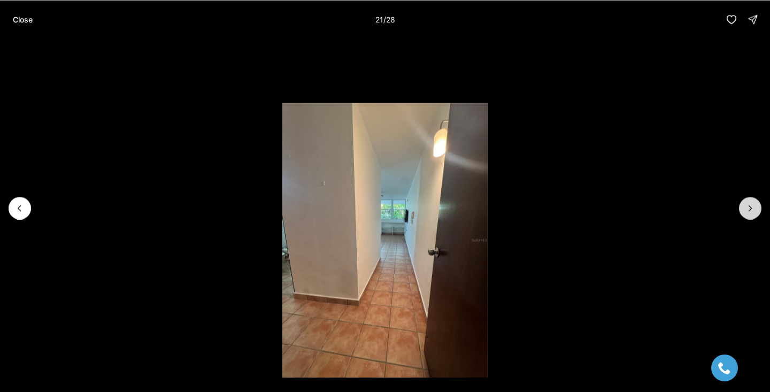
click at [753, 212] on icon "Next slide" at bounding box center [750, 208] width 11 height 11
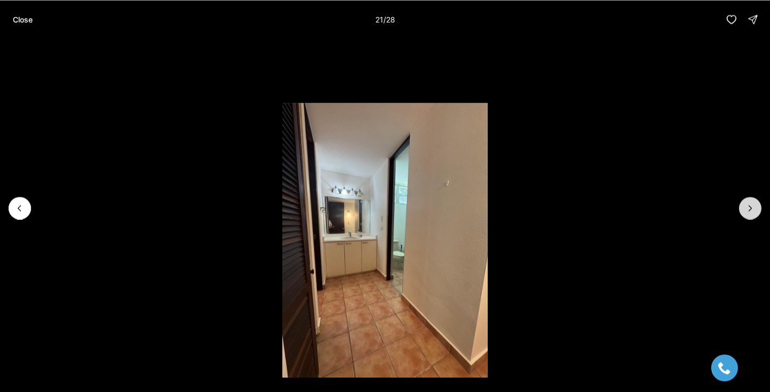
click at [753, 212] on icon "Next slide" at bounding box center [750, 208] width 11 height 11
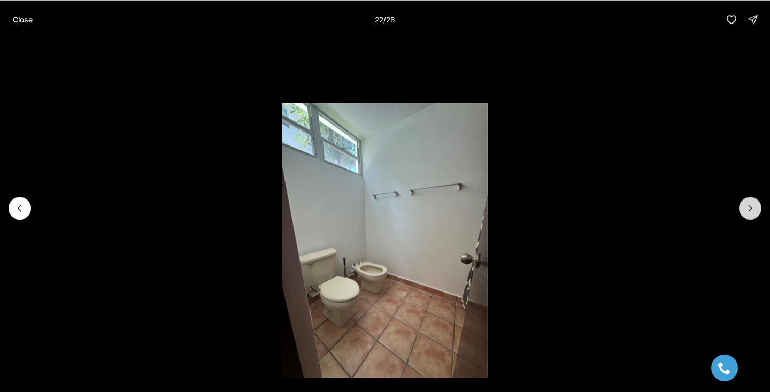
click at [753, 212] on icon "Next slide" at bounding box center [750, 208] width 11 height 11
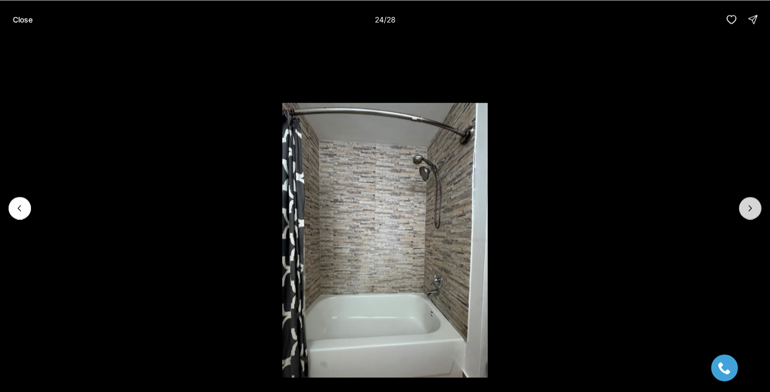
click at [753, 212] on icon "Next slide" at bounding box center [750, 208] width 11 height 11
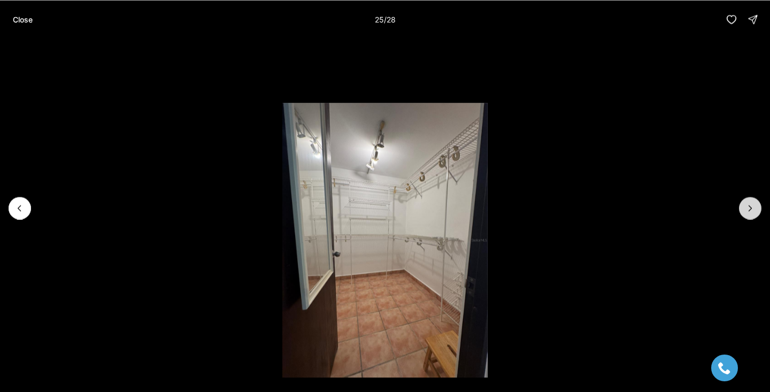
click at [753, 212] on icon "Next slide" at bounding box center [750, 208] width 11 height 11
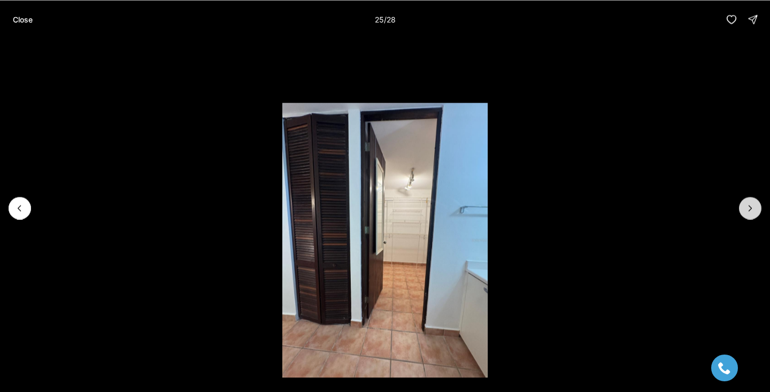
click at [753, 212] on icon "Next slide" at bounding box center [750, 208] width 11 height 11
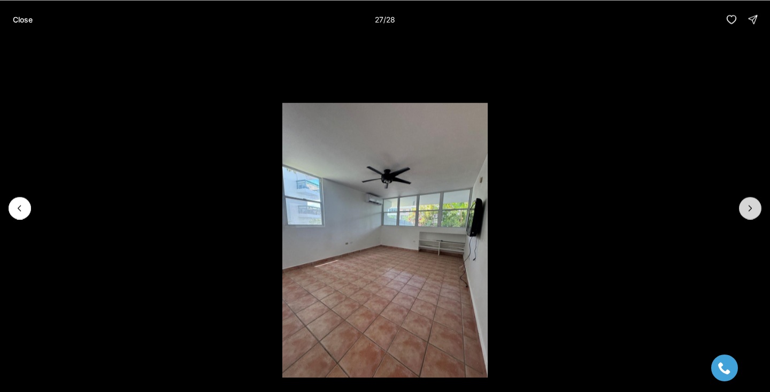
click at [753, 212] on icon "Next slide" at bounding box center [750, 208] width 11 height 11
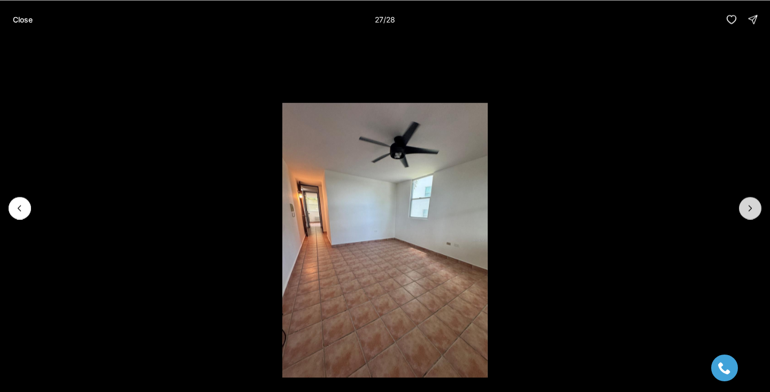
click at [753, 212] on div at bounding box center [750, 208] width 22 height 22
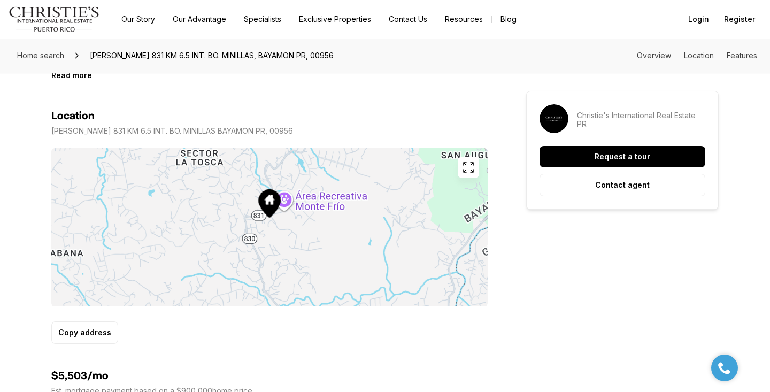
scroll to position [617, 0]
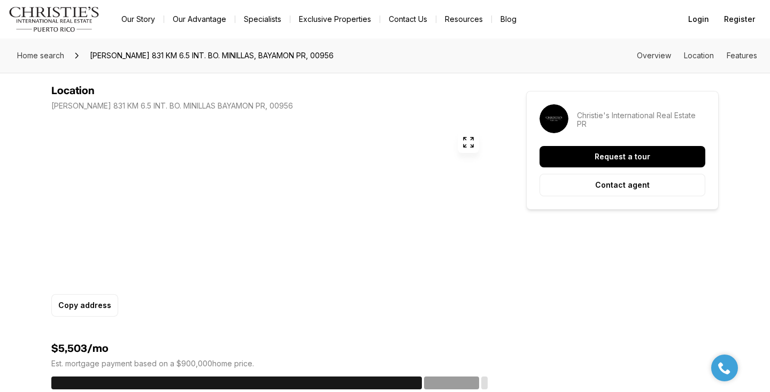
click at [472, 140] on icon "button" at bounding box center [468, 142] width 13 height 13
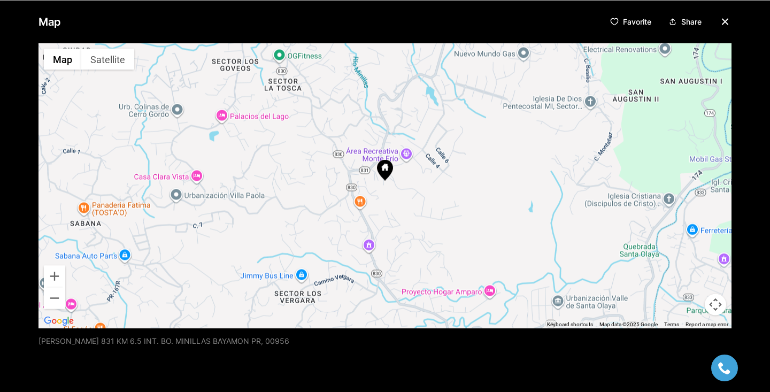
click at [724, 25] on icon "button" at bounding box center [724, 21] width 13 height 13
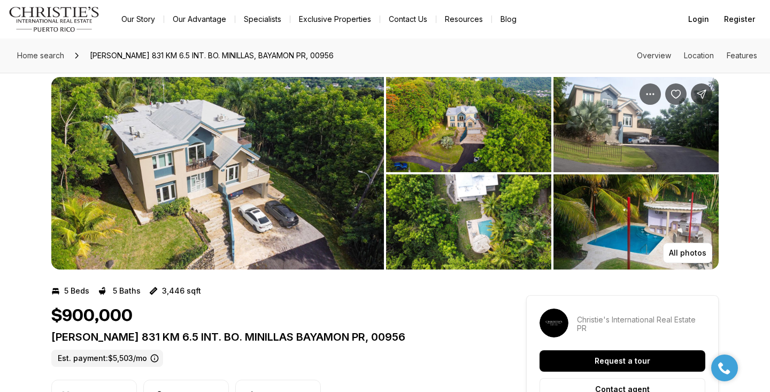
scroll to position [0, 0]
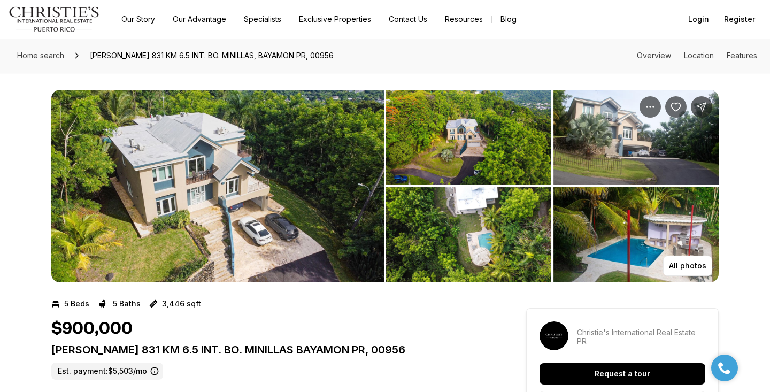
click at [319, 179] on img "View image gallery" at bounding box center [217, 186] width 333 height 192
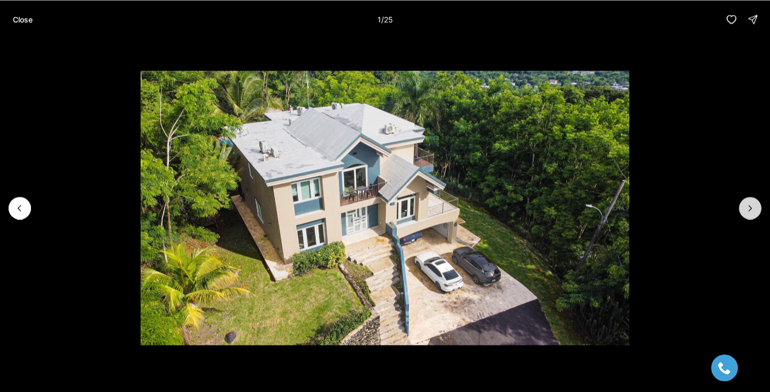
click at [749, 206] on icon "Next slide" at bounding box center [750, 208] width 11 height 11
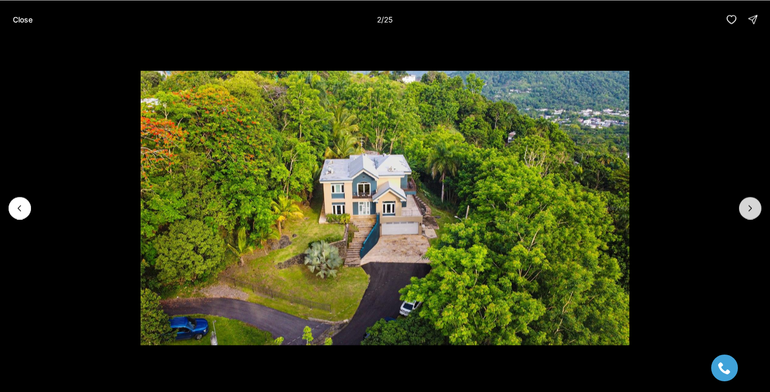
click at [749, 206] on icon "Next slide" at bounding box center [750, 208] width 11 height 11
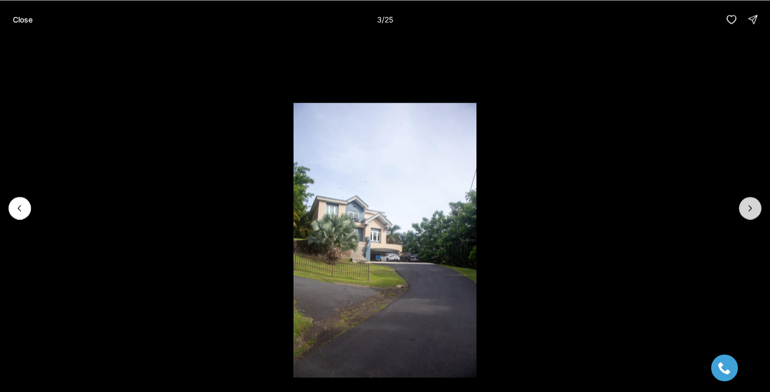
click at [750, 206] on icon "Next slide" at bounding box center [750, 208] width 11 height 11
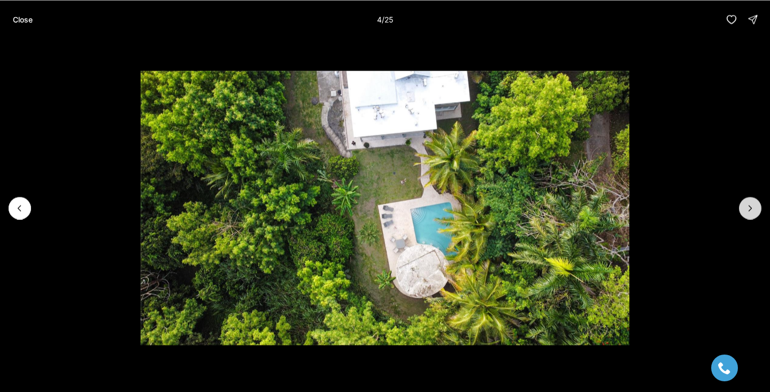
click at [750, 206] on icon "Next slide" at bounding box center [750, 208] width 11 height 11
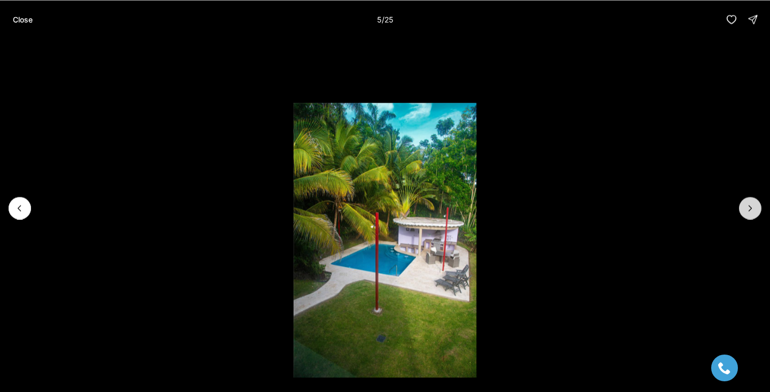
click at [750, 206] on icon "Next slide" at bounding box center [750, 208] width 11 height 11
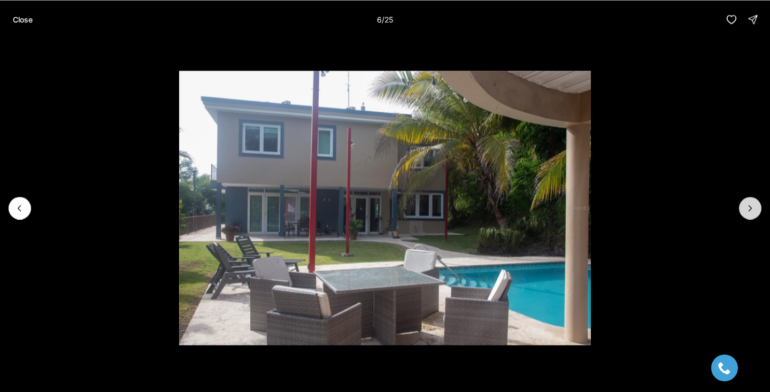
click at [750, 206] on icon "Next slide" at bounding box center [750, 208] width 11 height 11
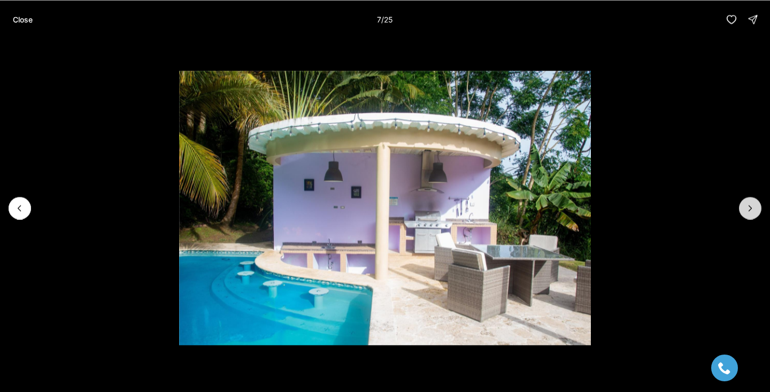
click at [750, 206] on icon "Next slide" at bounding box center [750, 208] width 11 height 11
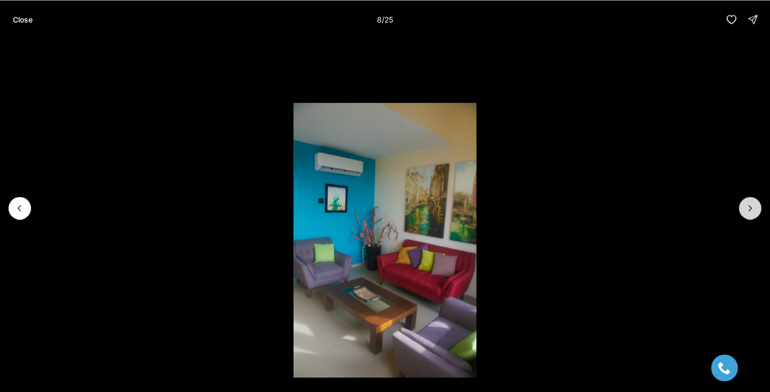
click at [750, 206] on icon "Next slide" at bounding box center [750, 208] width 11 height 11
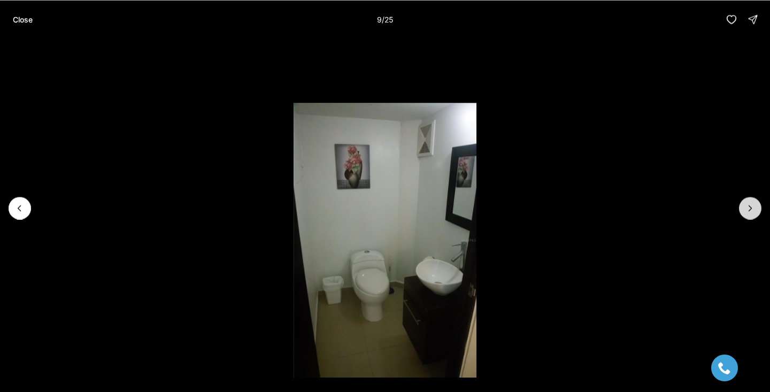
click at [750, 206] on icon "Next slide" at bounding box center [750, 208] width 11 height 11
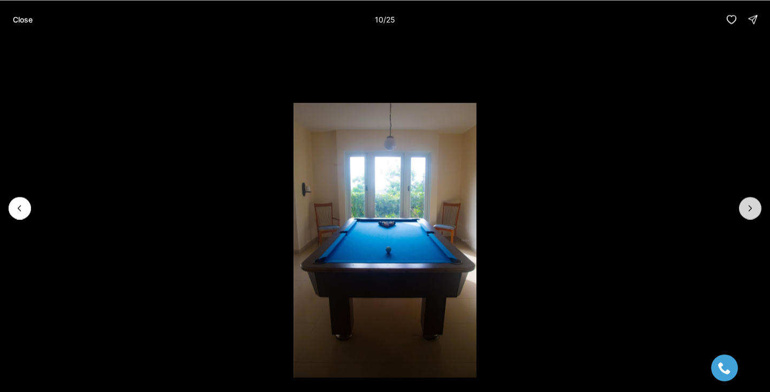
click at [750, 206] on icon "Next slide" at bounding box center [750, 208] width 11 height 11
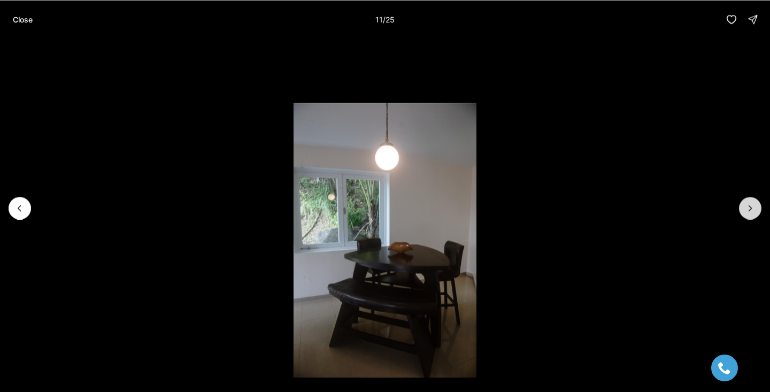
click at [750, 206] on icon "Next slide" at bounding box center [750, 207] width 3 height 5
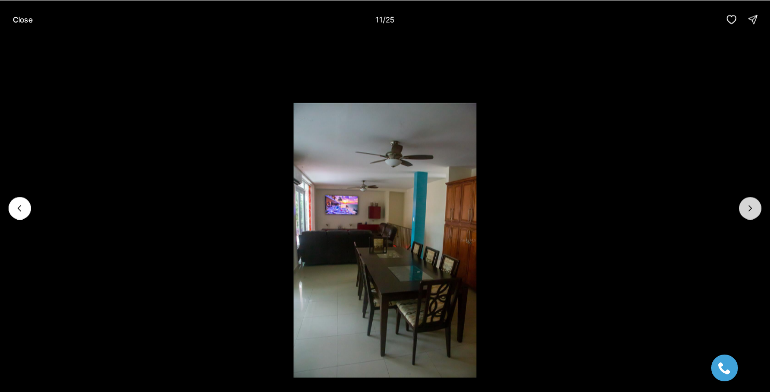
click at [750, 206] on icon "Next slide" at bounding box center [750, 207] width 3 height 5
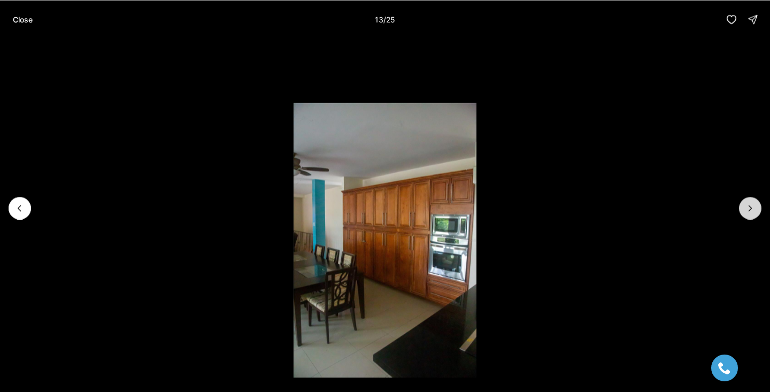
click at [750, 206] on icon "Next slide" at bounding box center [750, 207] width 3 height 5
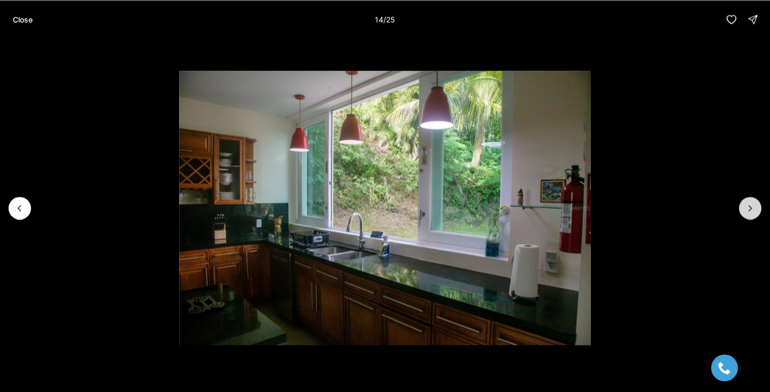
click at [750, 206] on icon "Next slide" at bounding box center [750, 207] width 3 height 5
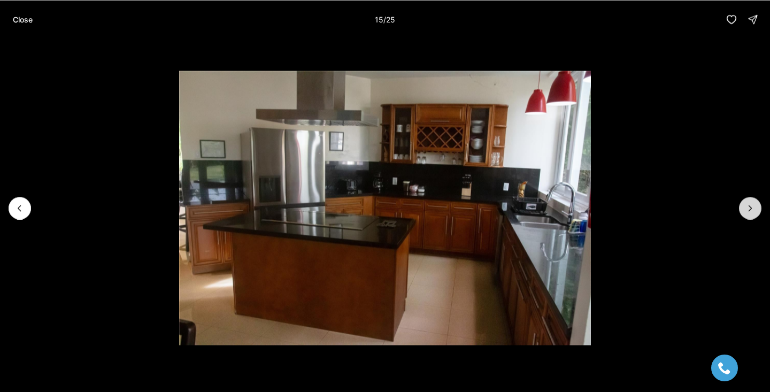
click at [750, 206] on icon "Next slide" at bounding box center [750, 207] width 3 height 5
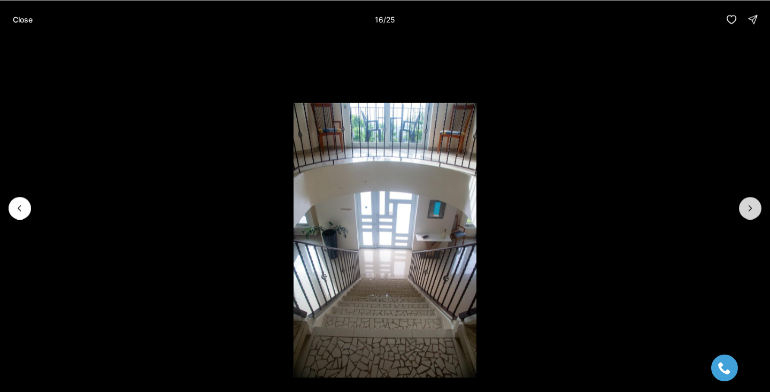
click at [750, 206] on icon "Next slide" at bounding box center [750, 207] width 3 height 5
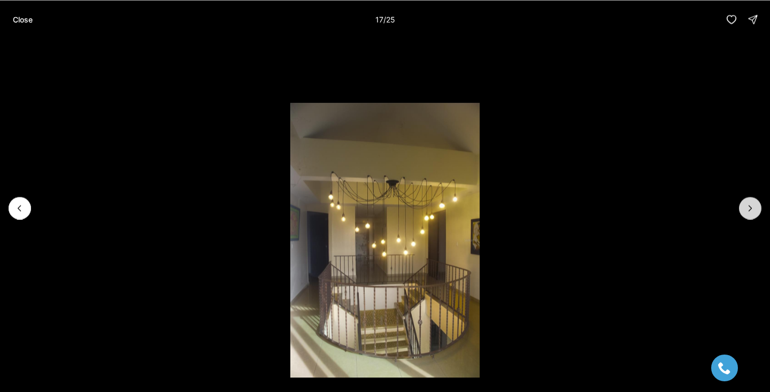
click at [750, 206] on icon "Next slide" at bounding box center [750, 207] width 3 height 5
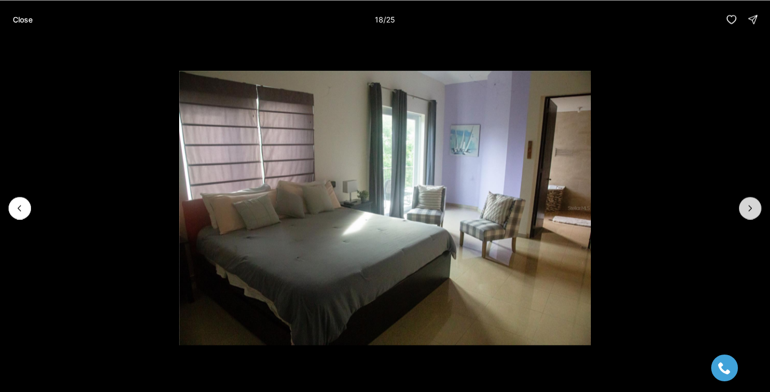
click at [750, 206] on icon "Next slide" at bounding box center [750, 207] width 3 height 5
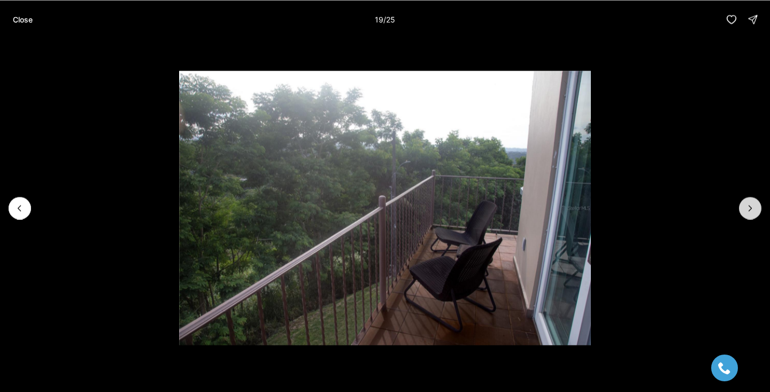
click at [751, 206] on icon "Next slide" at bounding box center [750, 208] width 11 height 11
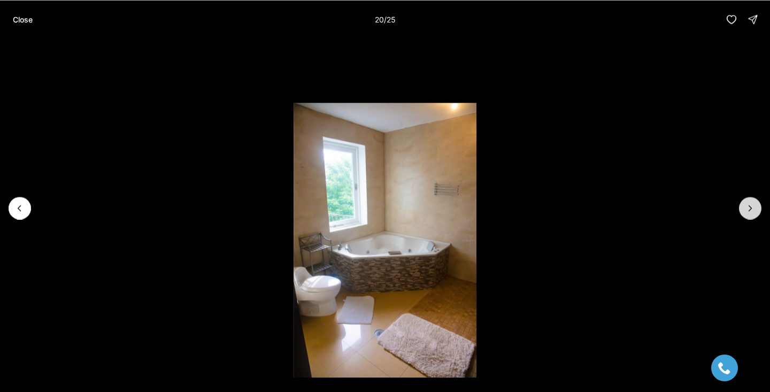
click at [751, 206] on icon "Next slide" at bounding box center [750, 208] width 11 height 11
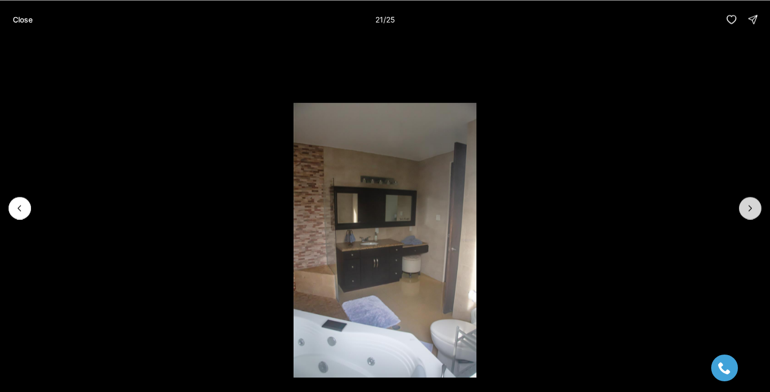
click at [751, 206] on icon "Next slide" at bounding box center [750, 208] width 11 height 11
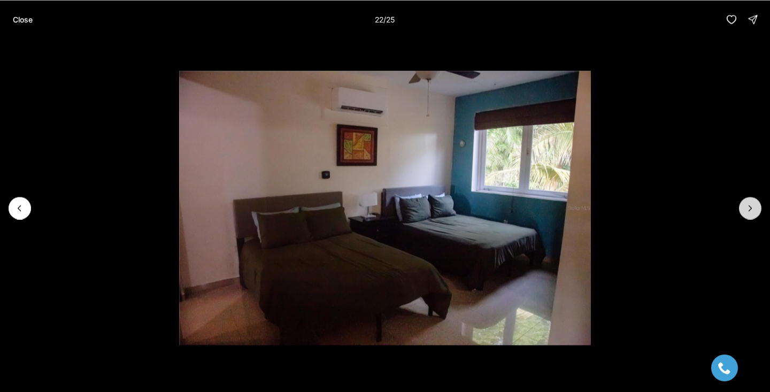
click at [752, 206] on icon "Next slide" at bounding box center [750, 208] width 11 height 11
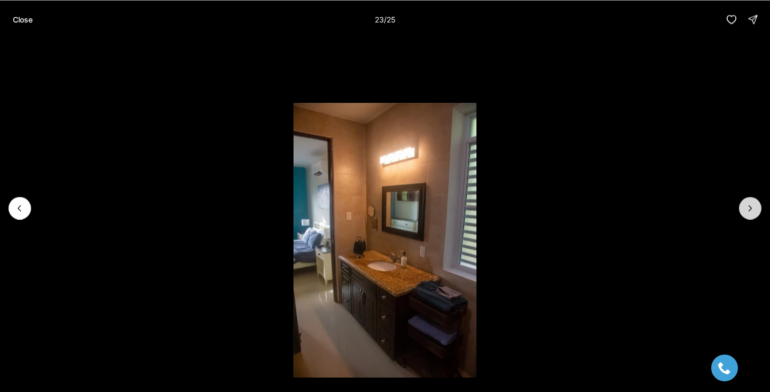
click at [752, 206] on icon "Next slide" at bounding box center [750, 208] width 11 height 11
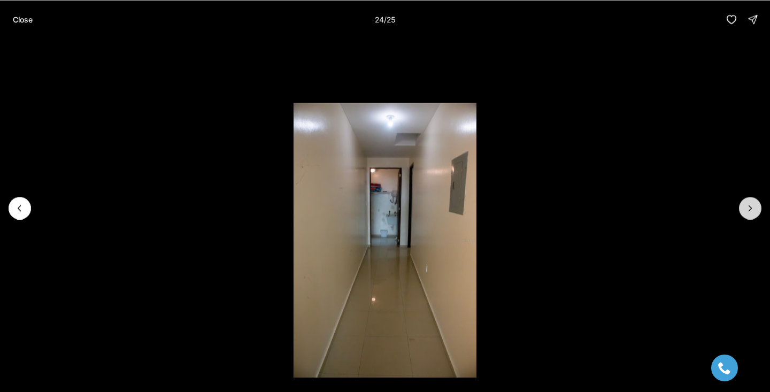
click at [753, 206] on icon "Next slide" at bounding box center [750, 208] width 11 height 11
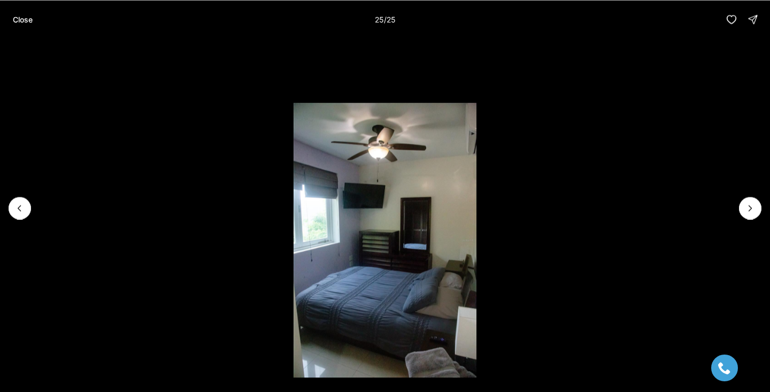
click at [753, 206] on div at bounding box center [750, 208] width 22 height 22
click at [754, 206] on div at bounding box center [750, 208] width 22 height 22
click at [18, 27] on button "Close" at bounding box center [22, 19] width 33 height 21
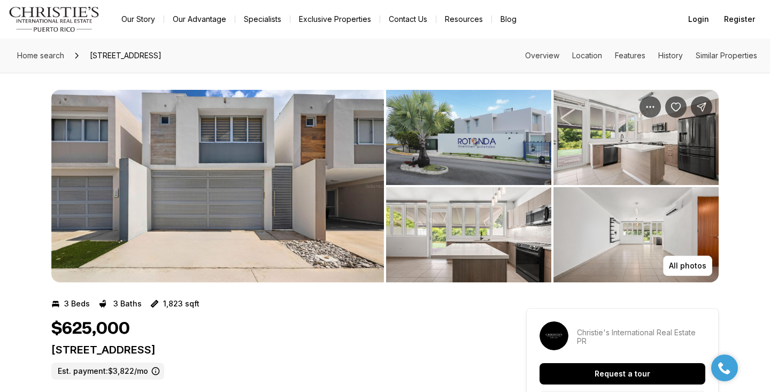
click at [344, 177] on img "View image gallery" at bounding box center [217, 186] width 333 height 192
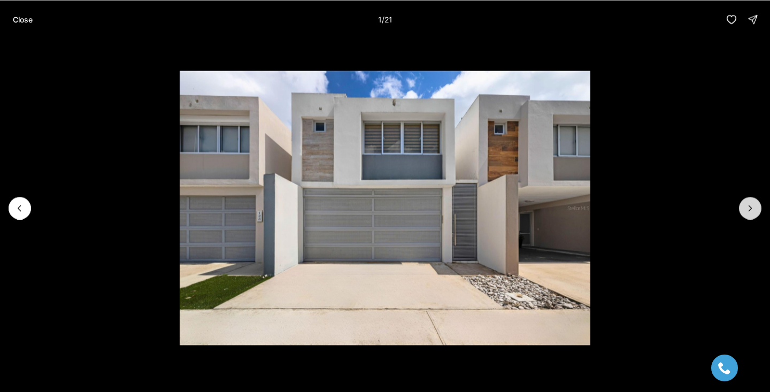
click at [743, 202] on button "Next slide" at bounding box center [750, 208] width 22 height 22
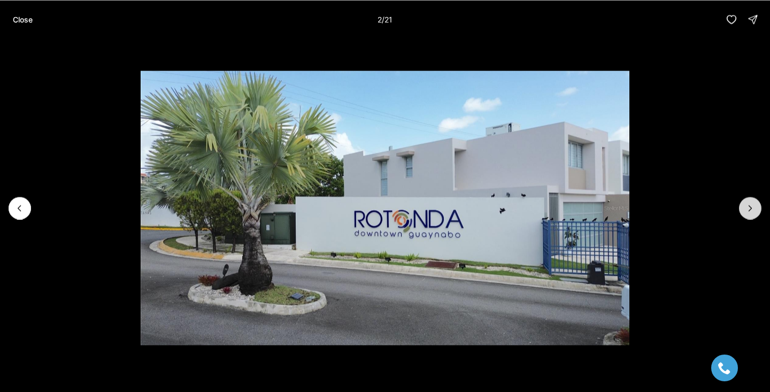
click at [754, 206] on icon "Next slide" at bounding box center [750, 208] width 11 height 11
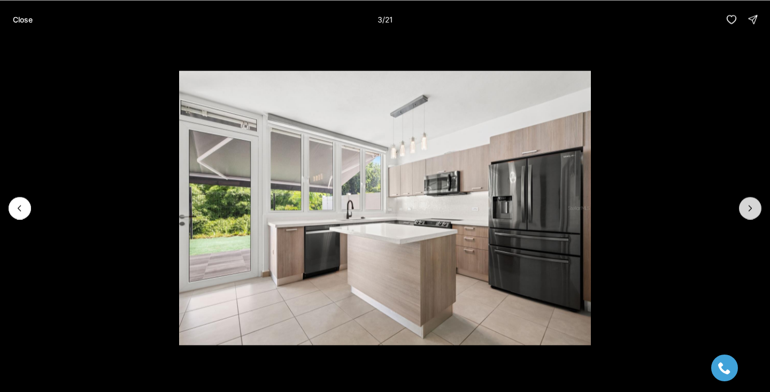
click at [755, 206] on icon "Next slide" at bounding box center [750, 208] width 11 height 11
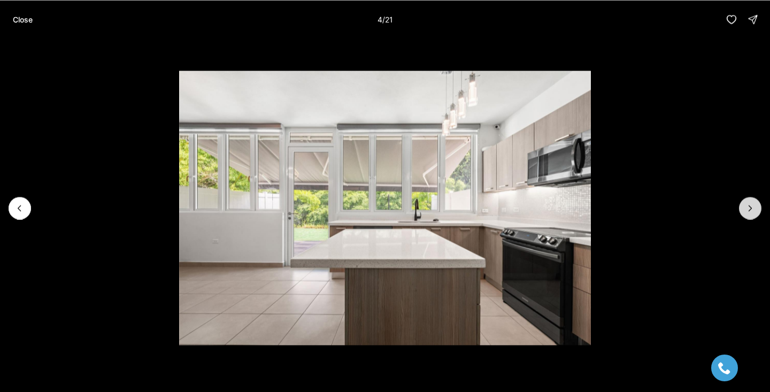
click at [755, 206] on button "Next slide" at bounding box center [750, 208] width 22 height 22
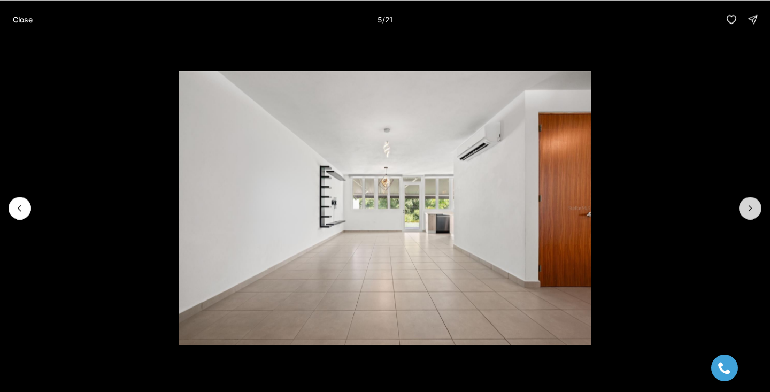
click at [755, 206] on button "Next slide" at bounding box center [750, 208] width 22 height 22
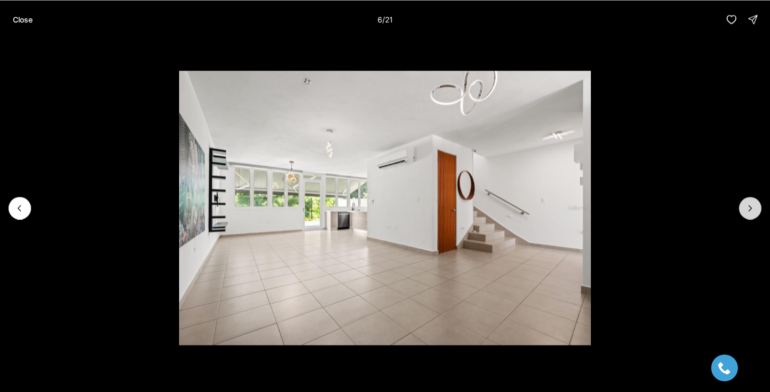
click at [756, 206] on button "Next slide" at bounding box center [750, 208] width 22 height 22
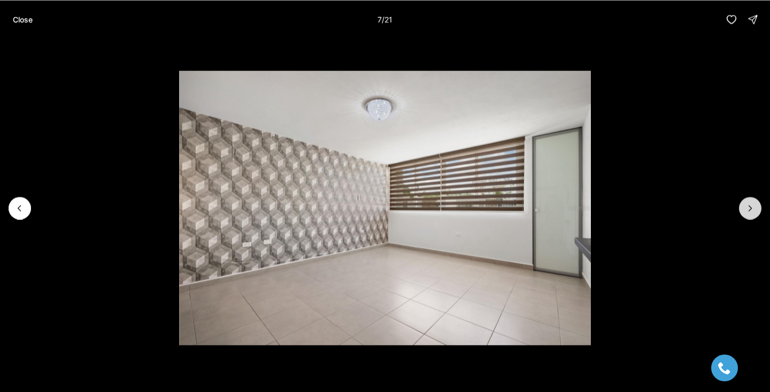
click at [756, 206] on button "Next slide" at bounding box center [750, 208] width 22 height 22
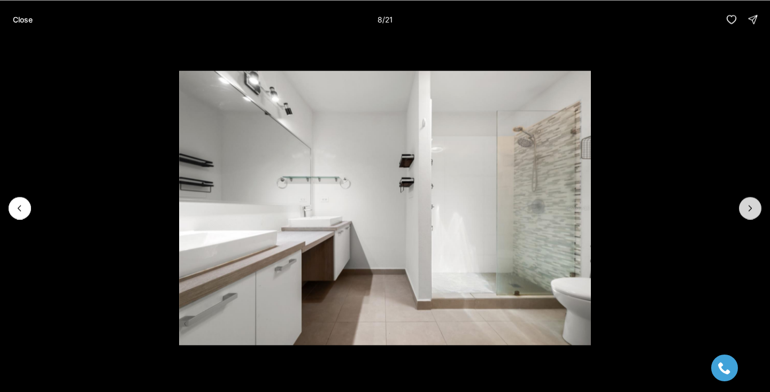
click at [756, 206] on button "Next slide" at bounding box center [750, 208] width 22 height 22
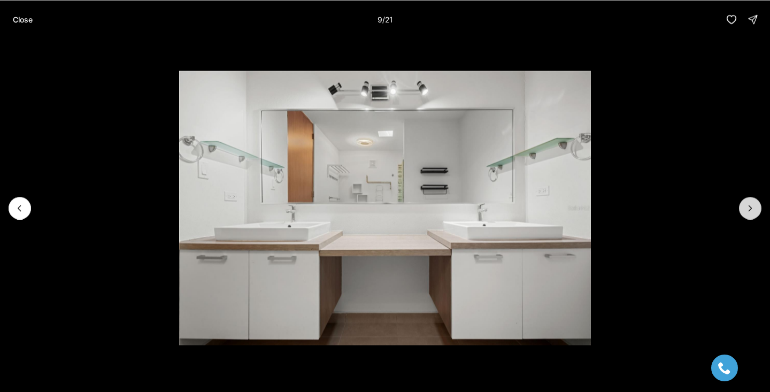
click at [756, 206] on button "Next slide" at bounding box center [750, 208] width 22 height 22
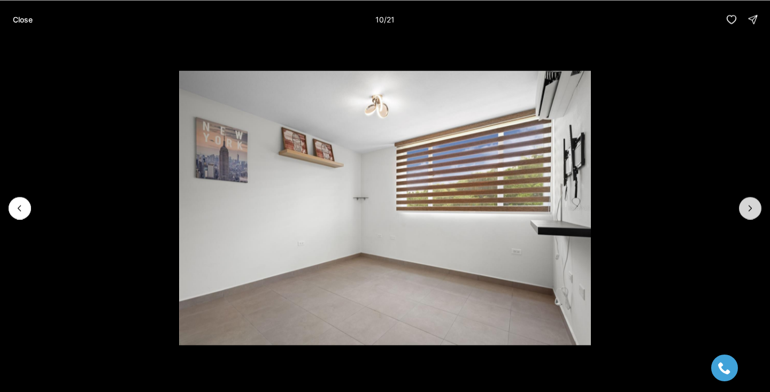
click at [756, 206] on button "Next slide" at bounding box center [750, 208] width 22 height 22
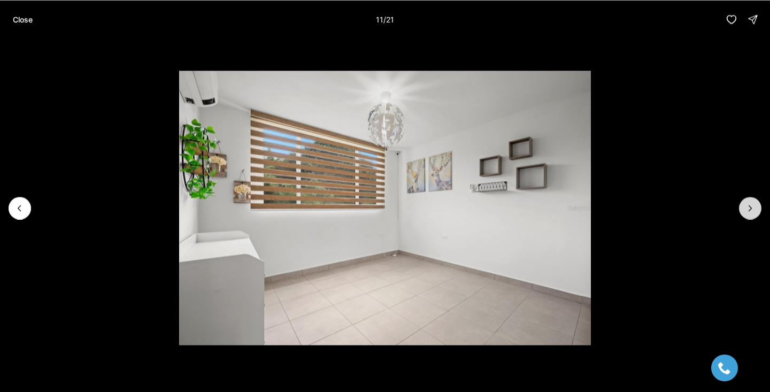
click at [757, 206] on button "Next slide" at bounding box center [750, 208] width 22 height 22
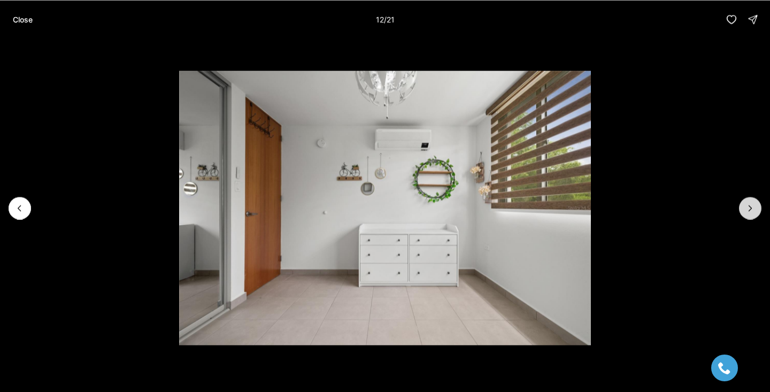
click at [757, 206] on button "Next slide" at bounding box center [750, 208] width 22 height 22
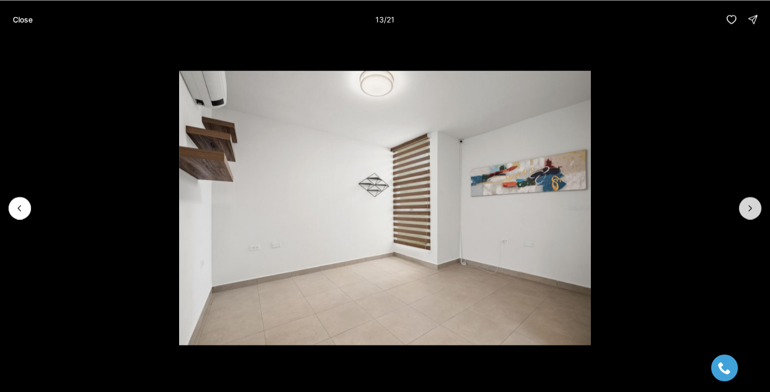
click at [758, 206] on button "Next slide" at bounding box center [750, 208] width 22 height 22
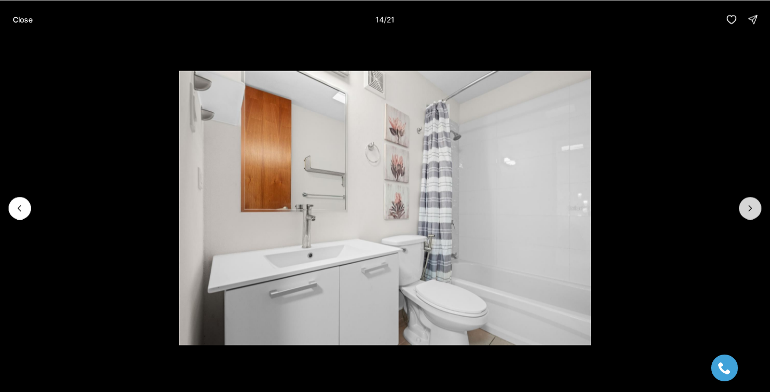
click at [758, 206] on button "Next slide" at bounding box center [750, 208] width 22 height 22
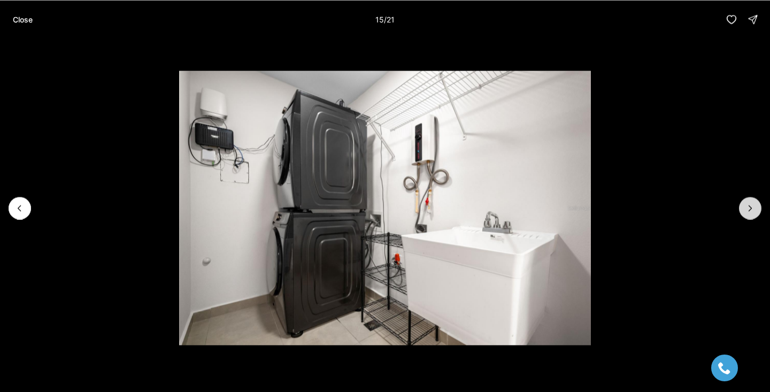
click at [758, 206] on button "Next slide" at bounding box center [750, 208] width 22 height 22
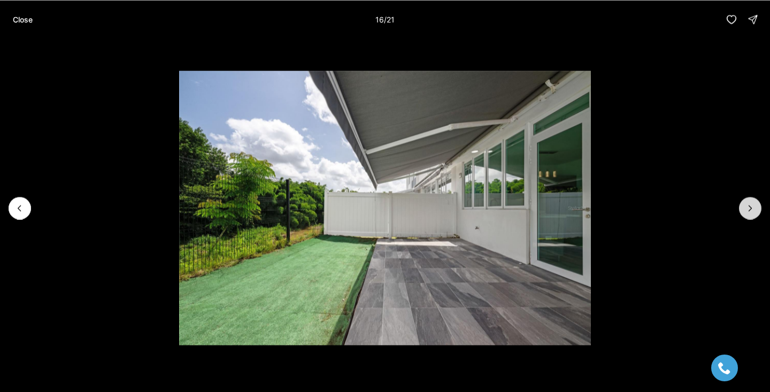
click at [758, 206] on button "Next slide" at bounding box center [750, 208] width 22 height 22
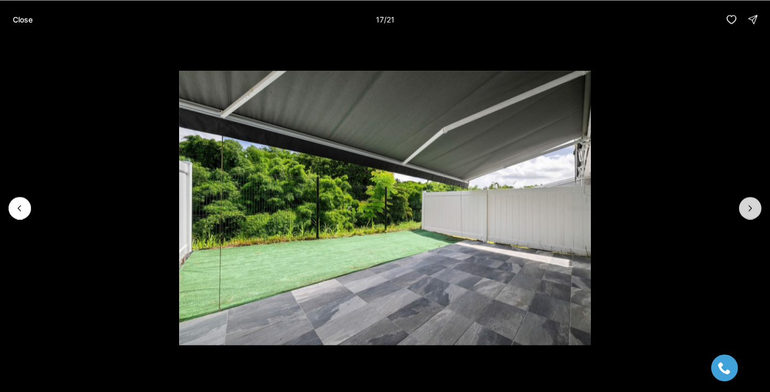
click at [758, 206] on button "Next slide" at bounding box center [750, 208] width 22 height 22
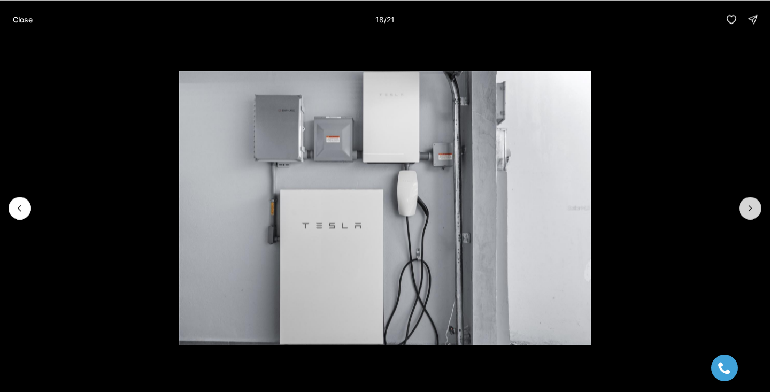
click at [759, 206] on button "Next slide" at bounding box center [750, 208] width 22 height 22
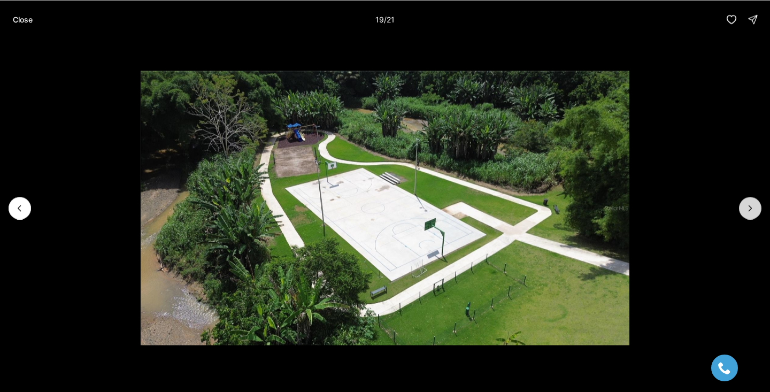
click at [759, 206] on button "Next slide" at bounding box center [750, 208] width 22 height 22
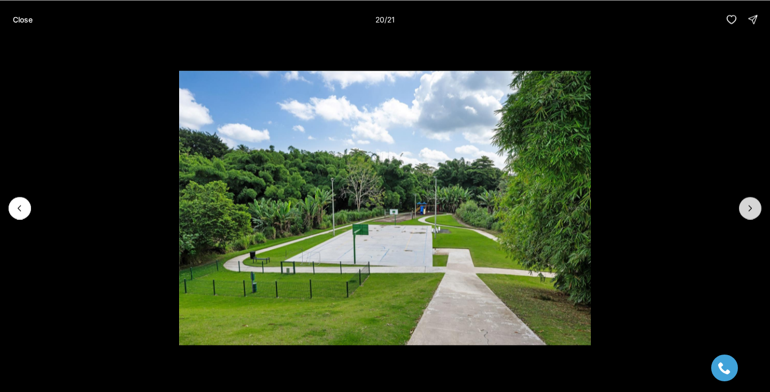
click at [759, 206] on button "Next slide" at bounding box center [750, 208] width 22 height 22
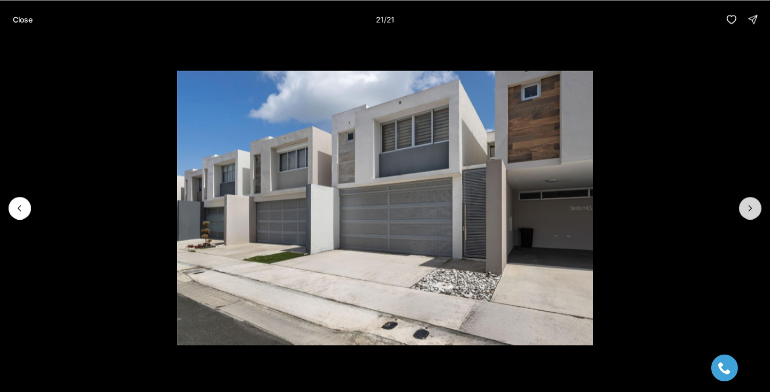
click at [759, 206] on div at bounding box center [750, 208] width 22 height 22
click at [4, 22] on div "Close 21 / 21" at bounding box center [385, 19] width 770 height 38
click at [16, 22] on p "Close" at bounding box center [23, 19] width 20 height 9
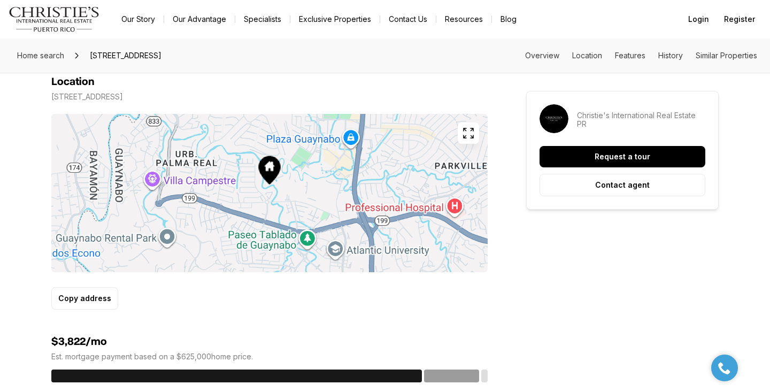
scroll to position [631, 0]
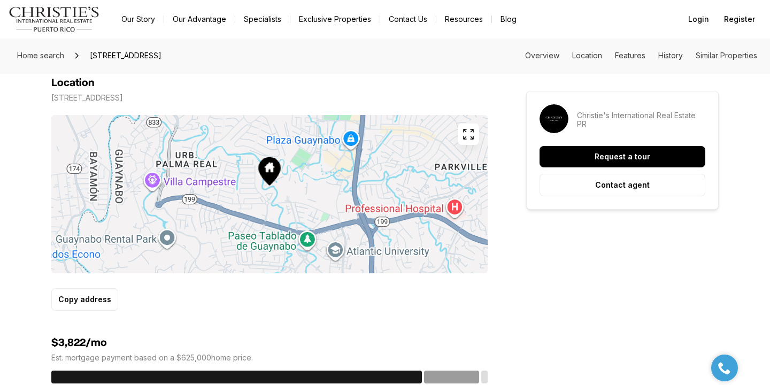
click at [476, 123] on button "button" at bounding box center [468, 133] width 21 height 21
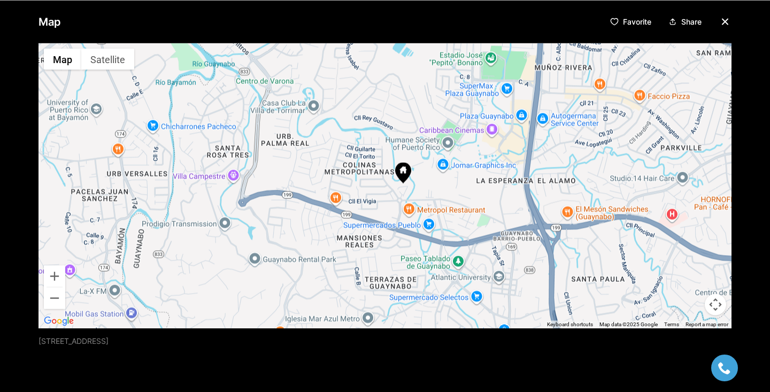
drag, startPoint x: 382, startPoint y: 179, endPoint x: 399, endPoint y: 181, distance: 17.8
click at [399, 181] on icon at bounding box center [403, 171] width 16 height 21
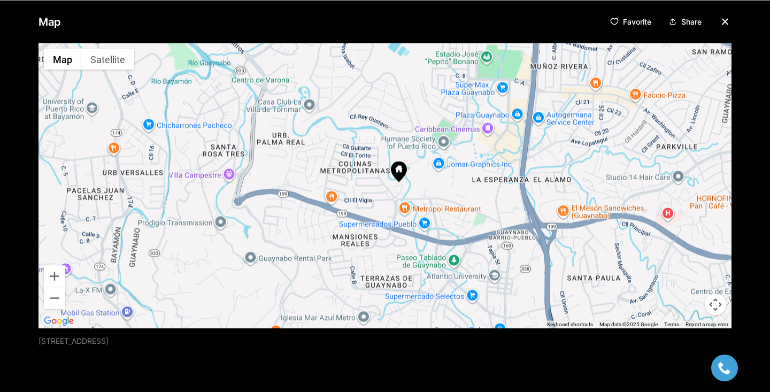
click at [728, 22] on icon "button" at bounding box center [724, 21] width 13 height 13
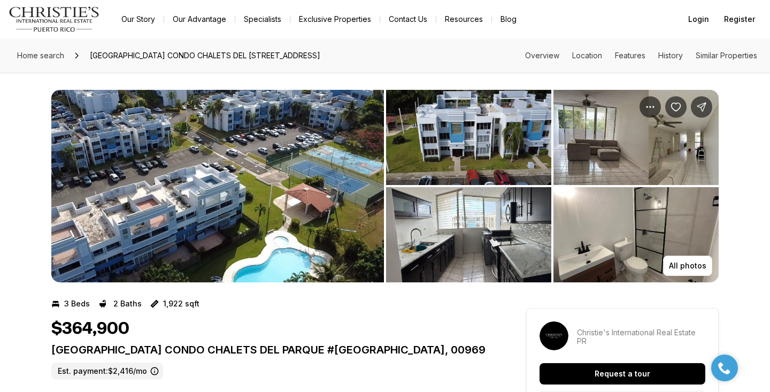
click at [610, 148] on img "View image gallery" at bounding box center [635, 137] width 165 height 95
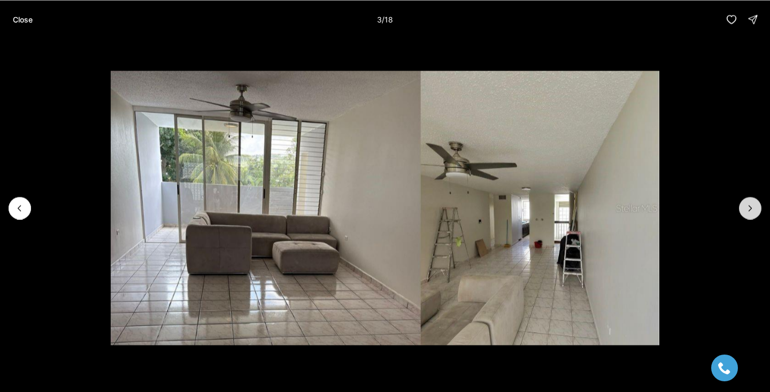
click at [750, 207] on icon "Next slide" at bounding box center [750, 208] width 11 height 11
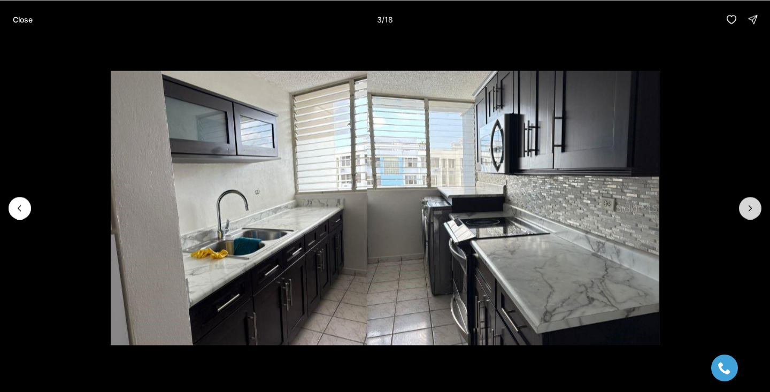
click at [750, 207] on icon "Next slide" at bounding box center [750, 208] width 11 height 11
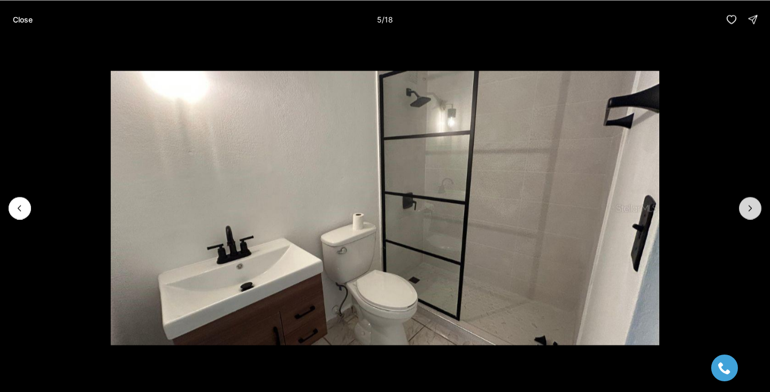
click at [750, 207] on icon "Next slide" at bounding box center [750, 208] width 11 height 11
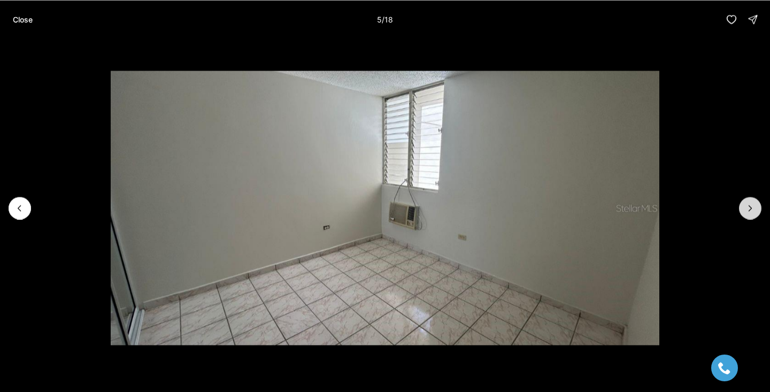
click at [750, 207] on icon "Next slide" at bounding box center [750, 208] width 11 height 11
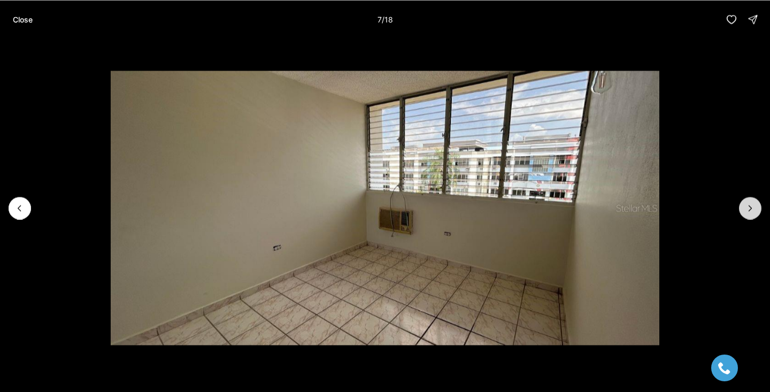
click at [750, 207] on icon "Next slide" at bounding box center [750, 208] width 11 height 11
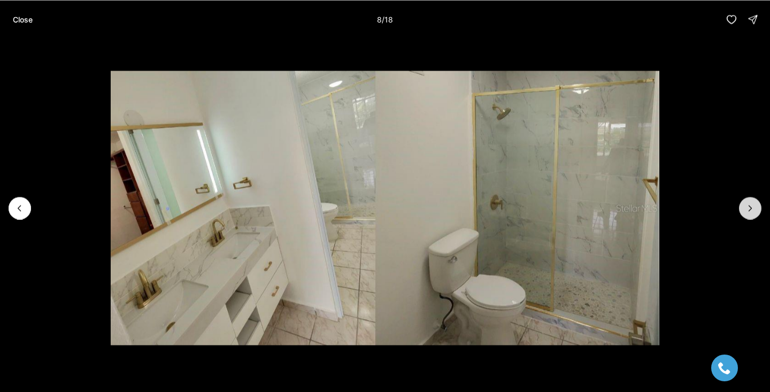
click at [750, 207] on icon "Next slide" at bounding box center [750, 208] width 11 height 11
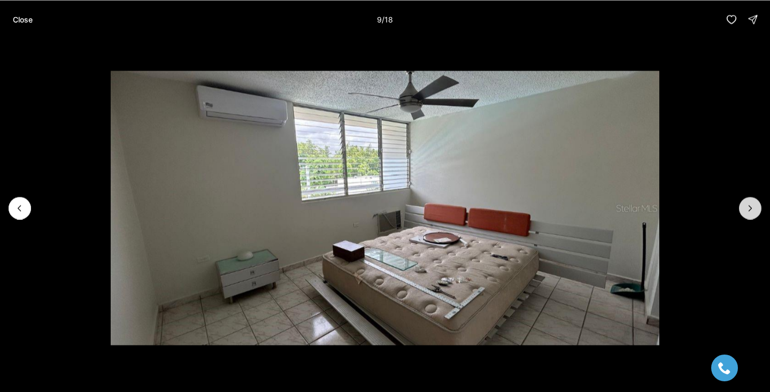
click at [750, 207] on icon "Next slide" at bounding box center [750, 208] width 11 height 11
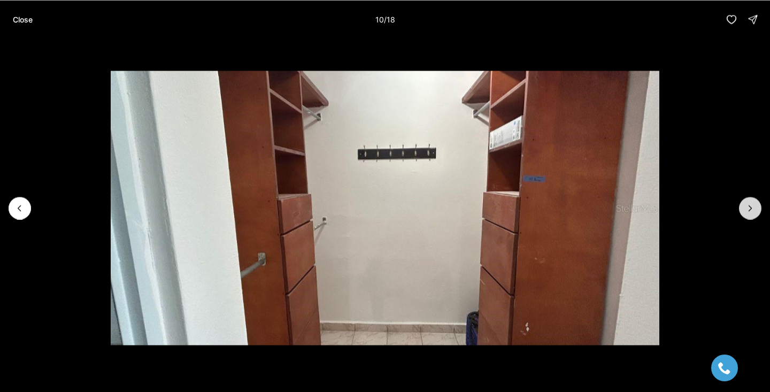
click at [750, 207] on icon "Next slide" at bounding box center [750, 208] width 11 height 11
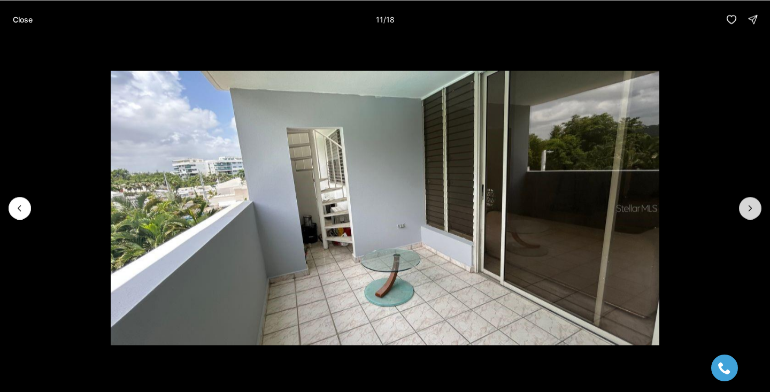
click at [750, 207] on icon "Next slide" at bounding box center [750, 208] width 11 height 11
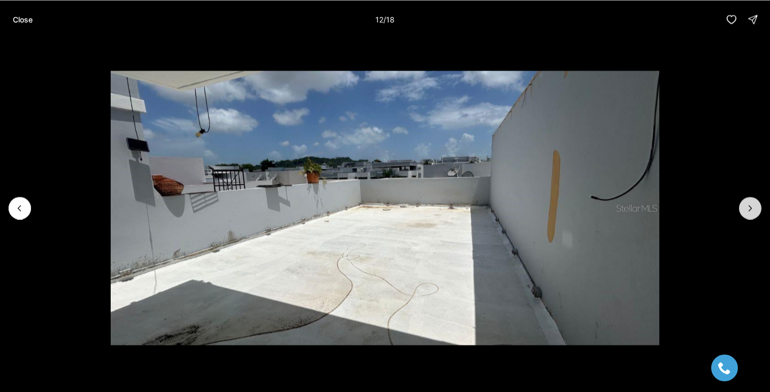
click at [750, 207] on icon "Next slide" at bounding box center [750, 208] width 11 height 11
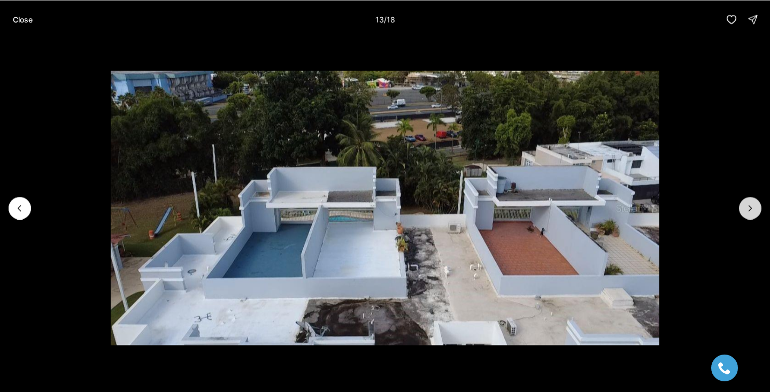
click at [750, 207] on icon "Next slide" at bounding box center [750, 208] width 11 height 11
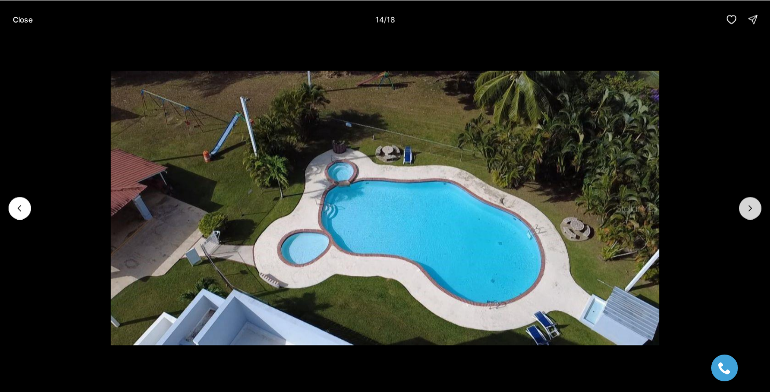
click at [750, 207] on icon "Next slide" at bounding box center [750, 208] width 11 height 11
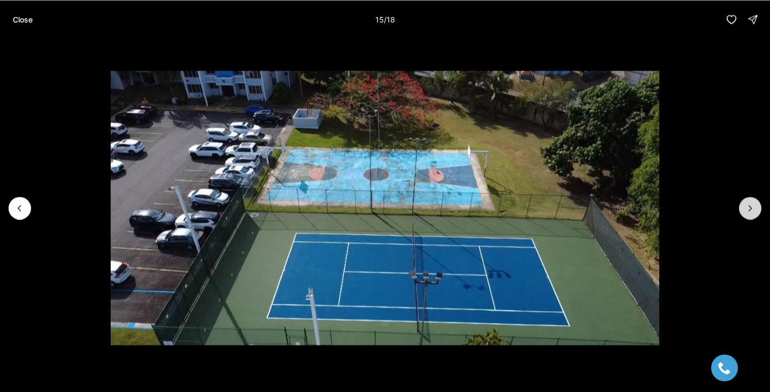
click at [750, 207] on icon "Next slide" at bounding box center [750, 208] width 11 height 11
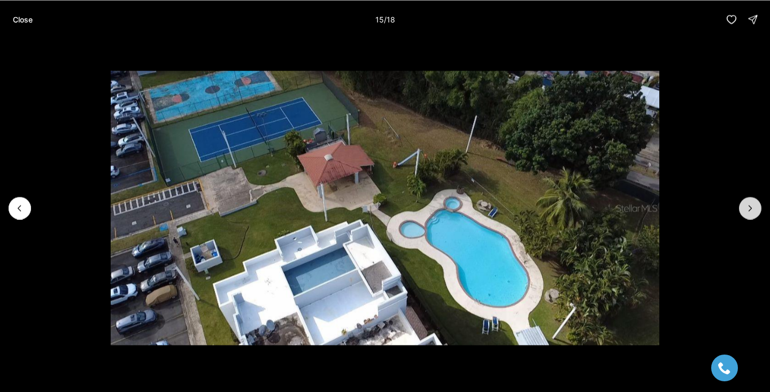
click at [750, 207] on icon "Next slide" at bounding box center [750, 208] width 11 height 11
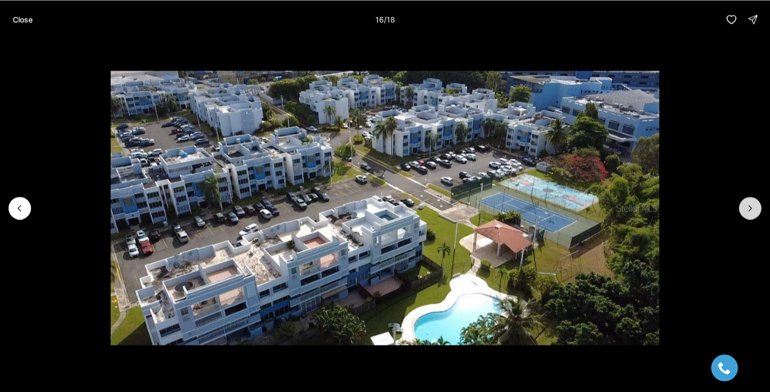
click at [750, 207] on icon "Next slide" at bounding box center [750, 208] width 11 height 11
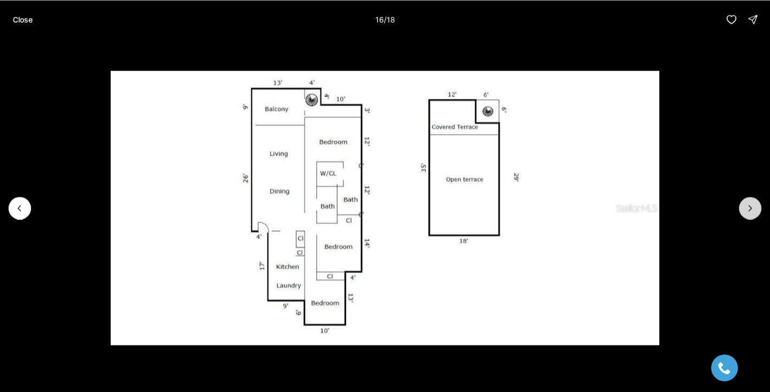
click at [750, 207] on icon "Next slide" at bounding box center [750, 208] width 11 height 11
click at [19, 19] on p "Close" at bounding box center [23, 19] width 20 height 9
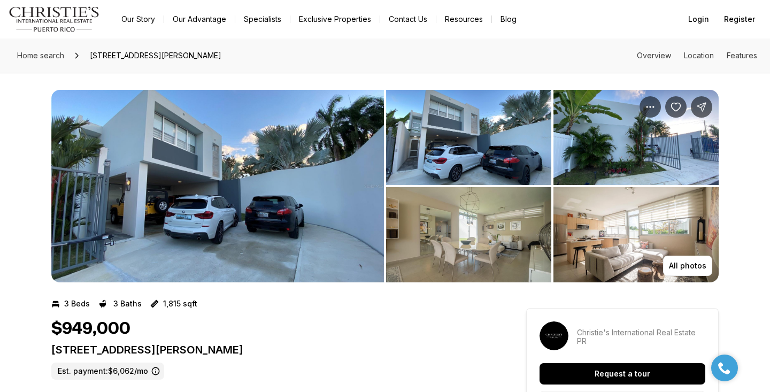
click at [480, 224] on img "View image gallery" at bounding box center [468, 234] width 165 height 95
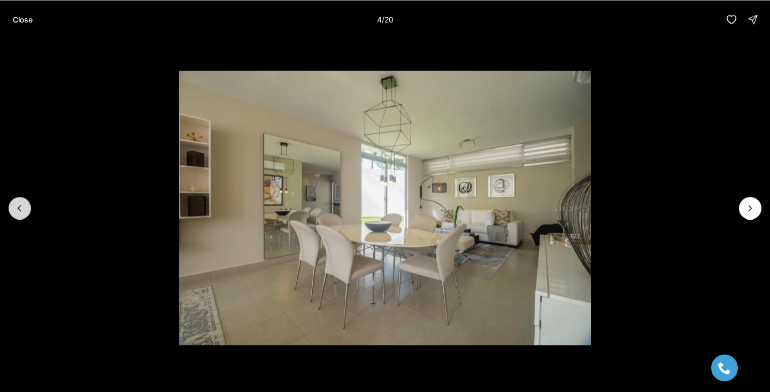
click at [13, 200] on button "Previous slide" at bounding box center [20, 208] width 22 height 22
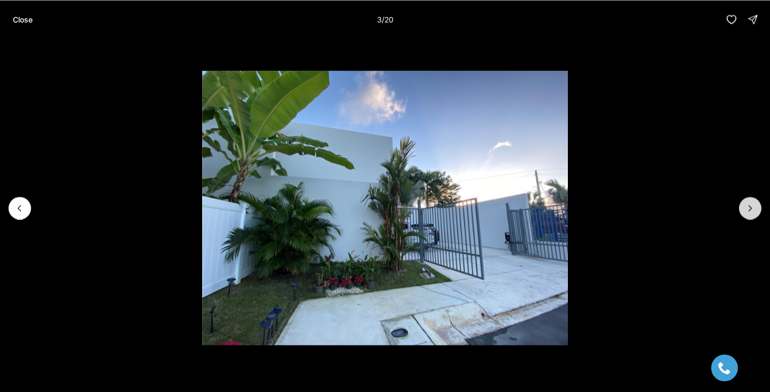
click at [746, 206] on icon "Next slide" at bounding box center [750, 208] width 11 height 11
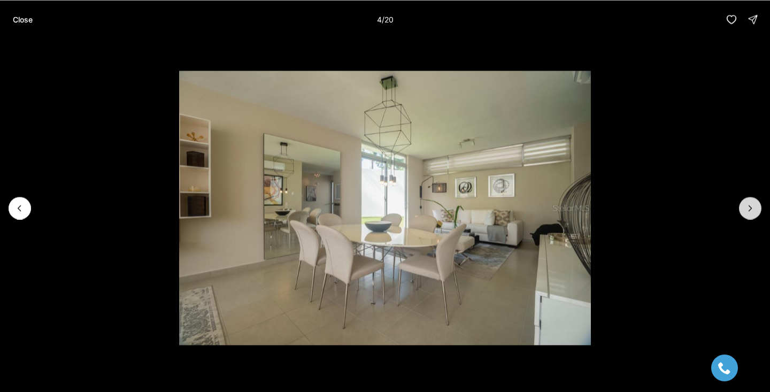
click at [746, 206] on icon "Next slide" at bounding box center [750, 208] width 11 height 11
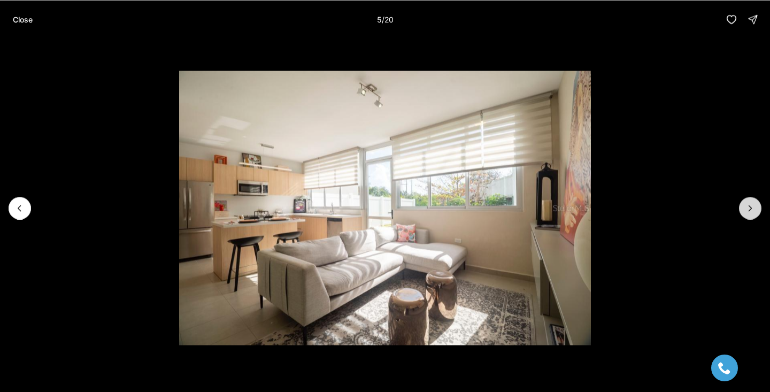
click at [747, 206] on icon "Next slide" at bounding box center [750, 208] width 11 height 11
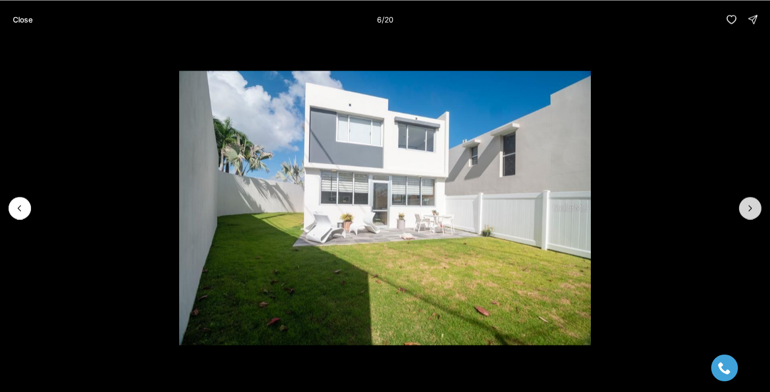
click at [747, 206] on icon "Next slide" at bounding box center [750, 208] width 11 height 11
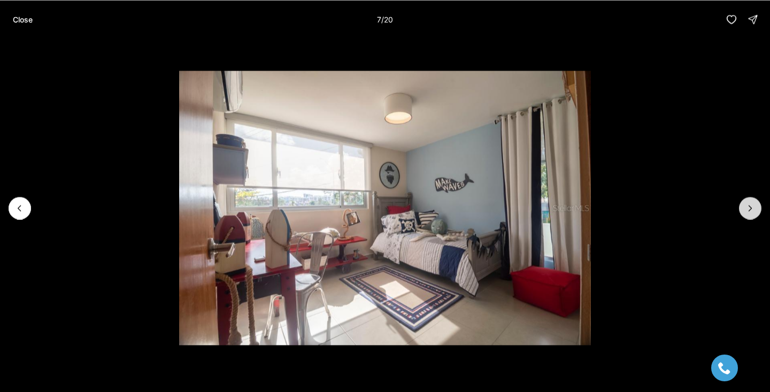
click at [747, 206] on icon "Next slide" at bounding box center [750, 208] width 11 height 11
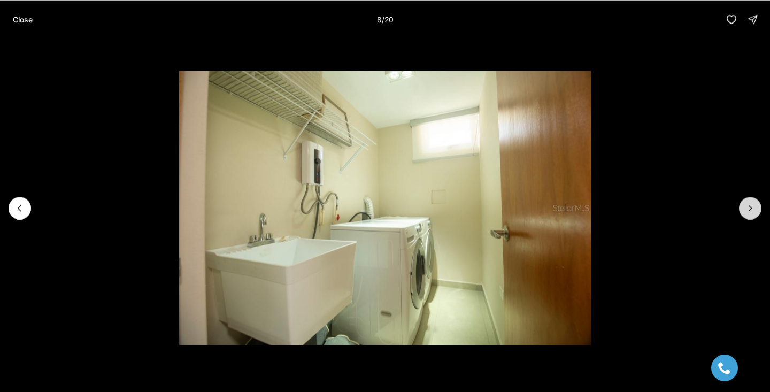
click at [747, 206] on icon "Next slide" at bounding box center [750, 208] width 11 height 11
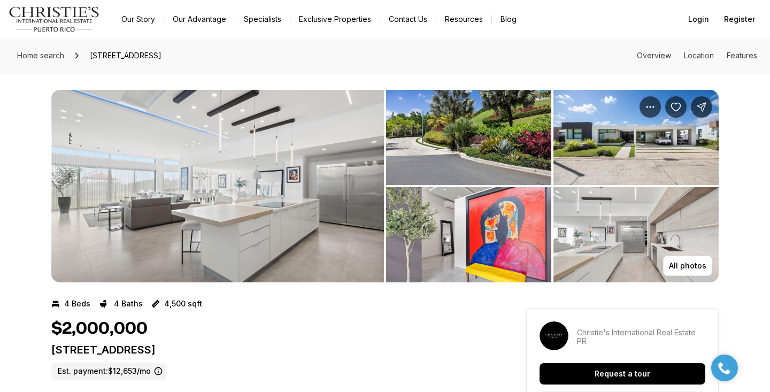
click at [319, 231] on img "View image gallery" at bounding box center [217, 186] width 333 height 192
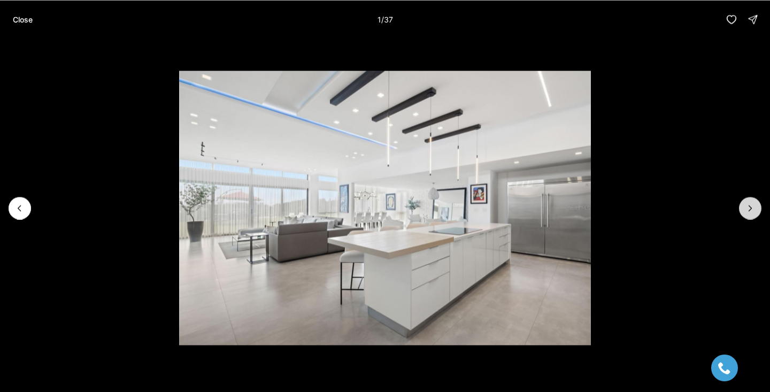
click at [758, 206] on button "Next slide" at bounding box center [750, 208] width 22 height 22
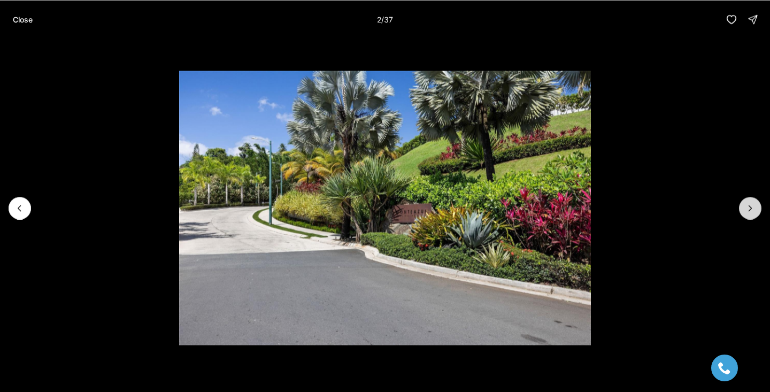
click at [758, 206] on button "Next slide" at bounding box center [750, 208] width 22 height 22
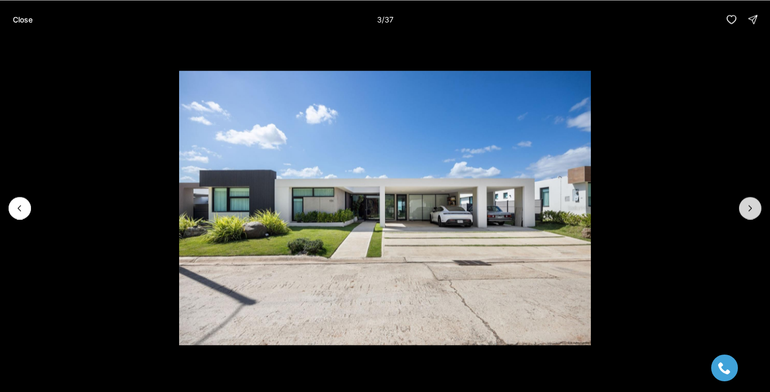
click at [758, 206] on button "Next slide" at bounding box center [750, 208] width 22 height 22
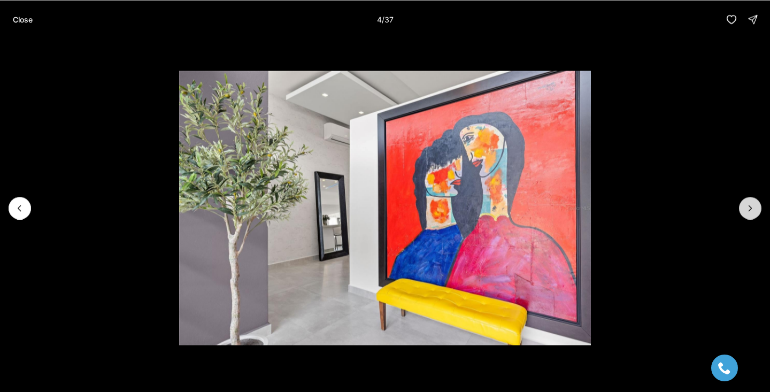
click at [758, 206] on button "Next slide" at bounding box center [750, 208] width 22 height 22
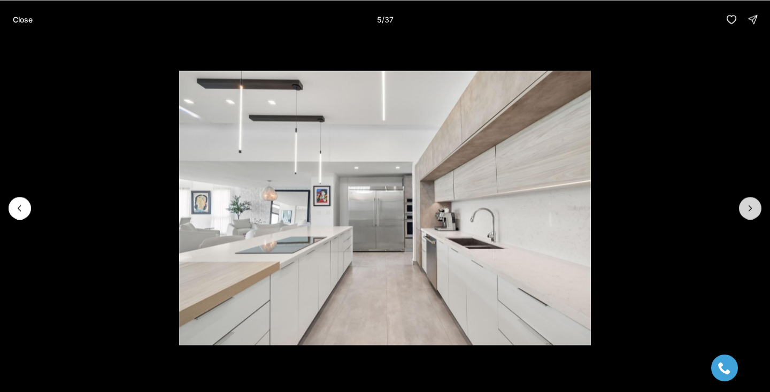
click at [758, 206] on button "Next slide" at bounding box center [750, 208] width 22 height 22
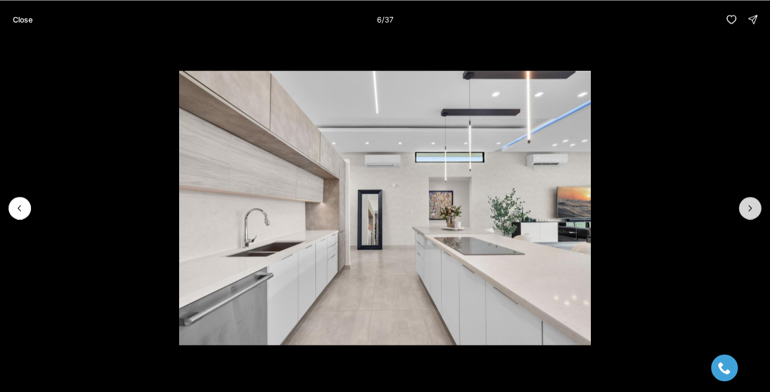
click at [759, 206] on button "Next slide" at bounding box center [750, 208] width 22 height 22
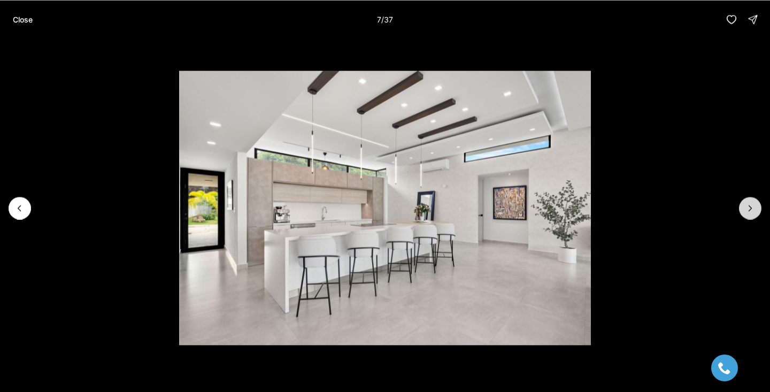
click at [759, 206] on button "Next slide" at bounding box center [750, 208] width 22 height 22
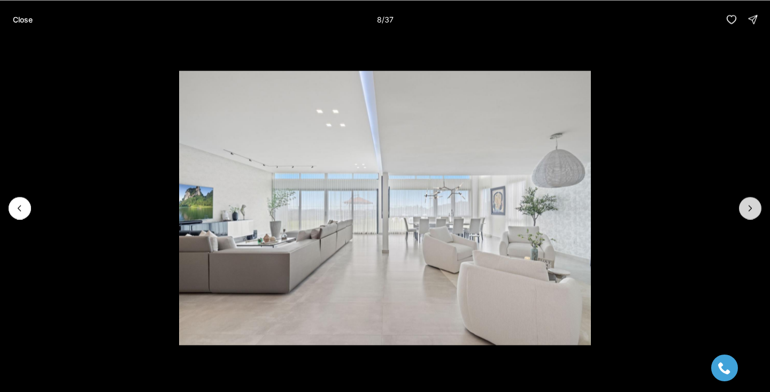
click at [759, 206] on button "Next slide" at bounding box center [750, 208] width 22 height 22
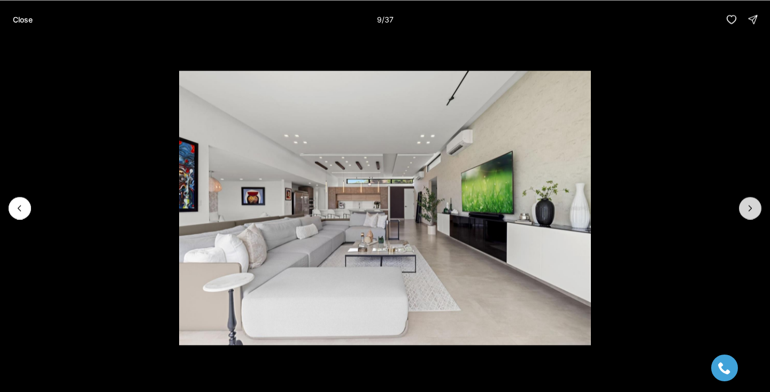
click at [759, 206] on button "Next slide" at bounding box center [750, 208] width 22 height 22
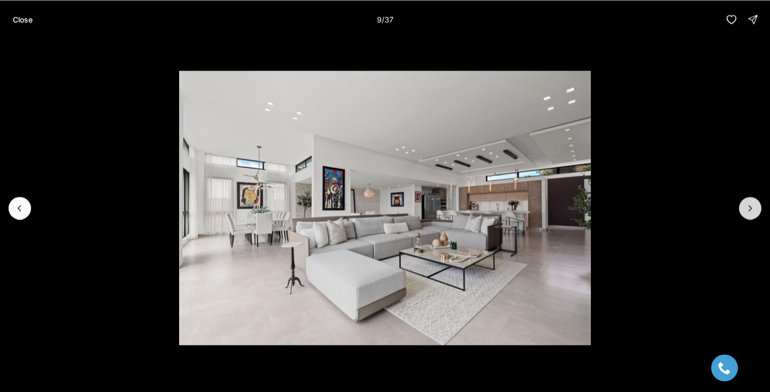
click at [759, 206] on button "Next slide" at bounding box center [750, 208] width 22 height 22
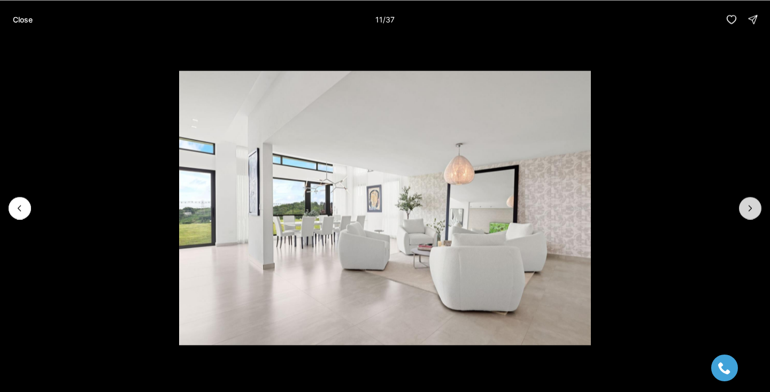
click at [759, 206] on button "Next slide" at bounding box center [750, 208] width 22 height 22
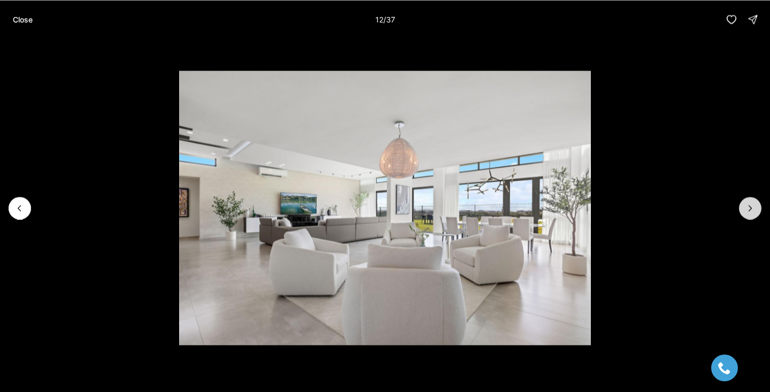
click at [759, 206] on button "Next slide" at bounding box center [750, 208] width 22 height 22
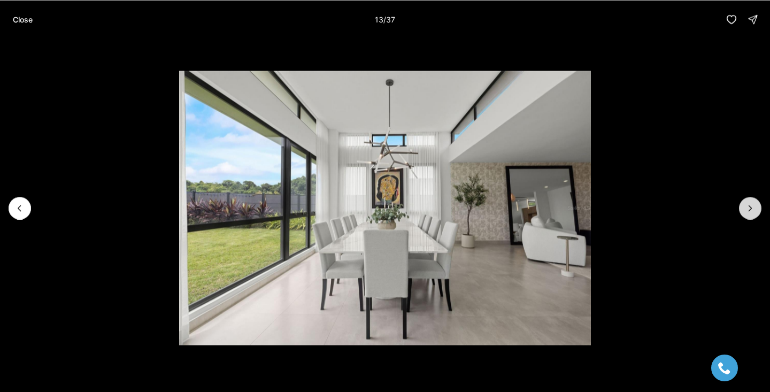
click at [759, 206] on button "Next slide" at bounding box center [750, 208] width 22 height 22
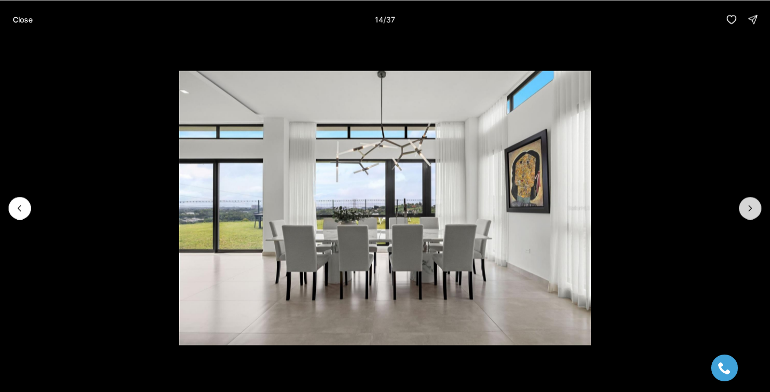
click at [759, 206] on button "Next slide" at bounding box center [750, 208] width 22 height 22
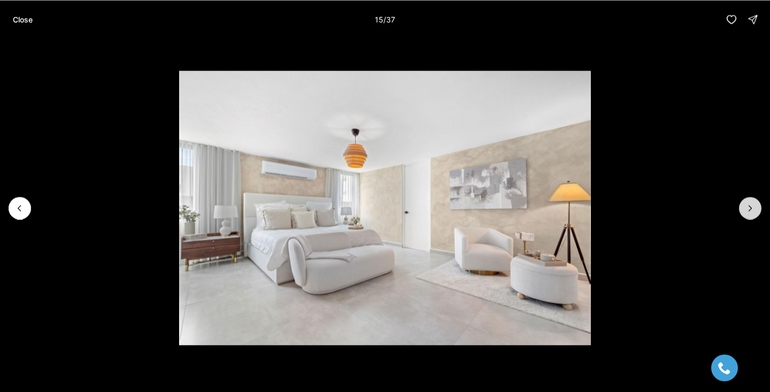
click at [759, 206] on button "Next slide" at bounding box center [750, 208] width 22 height 22
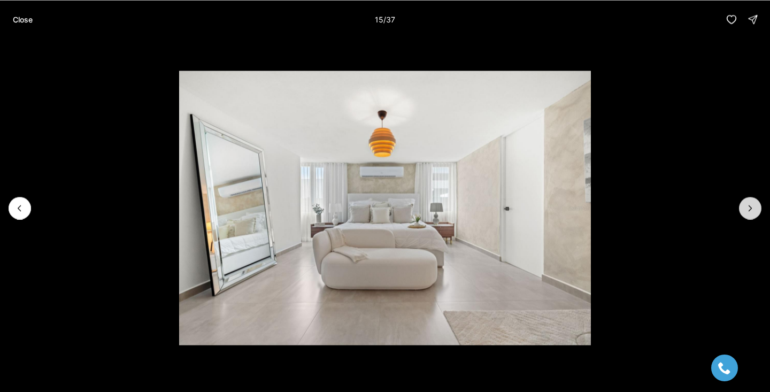
click at [759, 206] on button "Next slide" at bounding box center [750, 208] width 22 height 22
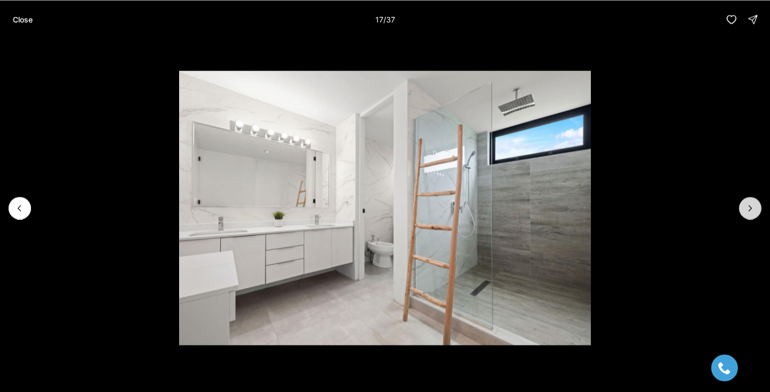
click at [759, 206] on button "Next slide" at bounding box center [750, 208] width 22 height 22
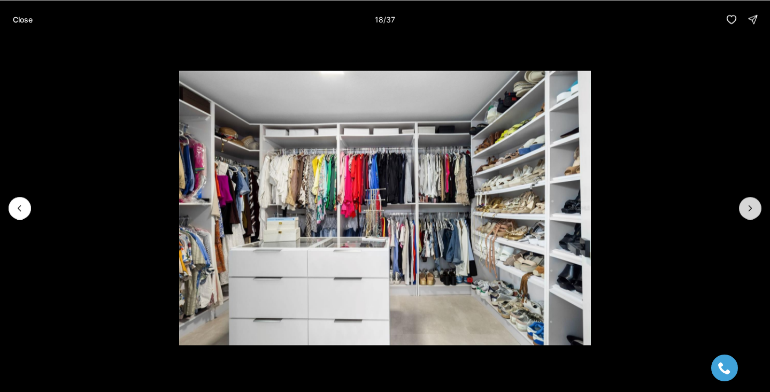
click at [759, 206] on button "Next slide" at bounding box center [750, 208] width 22 height 22
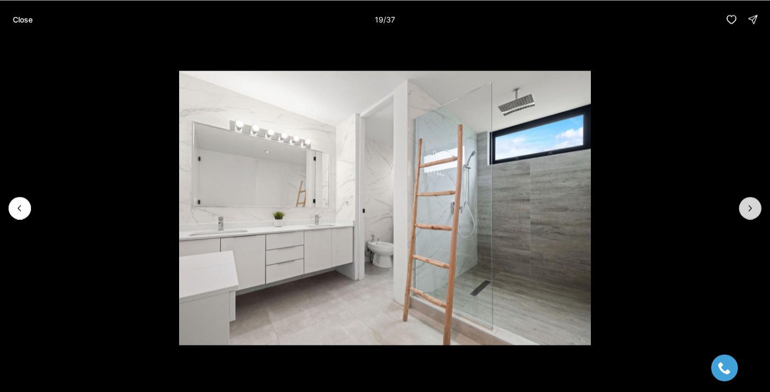
click at [759, 206] on button "Next slide" at bounding box center [750, 208] width 22 height 22
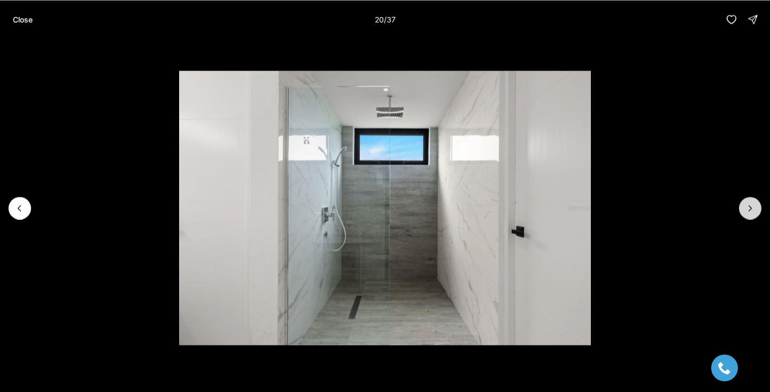
click at [759, 206] on button "Next slide" at bounding box center [750, 208] width 22 height 22
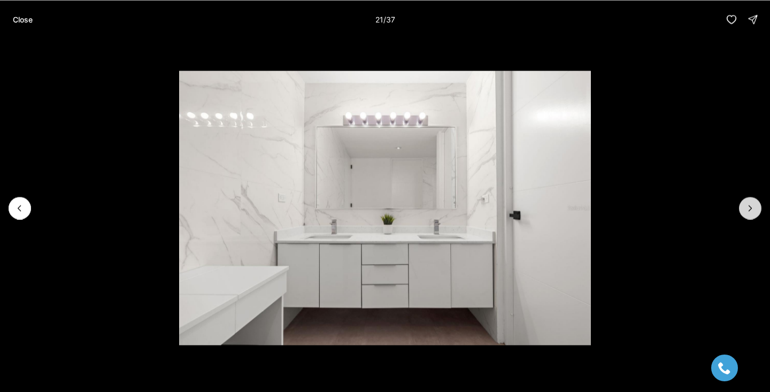
click at [759, 206] on button "Next slide" at bounding box center [750, 208] width 22 height 22
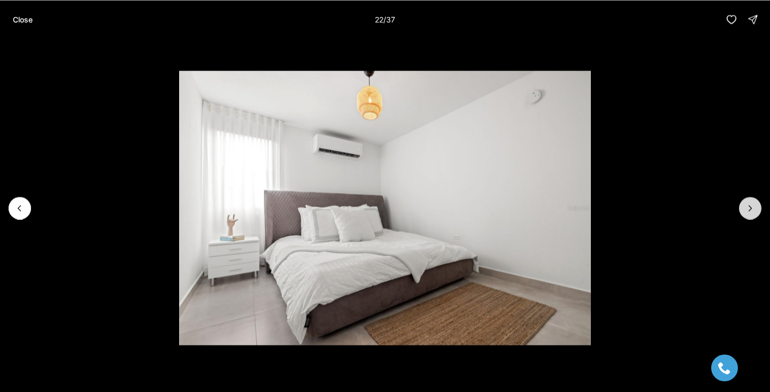
click at [759, 206] on button "Next slide" at bounding box center [750, 208] width 22 height 22
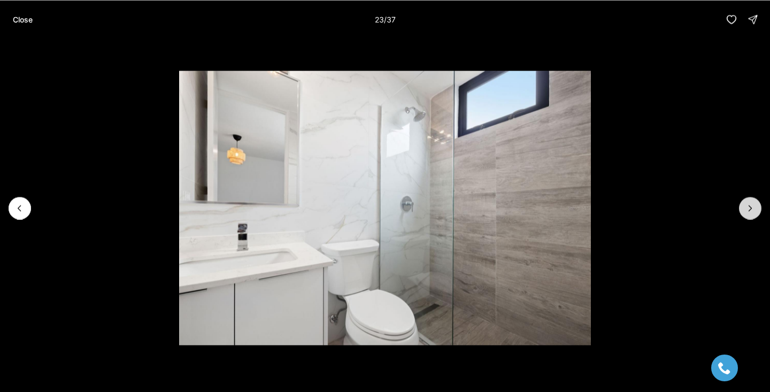
click at [759, 206] on button "Next slide" at bounding box center [750, 208] width 22 height 22
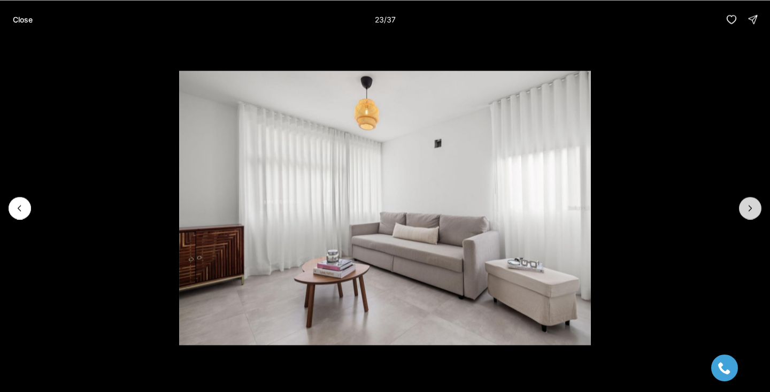
click at [759, 206] on button "Next slide" at bounding box center [750, 208] width 22 height 22
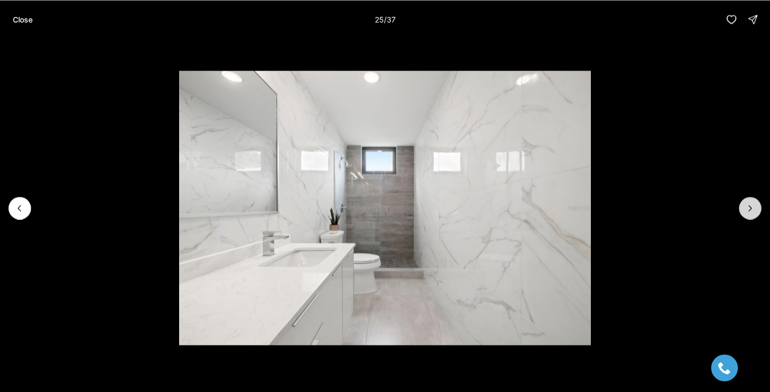
click at [759, 206] on button "Next slide" at bounding box center [750, 208] width 22 height 22
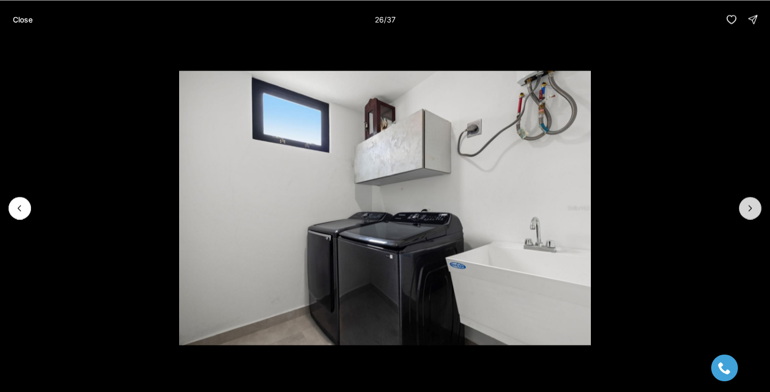
click at [759, 206] on button "Next slide" at bounding box center [750, 208] width 22 height 22
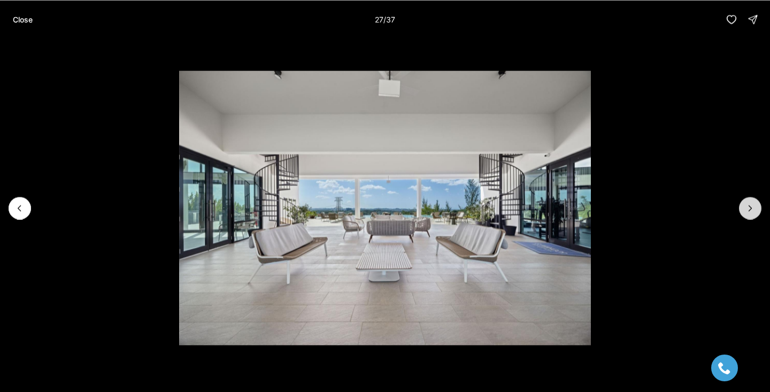
click at [759, 206] on button "Next slide" at bounding box center [750, 208] width 22 height 22
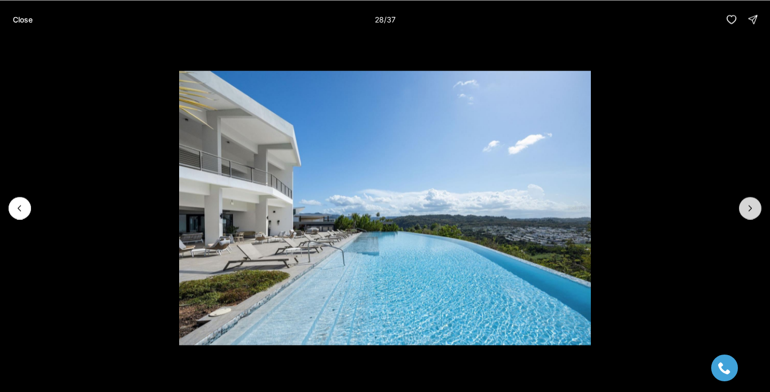
click at [759, 206] on button "Next slide" at bounding box center [750, 208] width 22 height 22
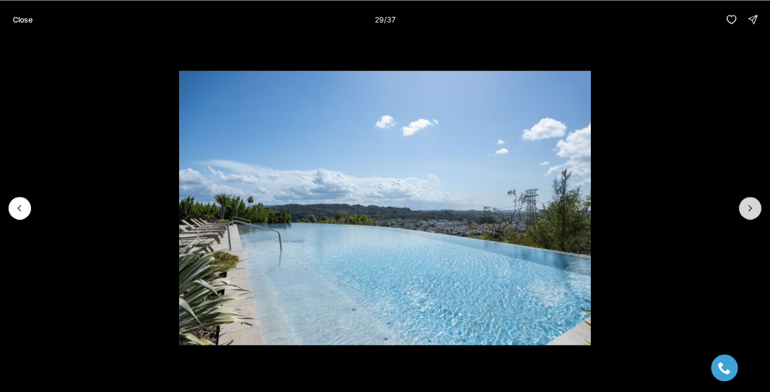
click at [759, 206] on button "Next slide" at bounding box center [750, 208] width 22 height 22
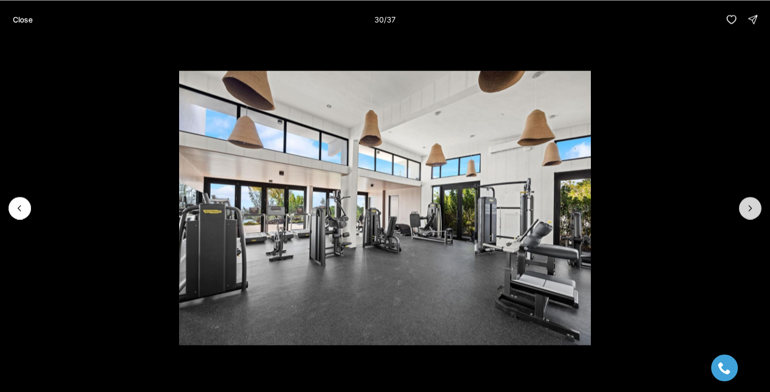
click at [759, 206] on button "Next slide" at bounding box center [750, 208] width 22 height 22
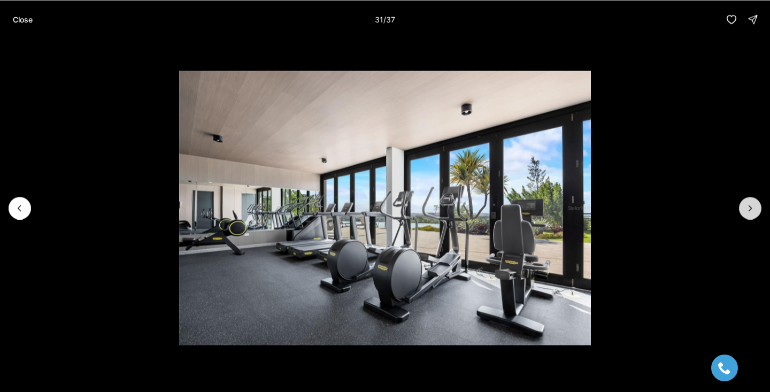
click at [759, 206] on button "Next slide" at bounding box center [750, 208] width 22 height 22
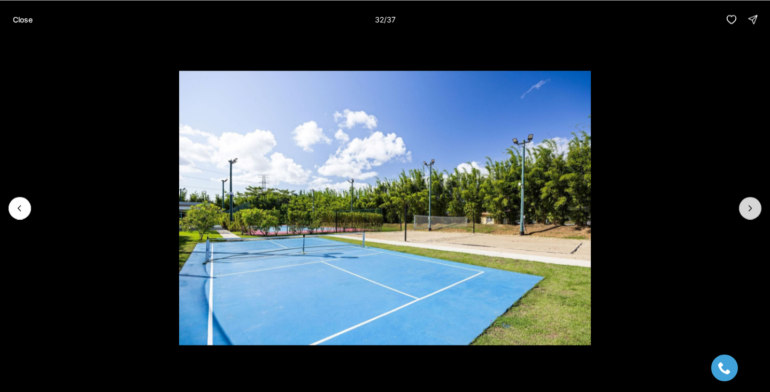
click at [759, 206] on button "Next slide" at bounding box center [750, 208] width 22 height 22
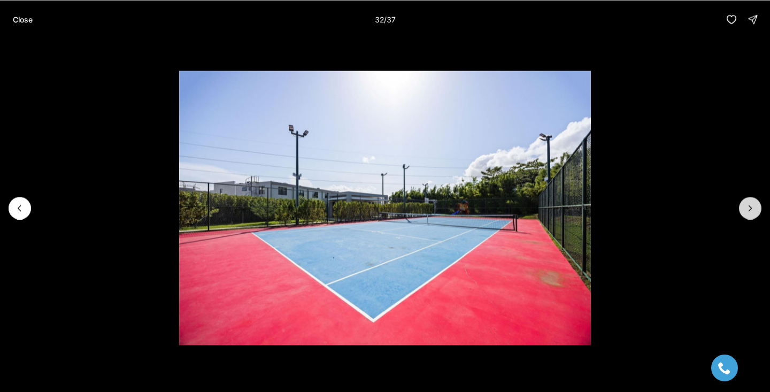
click at [759, 206] on button "Next slide" at bounding box center [750, 208] width 22 height 22
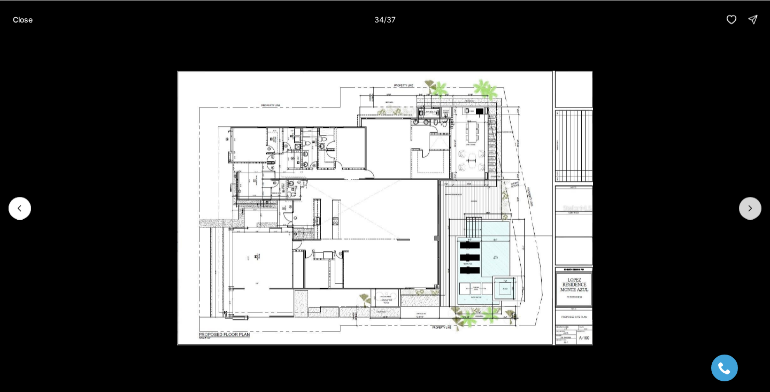
click at [759, 206] on button "Next slide" at bounding box center [750, 208] width 22 height 22
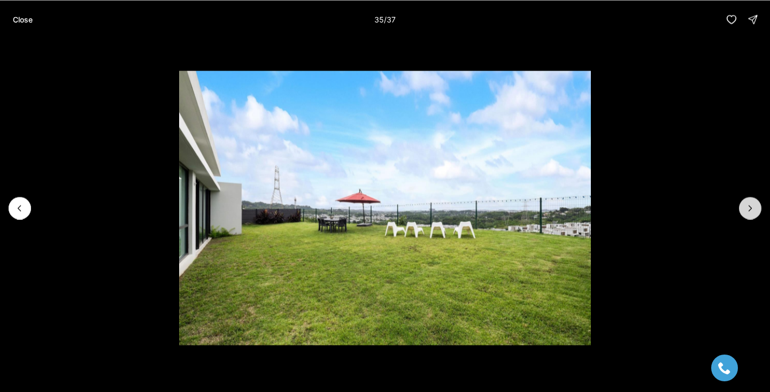
click at [759, 206] on button "Next slide" at bounding box center [750, 208] width 22 height 22
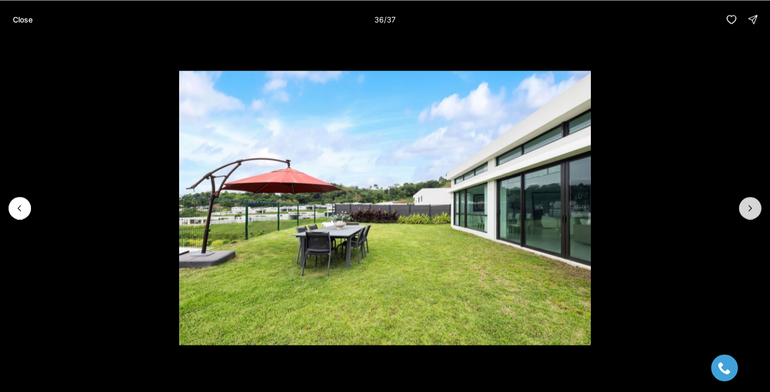
click at [759, 206] on button "Next slide" at bounding box center [750, 208] width 22 height 22
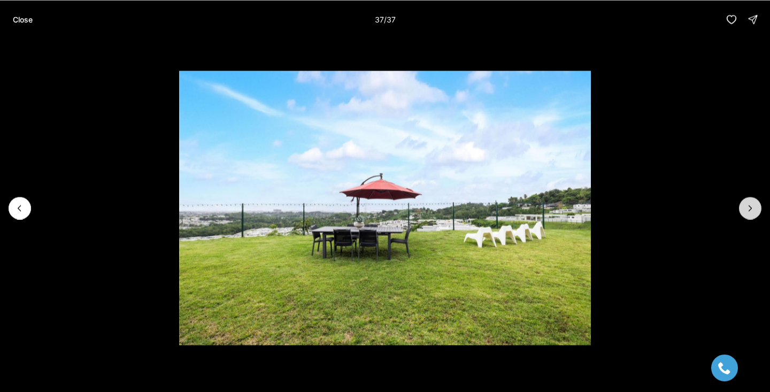
click at [759, 206] on div at bounding box center [750, 208] width 22 height 22
click at [23, 25] on button "Close" at bounding box center [22, 19] width 33 height 21
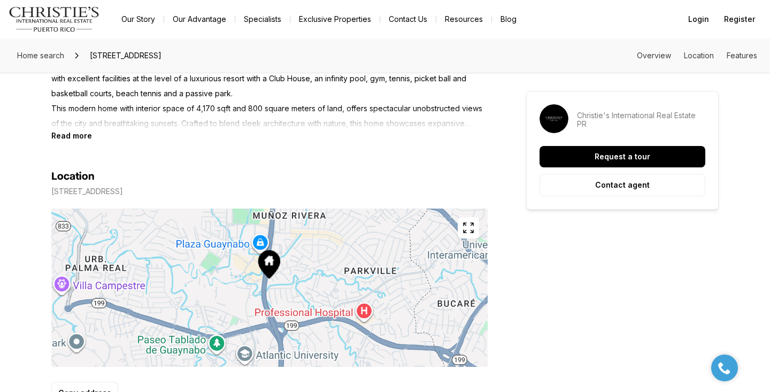
scroll to position [536, 0]
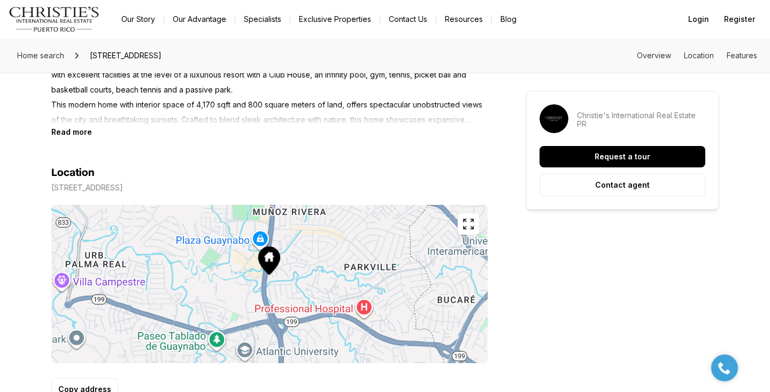
click at [472, 226] on icon "button" at bounding box center [468, 224] width 13 height 13
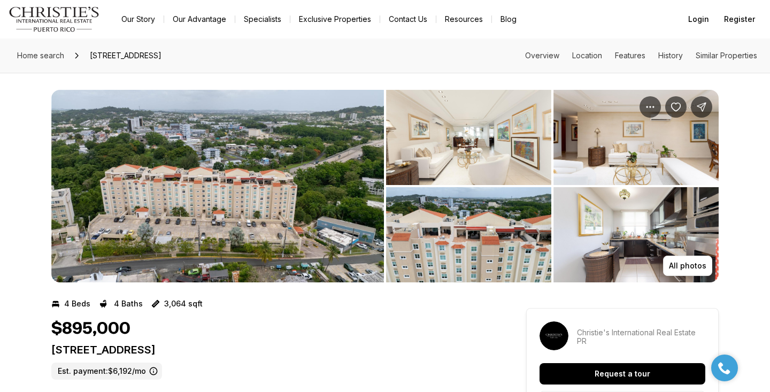
click at [349, 121] on img "View image gallery" at bounding box center [217, 186] width 333 height 192
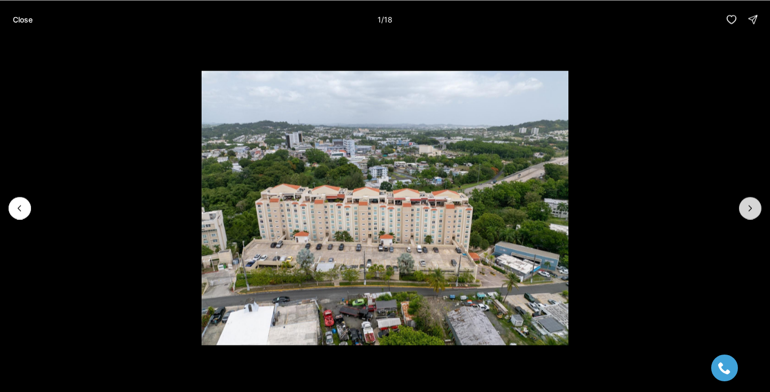
click at [759, 206] on button "Next slide" at bounding box center [750, 208] width 22 height 22
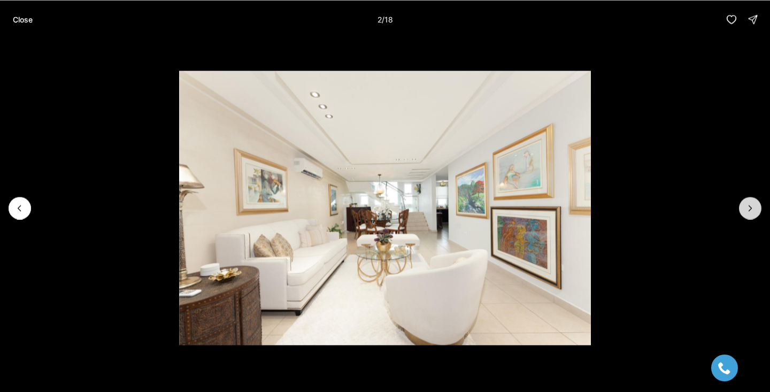
click at [759, 206] on button "Next slide" at bounding box center [750, 208] width 22 height 22
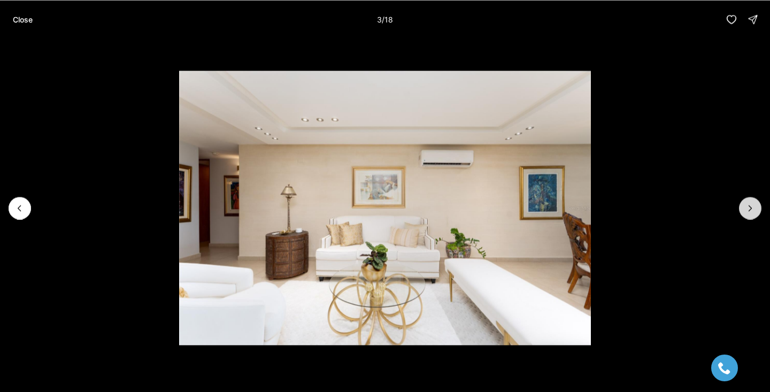
click at [759, 206] on button "Next slide" at bounding box center [750, 208] width 22 height 22
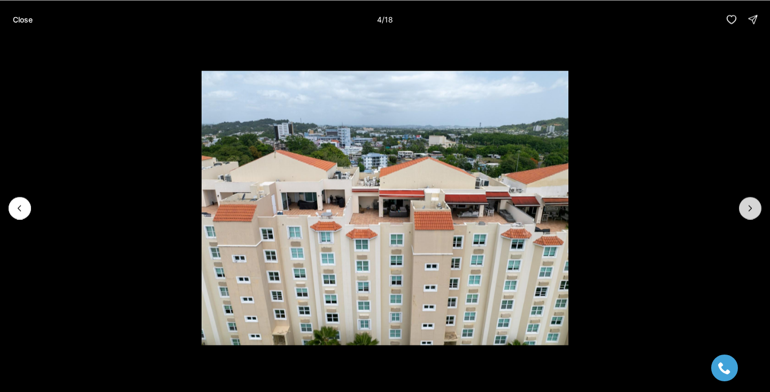
click at [759, 206] on button "Next slide" at bounding box center [750, 208] width 22 height 22
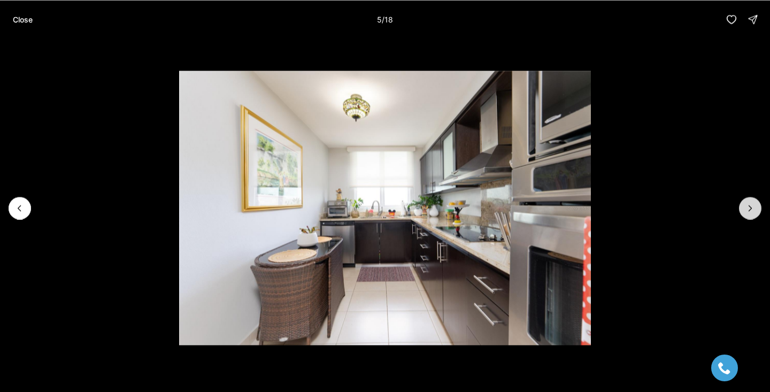
click at [759, 206] on button "Next slide" at bounding box center [750, 208] width 22 height 22
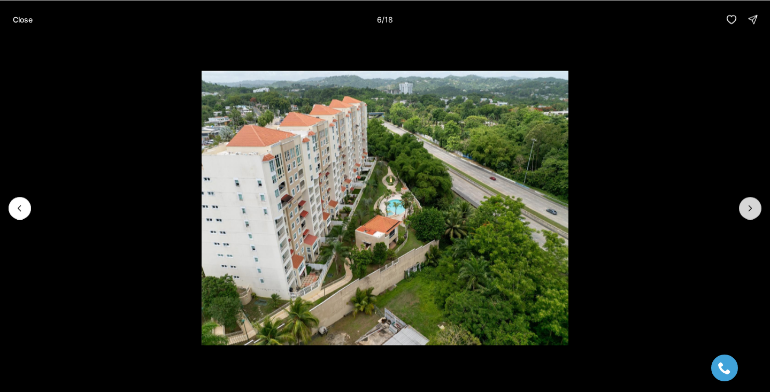
click at [759, 206] on button "Next slide" at bounding box center [750, 208] width 22 height 22
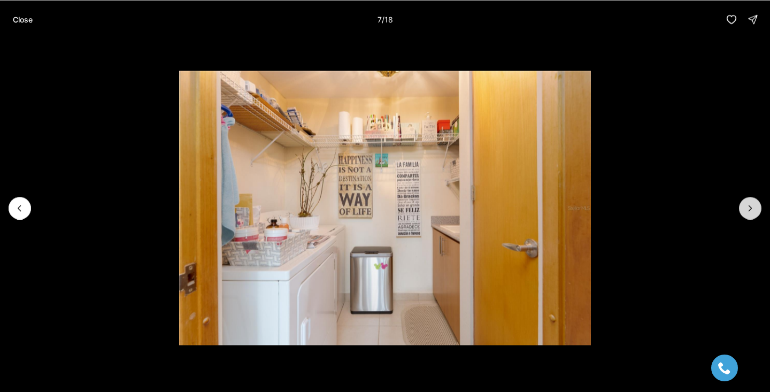
click at [759, 206] on button "Next slide" at bounding box center [750, 208] width 22 height 22
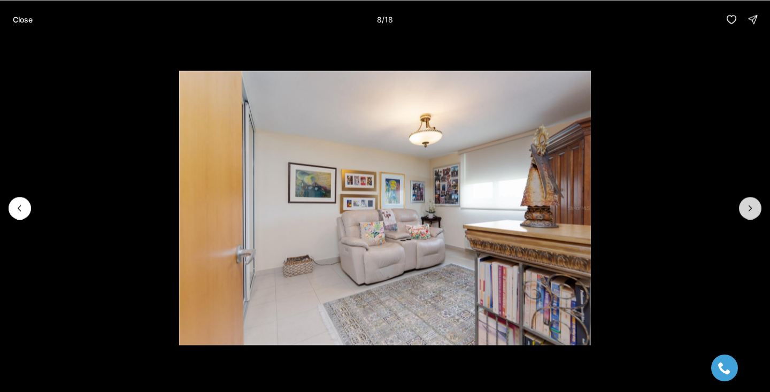
click at [759, 206] on button "Next slide" at bounding box center [750, 208] width 22 height 22
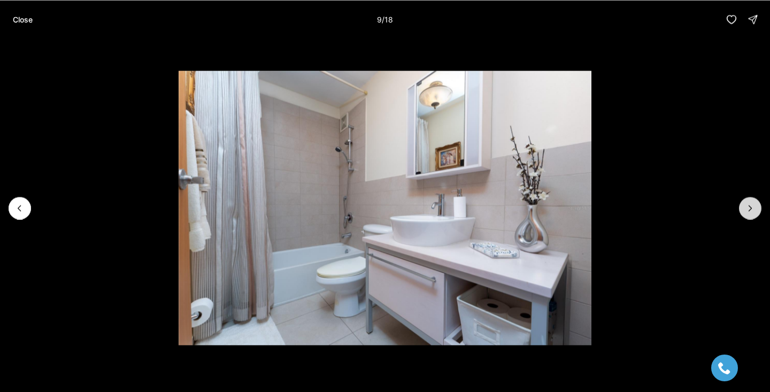
click at [759, 206] on button "Next slide" at bounding box center [750, 208] width 22 height 22
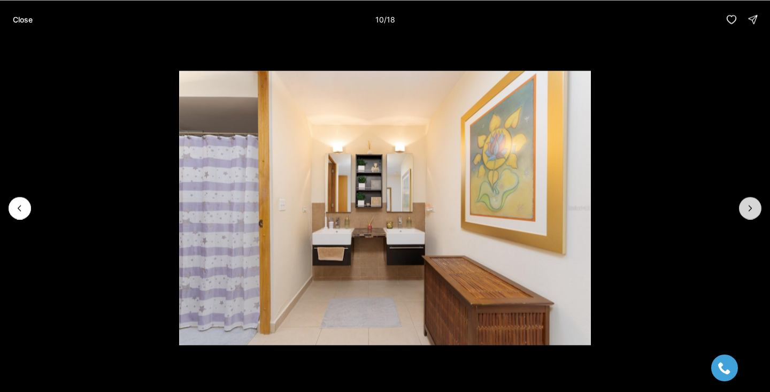
click at [759, 206] on button "Next slide" at bounding box center [750, 208] width 22 height 22
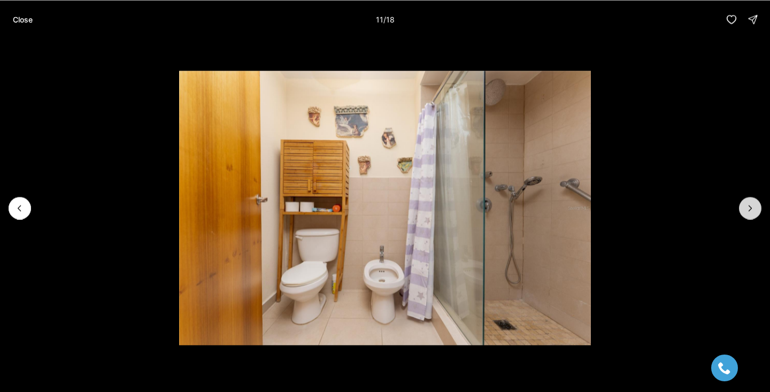
click at [759, 206] on button "Next slide" at bounding box center [750, 208] width 22 height 22
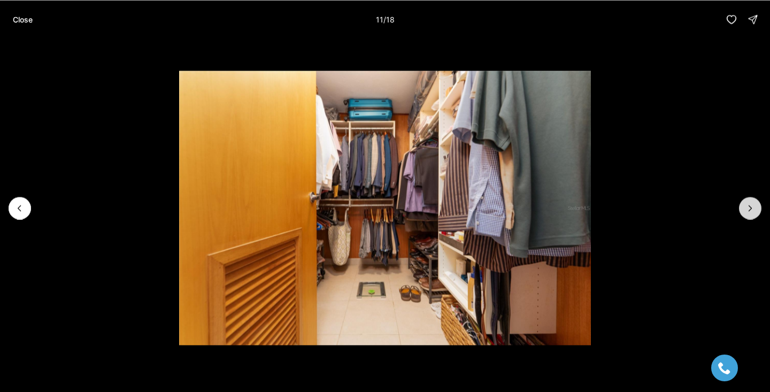
click at [759, 206] on button "Next slide" at bounding box center [750, 208] width 22 height 22
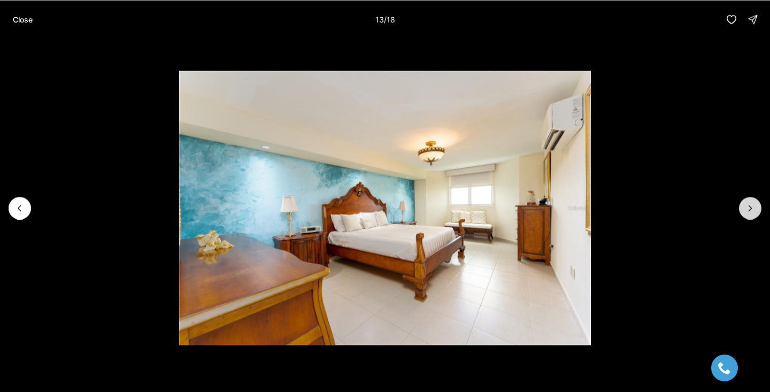
click at [759, 206] on button "Next slide" at bounding box center [750, 208] width 22 height 22
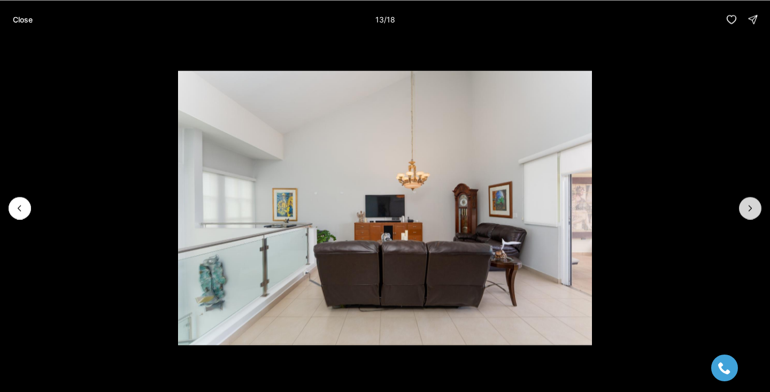
click at [759, 206] on button "Next slide" at bounding box center [750, 208] width 22 height 22
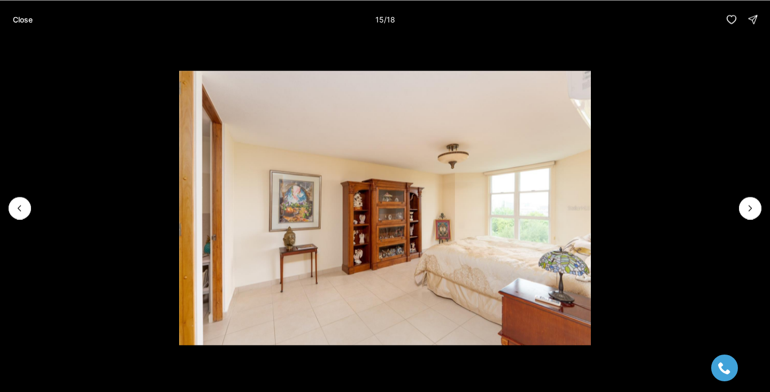
click at [179, 191] on img "15 of 18" at bounding box center [385, 208] width 412 height 274
click at [19, 202] on button "Previous slide" at bounding box center [20, 208] width 22 height 22
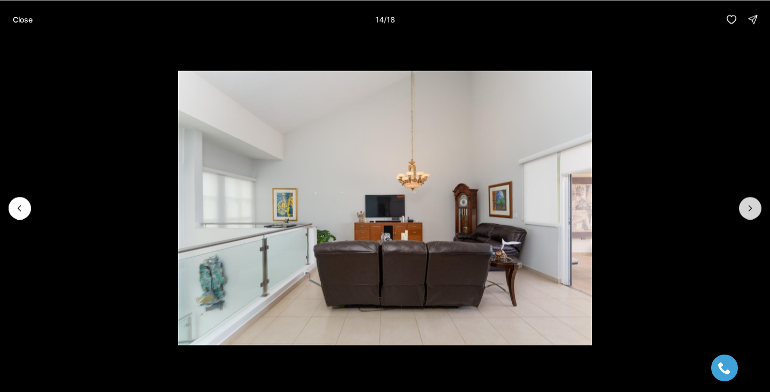
click at [744, 213] on button "Next slide" at bounding box center [750, 208] width 22 height 22
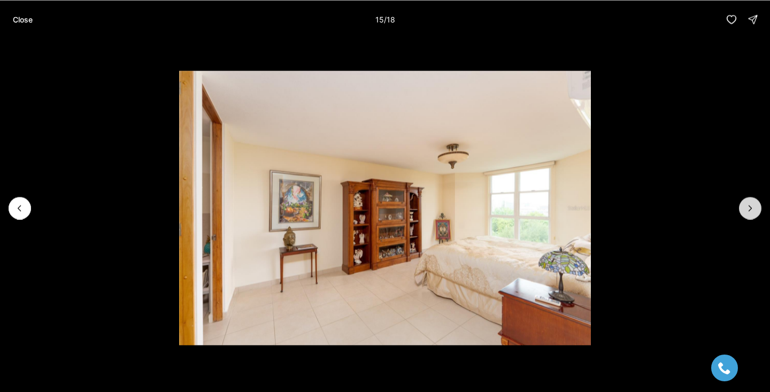
click at [744, 213] on button "Next slide" at bounding box center [750, 208] width 22 height 22
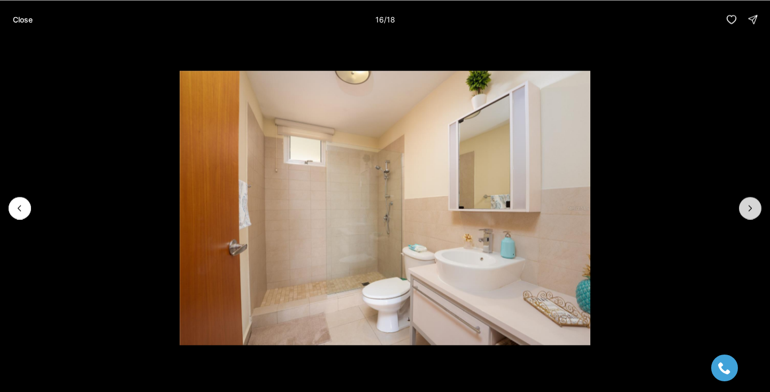
click at [744, 213] on button "Next slide" at bounding box center [750, 208] width 22 height 22
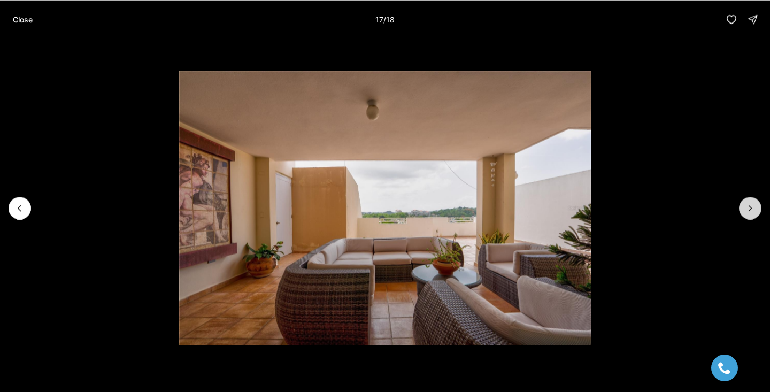
click at [744, 213] on button "Next slide" at bounding box center [750, 208] width 22 height 22
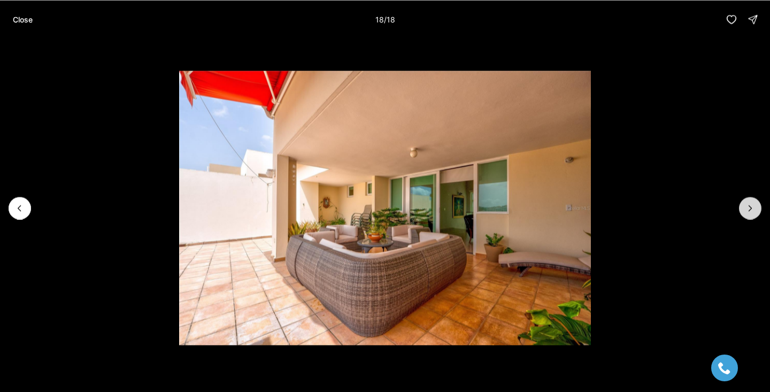
click at [744, 213] on div at bounding box center [750, 208] width 22 height 22
